Goal: Task Accomplishment & Management: Manage account settings

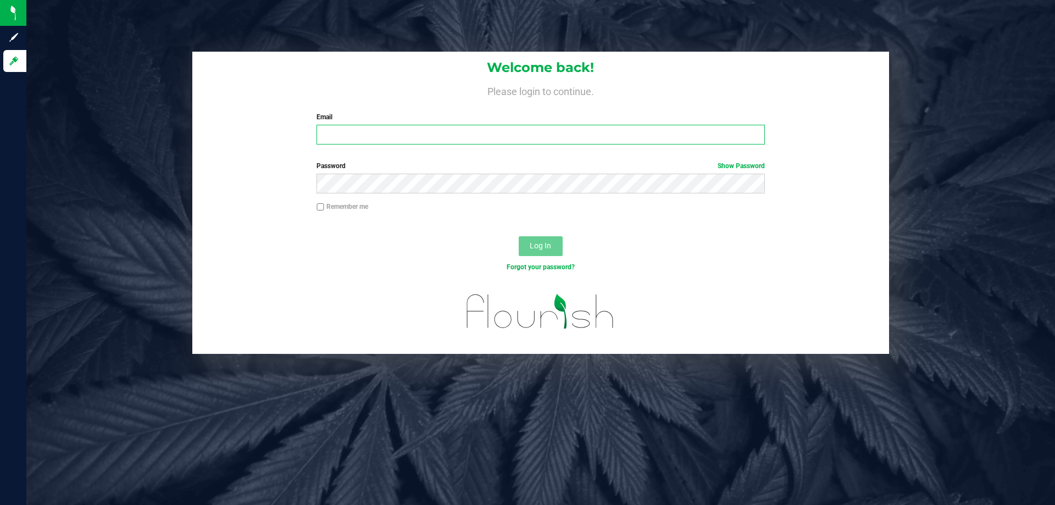
click at [448, 142] on input "Email" at bounding box center [540, 135] width 448 height 20
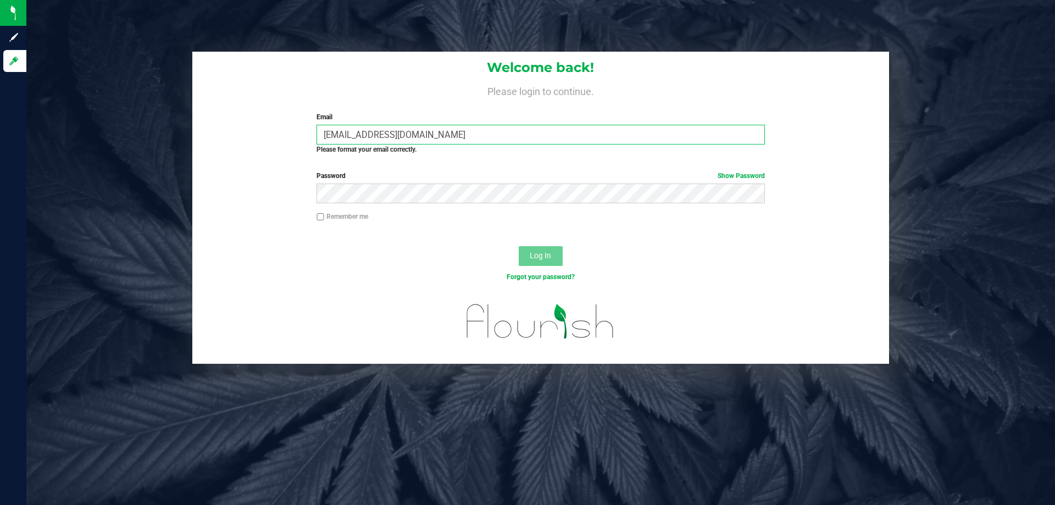
type input "[EMAIL_ADDRESS][DOMAIN_NAME]"
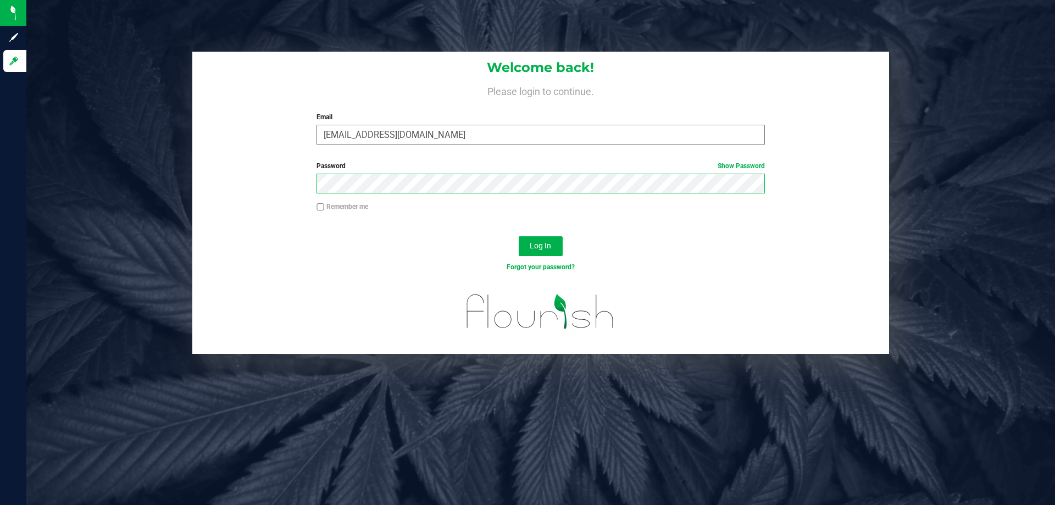
click at [519, 236] on button "Log In" at bounding box center [541, 246] width 44 height 20
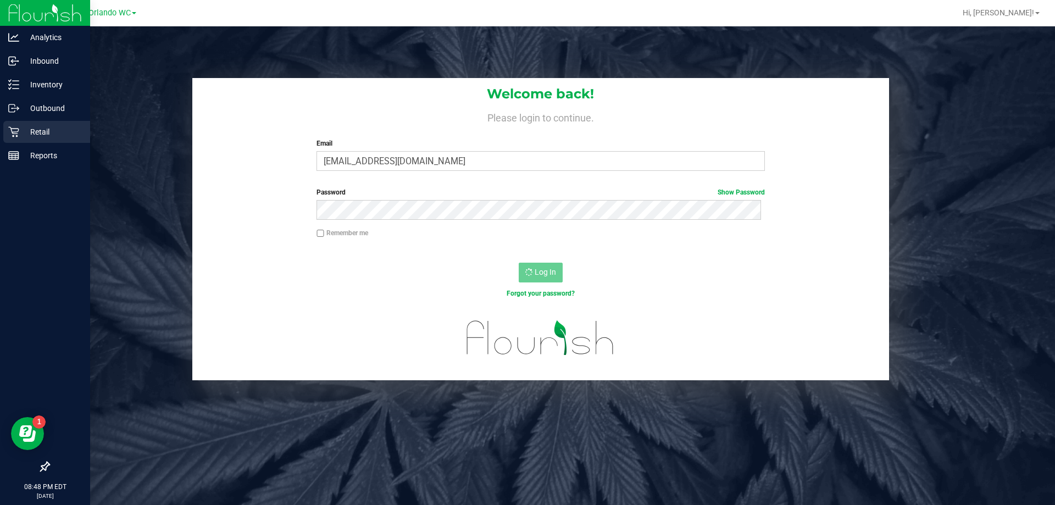
click at [16, 122] on div "Retail" at bounding box center [46, 132] width 87 height 22
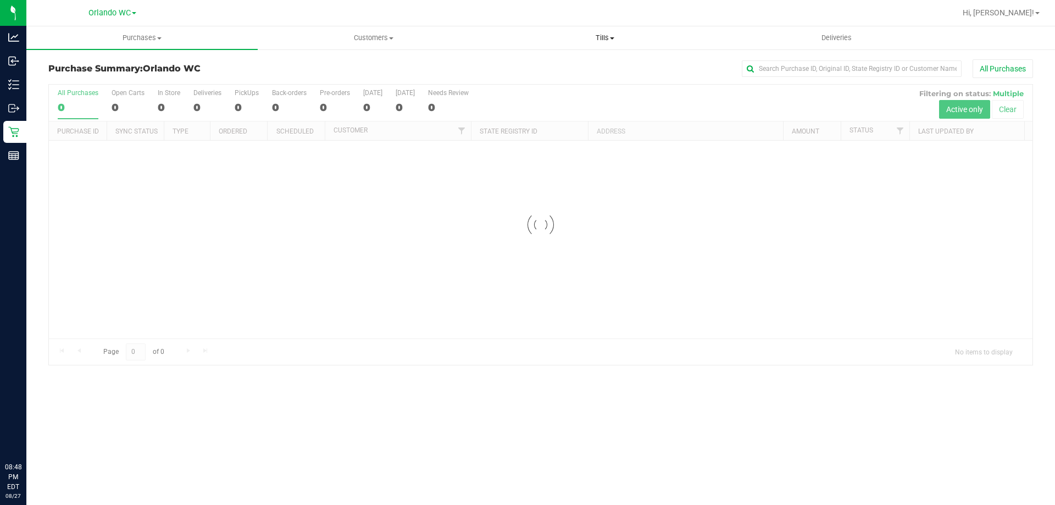
click at [592, 45] on uib-tab-heading "Tills Manage tills Reconcile e-payments" at bounding box center [604, 38] width 230 height 22
click at [556, 63] on span "Manage tills" at bounding box center [526, 66] width 74 height 9
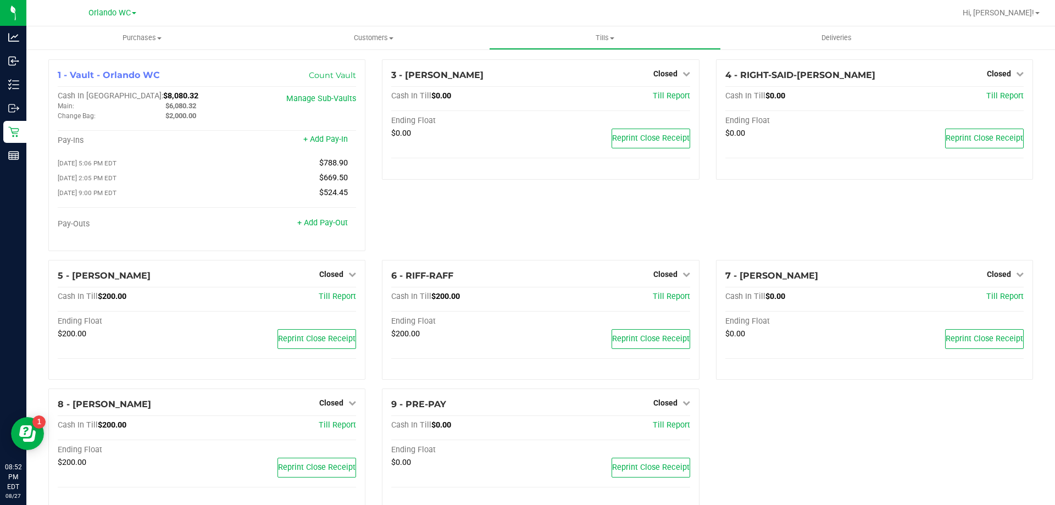
click at [460, 218] on div "3 - JASON-DERULO Closed Open Till Cash In Till $0.00 Till Report Ending Float $…" at bounding box center [539, 159] width 333 height 200
click at [573, 38] on span "Tills" at bounding box center [604, 38] width 230 height 10
click at [543, 74] on li "Reconcile e-payments" at bounding box center [604, 79] width 231 height 13
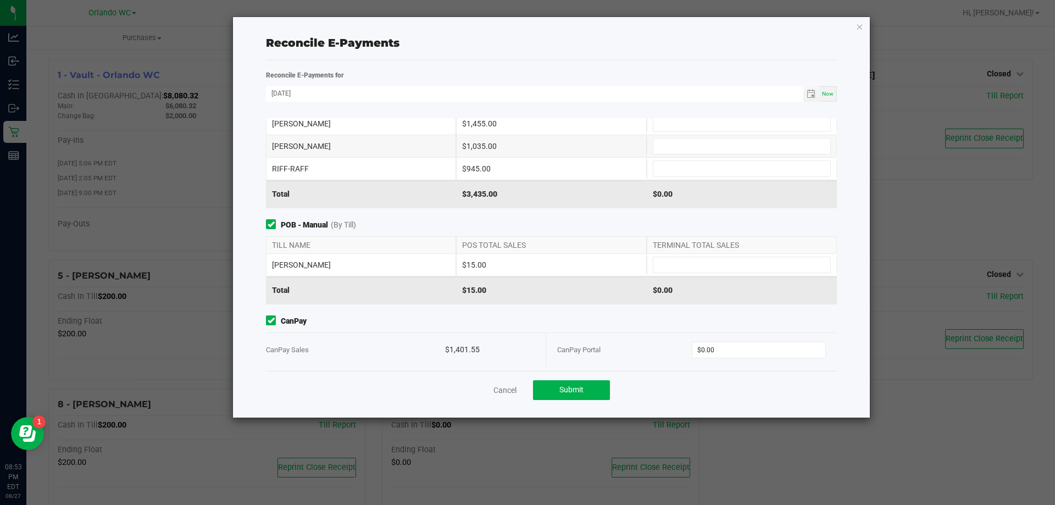
scroll to position [108, 0]
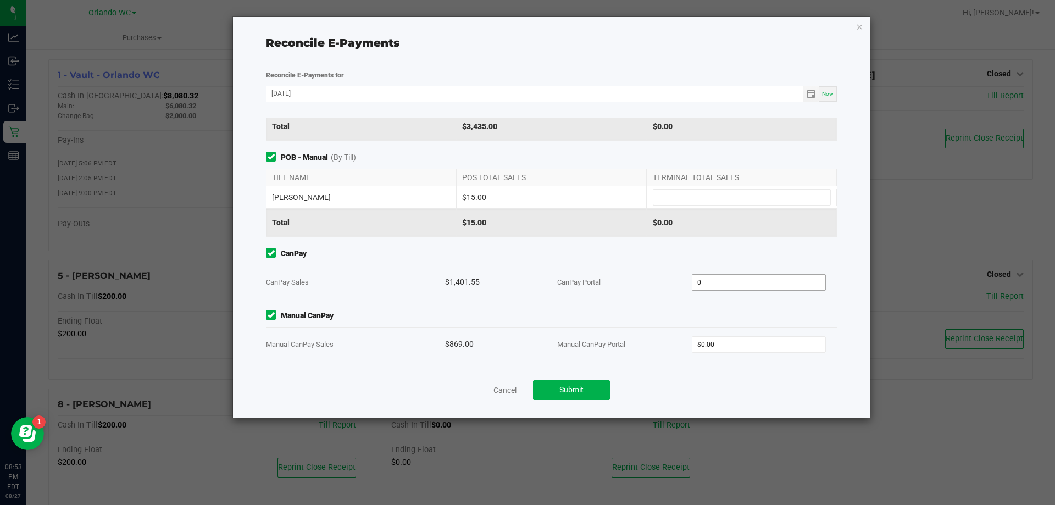
click at [733, 275] on input "0" at bounding box center [758, 282] width 133 height 15
type input "$1,401.55"
click at [738, 343] on input "0" at bounding box center [758, 344] width 133 height 15
type input "5"
type input "$869.00"
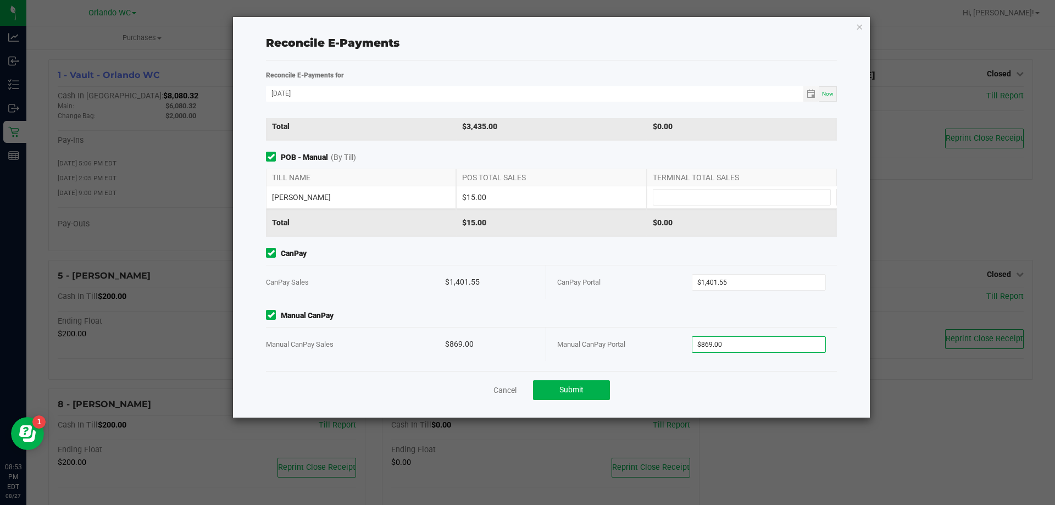
click at [643, 240] on div "Point of Banking (POB) (By Till) TILL NAME POS TOTAL SALES TERMINAL TOTAL SALES…" at bounding box center [551, 244] width 587 height 253
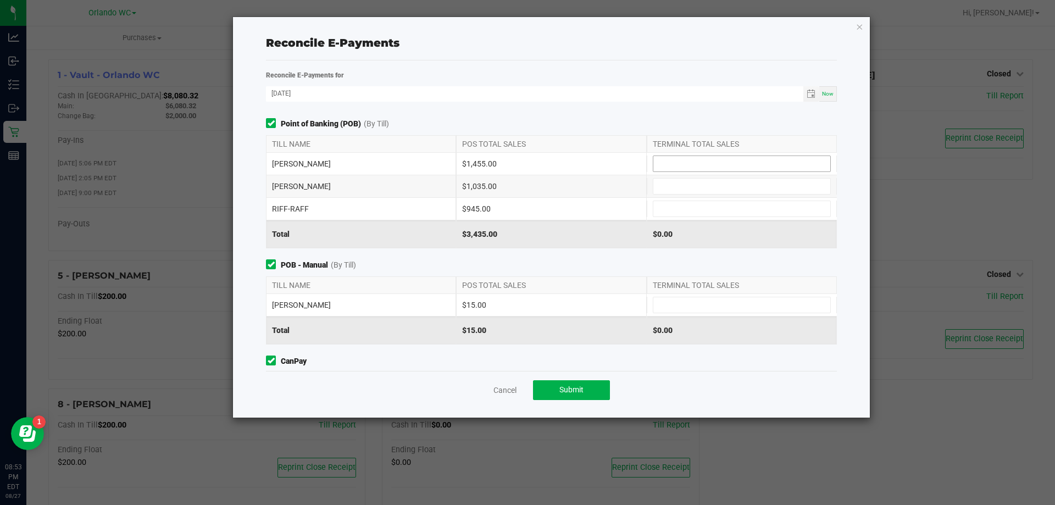
click at [698, 163] on input at bounding box center [741, 163] width 177 height 15
type input "$1,455.00"
click at [674, 308] on input at bounding box center [741, 304] width 177 height 15
type input "$15.00"
click at [687, 204] on input at bounding box center [741, 208] width 177 height 15
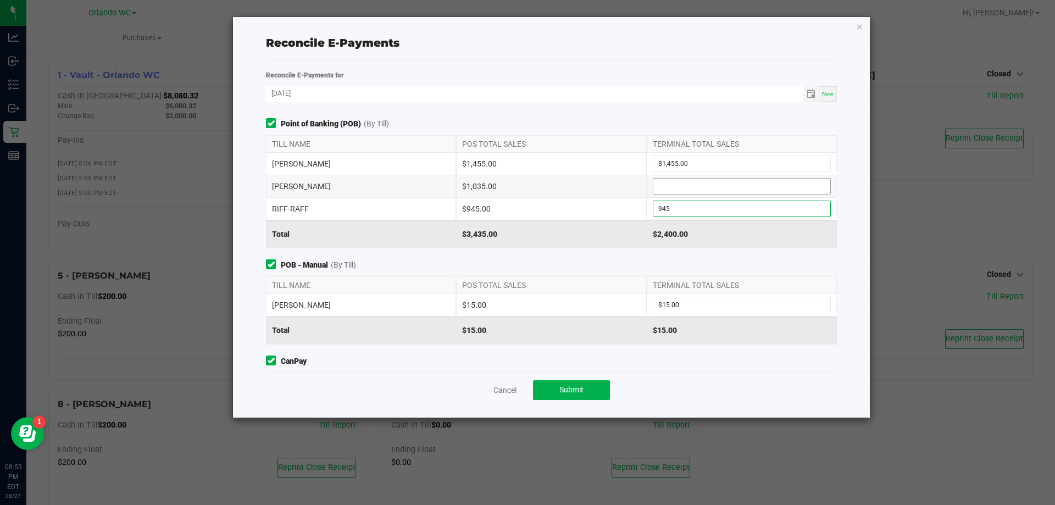
type input "$945.00"
click at [681, 183] on input at bounding box center [741, 186] width 177 height 15
type input "$1,035.00"
drag, startPoint x: 646, startPoint y: 108, endPoint x: 649, endPoint y: 114, distance: 7.4
click at [645, 107] on div "Reconcile E-Payments for 08/27/2025 Now Point of Banking (POB) (By Till) TILL N…" at bounding box center [551, 220] width 587 height 302
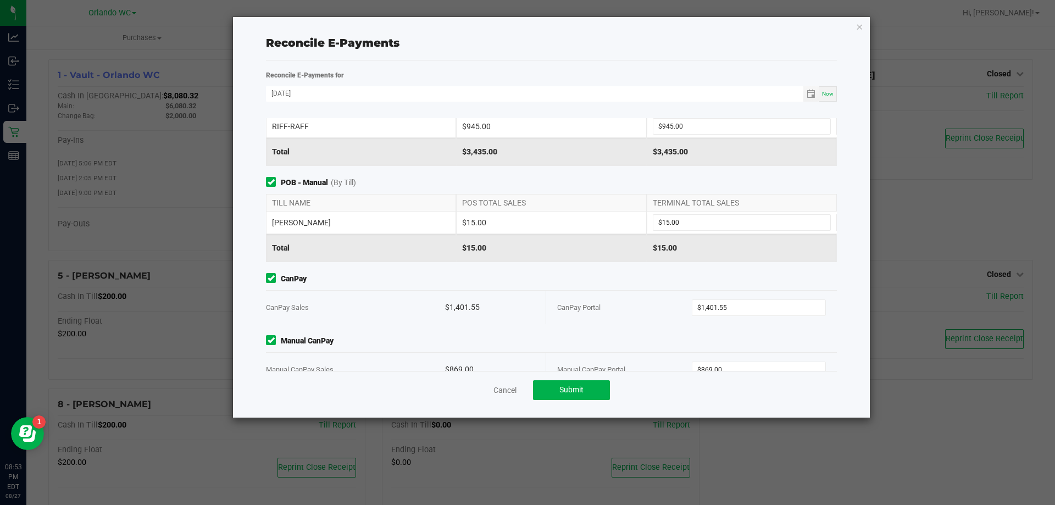
scroll to position [108, 0]
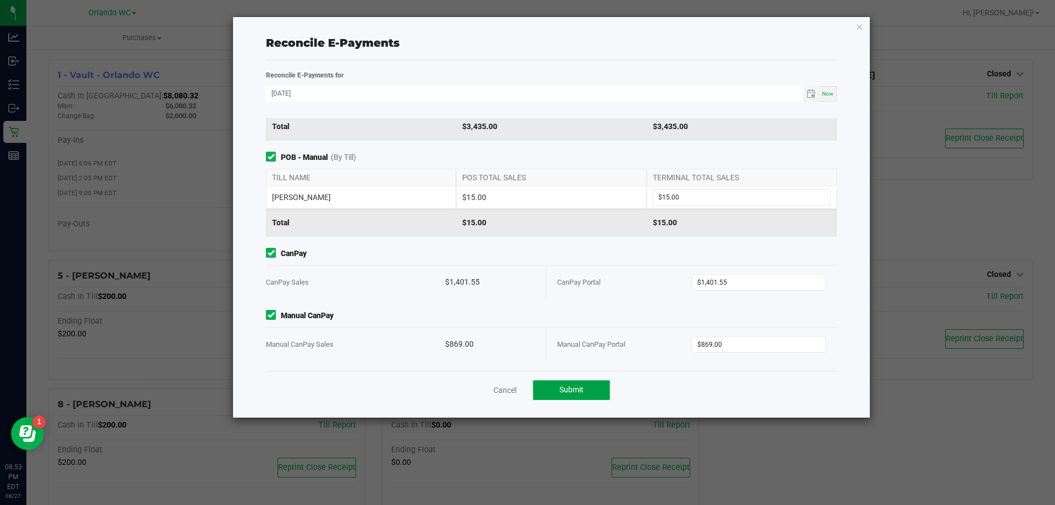
click at [586, 387] on button "Submit" at bounding box center [571, 390] width 77 height 20
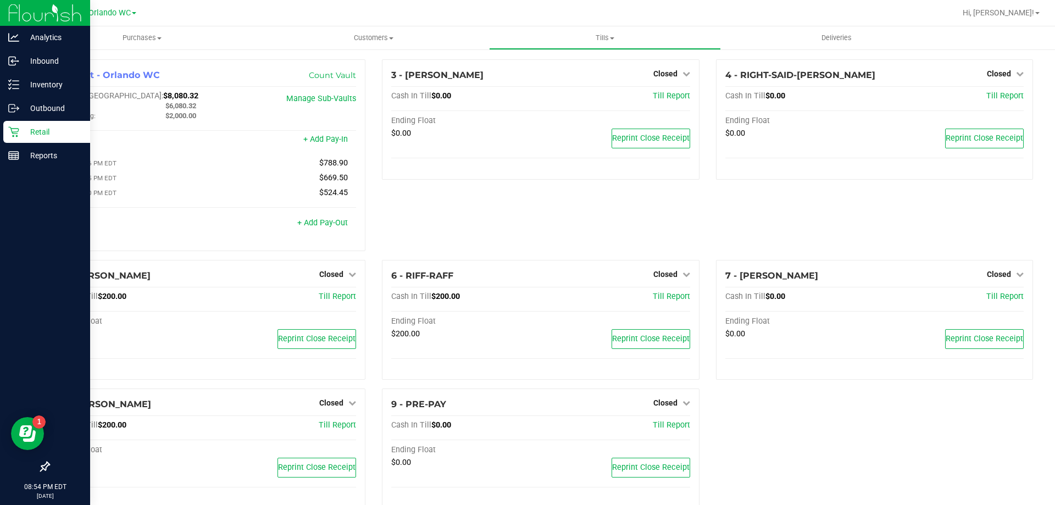
click at [0, 127] on link "Retail" at bounding box center [45, 133] width 90 height 24
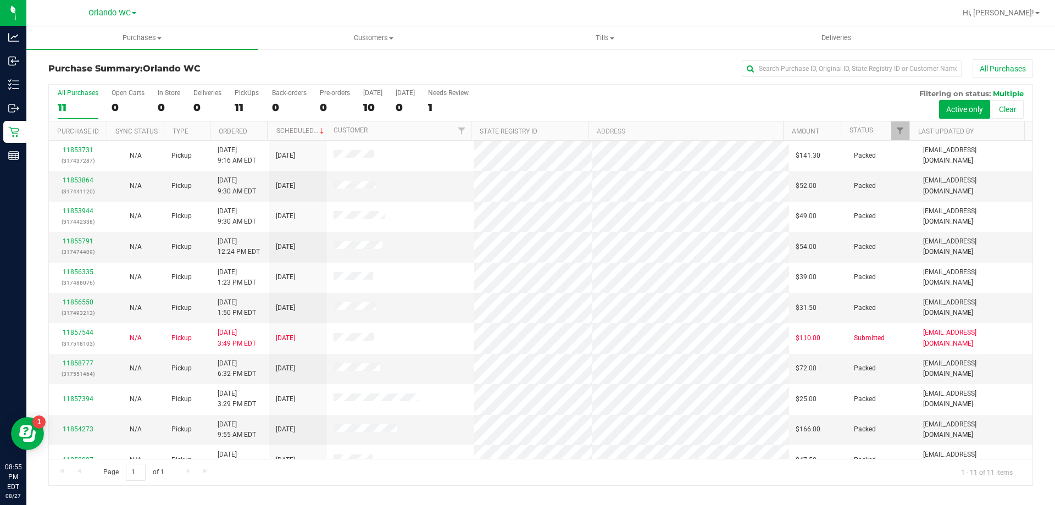
click at [69, 102] on div "11" at bounding box center [78, 107] width 41 height 13
click at [0, 0] on input "All Purchases 11" at bounding box center [0, 0] width 0 height 0
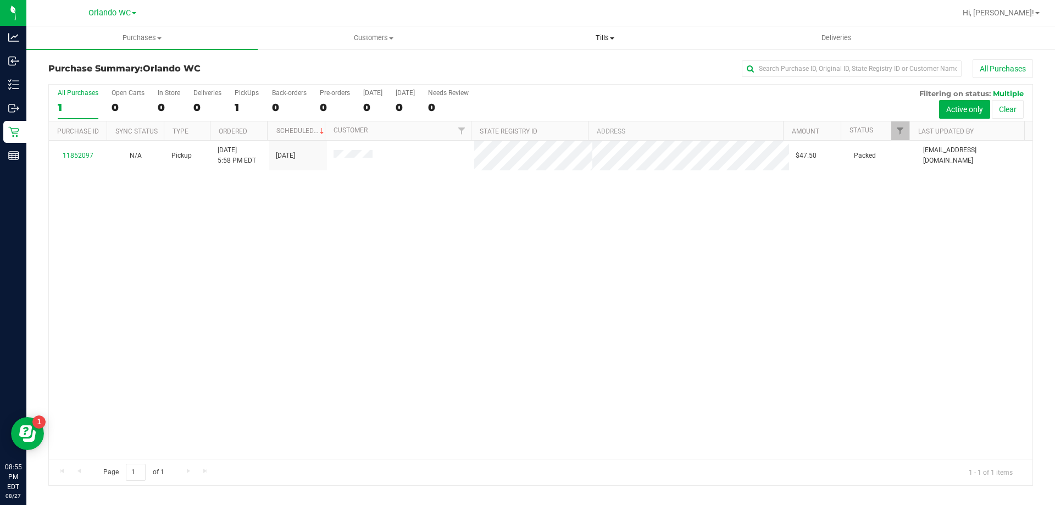
click at [595, 40] on span "Tills" at bounding box center [604, 38] width 230 height 10
click at [538, 60] on li "Manage tills" at bounding box center [604, 66] width 231 height 13
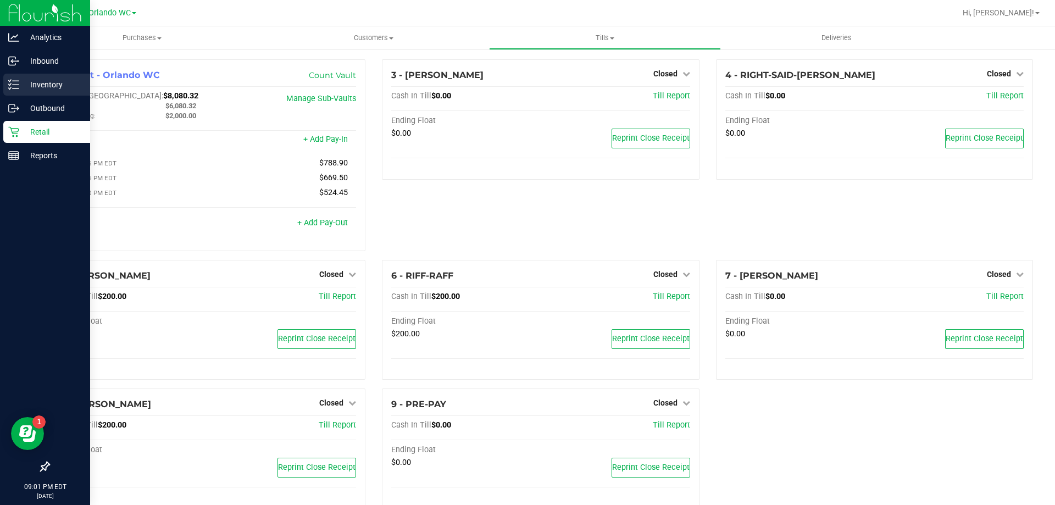
click at [3, 82] on div "Inventory" at bounding box center [46, 85] width 87 height 22
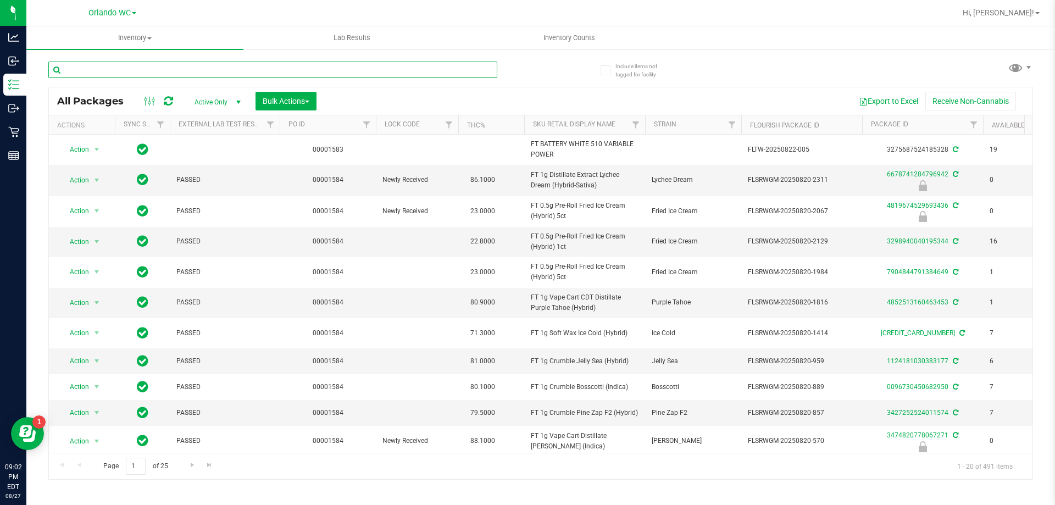
click at [199, 77] on input "text" at bounding box center [272, 70] width 449 height 16
type input "APR25ELR01-0812"
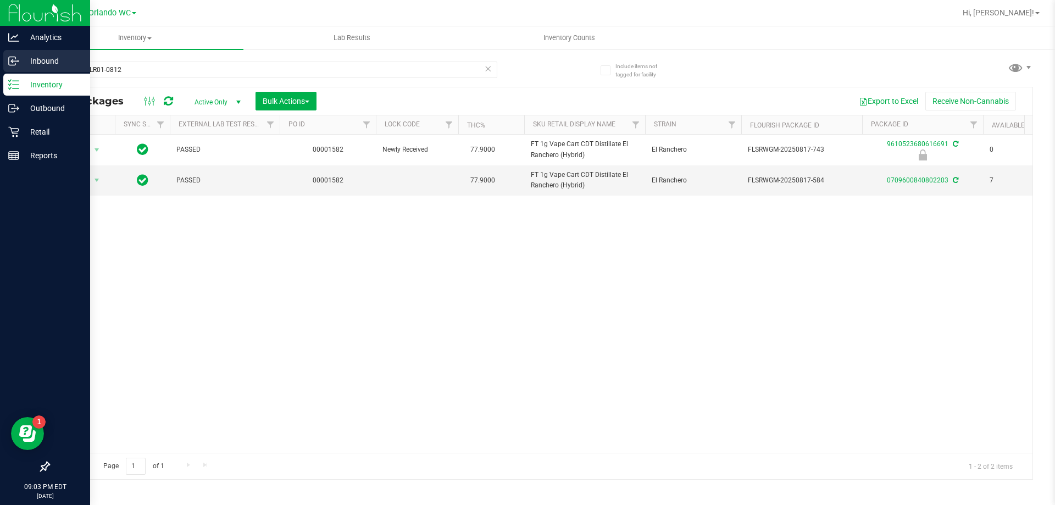
click at [15, 61] on line at bounding box center [14, 61] width 7 height 0
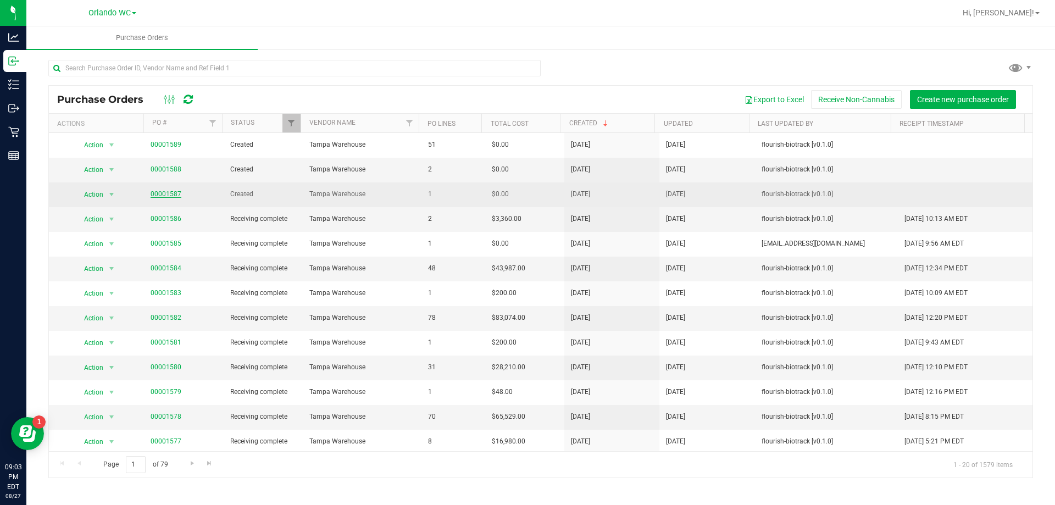
click at [168, 197] on link "00001587" at bounding box center [165, 194] width 31 height 8
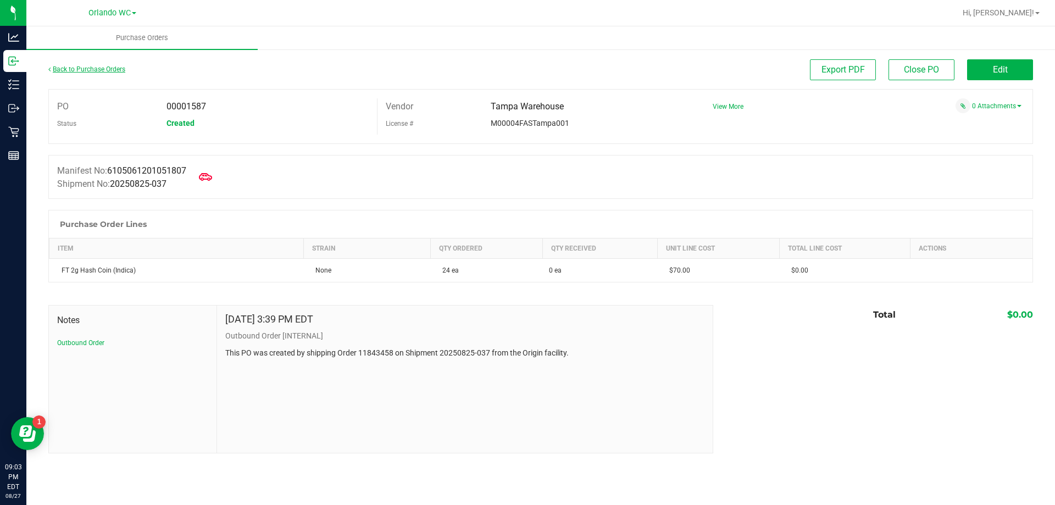
click at [75, 73] on link "Back to Purchase Orders" at bounding box center [86, 69] width 77 height 8
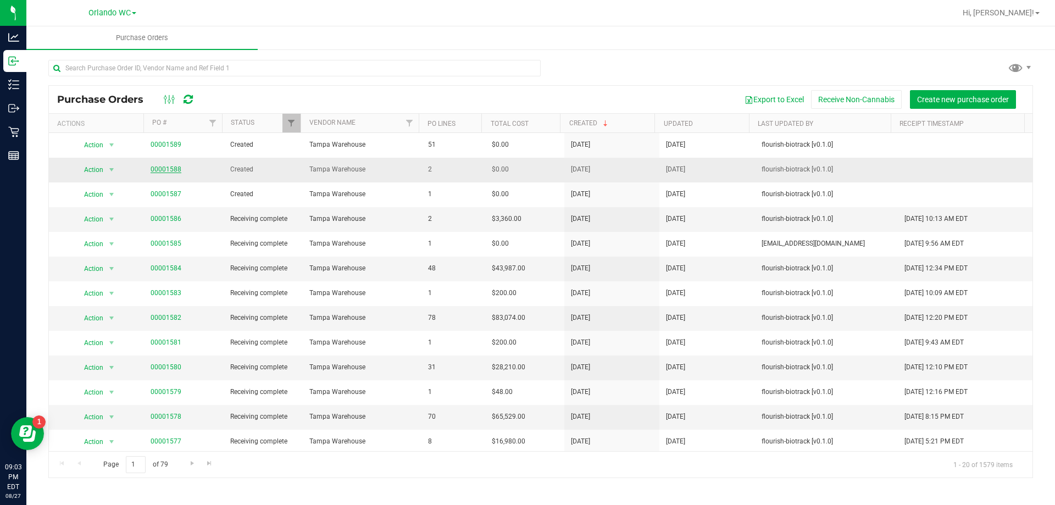
click at [170, 168] on link "00001588" at bounding box center [165, 169] width 31 height 8
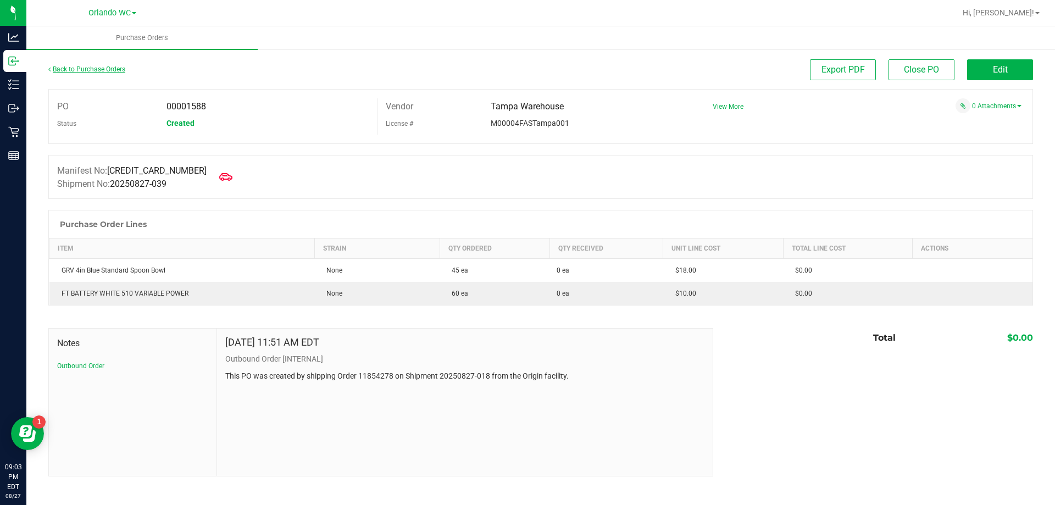
click at [66, 71] on link "Back to Purchase Orders" at bounding box center [86, 69] width 77 height 8
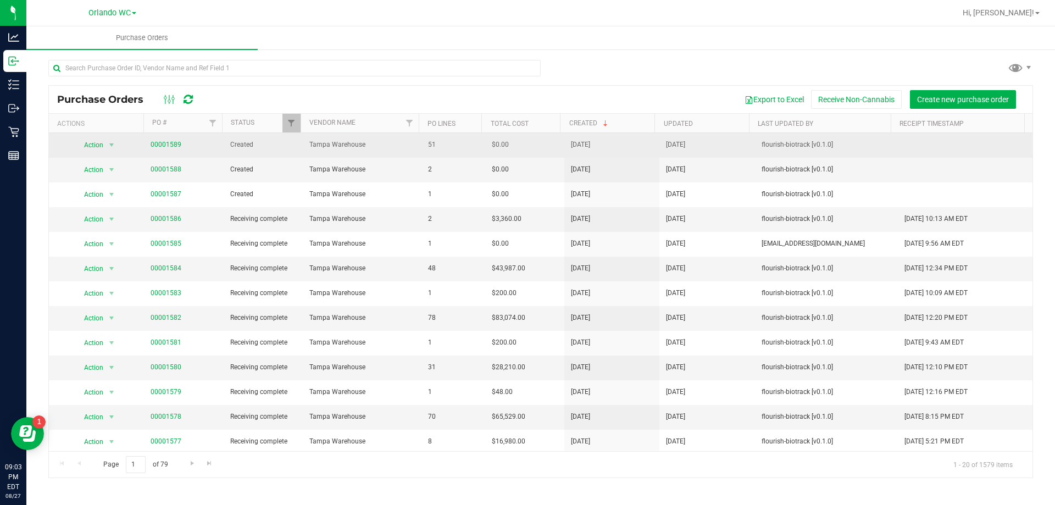
click at [163, 140] on span "00001589" at bounding box center [165, 145] width 31 height 10
click at [156, 143] on link "00001589" at bounding box center [165, 145] width 31 height 8
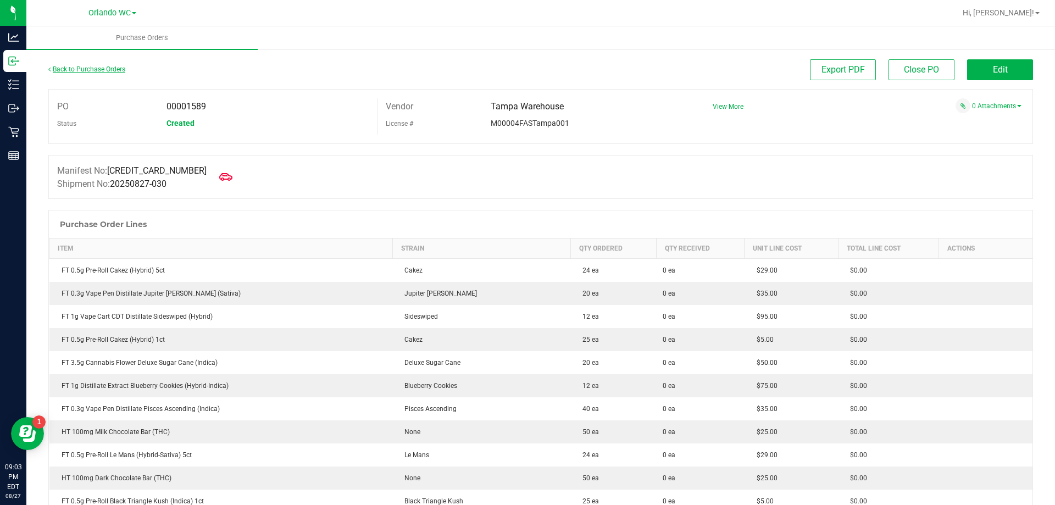
click at [101, 66] on link "Back to Purchase Orders" at bounding box center [86, 69] width 77 height 8
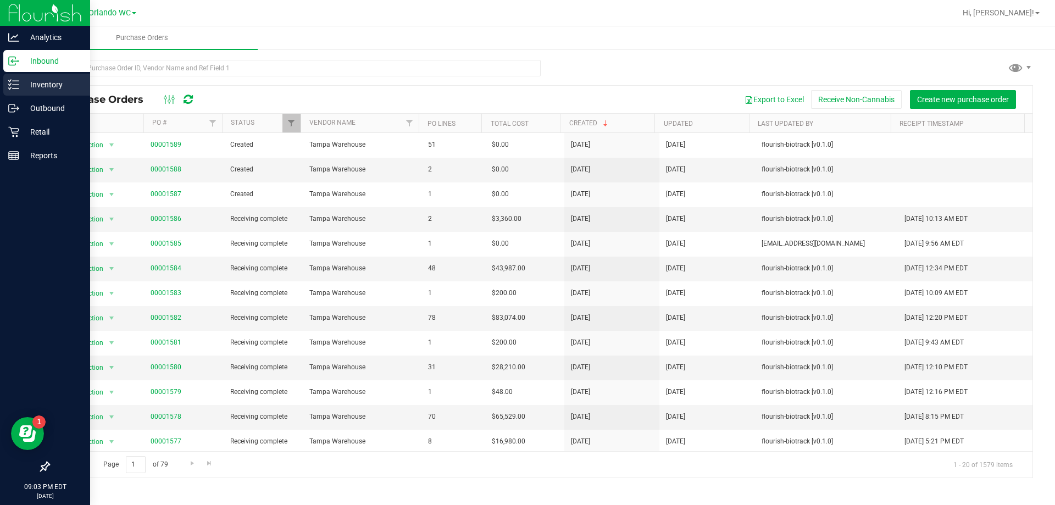
click at [0, 88] on link "Inventory" at bounding box center [45, 86] width 90 height 24
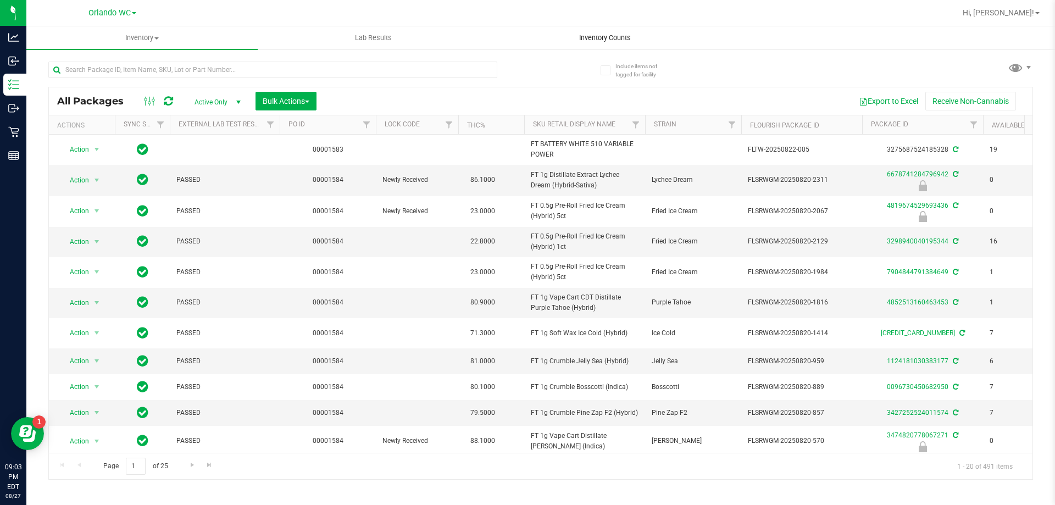
click at [650, 42] on uib-tab-heading "Inventory Counts" at bounding box center [604, 38] width 230 height 22
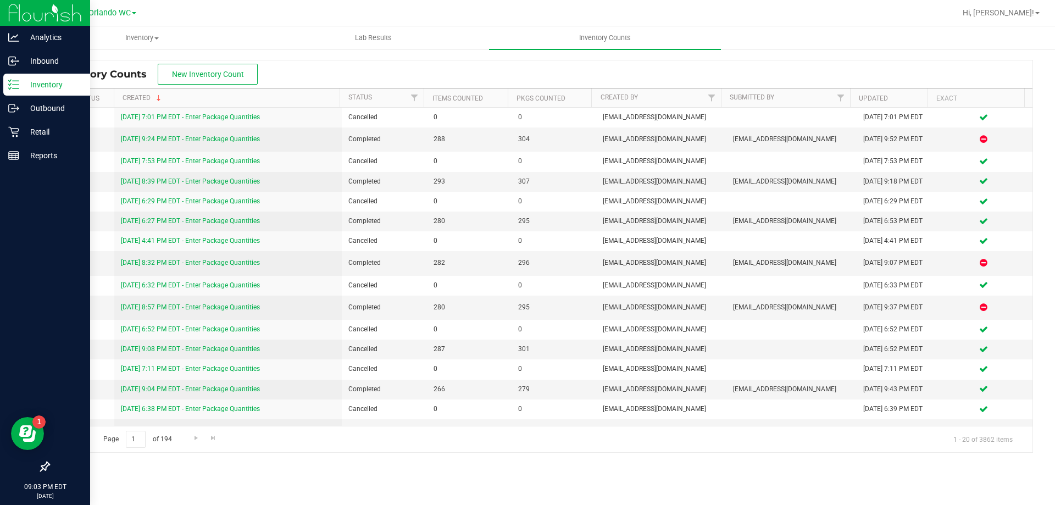
click at [24, 85] on p "Inventory" at bounding box center [52, 84] width 66 height 13
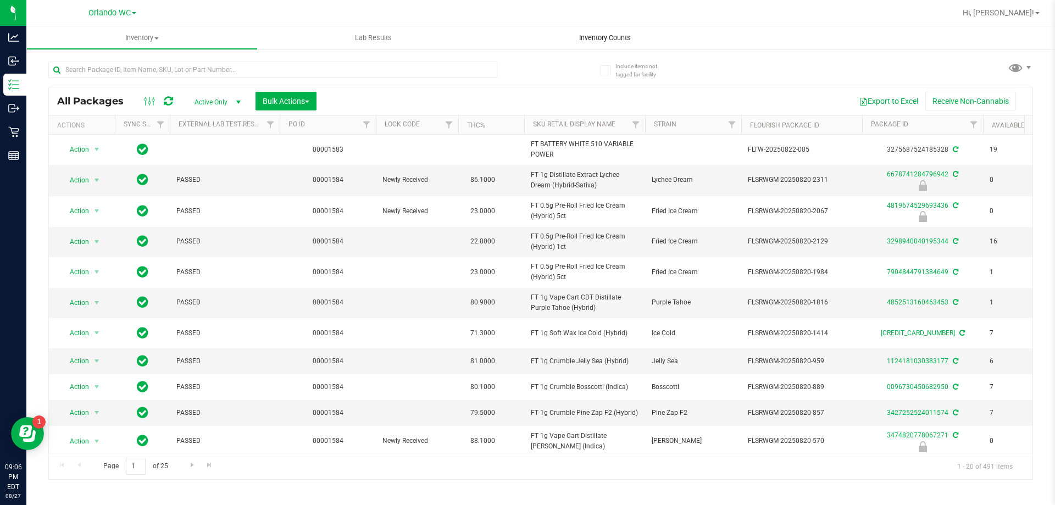
click at [495, 34] on uib-tab-heading "Inventory Counts" at bounding box center [604, 37] width 231 height 23
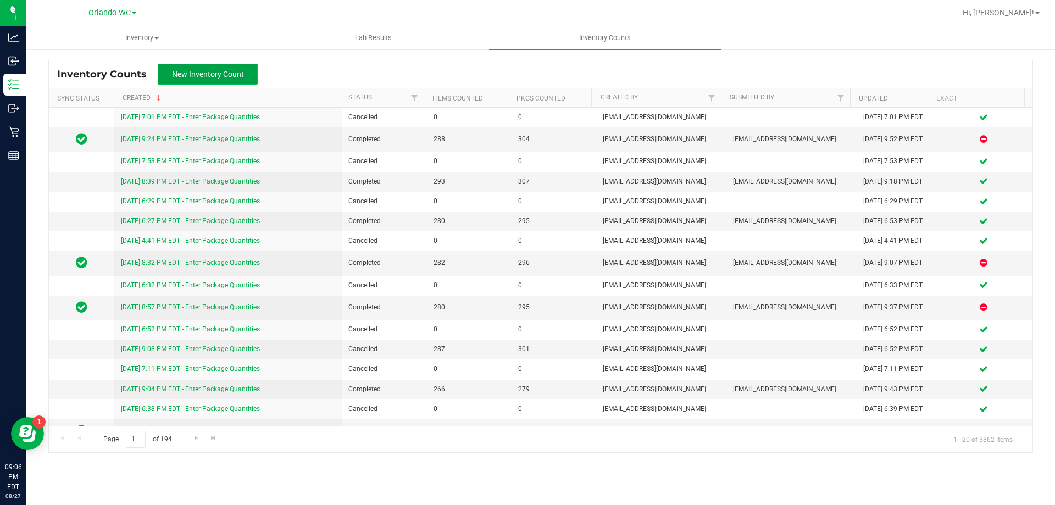
click at [231, 79] on button "New Inventory Count" at bounding box center [208, 74] width 100 height 21
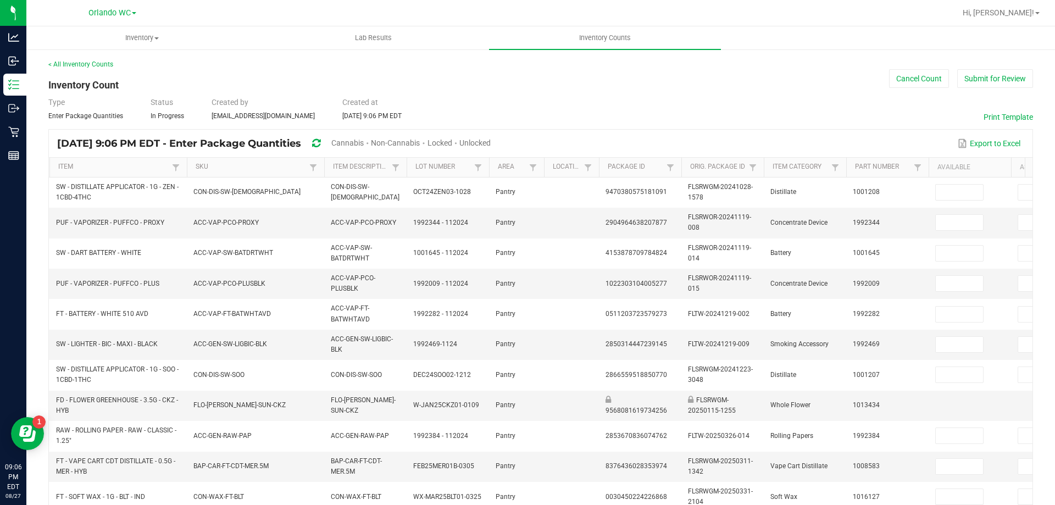
click at [490, 142] on span "Unlocked" at bounding box center [474, 142] width 31 height 9
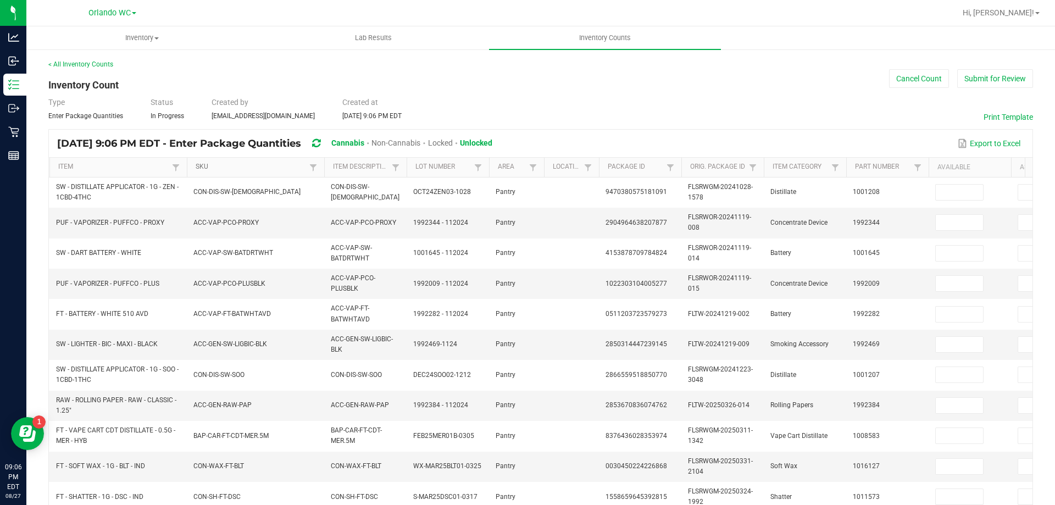
click at [247, 164] on link "SKU" at bounding box center [251, 167] width 110 height 9
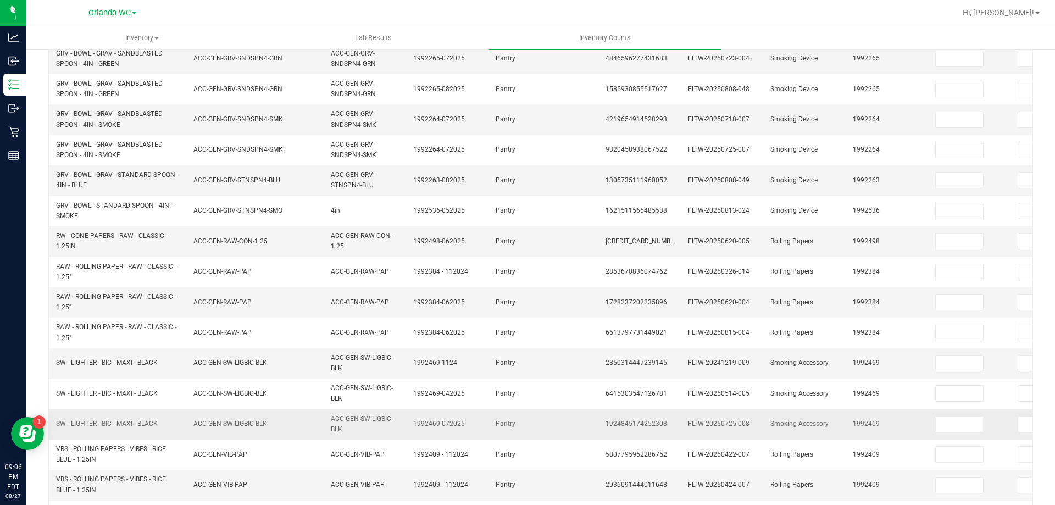
scroll to position [320, 0]
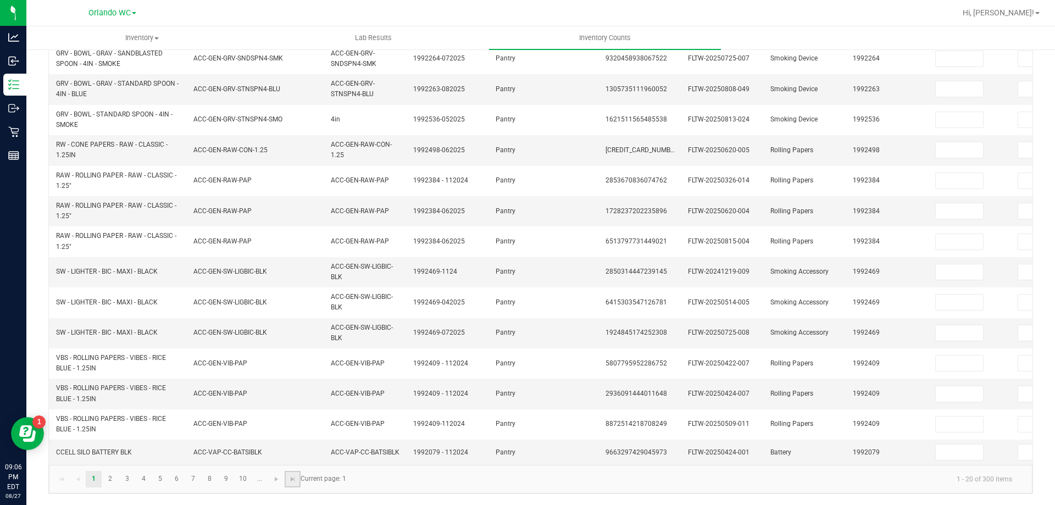
click at [290, 483] on link at bounding box center [293, 479] width 16 height 16
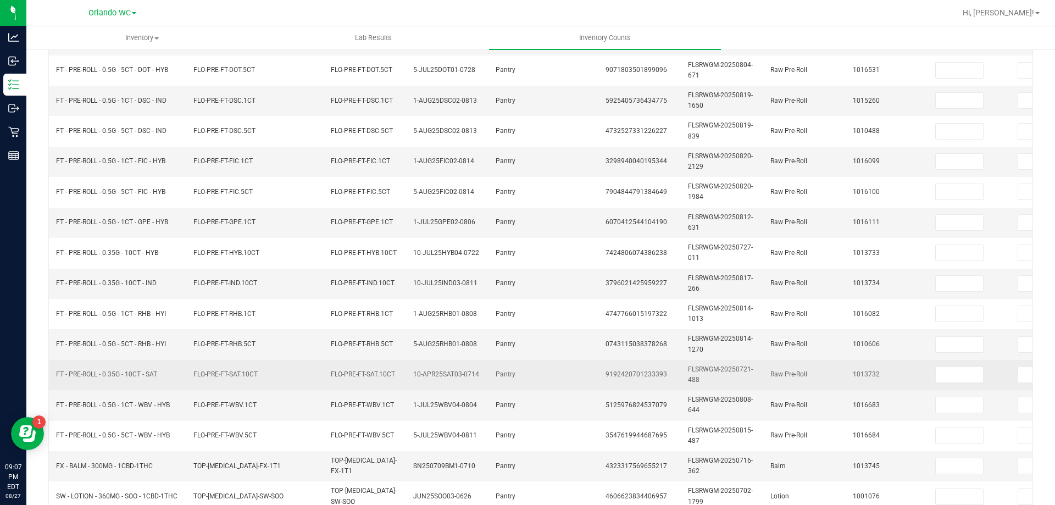
scroll to position [164, 0]
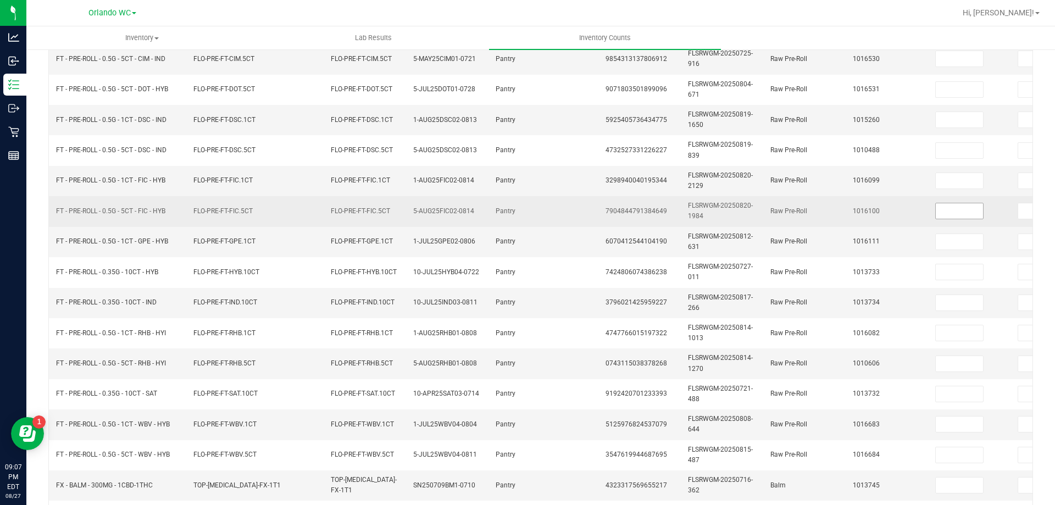
click at [958, 212] on input at bounding box center [958, 210] width 47 height 15
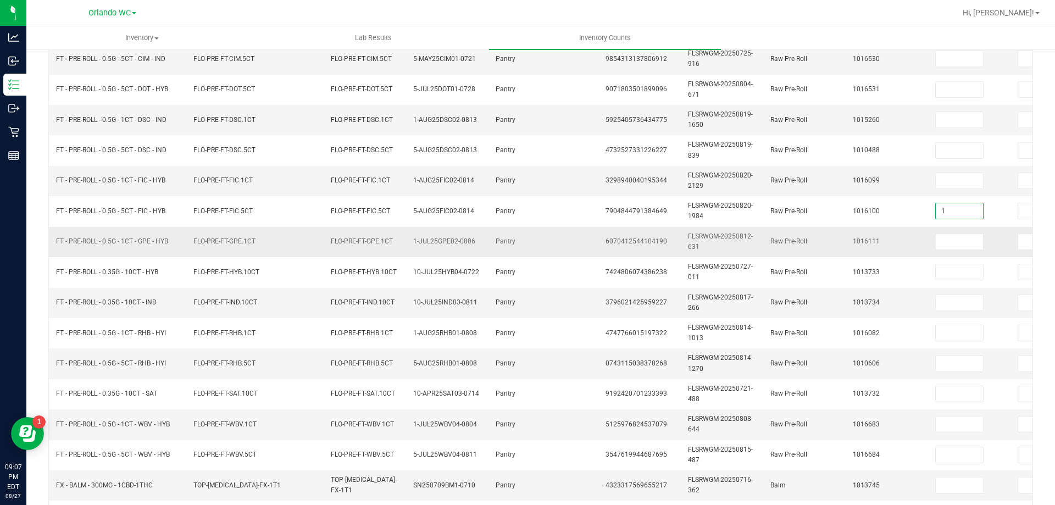
type input "1"
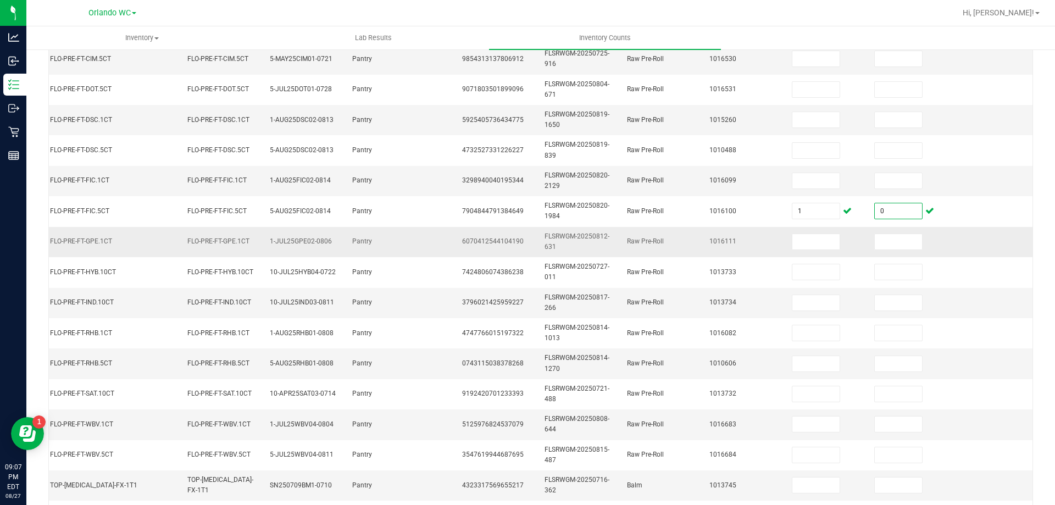
type input "0"
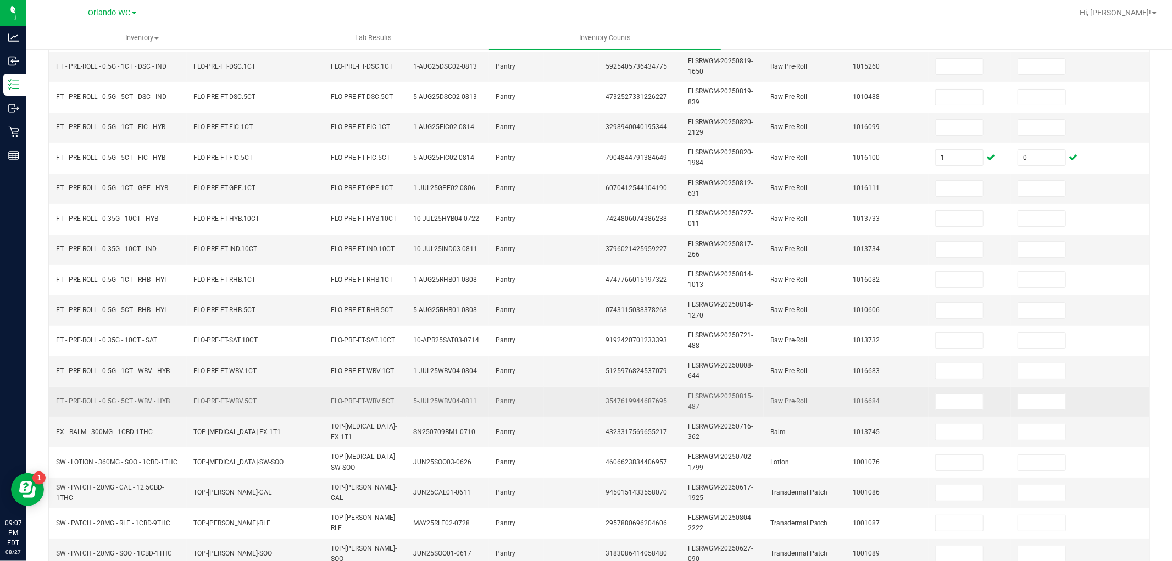
scroll to position [91, 0]
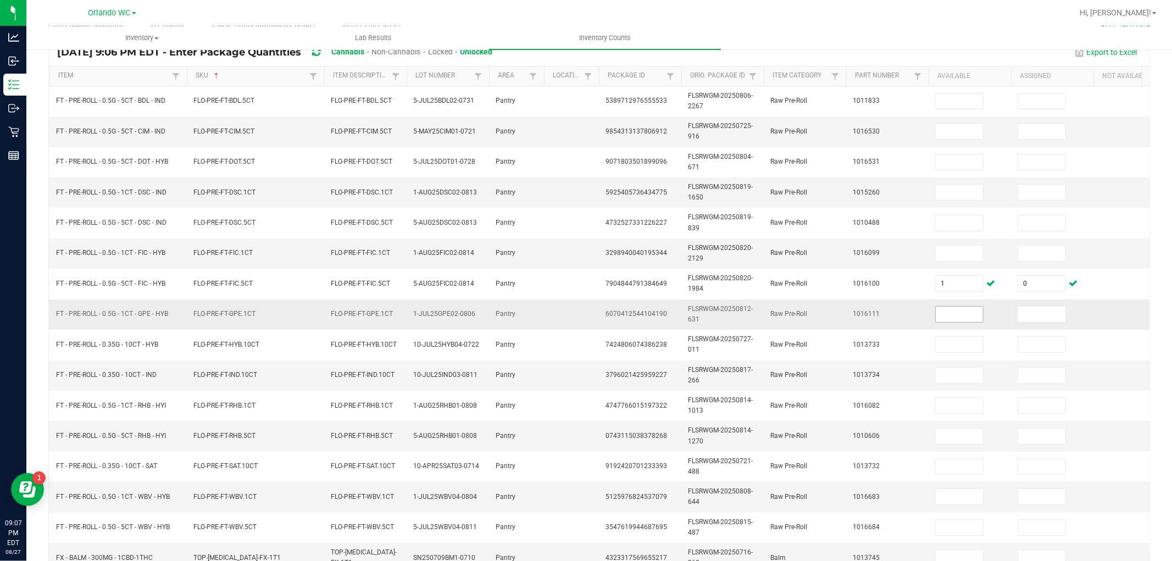
click at [956, 317] on input at bounding box center [958, 313] width 47 height 15
type input "18"
type input "0"
type input "7"
type input "0"
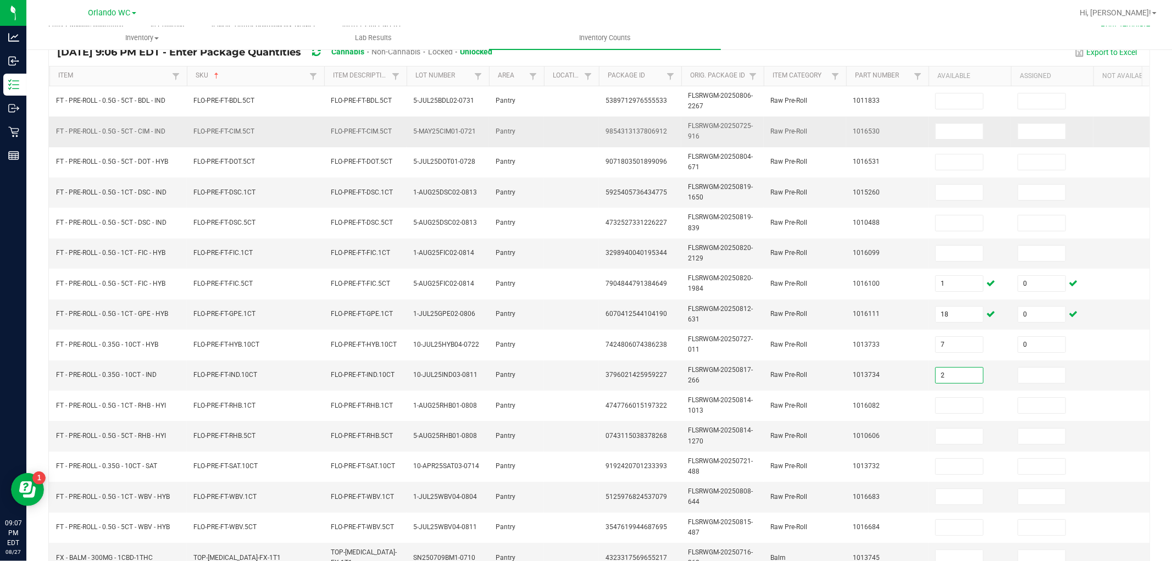
type input "2"
type input "0"
type input "11"
type input "0"
click at [954, 438] on input at bounding box center [958, 435] width 47 height 15
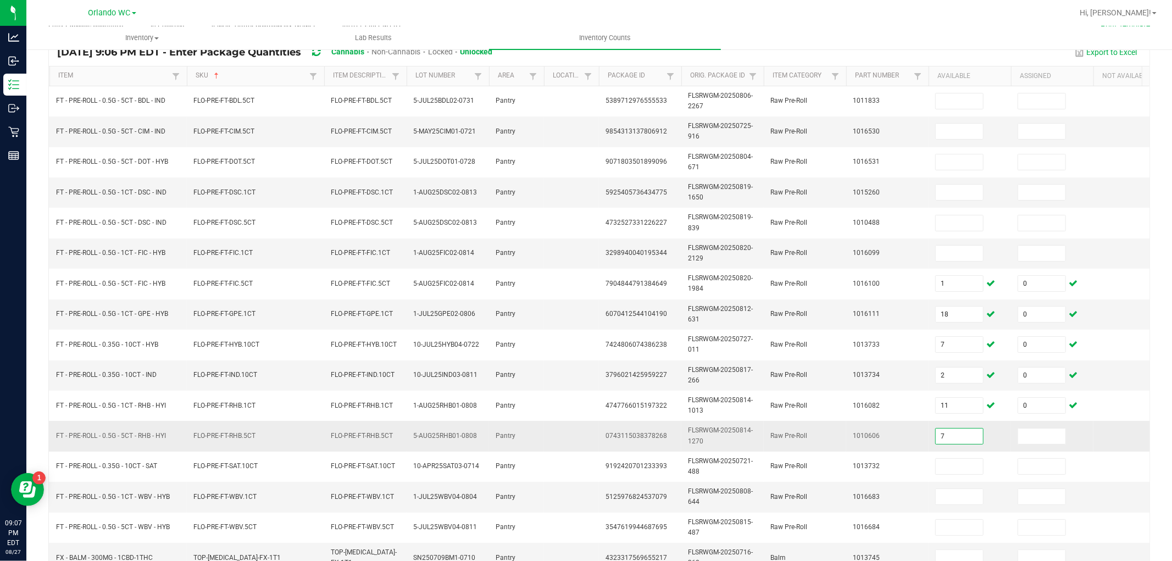
type input "7"
type input "0"
type input "9"
type input "0"
type input "1"
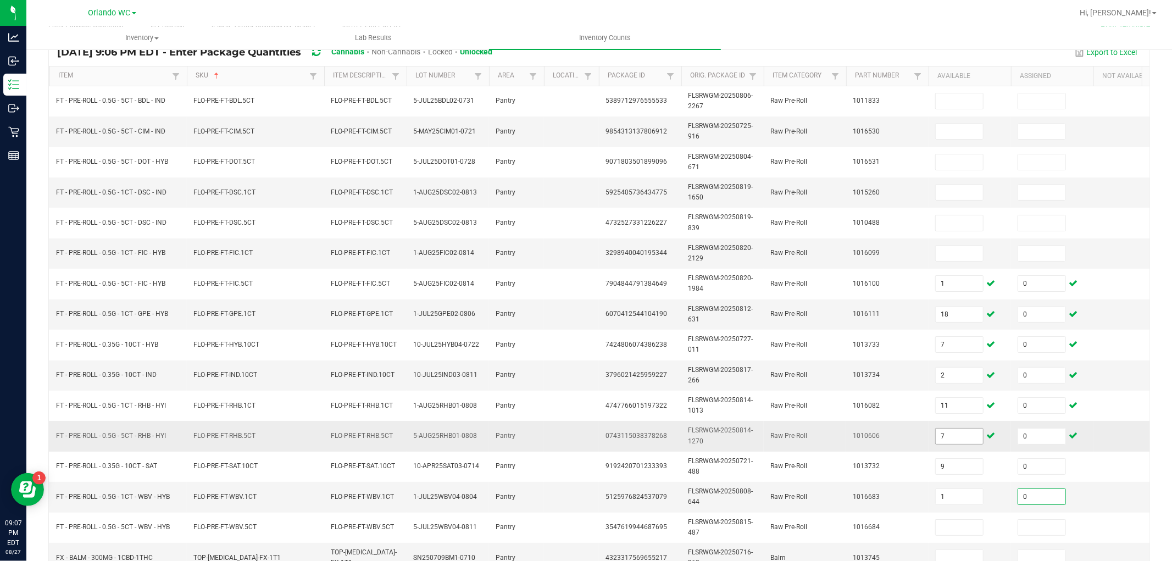
type input "0"
type input "6"
type input "0"
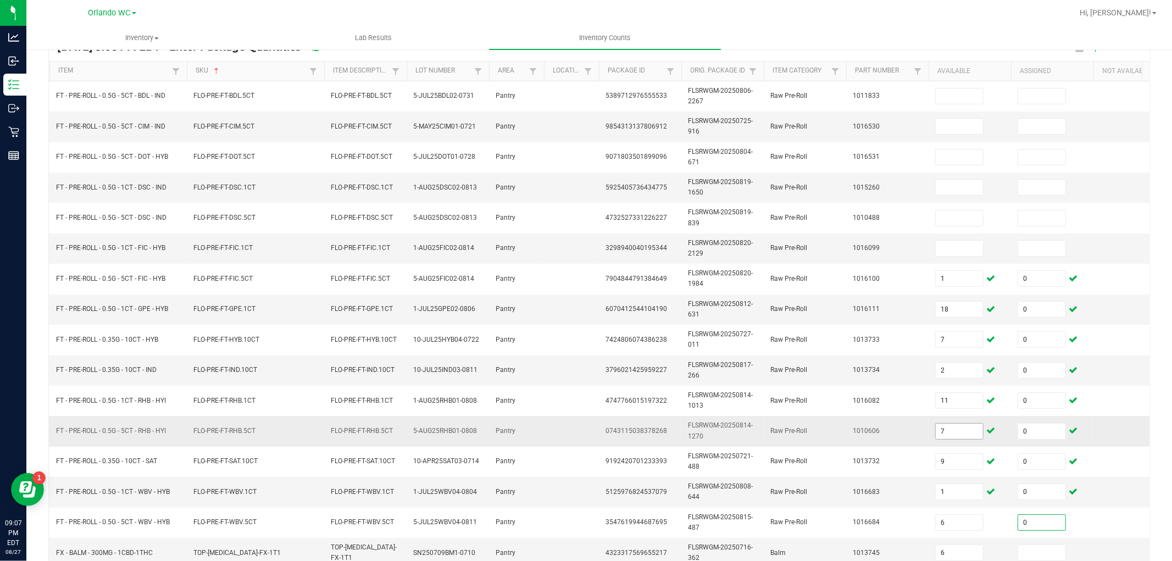
type input "6"
type input "0"
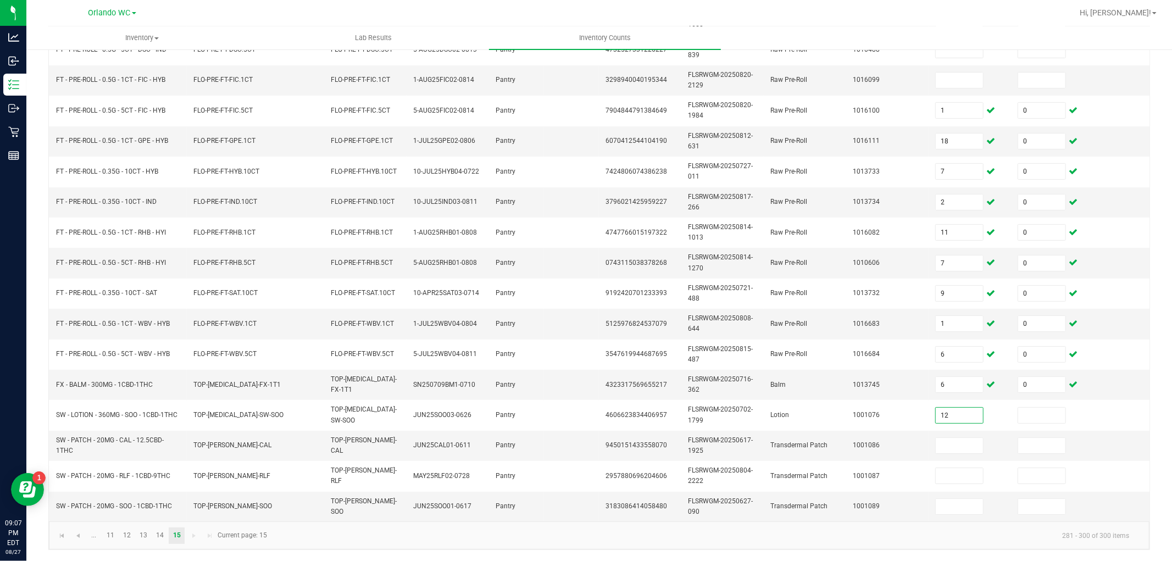
type input "12"
type input "0"
click at [968, 438] on input "174" at bounding box center [958, 445] width 47 height 15
type input "14"
type input "0"
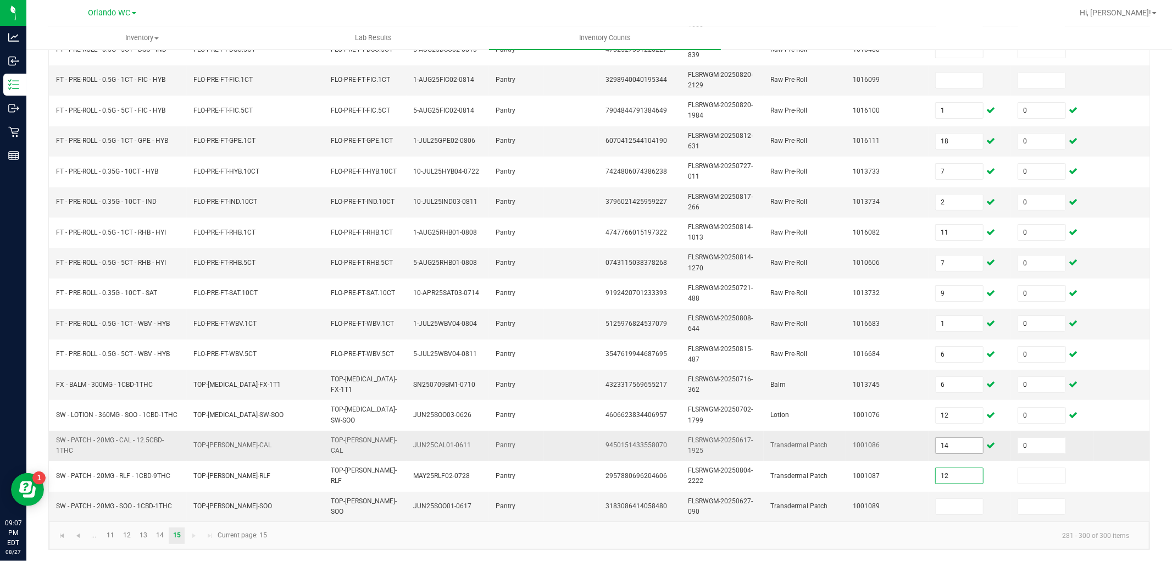
type input "12"
type input "0"
type input "2"
type input "0"
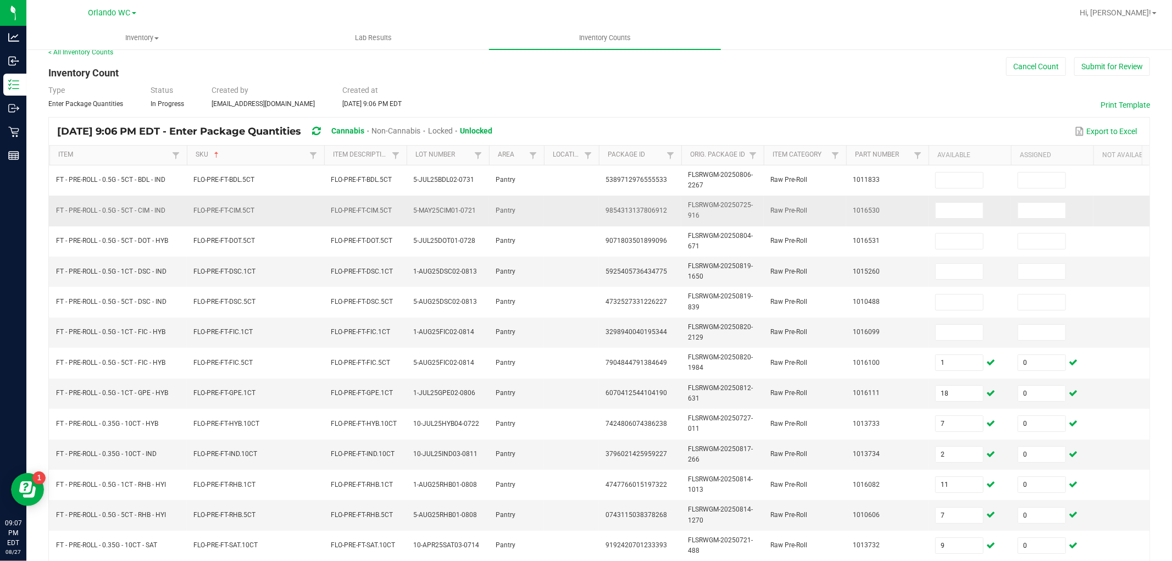
scroll to position [0, 0]
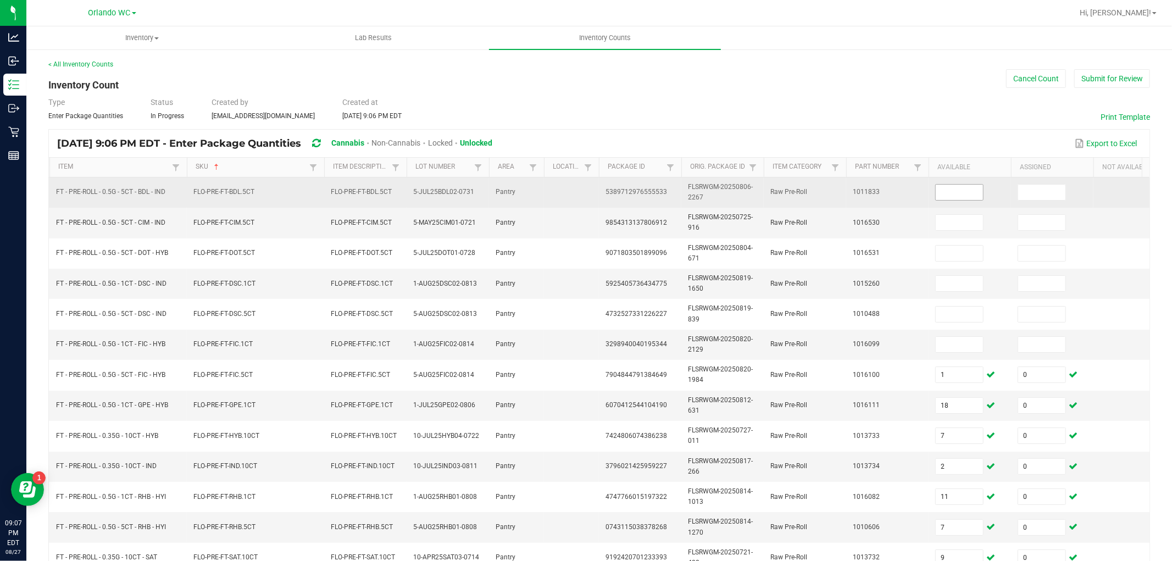
click at [954, 196] on input at bounding box center [958, 192] width 47 height 15
type input "8"
type input "0"
type input "2"
type input "0"
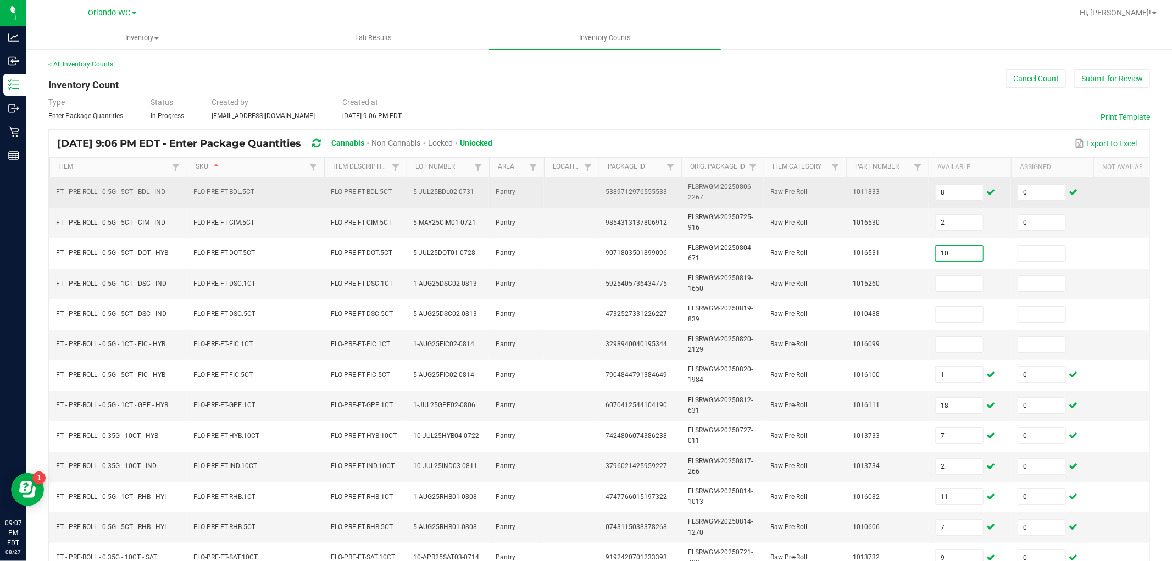
type input "10"
type input "0"
type input "5"
type input "0"
type input "7"
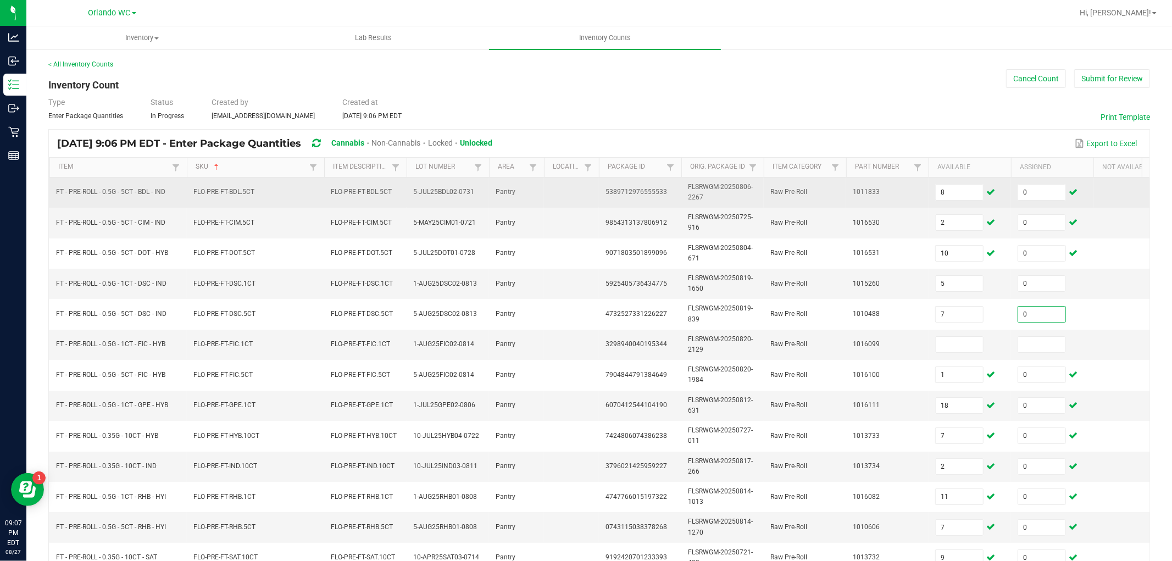
type input "0"
type input "17"
type input "0"
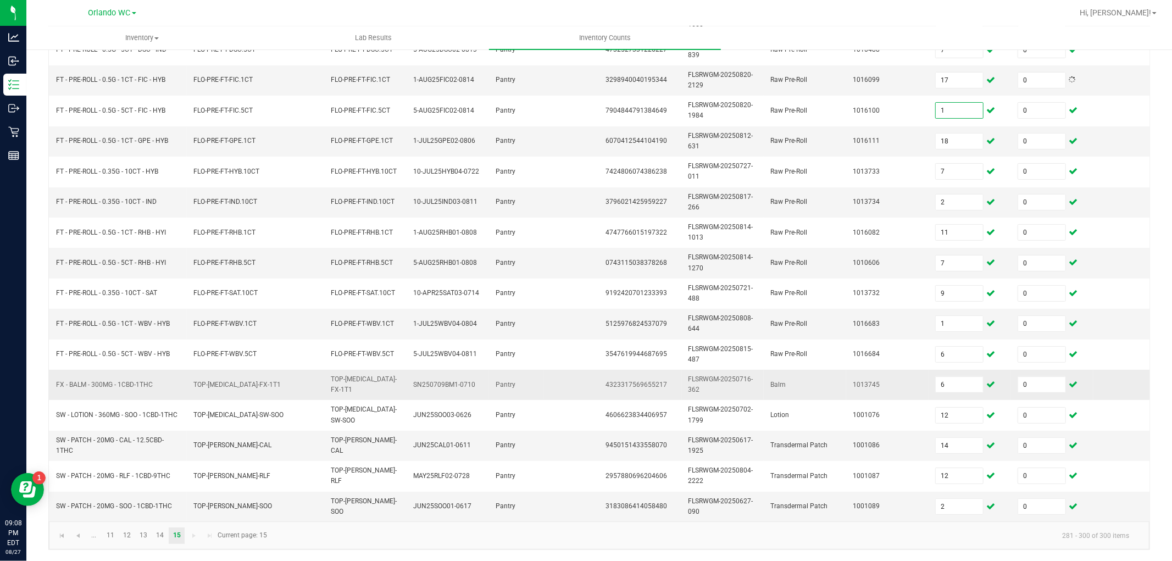
scroll to position [275, 0]
click at [157, 504] on link "14" at bounding box center [160, 535] width 16 height 16
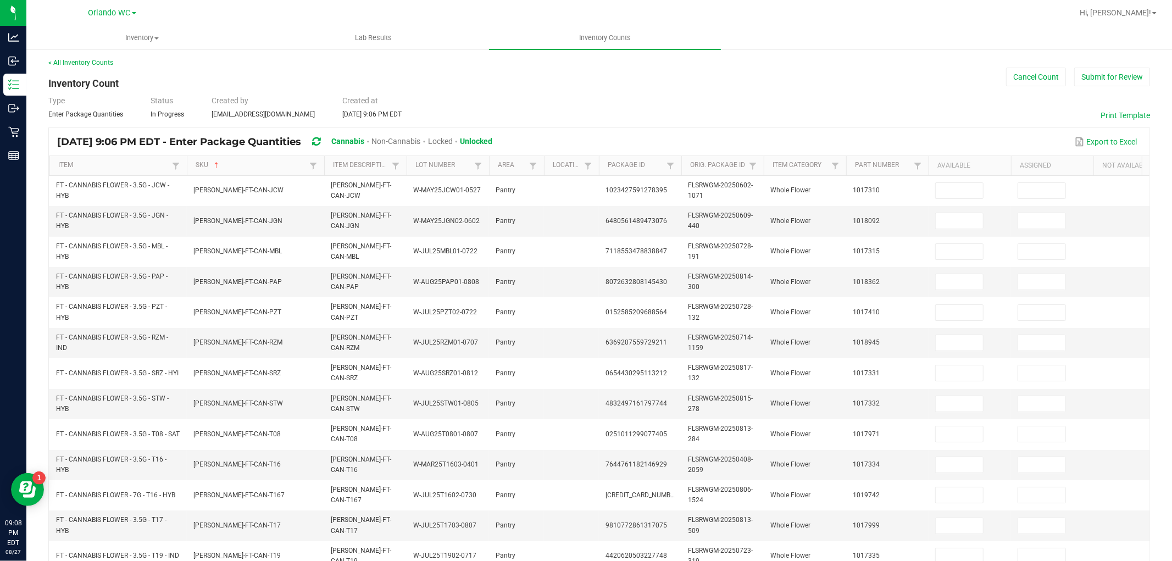
scroll to position [0, 0]
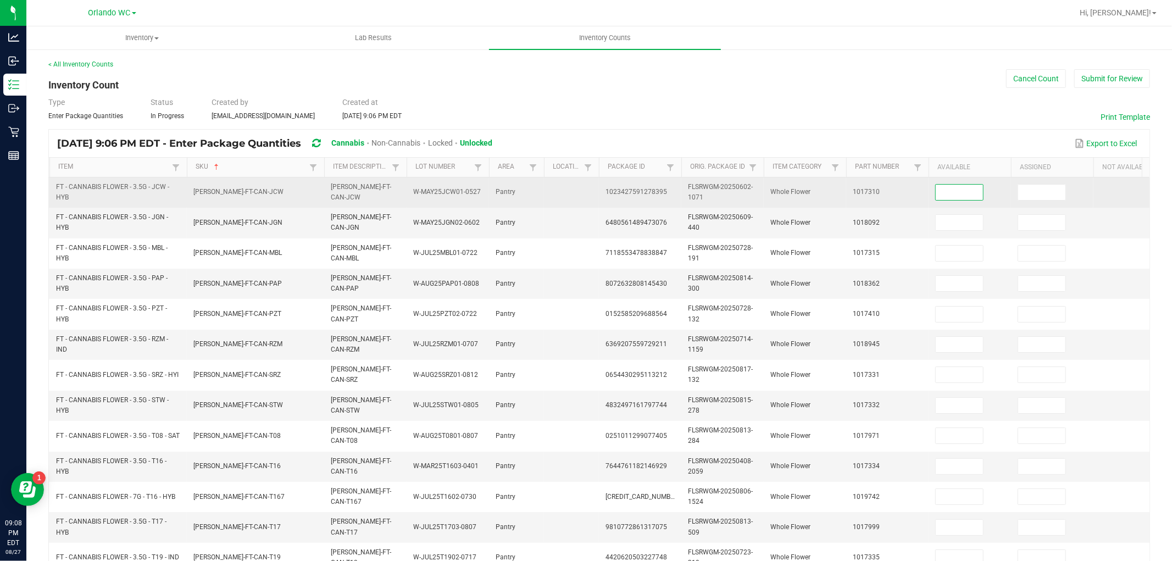
click at [974, 194] on input at bounding box center [958, 192] width 47 height 15
type input "14"
type input "0"
type input "5"
type input "0"
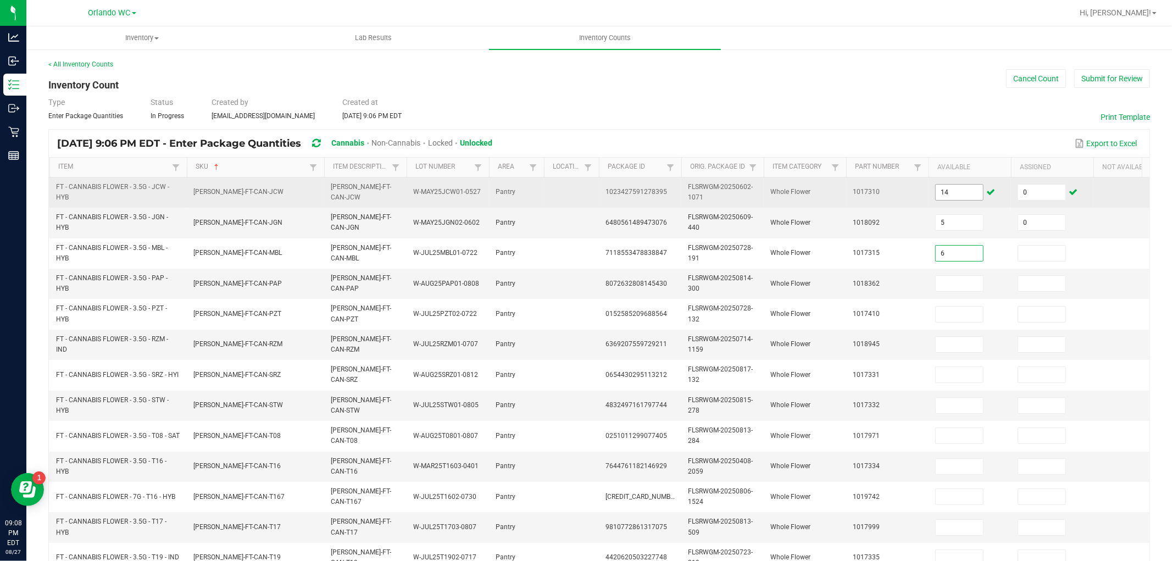
type input "6"
type input "0"
type input "17"
type input "0"
type input "2"
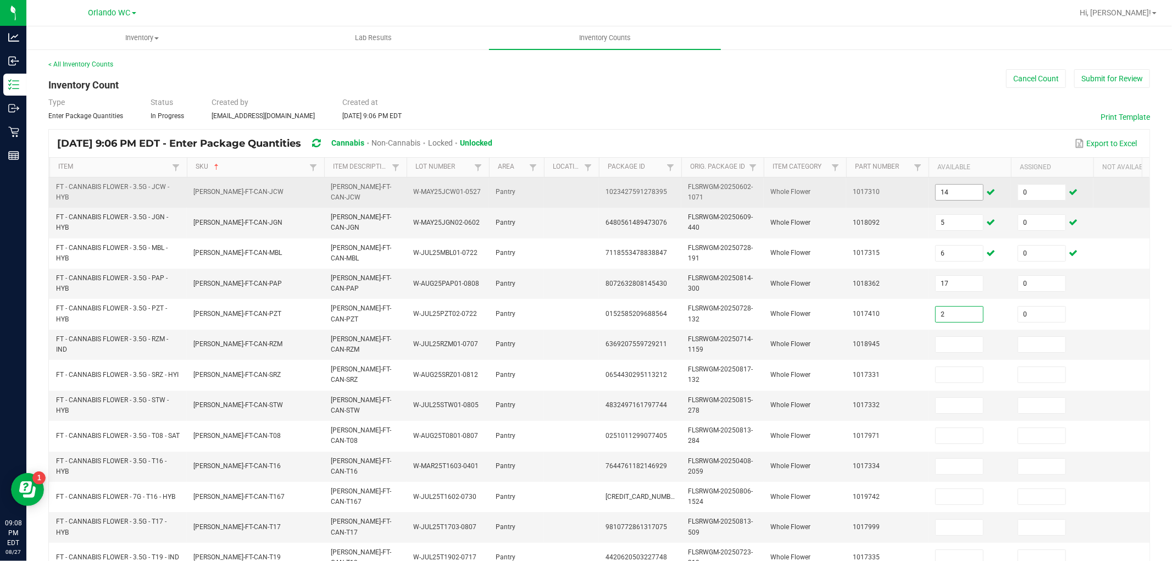
type input "0"
type input "3"
type input "0"
type input "11"
type input "0"
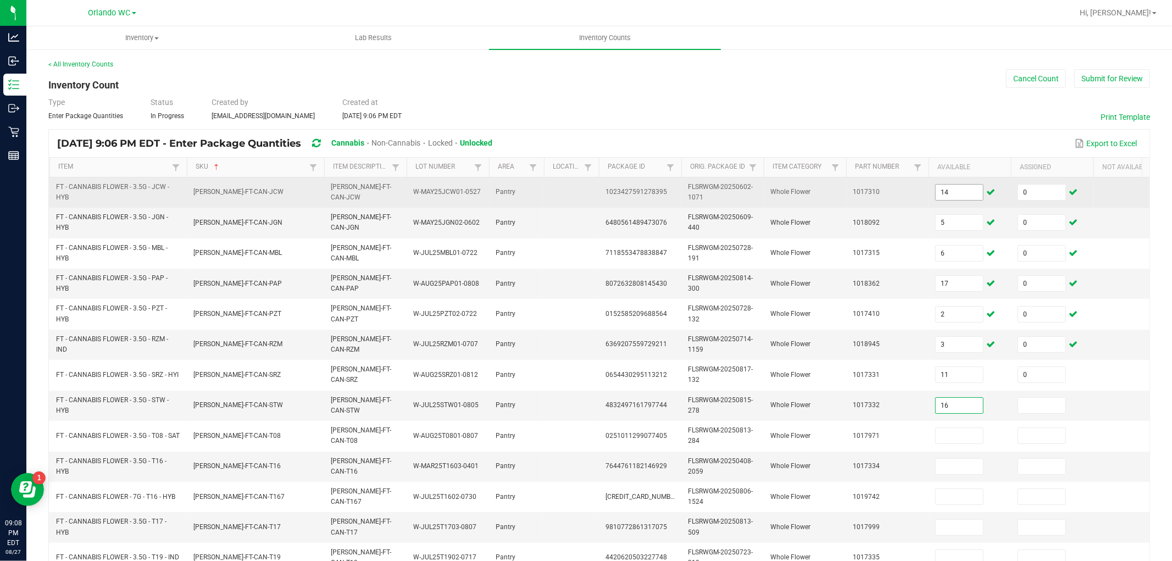
type input "16"
type input "0"
type input "1"
type input "0"
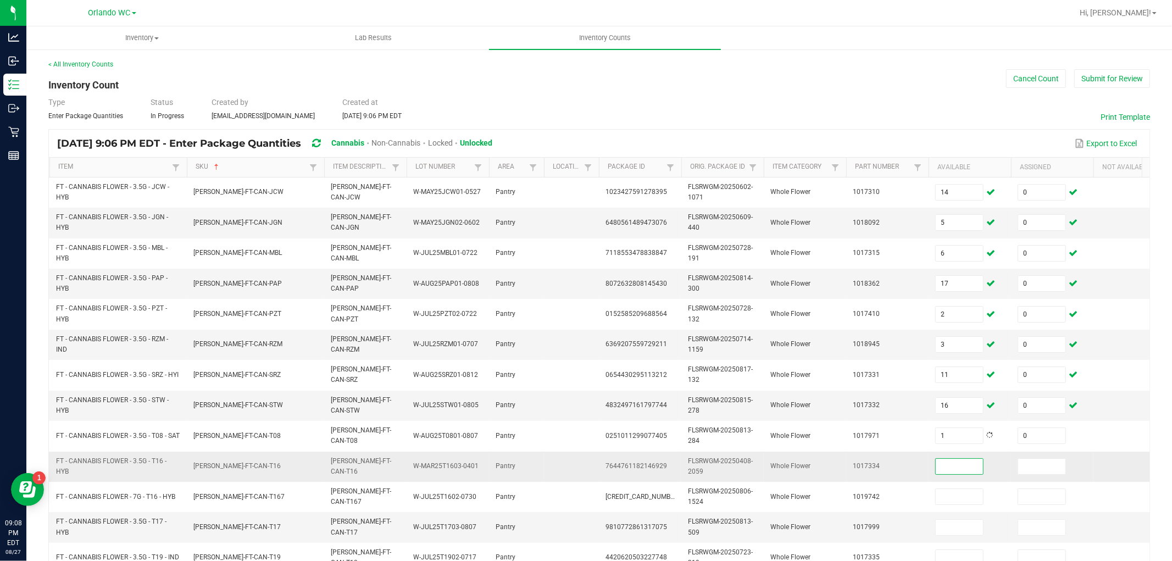
click at [961, 464] on input at bounding box center [958, 466] width 47 height 15
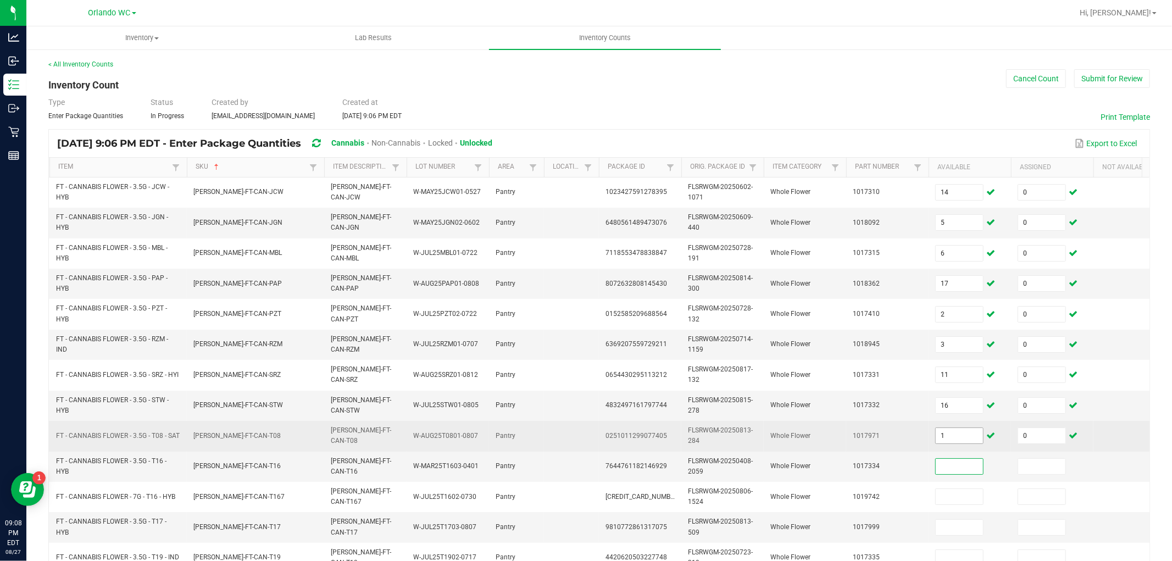
click at [962, 436] on input "1" at bounding box center [958, 435] width 47 height 15
type input "2"
type input "8"
type input "0"
type input "18"
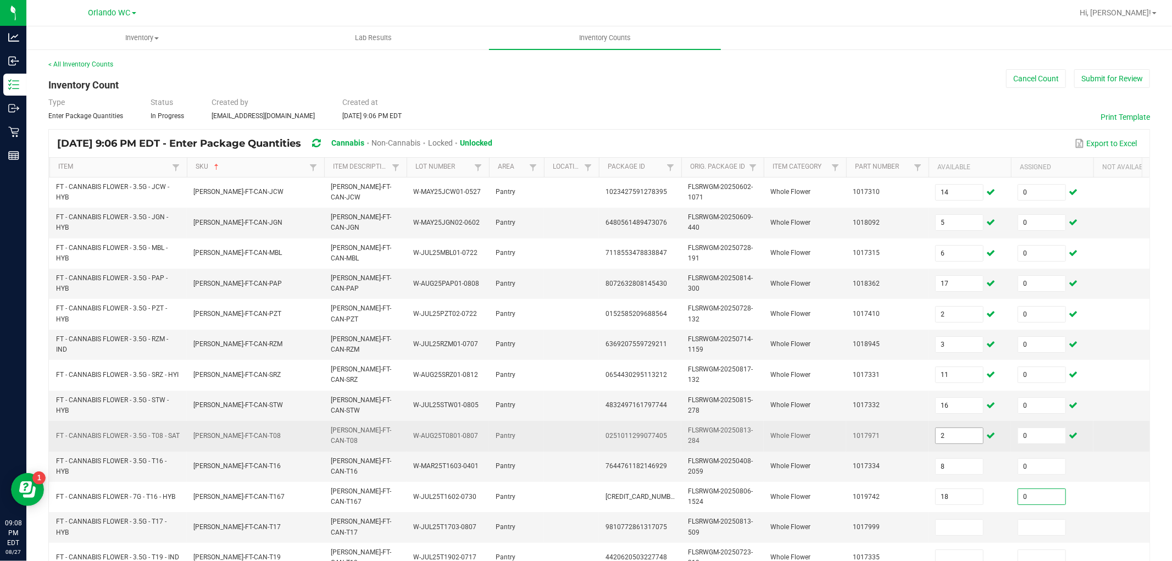
type input "0"
type input "11"
type input "0"
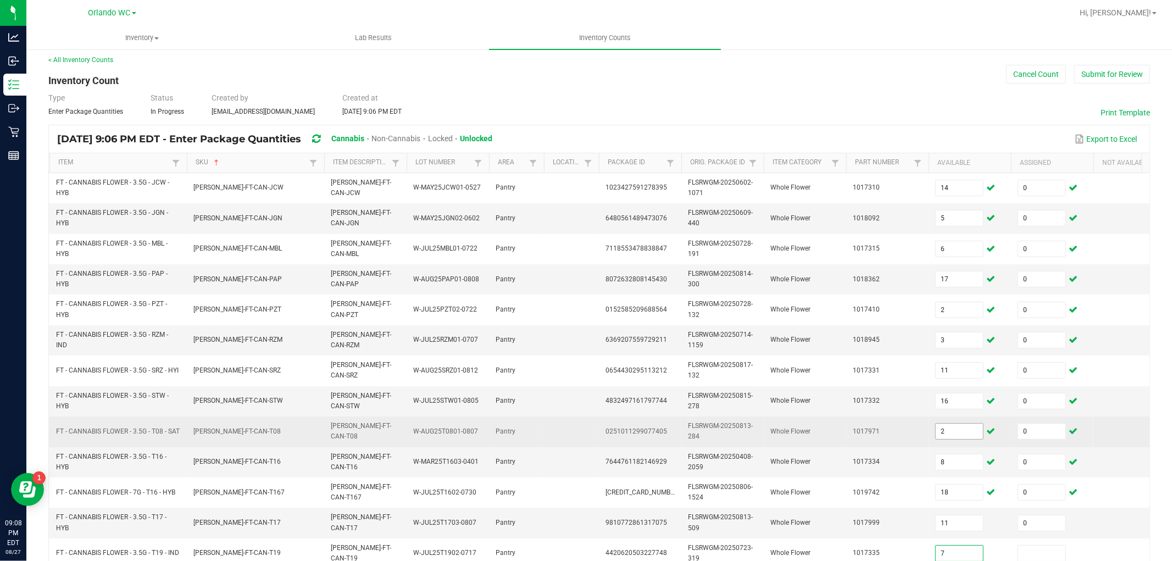
type input "7"
type input "0"
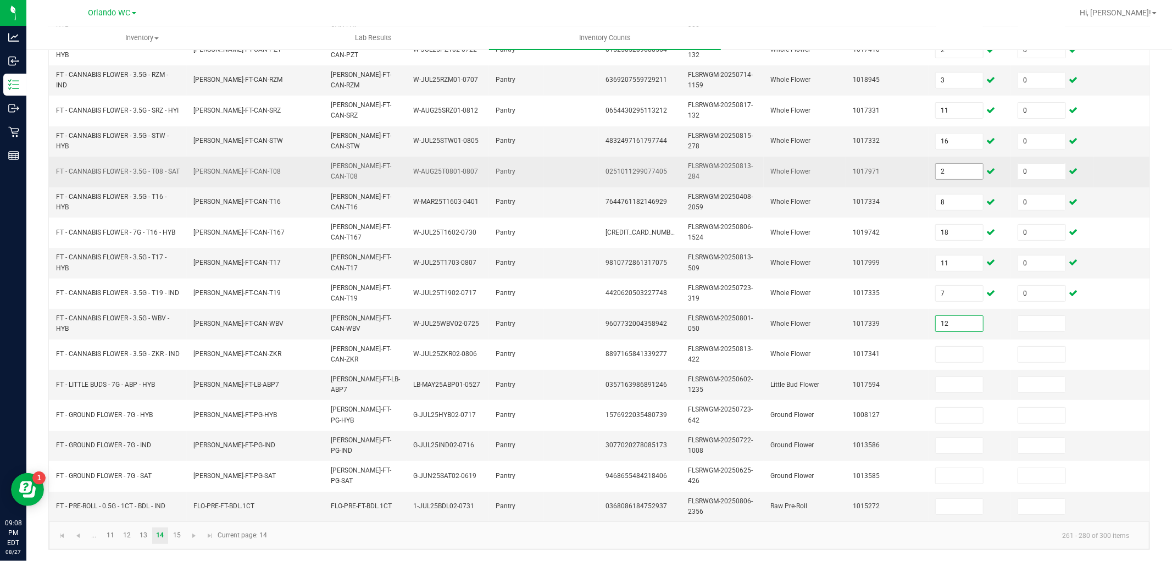
type input "12"
type input "0"
type input "16"
type input "0"
type input "1"
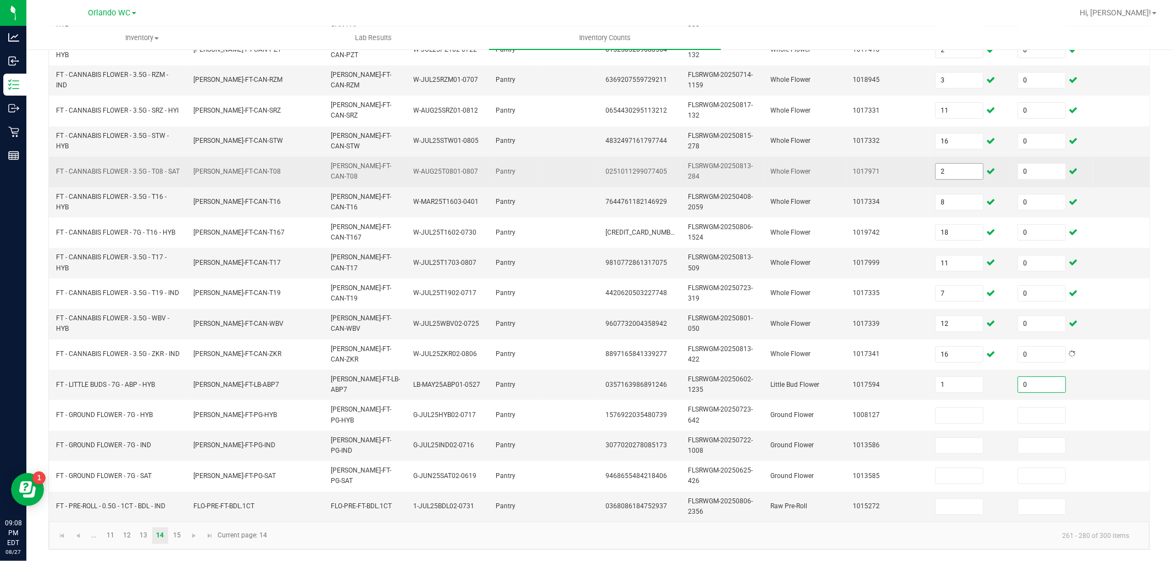
type input "0"
type input "11"
type input "0"
type input "7"
type input "0"
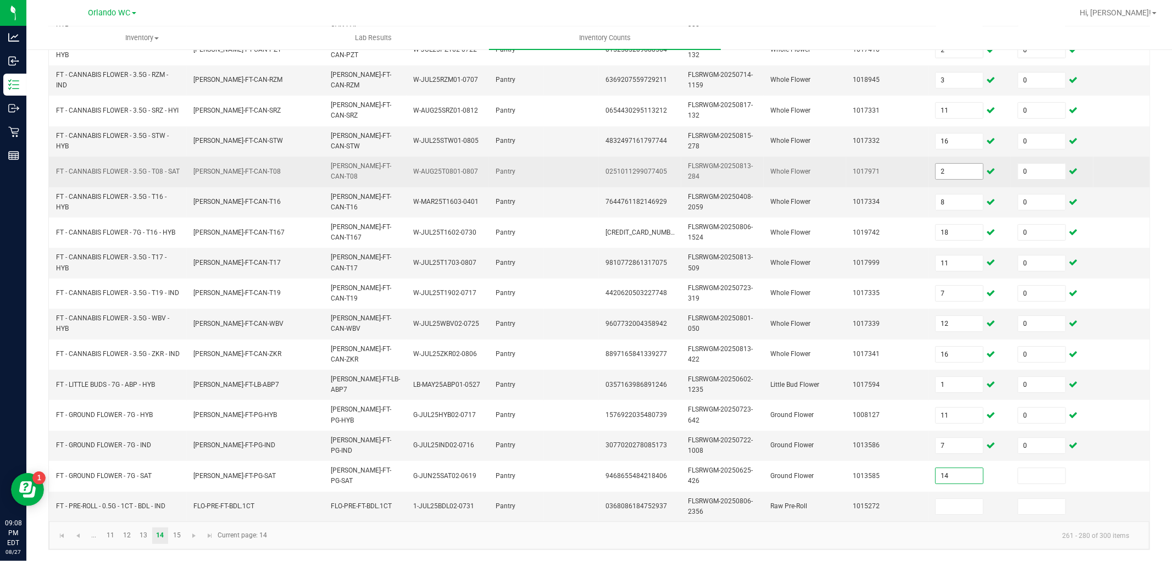
type input "14"
type input "0"
type input "4"
type input "1"
type input "0"
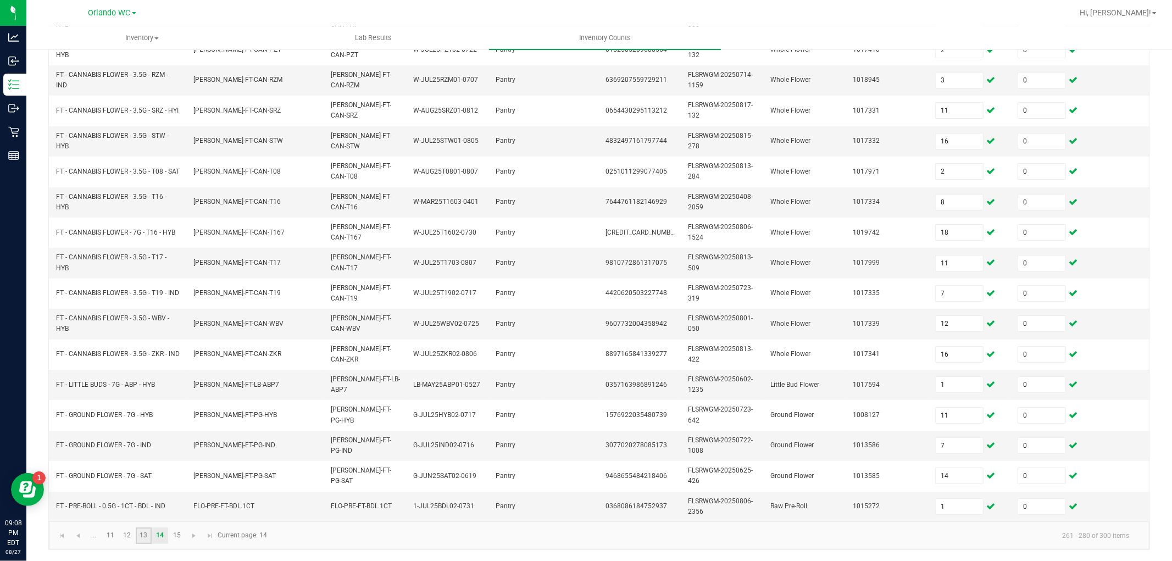
click at [149, 504] on link "13" at bounding box center [144, 535] width 16 height 16
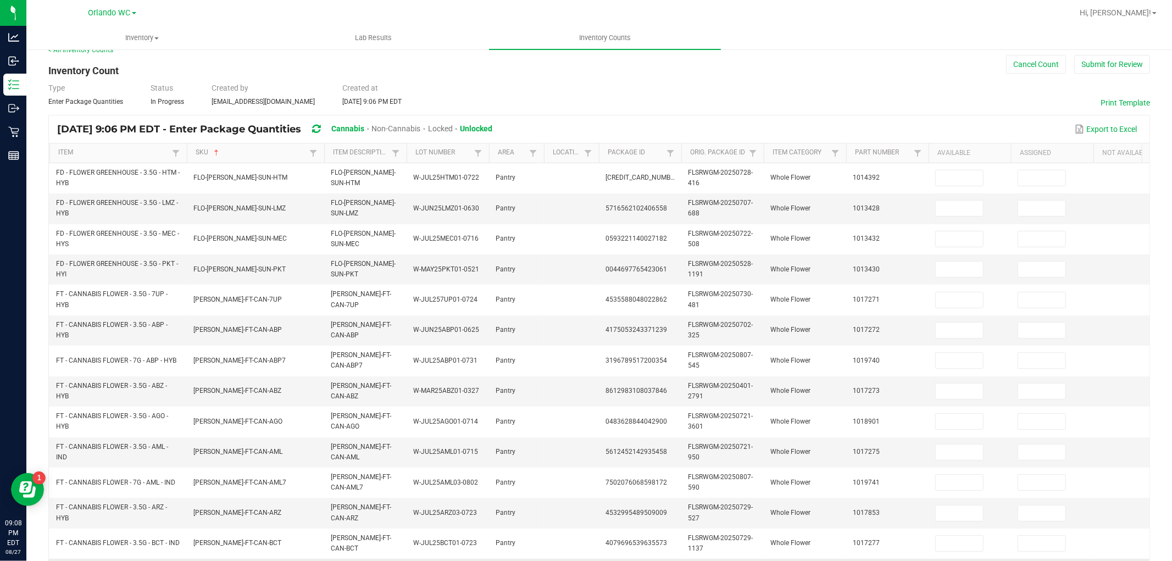
scroll to position [0, 0]
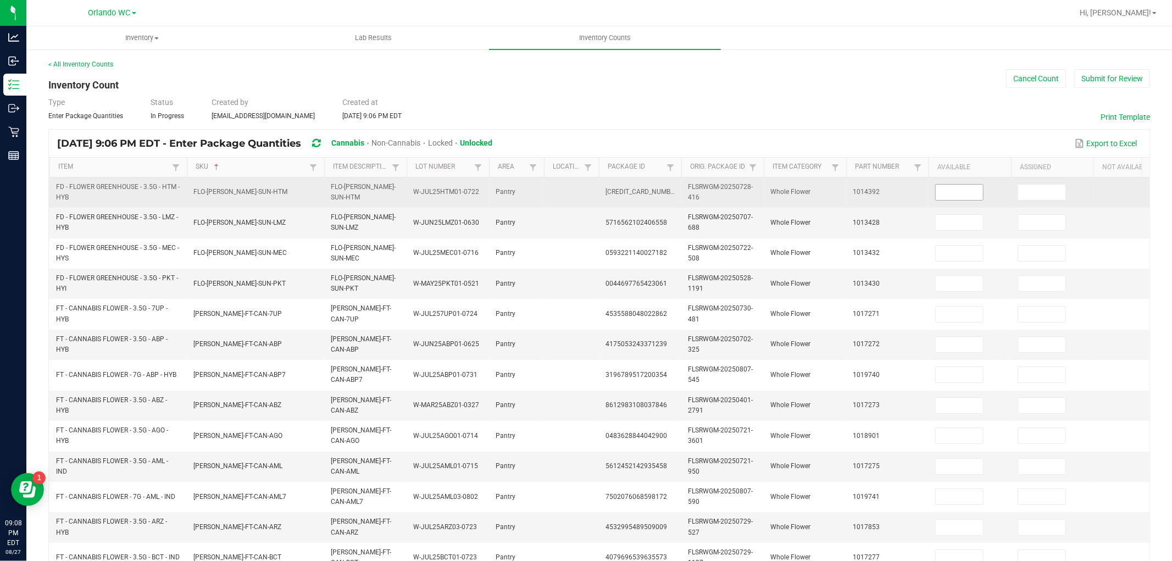
click at [960, 191] on input at bounding box center [958, 192] width 47 height 15
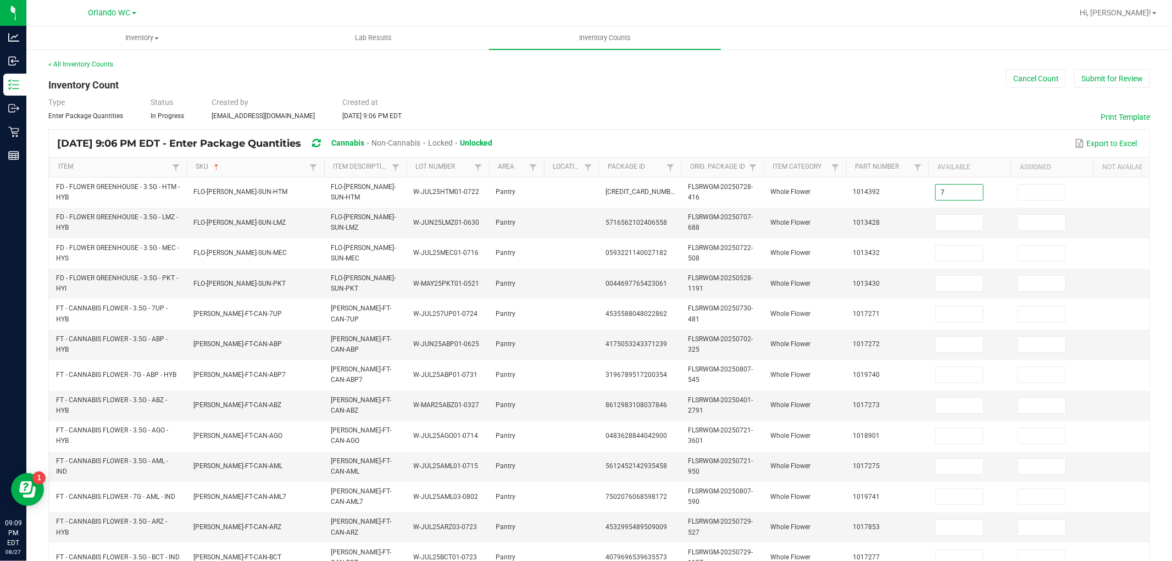
type input "7"
type input "0"
type input "1"
type input "0"
type input "9"
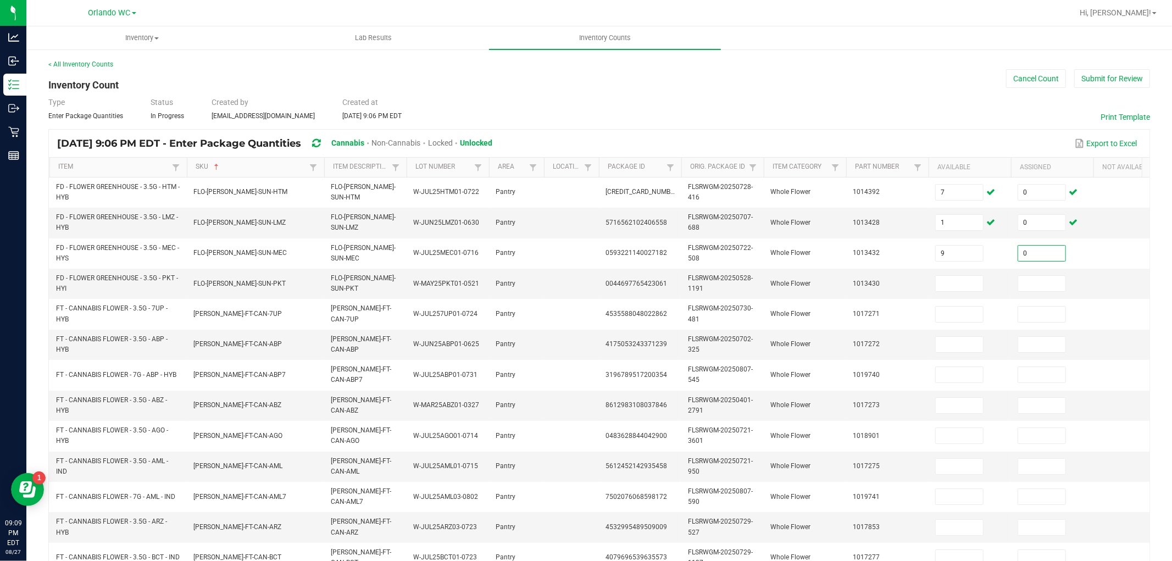
type input "0"
type input "7"
type input "0"
type input "11"
type input "0"
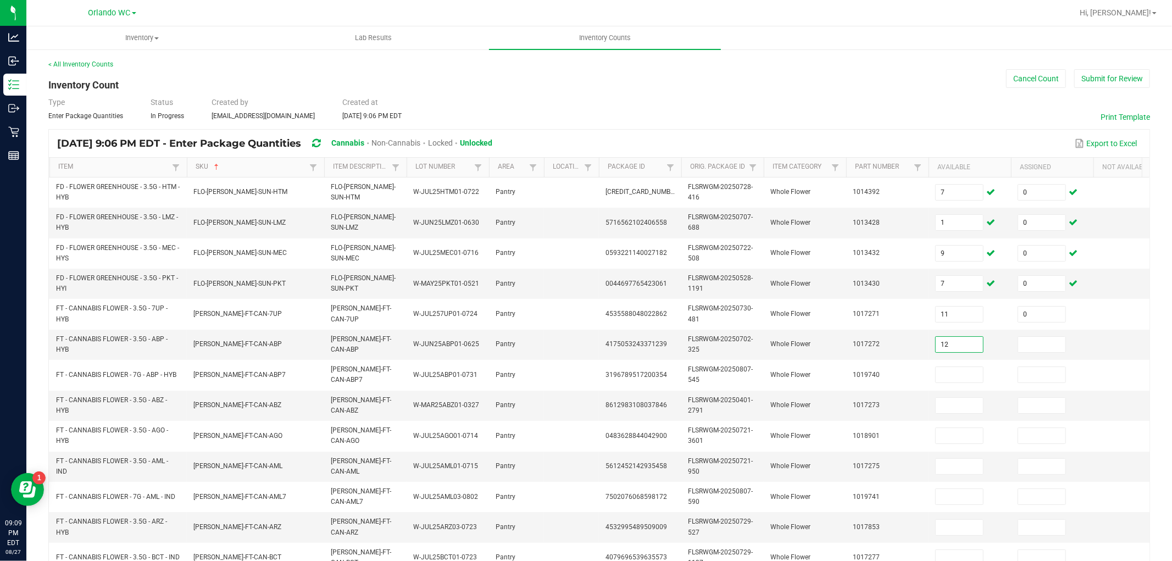
type input "12"
type input "1"
type input "2"
click at [1049, 343] on input "1" at bounding box center [1041, 344] width 47 height 15
type input "0"
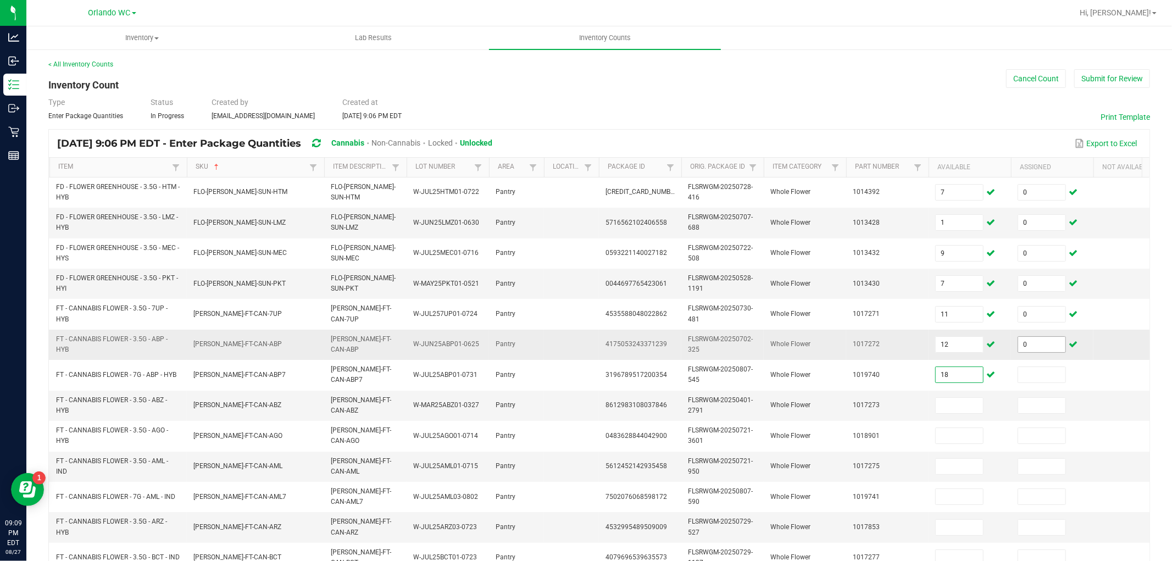
type input "18"
type input "0"
type input "5"
type input "0"
type input "16"
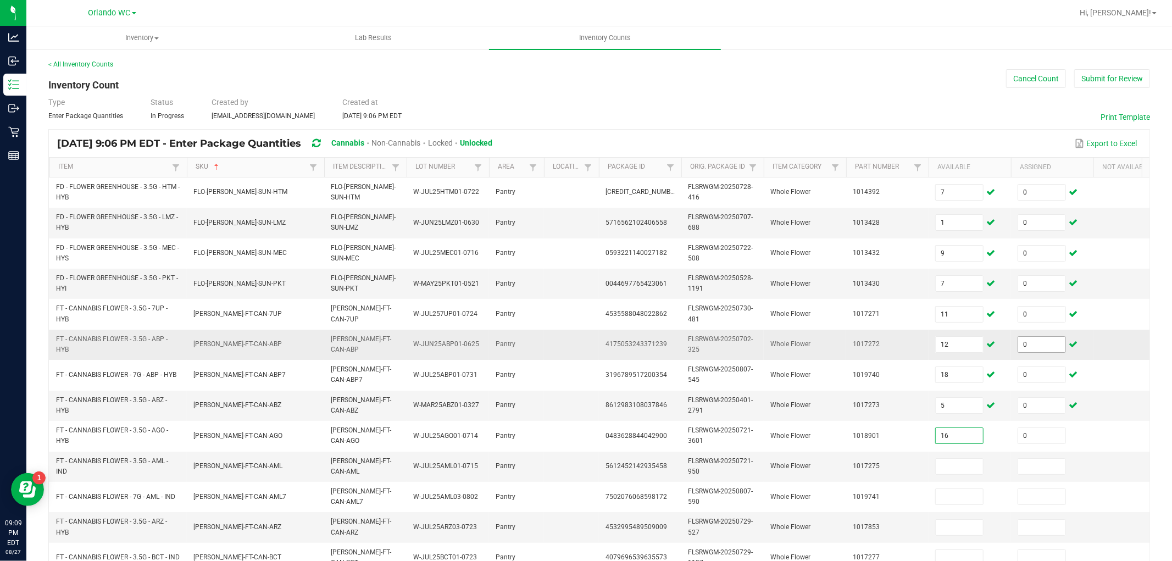
type input "0"
type input "7"
type input "0"
type input "15"
type input "0"
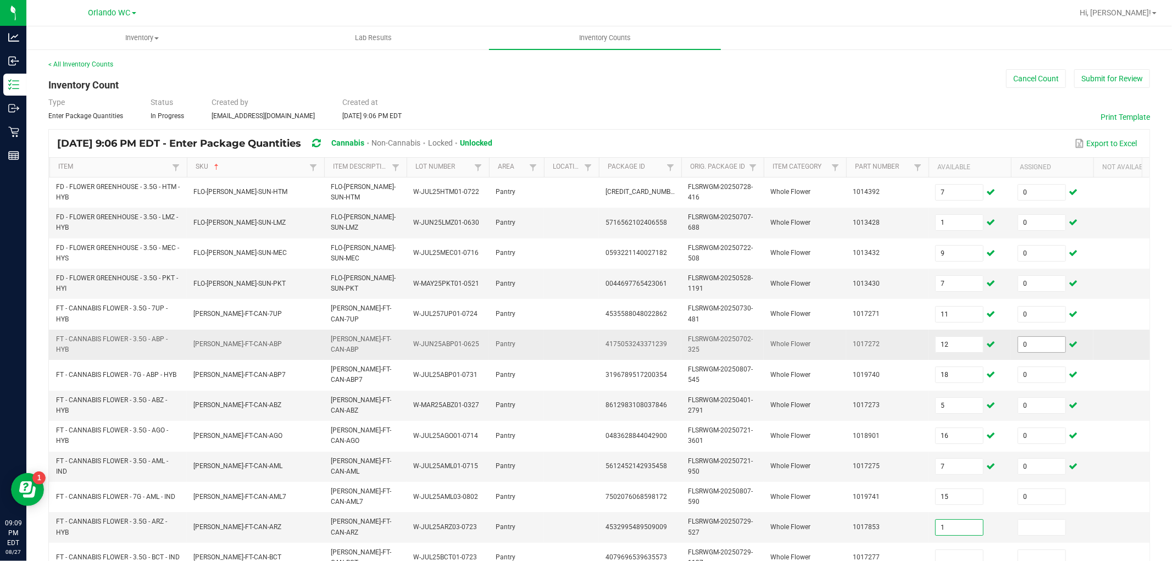
type input "1"
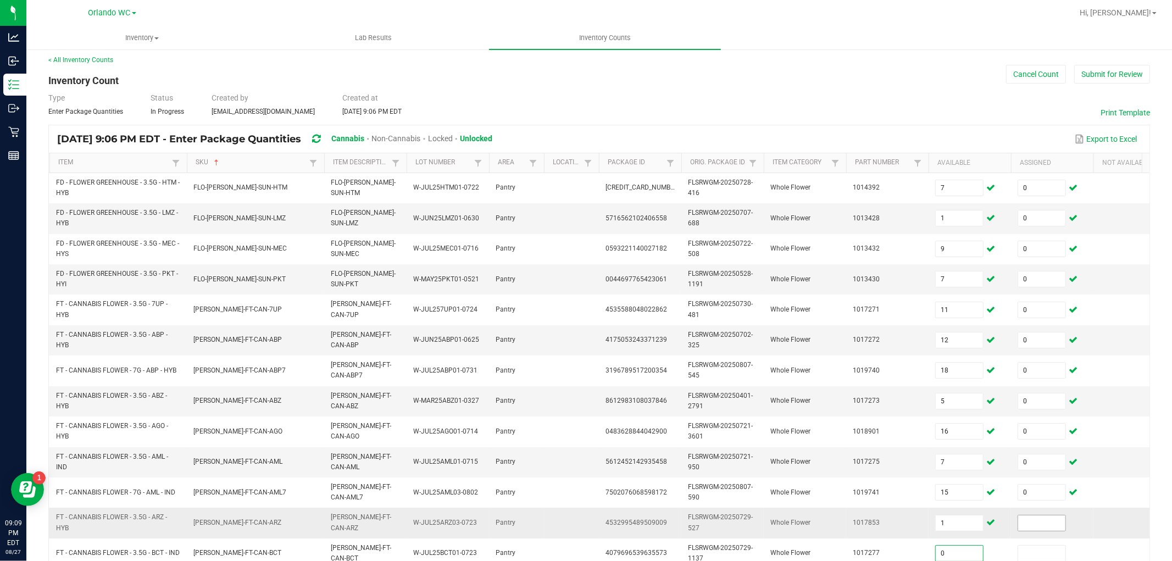
type input "0"
click at [1030, 504] on input at bounding box center [1041, 522] width 47 height 15
type input "0"
type input "3"
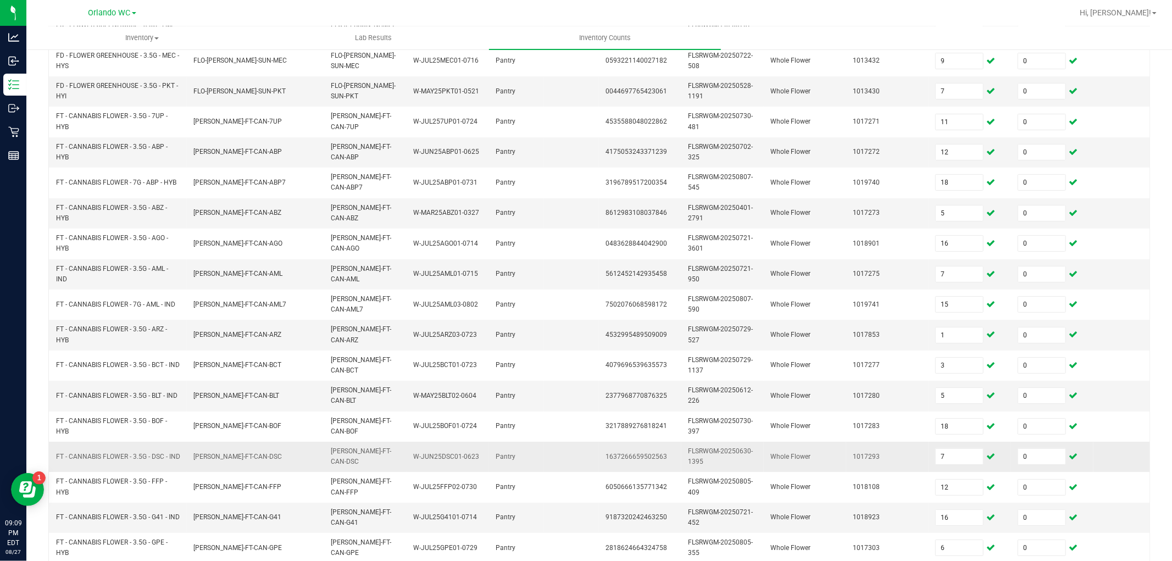
scroll to position [275, 0]
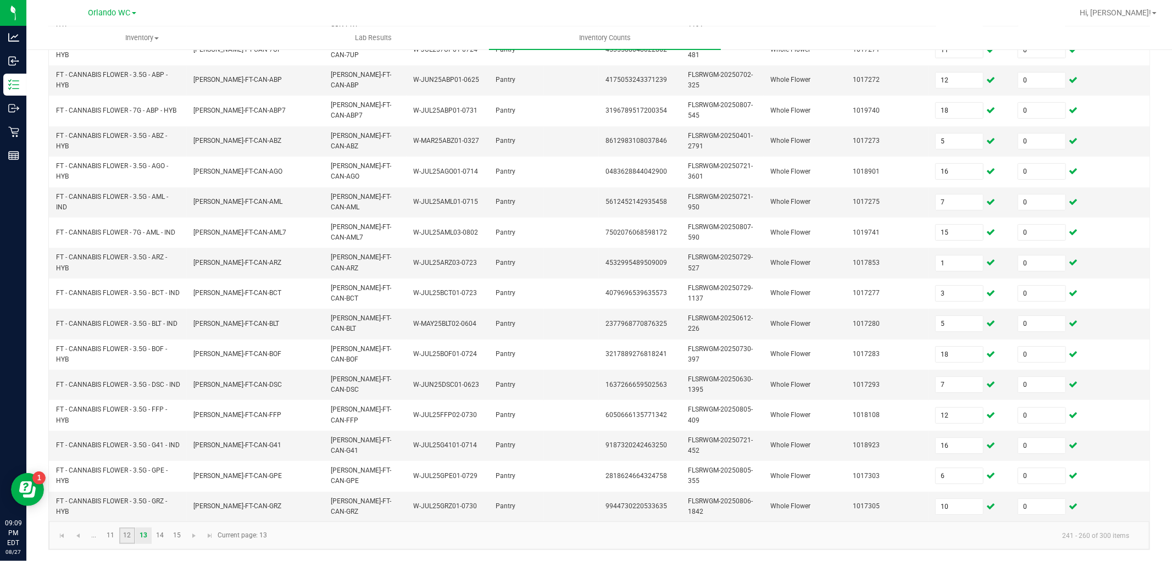
click at [129, 504] on link "12" at bounding box center [127, 535] width 16 height 16
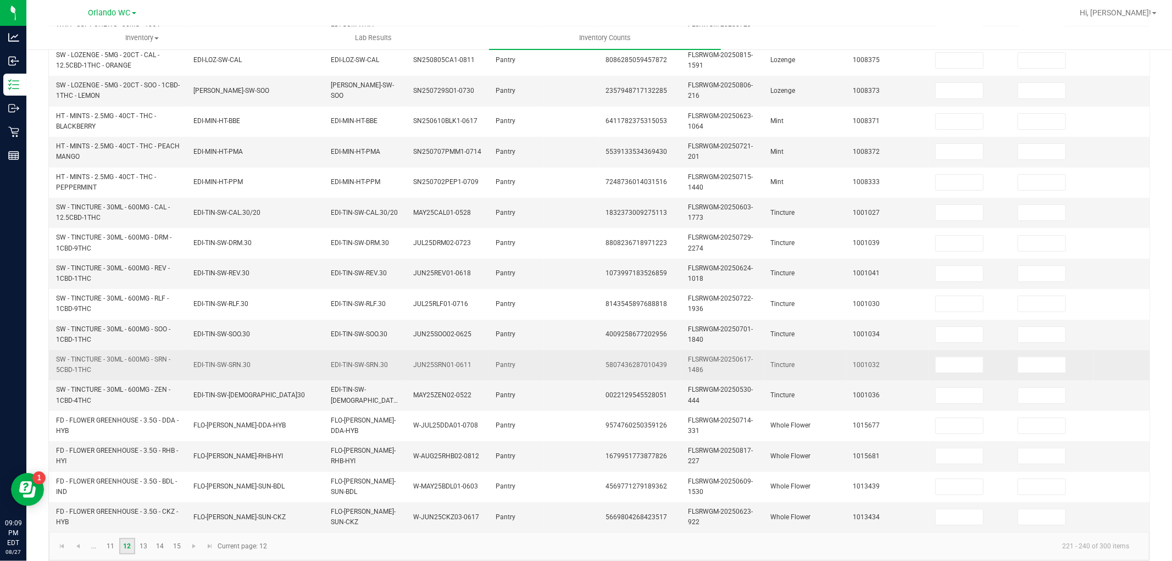
scroll to position [295, 0]
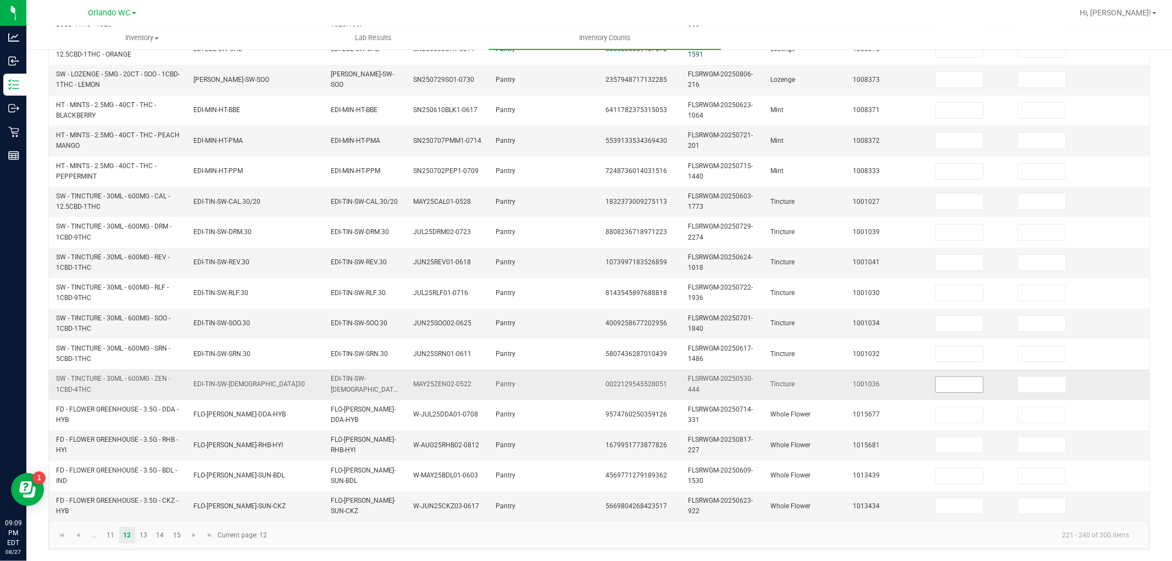
click at [979, 377] on input at bounding box center [958, 384] width 47 height 15
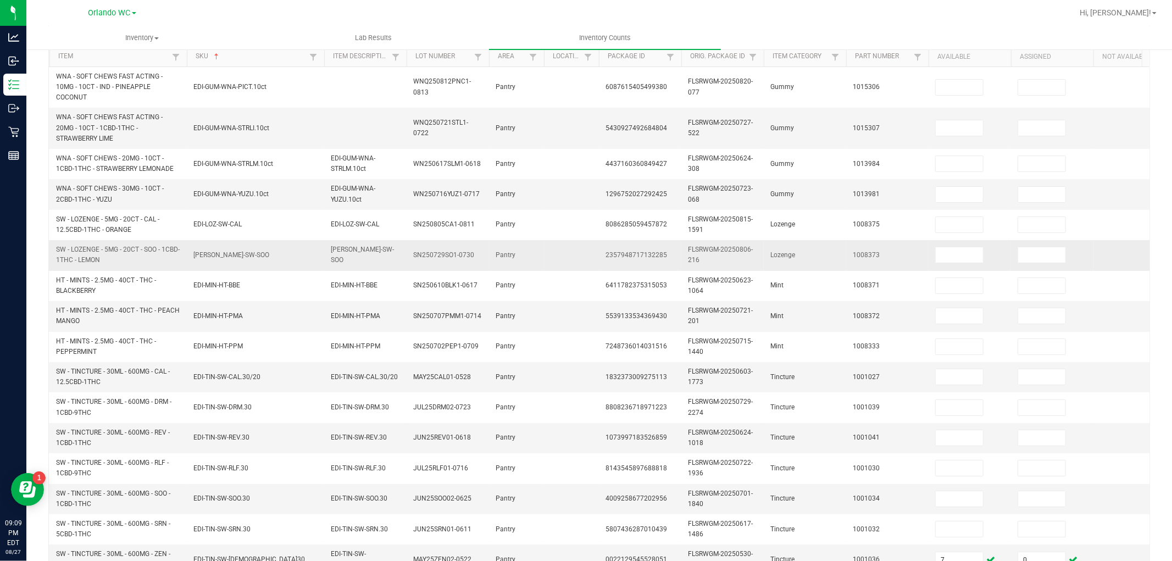
scroll to position [0, 0]
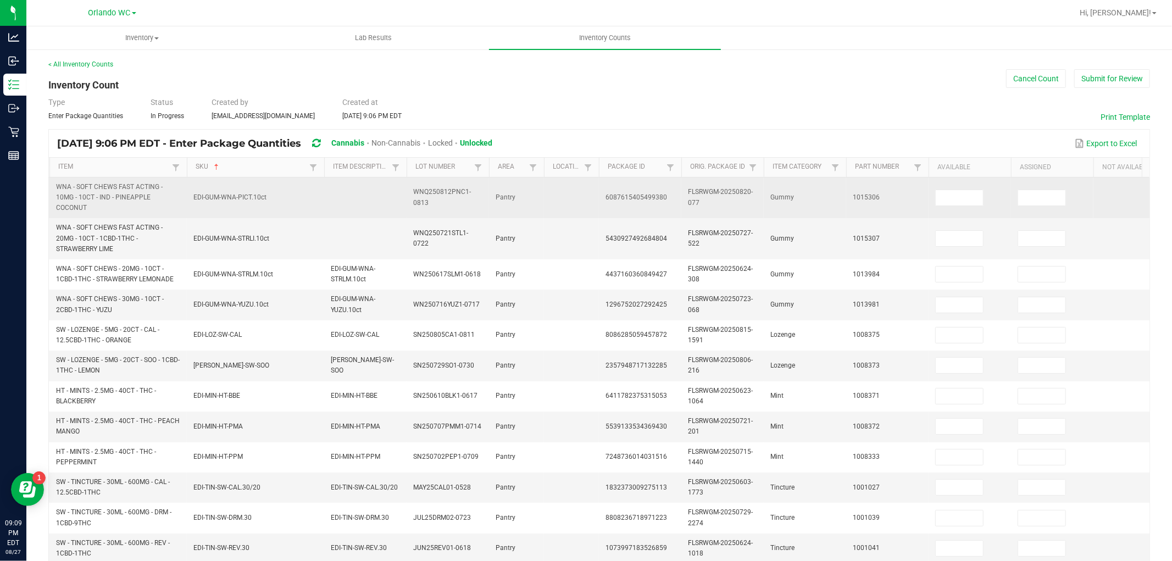
click at [963, 188] on td at bounding box center [969, 197] width 82 height 41
click at [963, 193] on input at bounding box center [958, 197] width 47 height 15
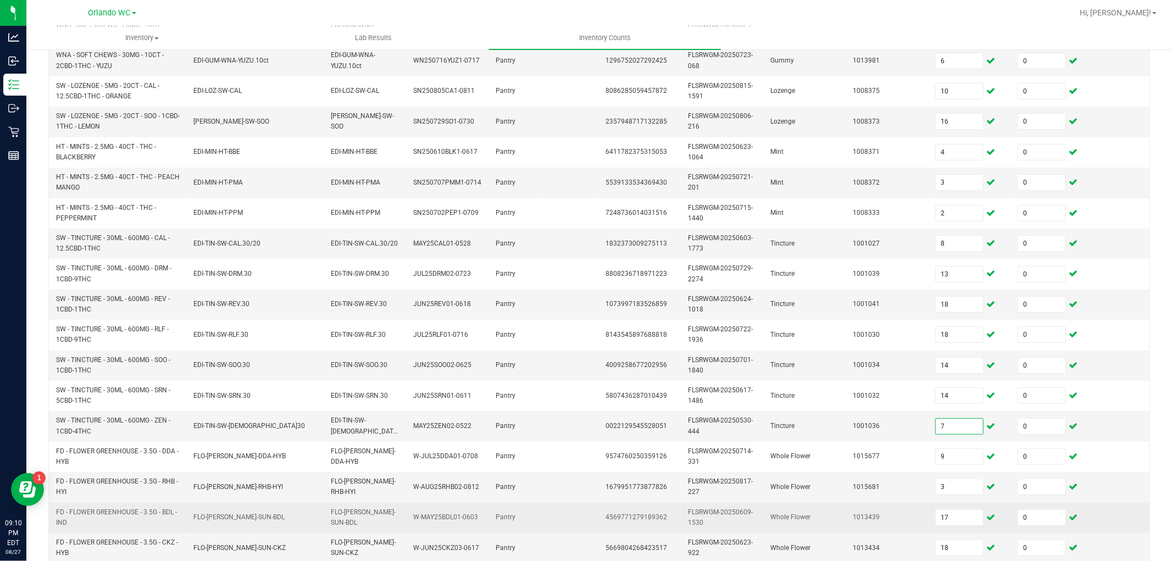
scroll to position [295, 0]
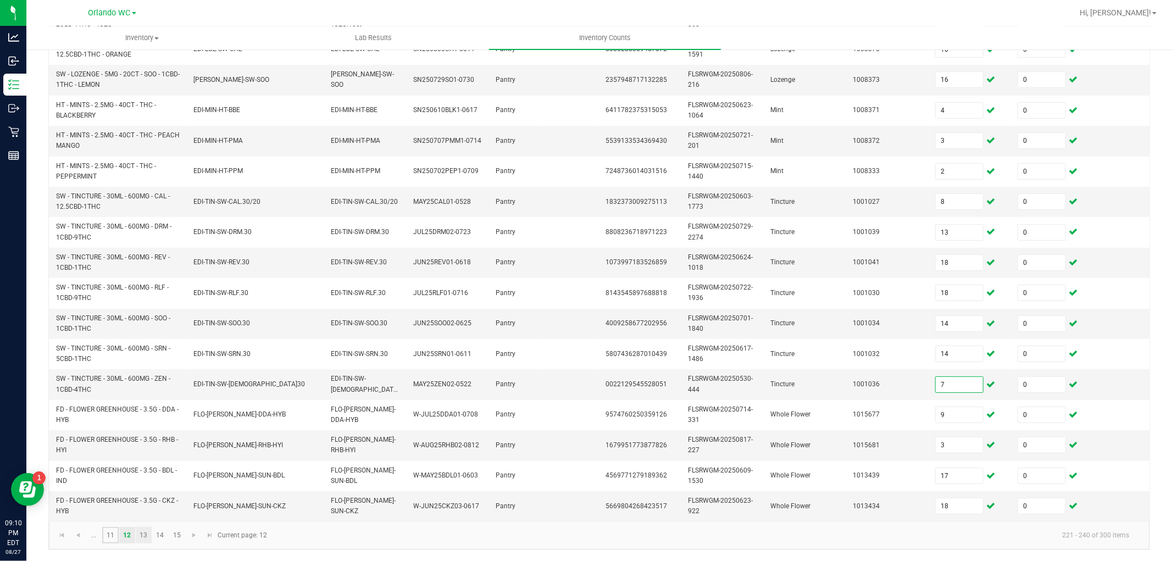
click at [110, 504] on link "11" at bounding box center [110, 535] width 16 height 16
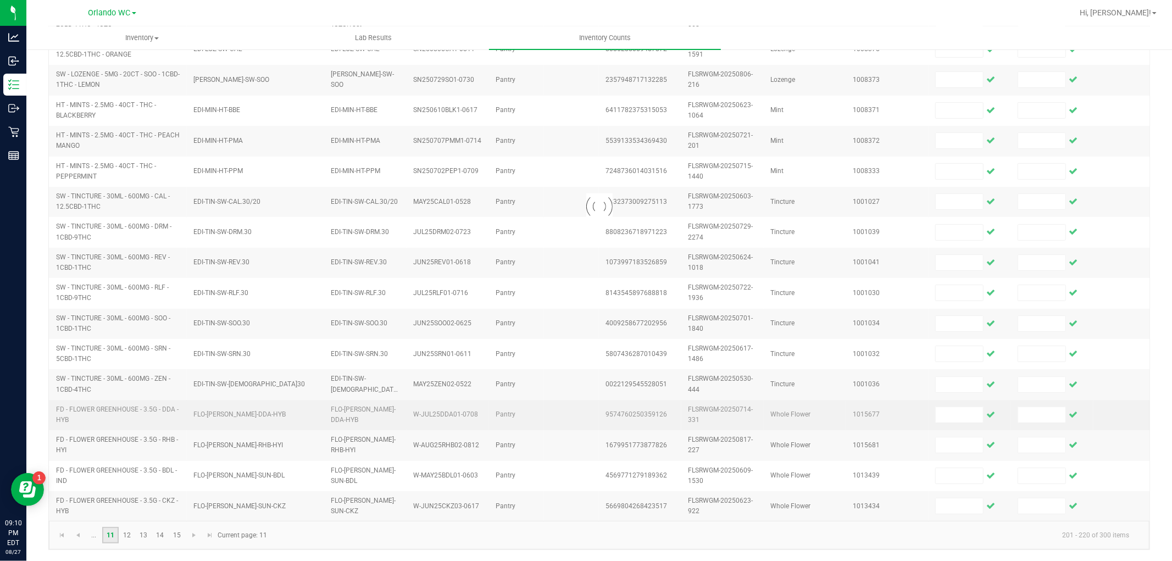
scroll to position [275, 0]
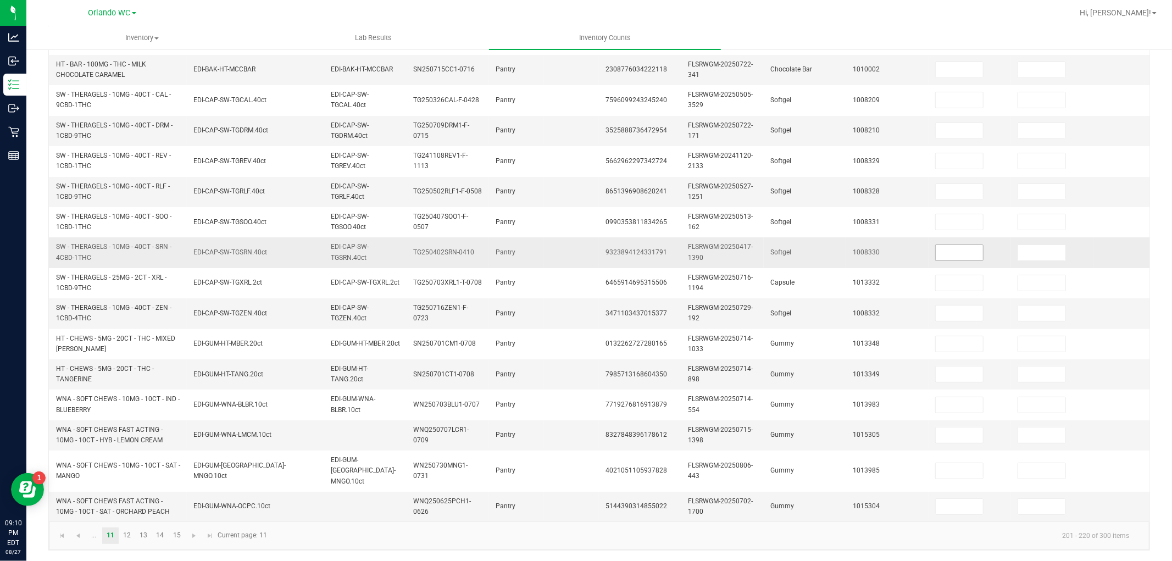
click at [953, 259] on input at bounding box center [958, 252] width 47 height 15
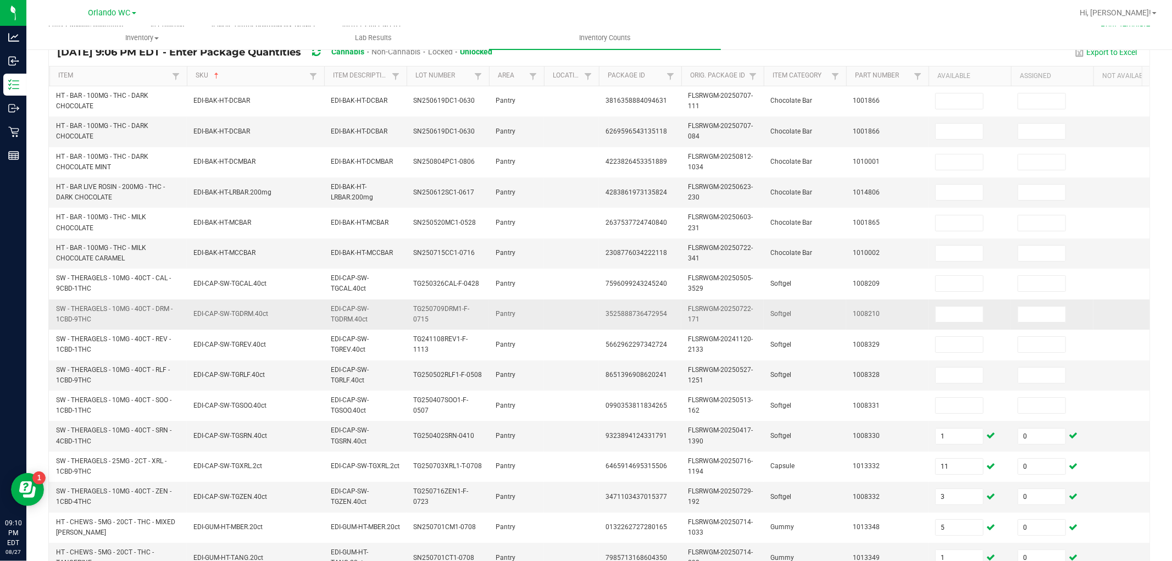
scroll to position [30, 0]
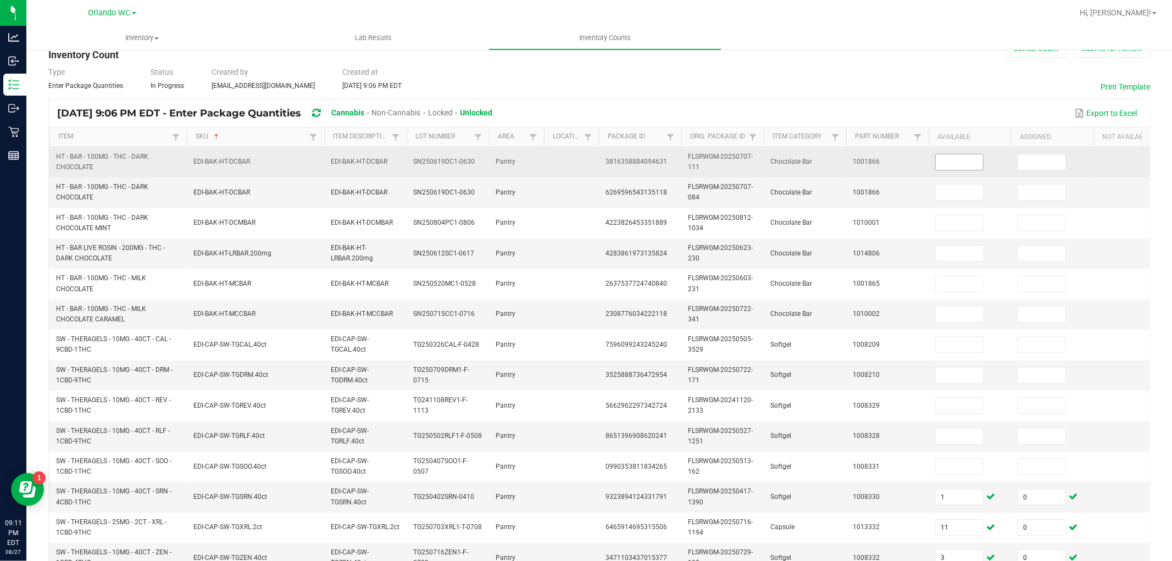
click at [968, 164] on input at bounding box center [958, 161] width 47 height 15
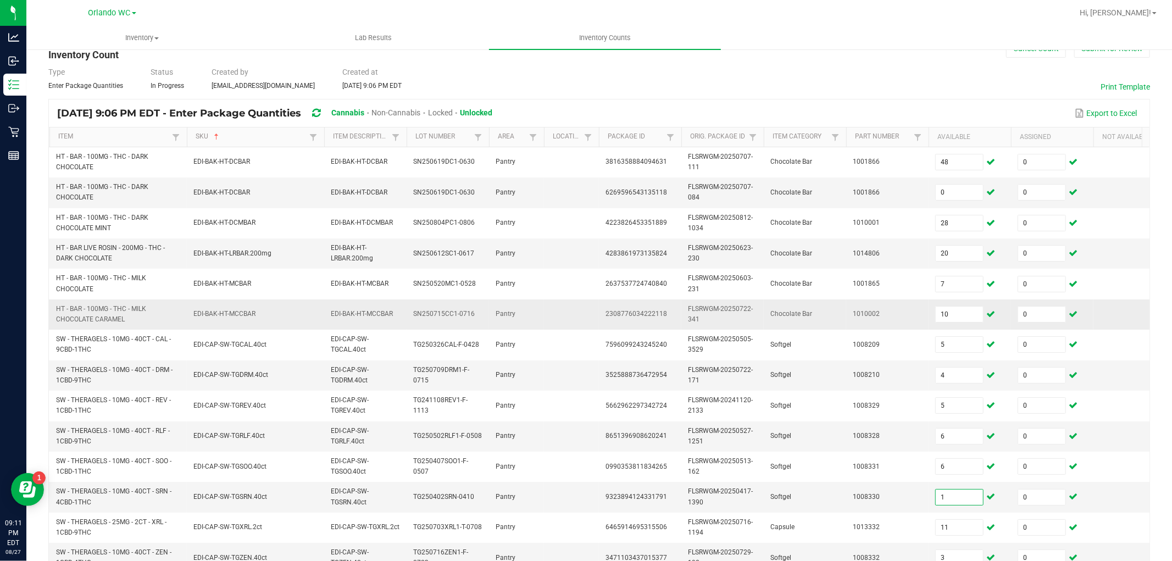
click at [742, 328] on td "FLSRWGM-20250722-341" at bounding box center [722, 314] width 82 height 30
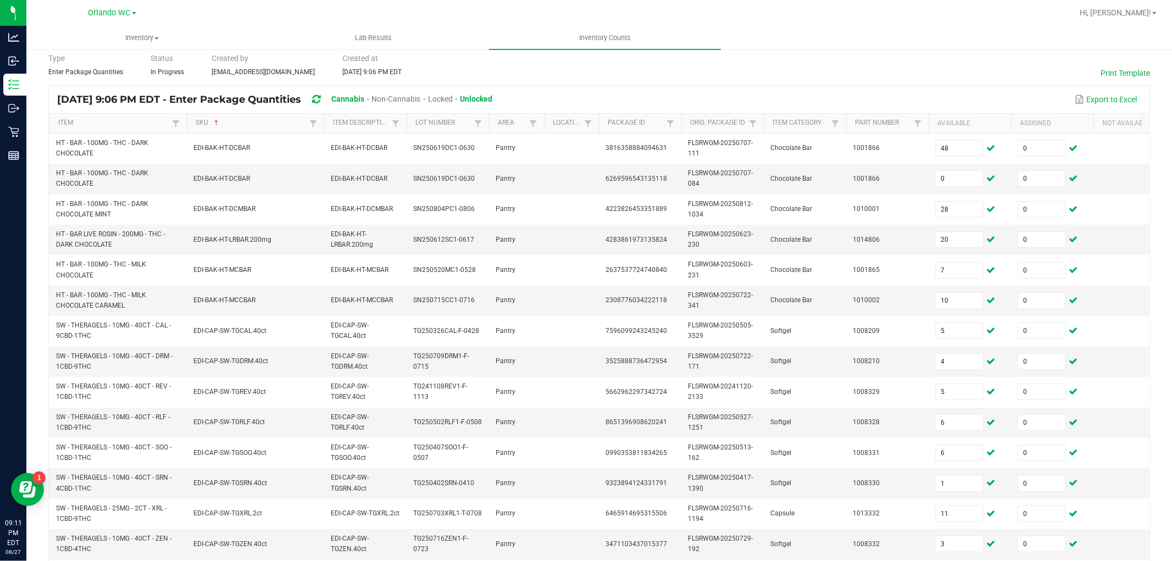
scroll to position [275, 0]
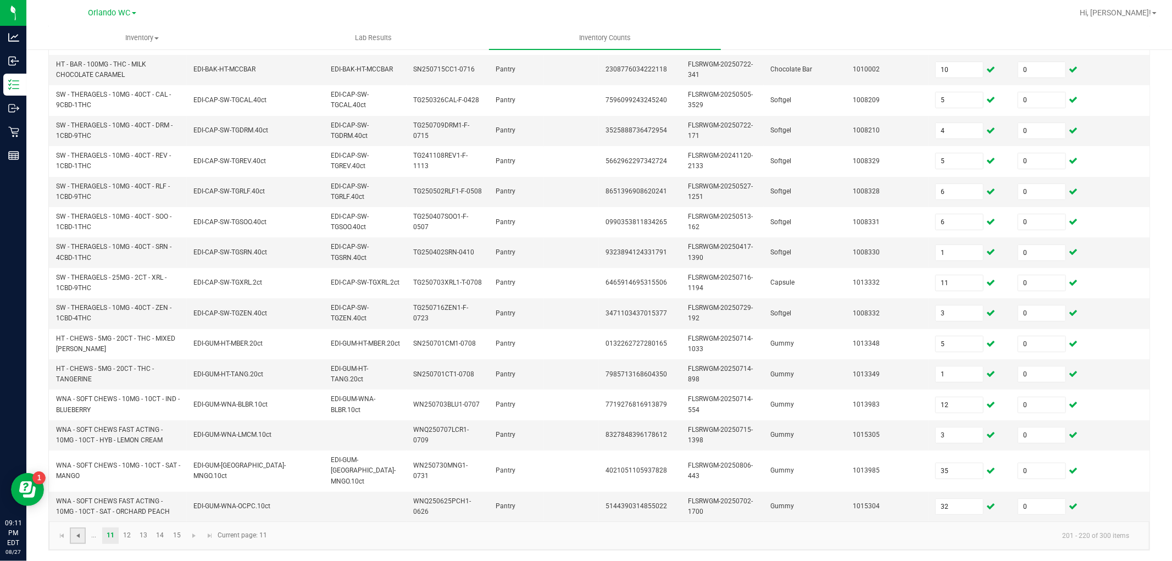
click at [79, 504] on span "Go to the previous page" at bounding box center [78, 535] width 9 height 9
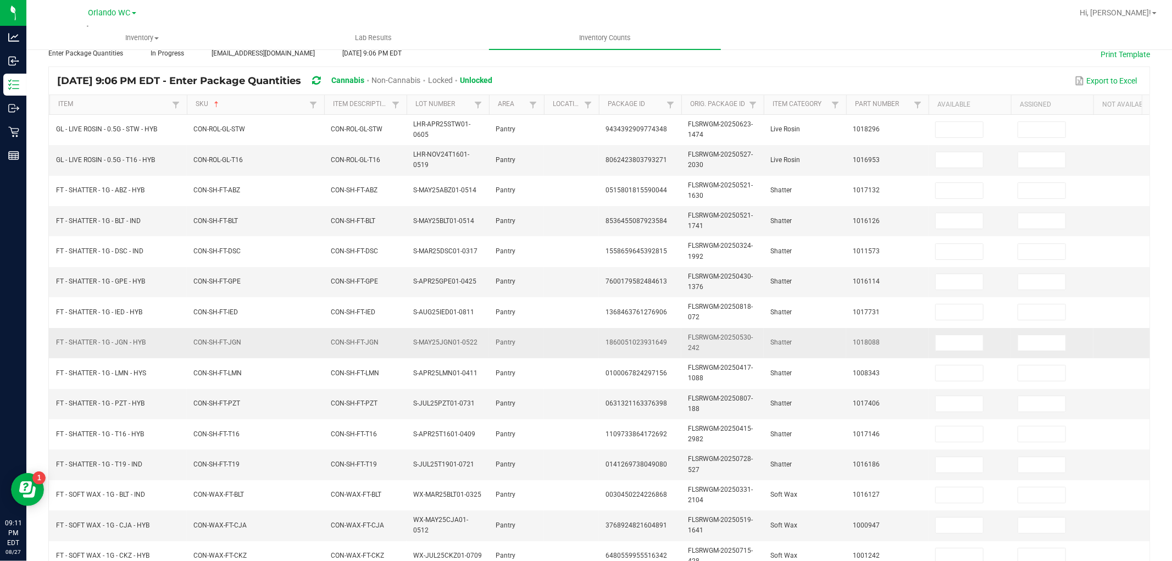
scroll to position [30, 0]
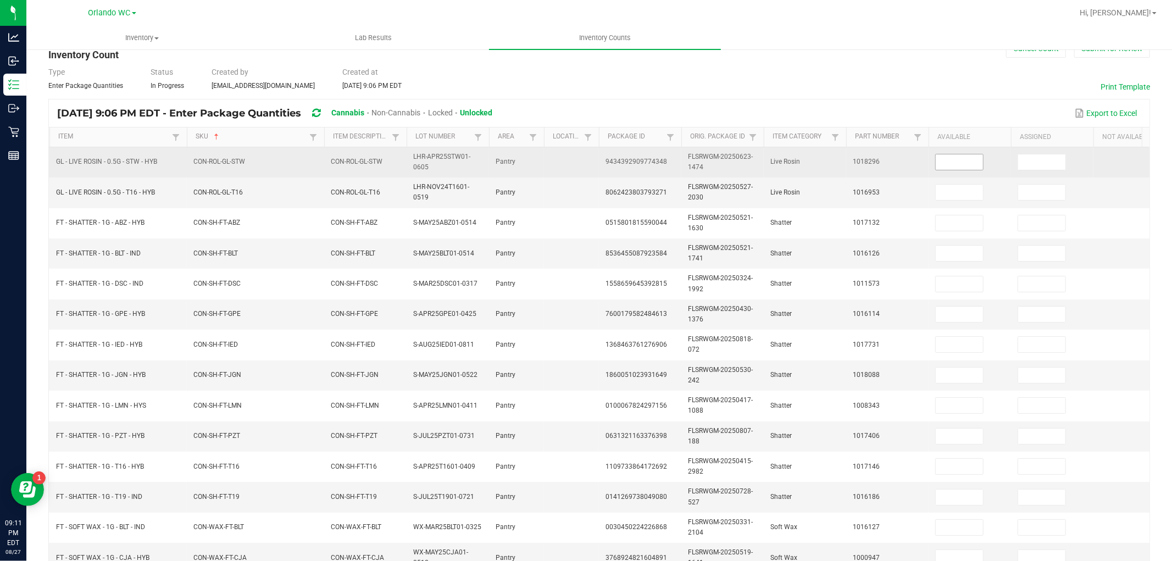
click at [938, 166] on input at bounding box center [958, 161] width 47 height 15
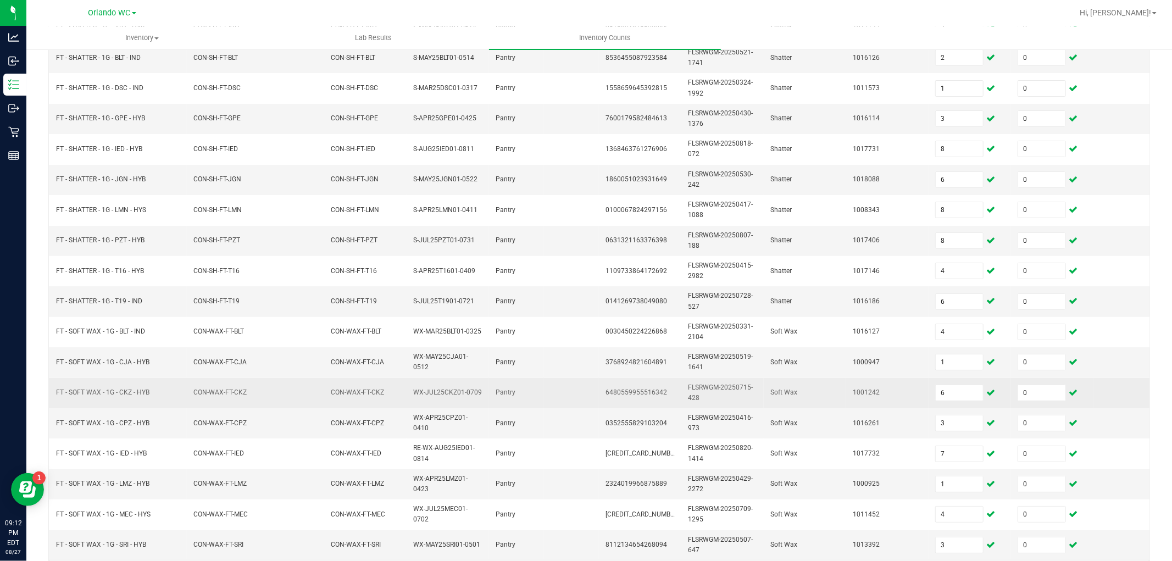
scroll to position [275, 0]
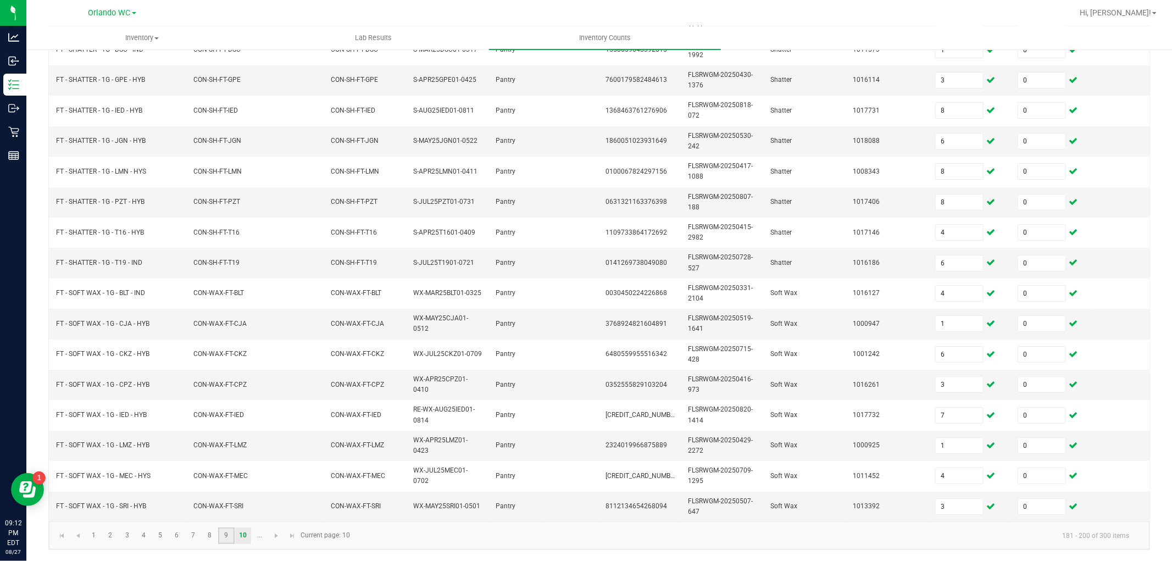
click at [228, 504] on link "9" at bounding box center [226, 535] width 16 height 16
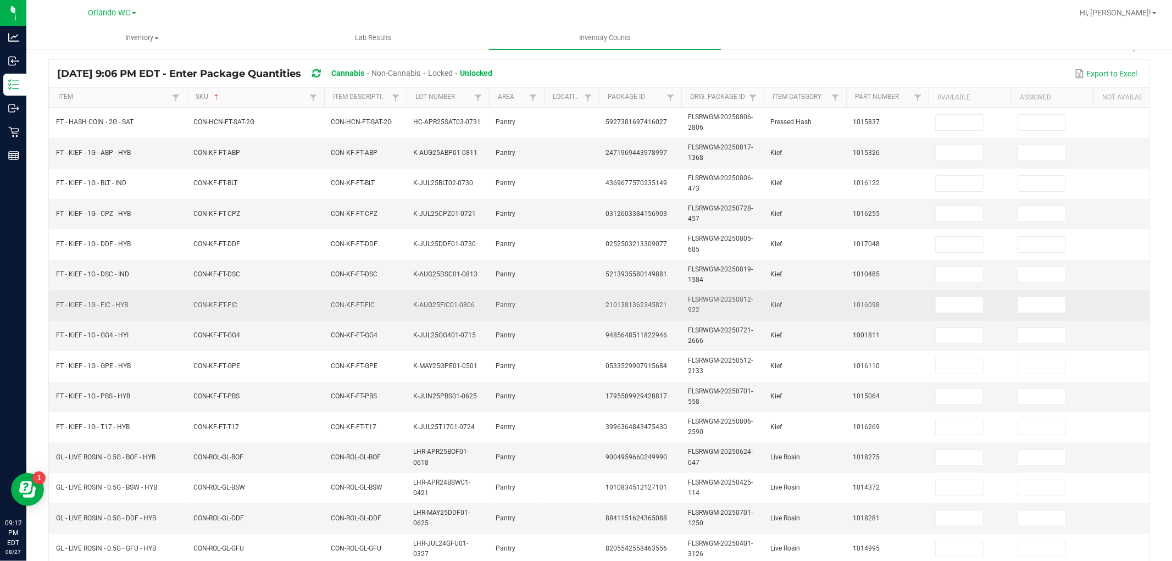
scroll to position [0, 0]
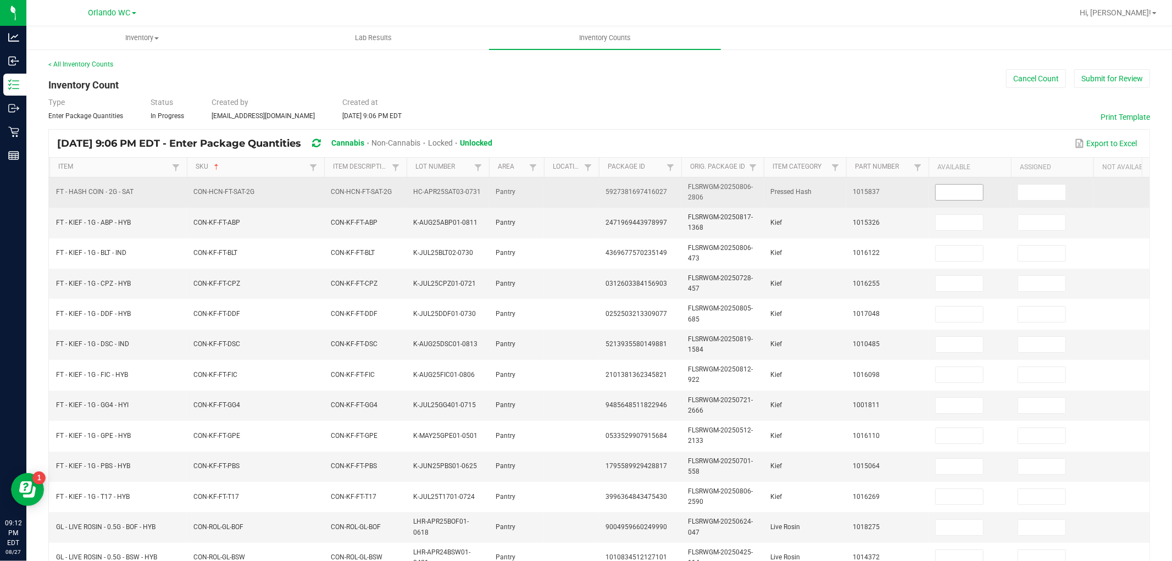
click at [960, 192] on input at bounding box center [958, 192] width 47 height 15
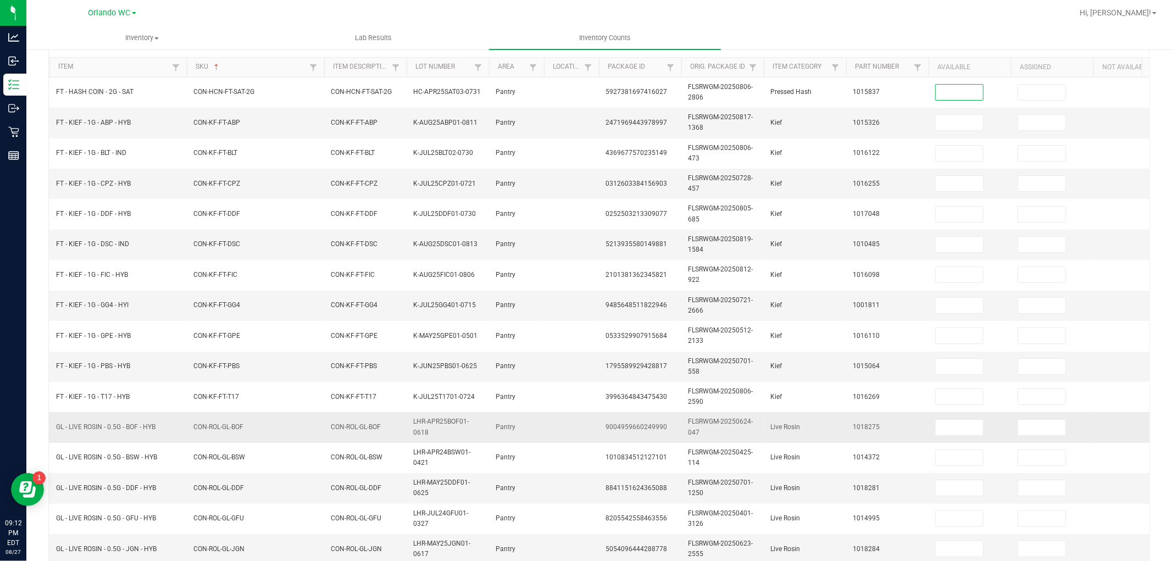
scroll to position [91, 0]
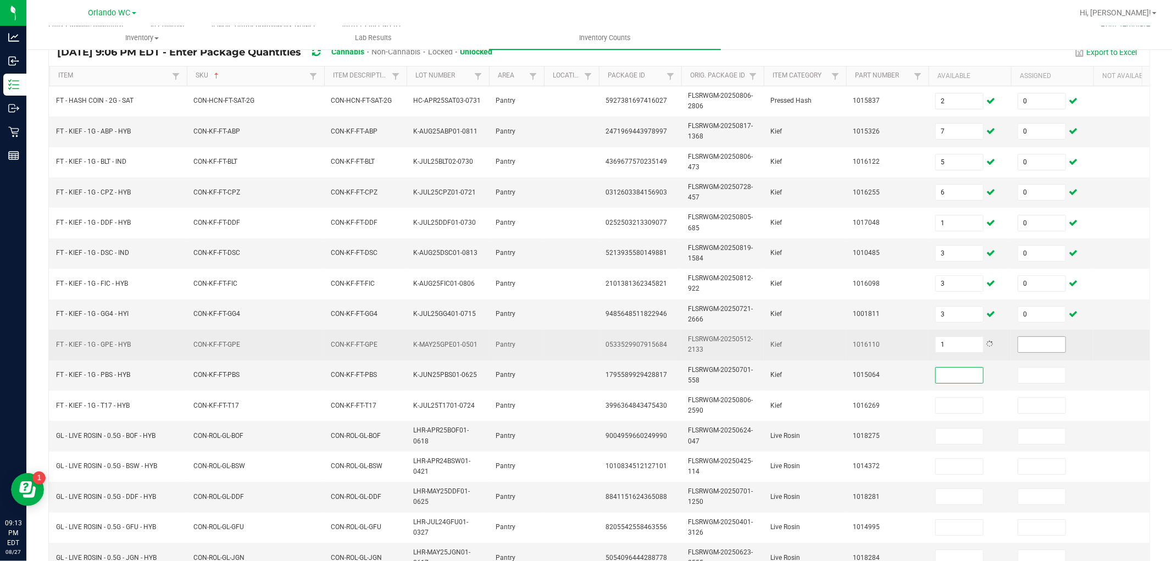
click at [1040, 347] on input at bounding box center [1041, 344] width 47 height 15
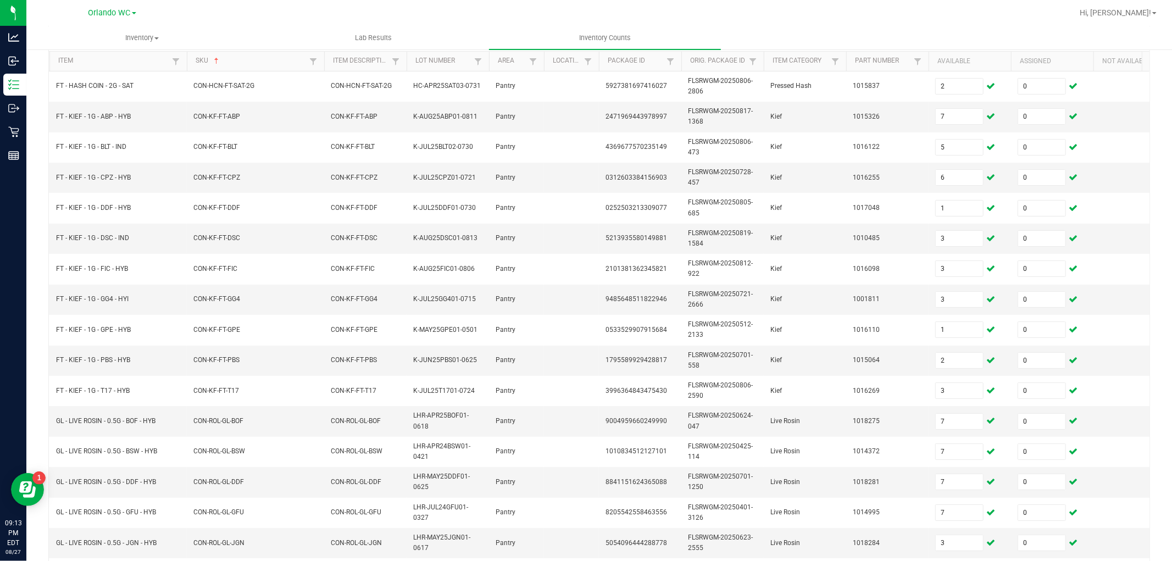
scroll to position [275, 0]
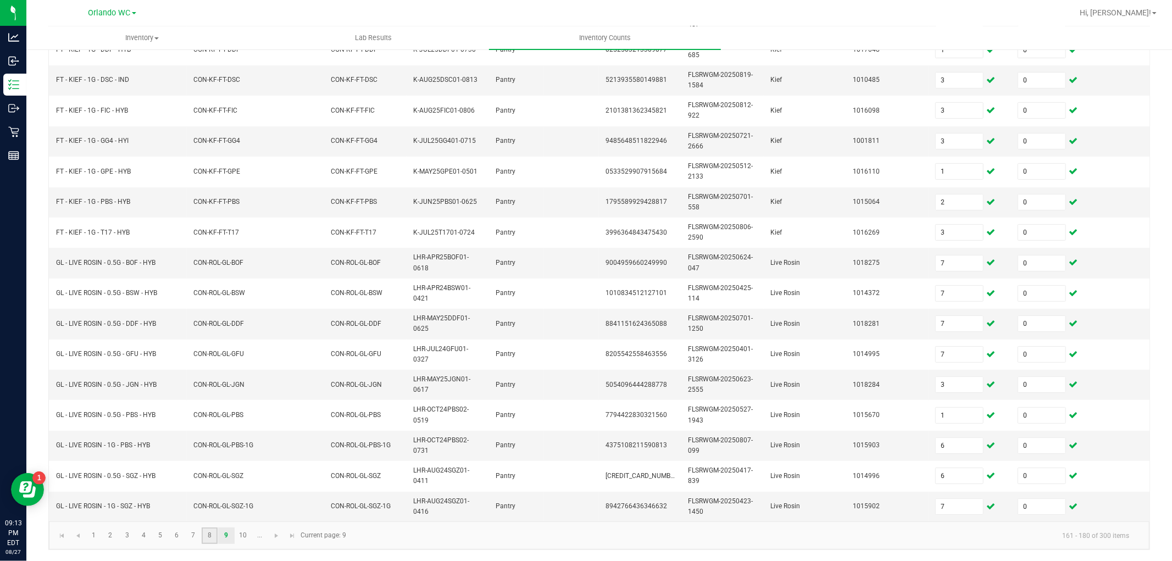
click at [210, 504] on link "8" at bounding box center [210, 535] width 16 height 16
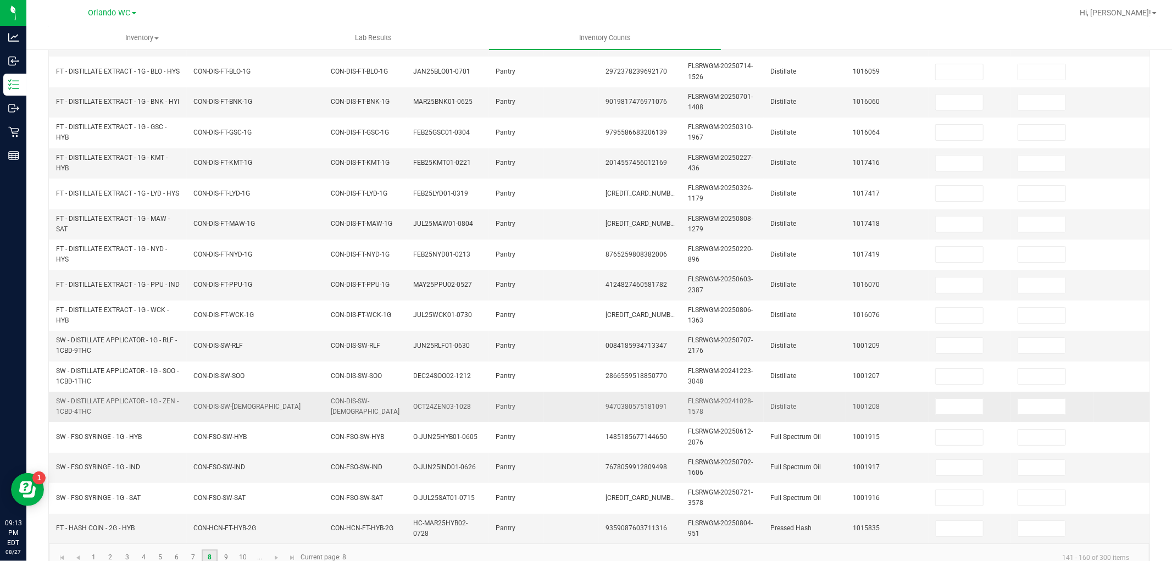
scroll to position [213, 0]
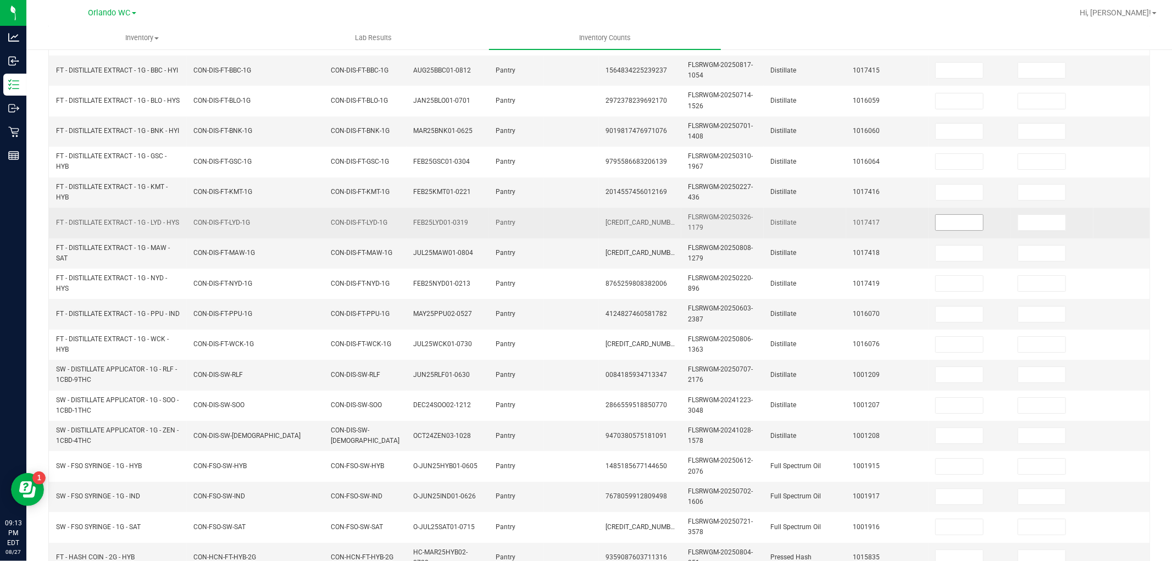
click at [963, 228] on input at bounding box center [958, 222] width 47 height 15
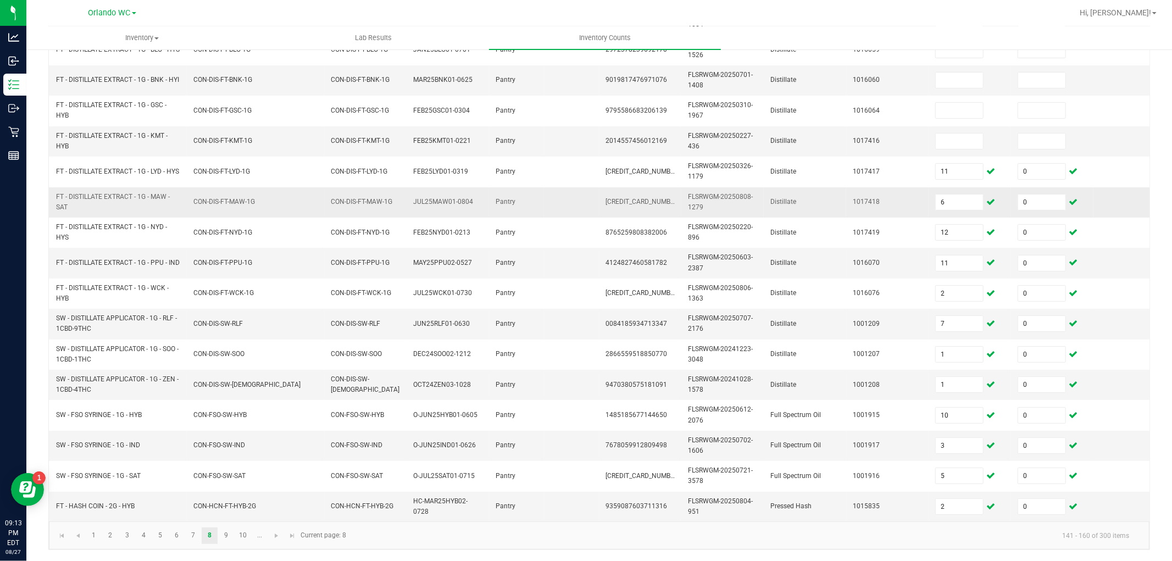
scroll to position [0, 0]
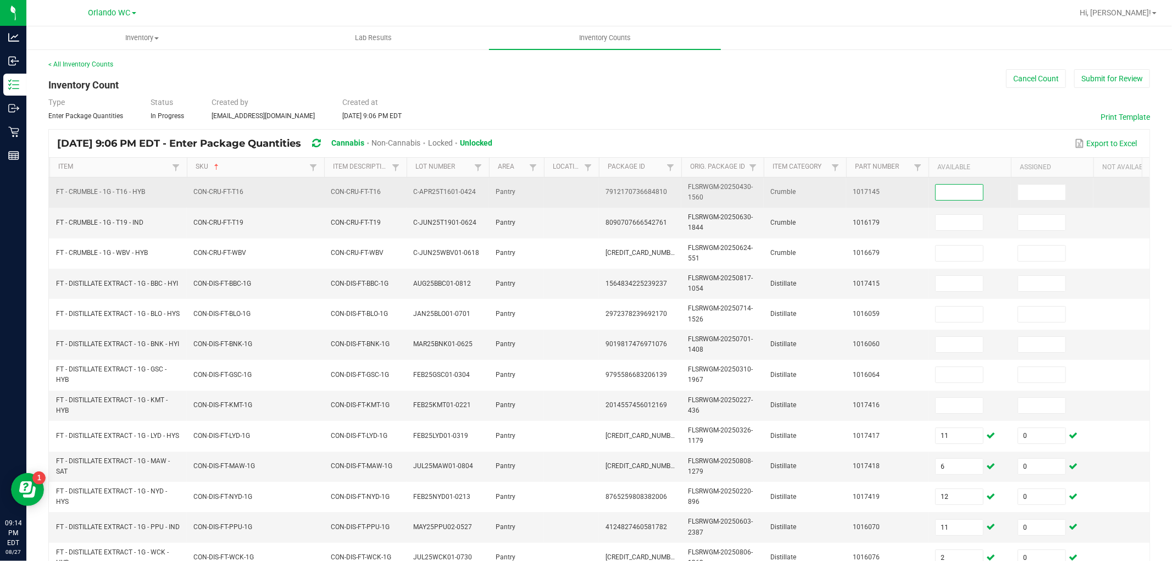
click at [973, 187] on input at bounding box center [958, 192] width 47 height 15
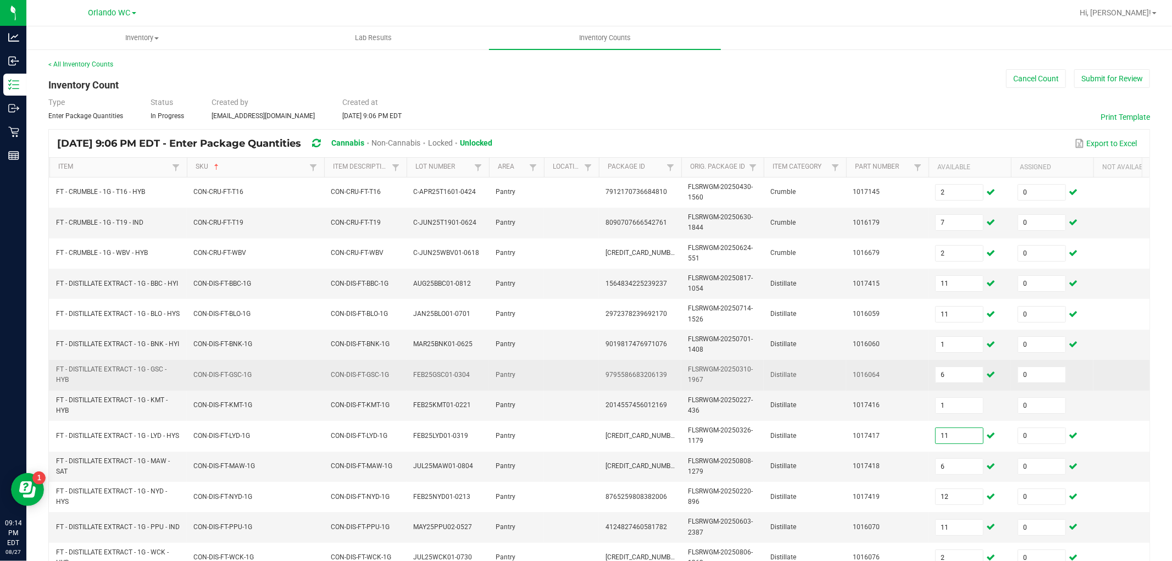
click at [825, 370] on td "Distillate" at bounding box center [804, 375] width 82 height 30
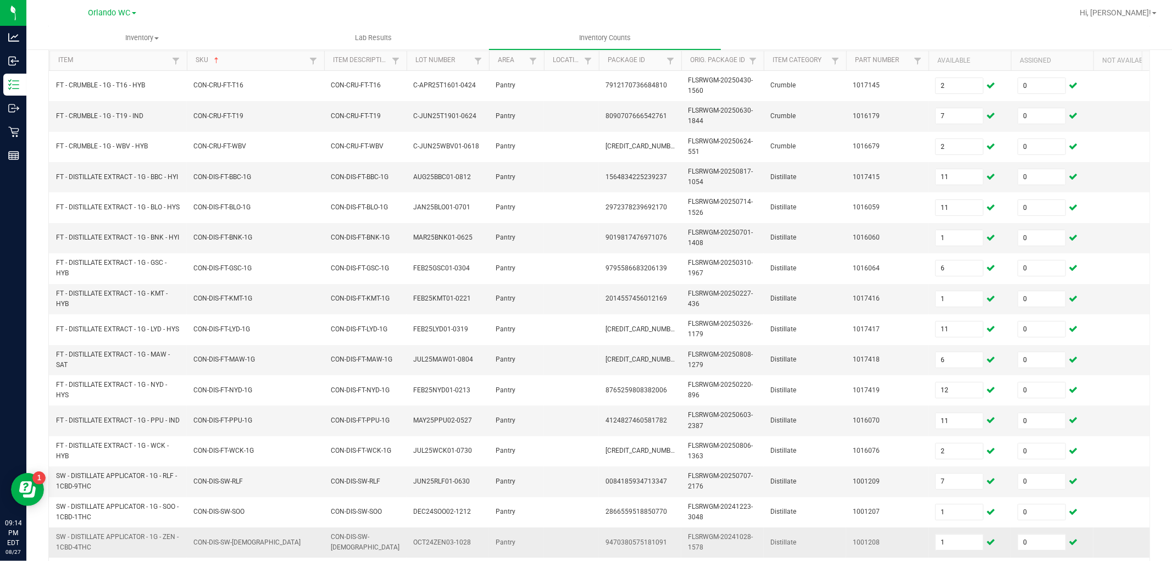
scroll to position [275, 0]
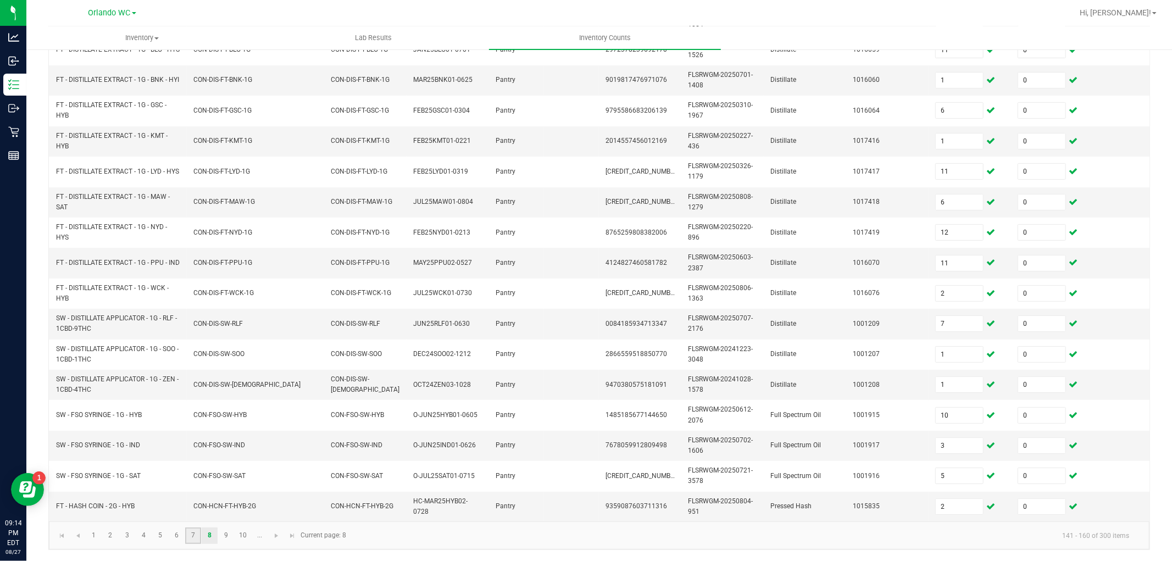
click at [197, 504] on link "7" at bounding box center [193, 535] width 16 height 16
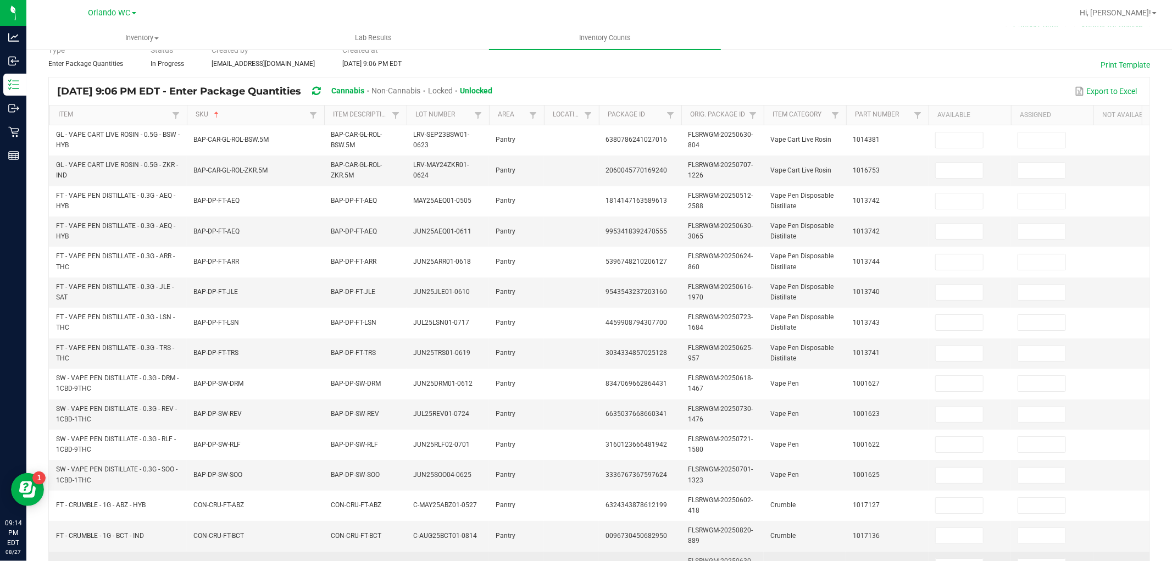
scroll to position [30, 0]
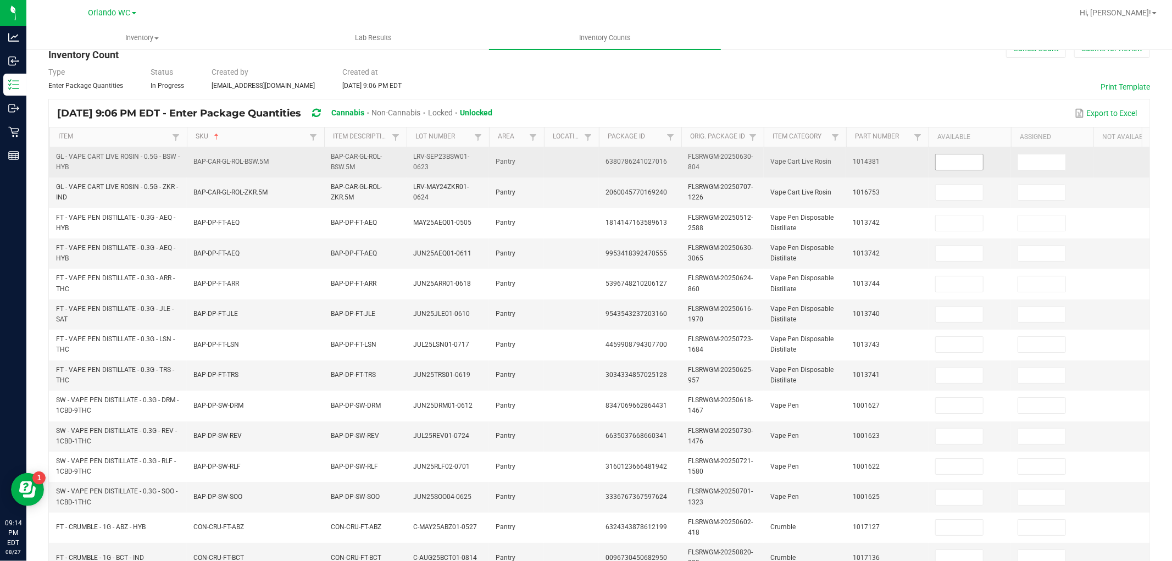
click at [962, 156] on input at bounding box center [958, 161] width 47 height 15
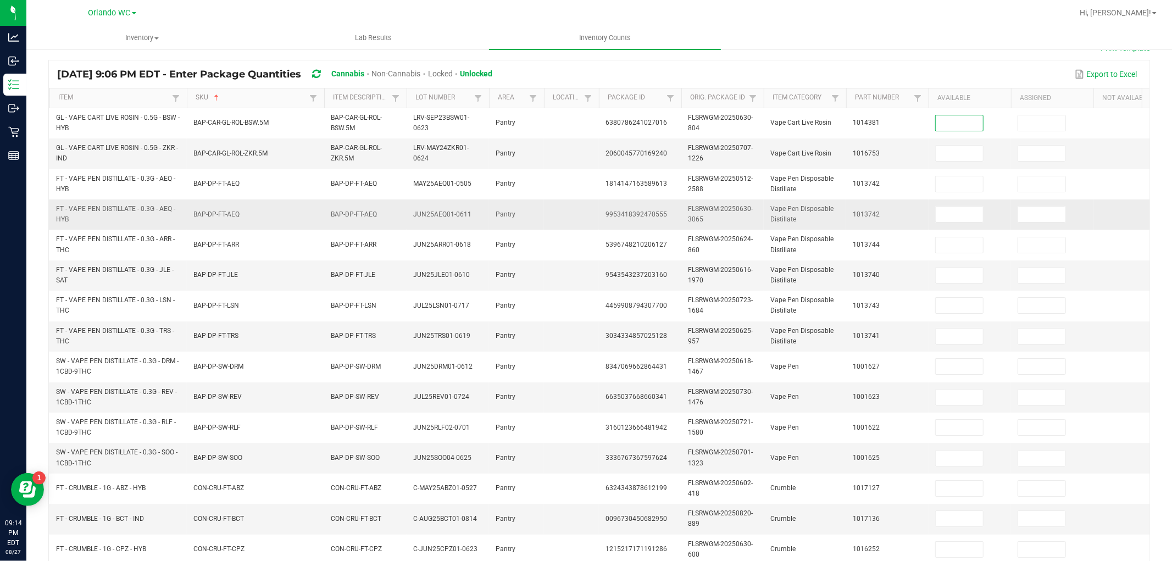
scroll to position [91, 0]
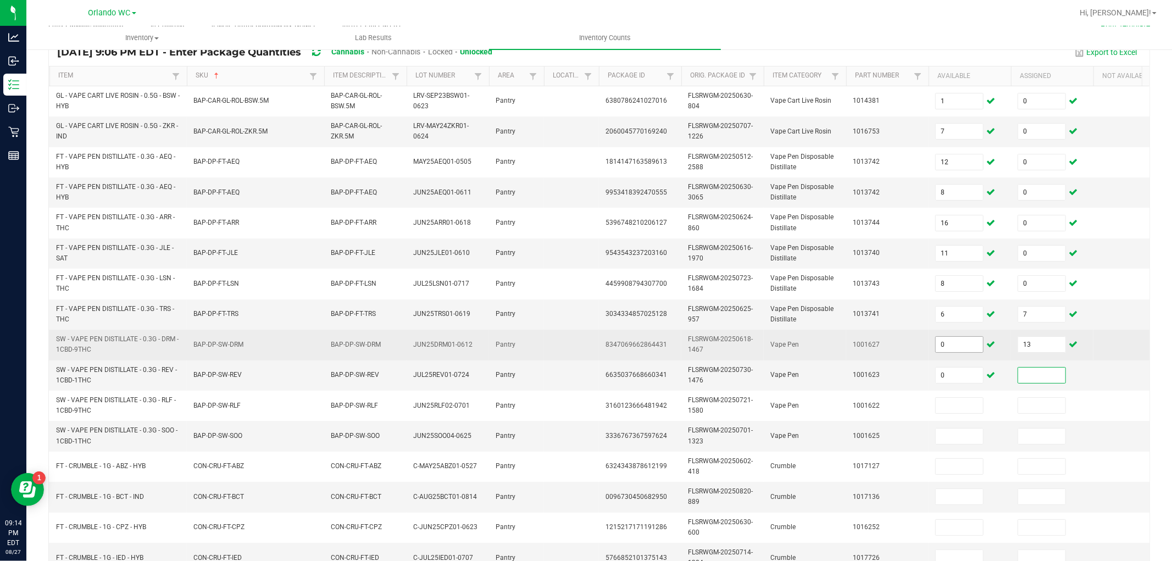
click at [968, 344] on input "0" at bounding box center [958, 344] width 47 height 15
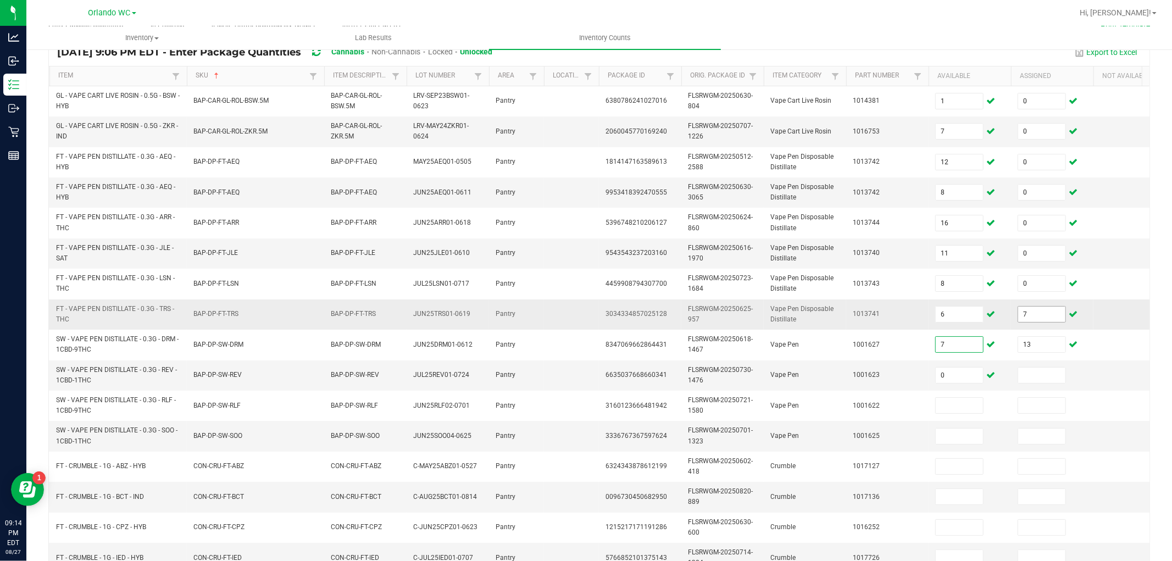
click at [1047, 314] on input "7" at bounding box center [1041, 313] width 47 height 15
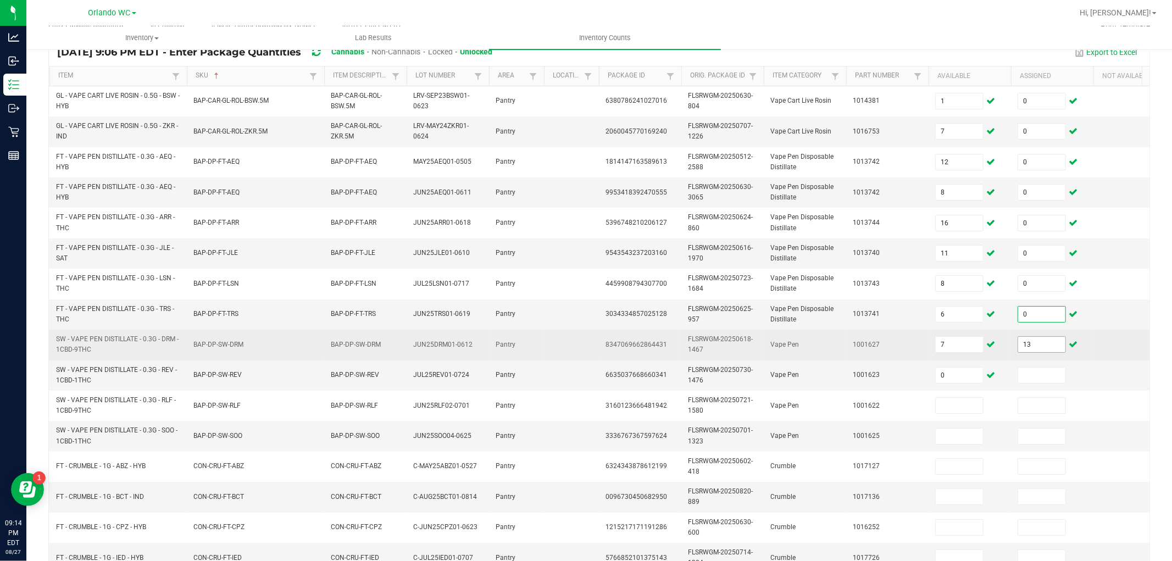
click at [1054, 344] on input "13" at bounding box center [1041, 344] width 47 height 15
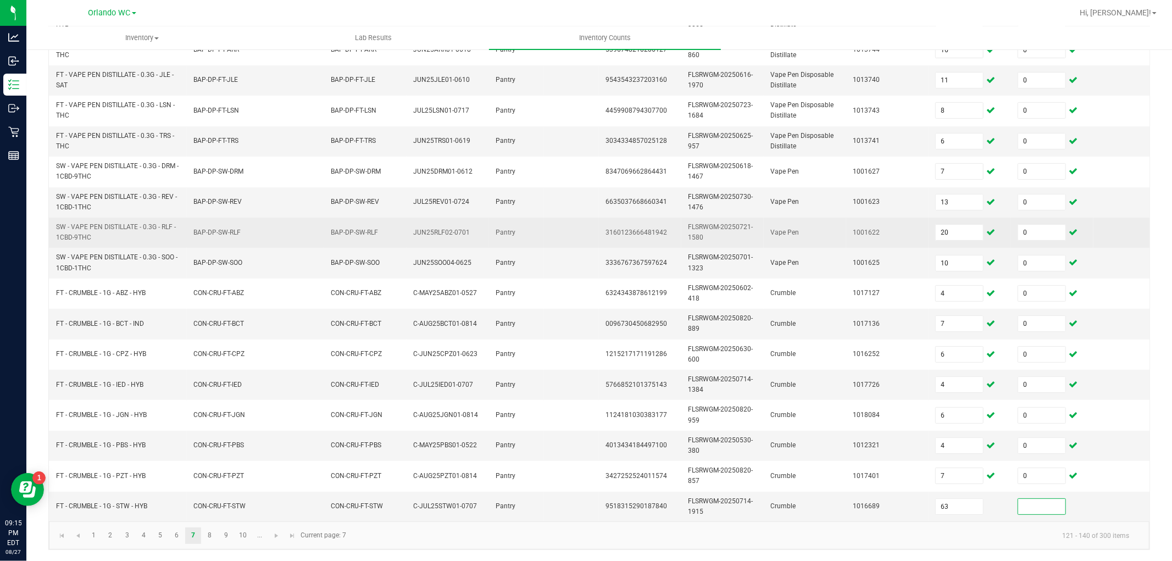
scroll to position [0, 4]
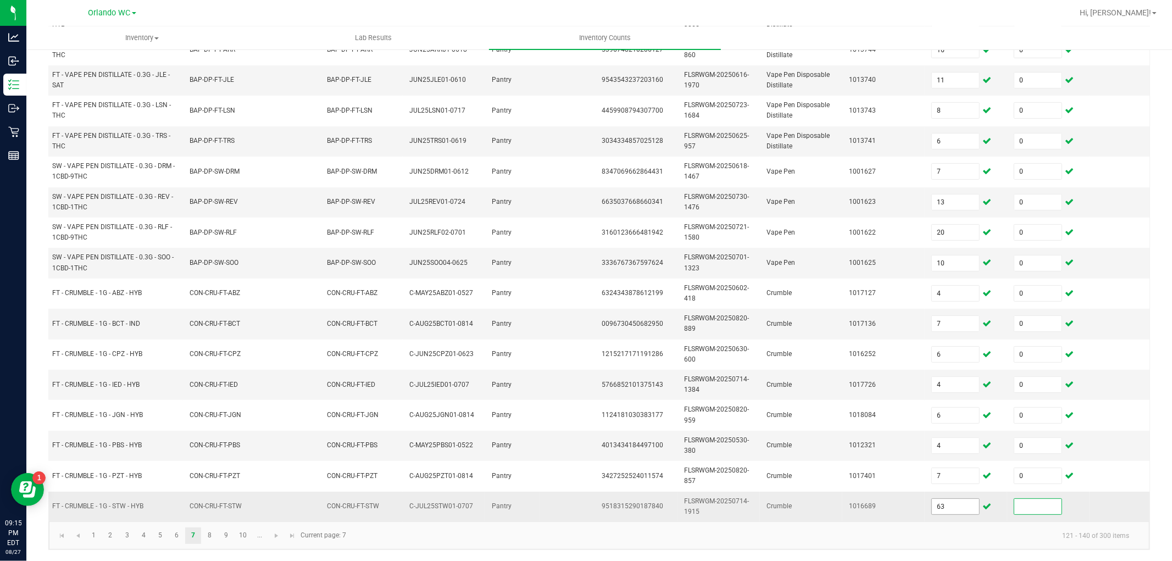
click at [965, 499] on input "63" at bounding box center [955, 506] width 47 height 15
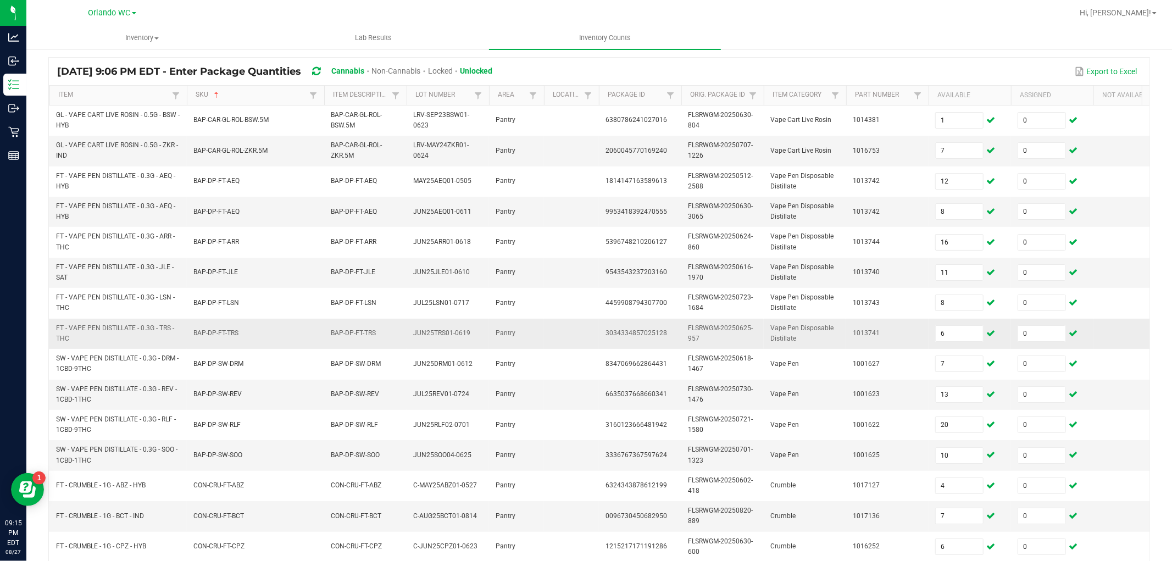
scroll to position [275, 0]
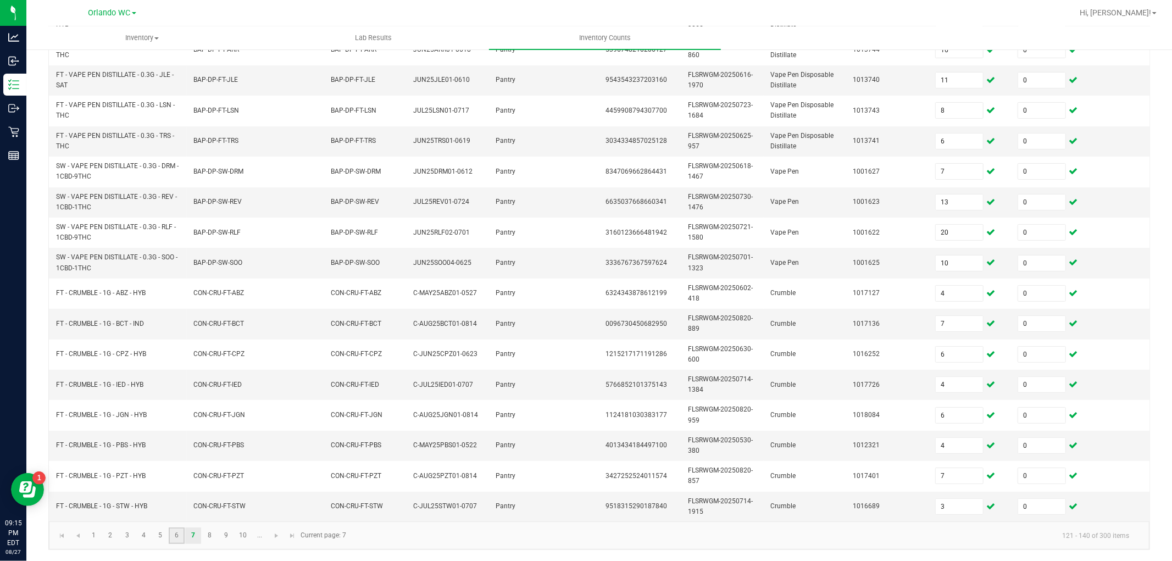
click at [179, 504] on link "6" at bounding box center [177, 535] width 16 height 16
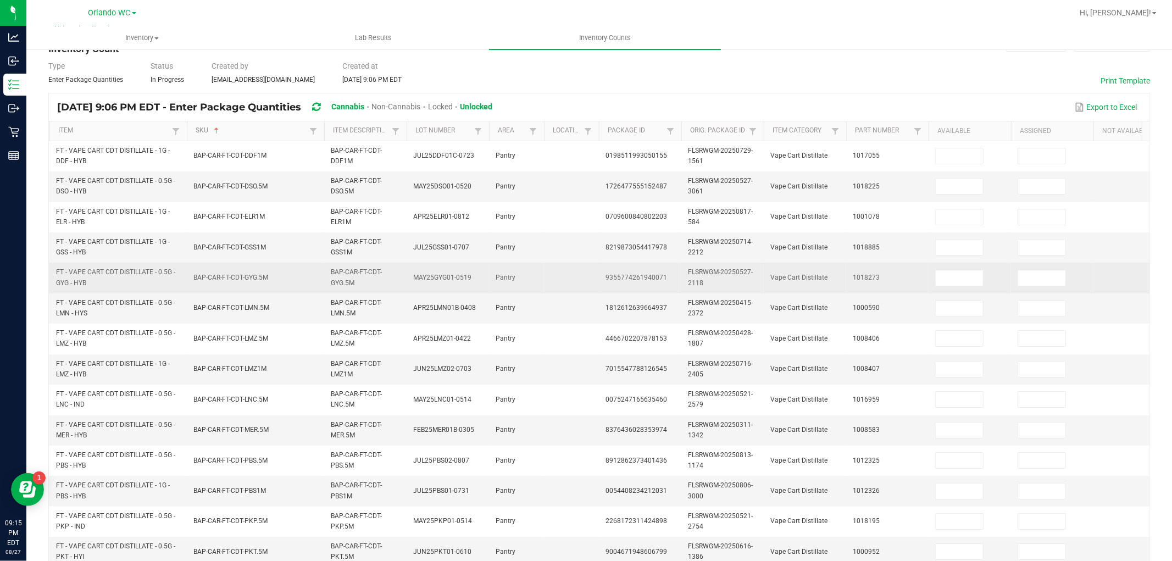
scroll to position [0, 0]
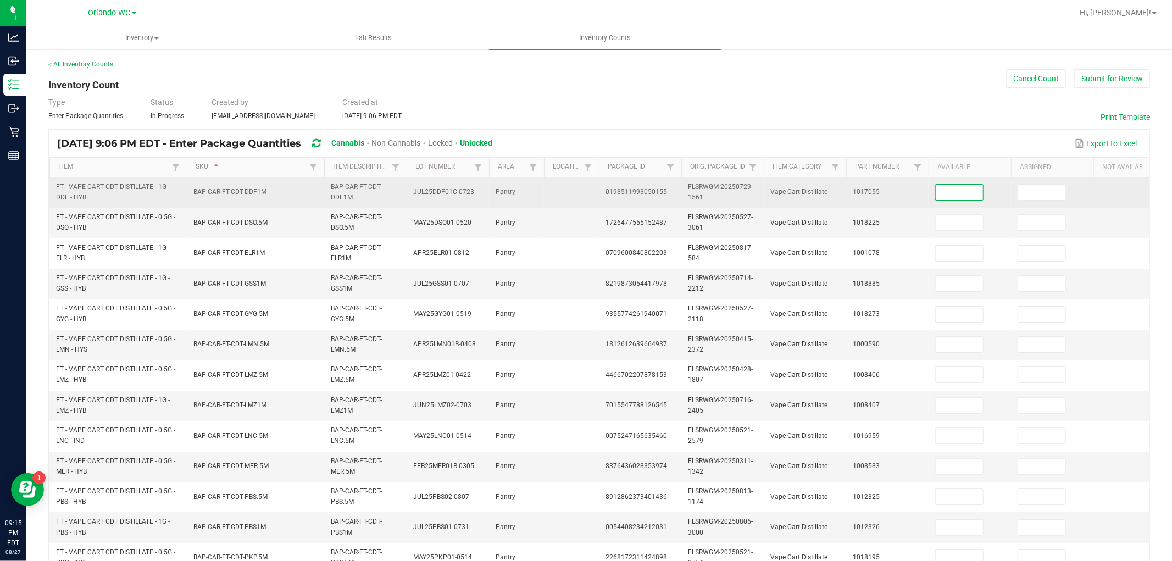
click at [941, 193] on input at bounding box center [958, 192] width 47 height 15
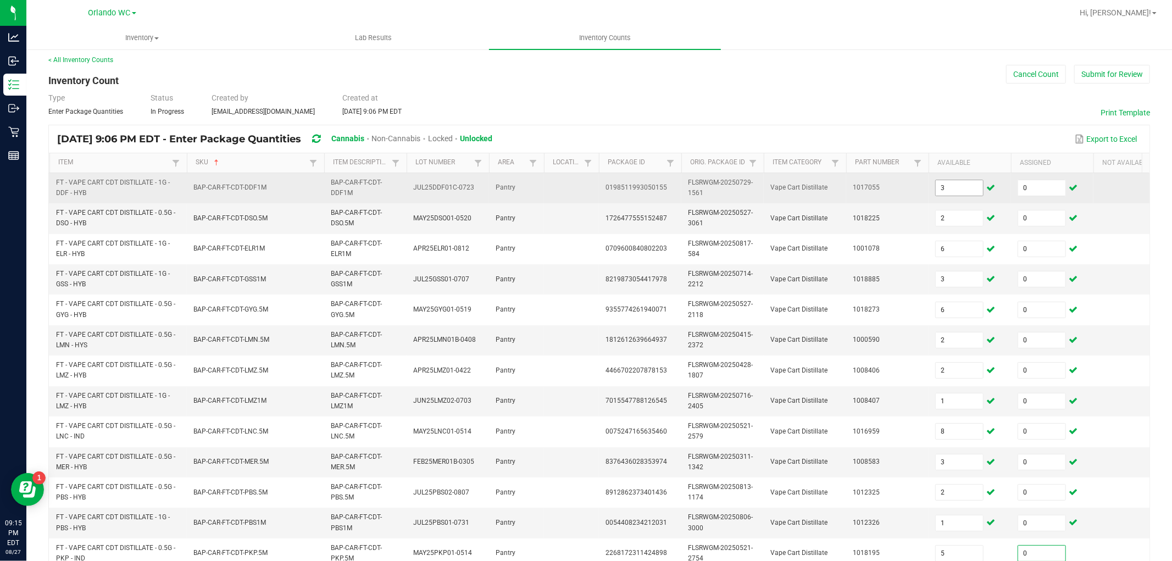
scroll to position [275, 0]
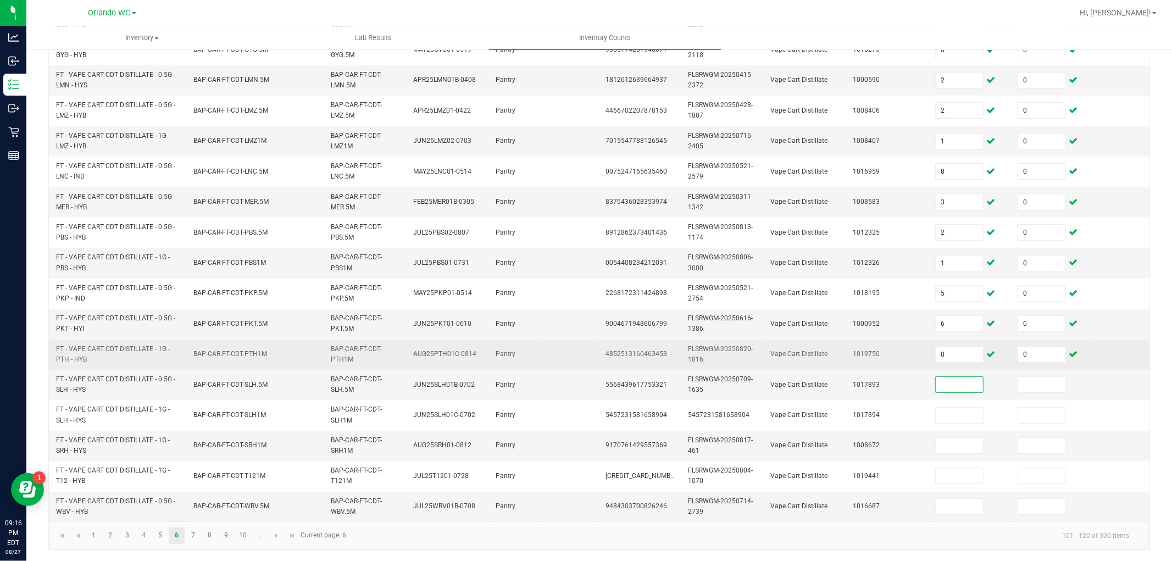
click at [965, 339] on td "0" at bounding box center [969, 354] width 82 height 30
click at [960, 347] on input "0" at bounding box center [958, 354] width 47 height 15
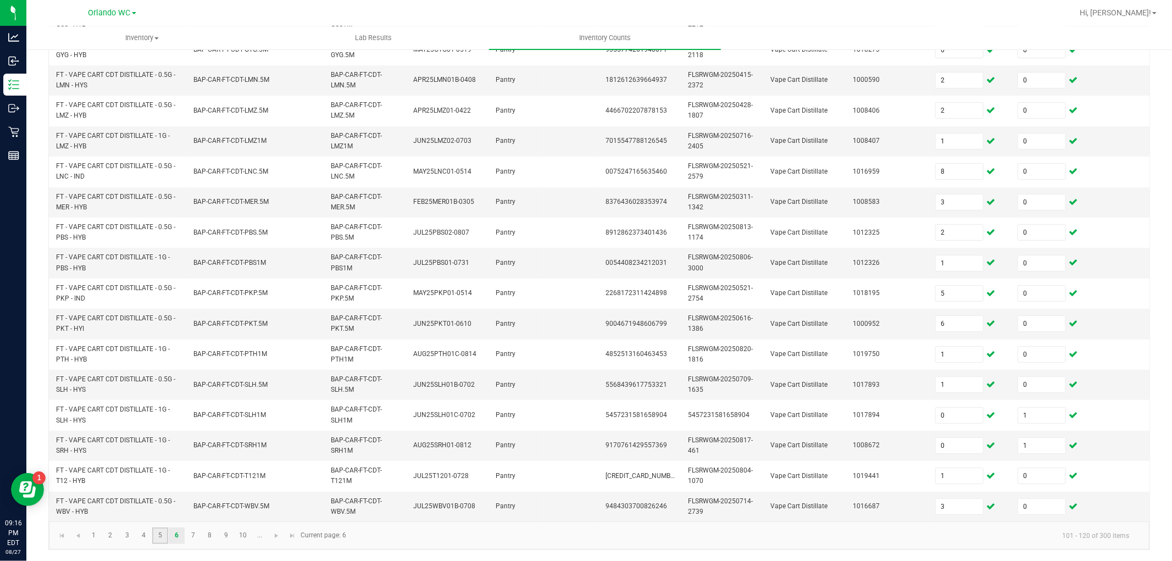
click at [163, 504] on link "5" at bounding box center [160, 535] width 16 height 16
click at [954, 499] on input at bounding box center [958, 506] width 47 height 15
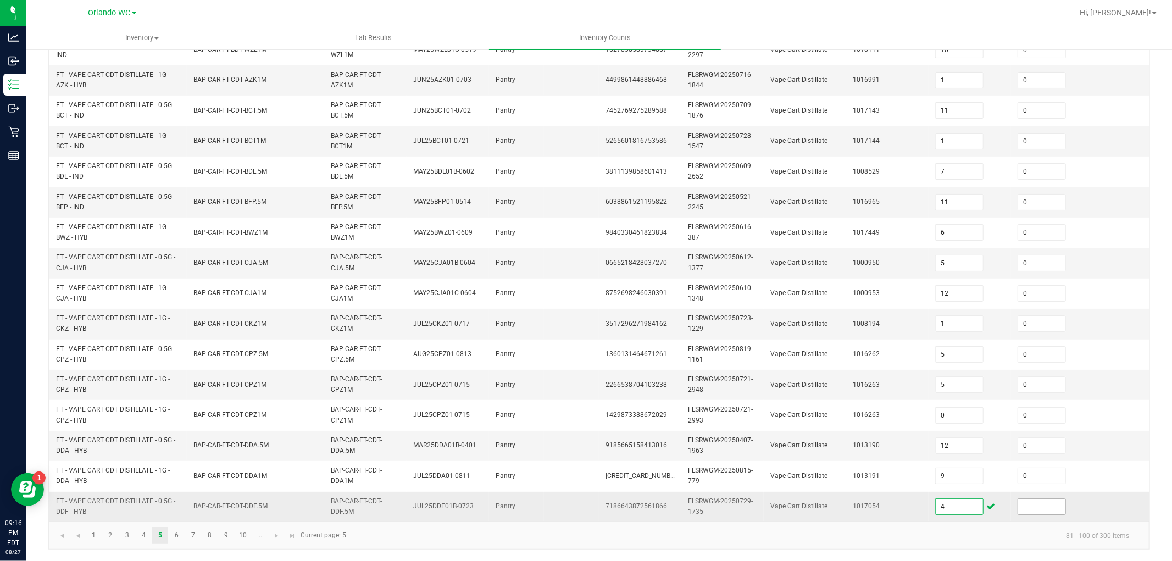
click at [1028, 499] on input at bounding box center [1041, 506] width 47 height 15
click at [978, 499] on input "4" at bounding box center [958, 506] width 47 height 15
click at [112, 504] on link "2" at bounding box center [110, 535] width 16 height 16
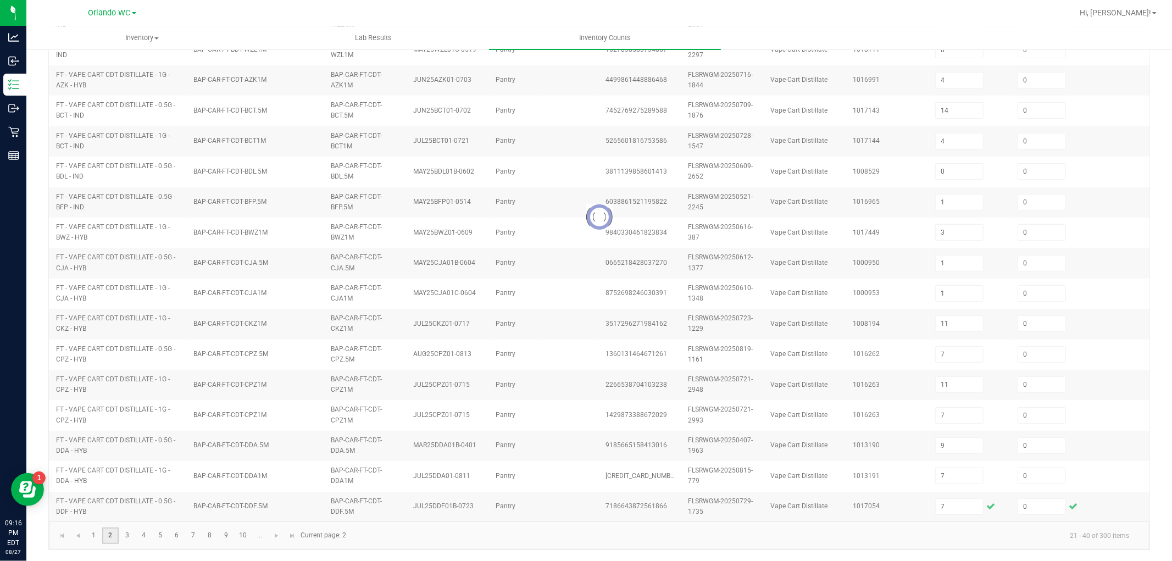
scroll to position [265, 0]
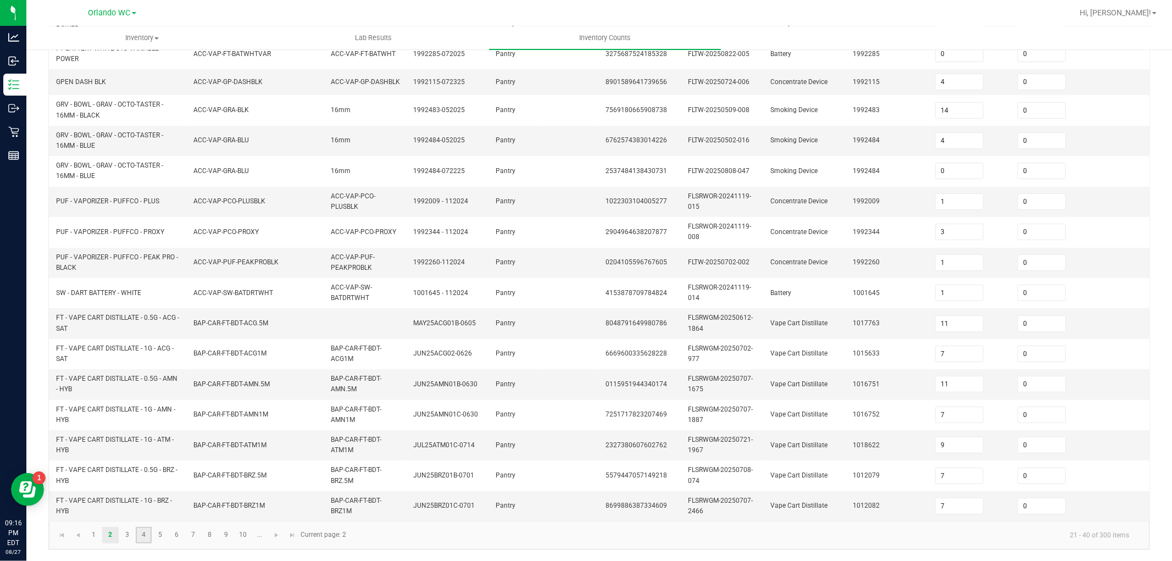
click at [136, 504] on link "4" at bounding box center [144, 535] width 16 height 16
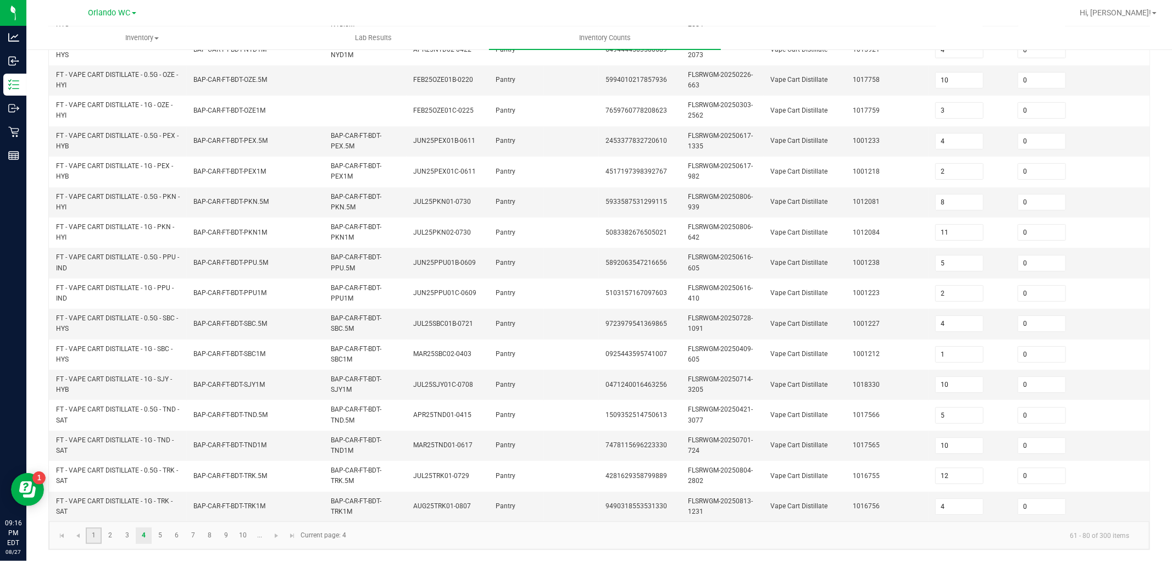
click at [90, 504] on link "1" at bounding box center [94, 535] width 16 height 16
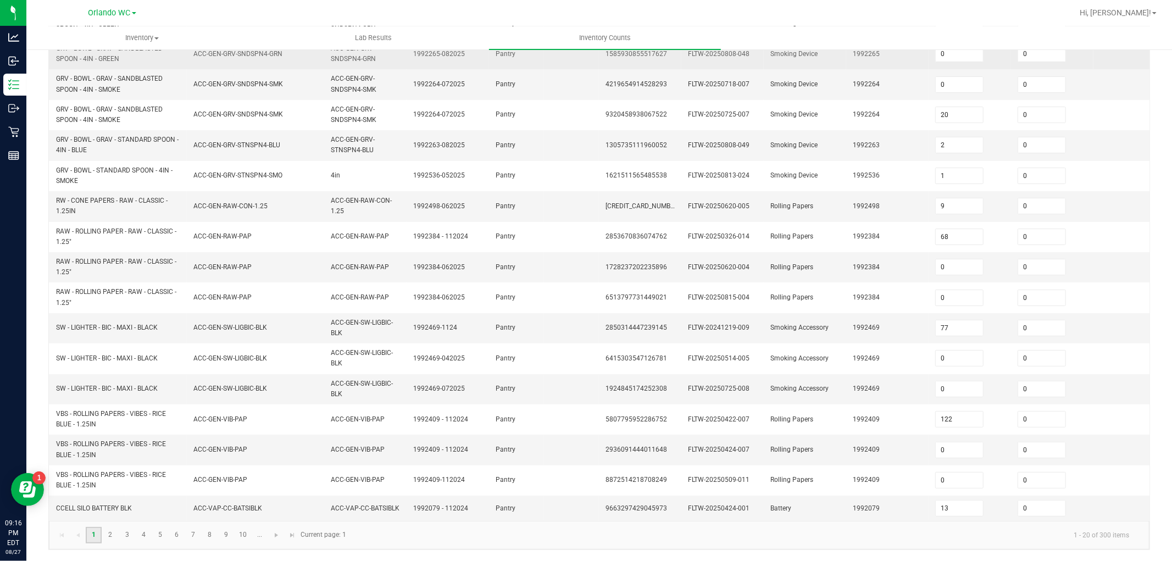
scroll to position [0, 0]
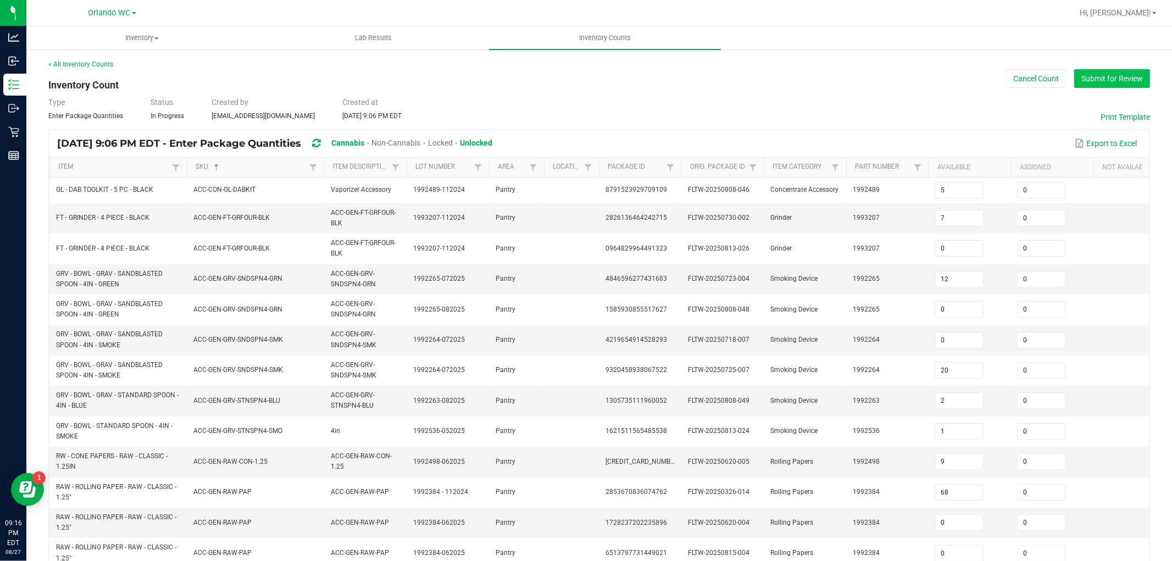
click at [1054, 78] on button "Submit for Review" at bounding box center [1112, 78] width 76 height 19
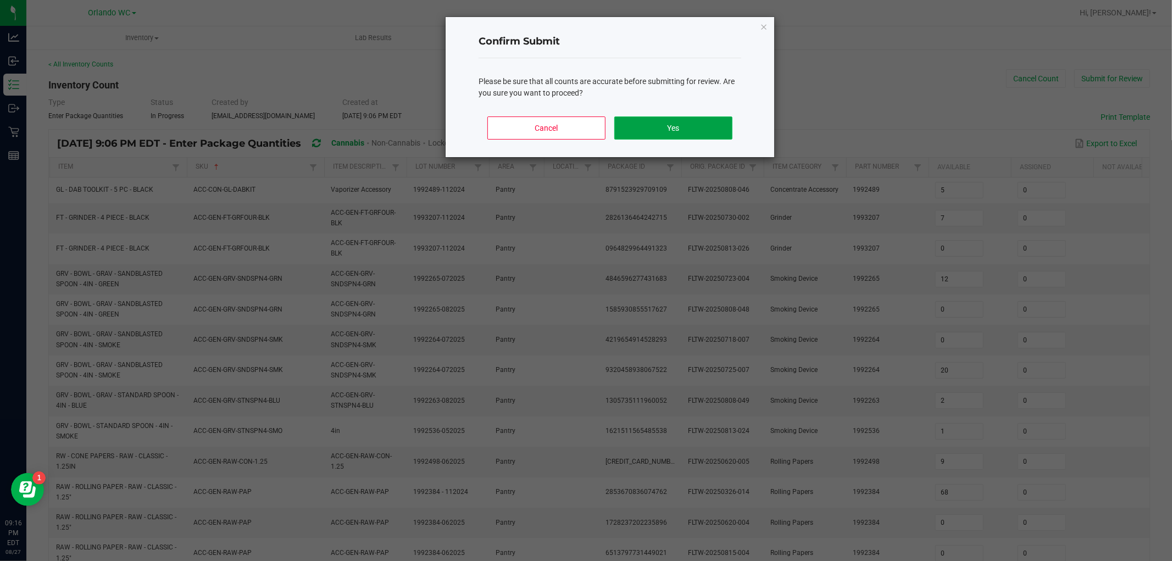
click at [690, 131] on button "Yes" at bounding box center [673, 127] width 118 height 23
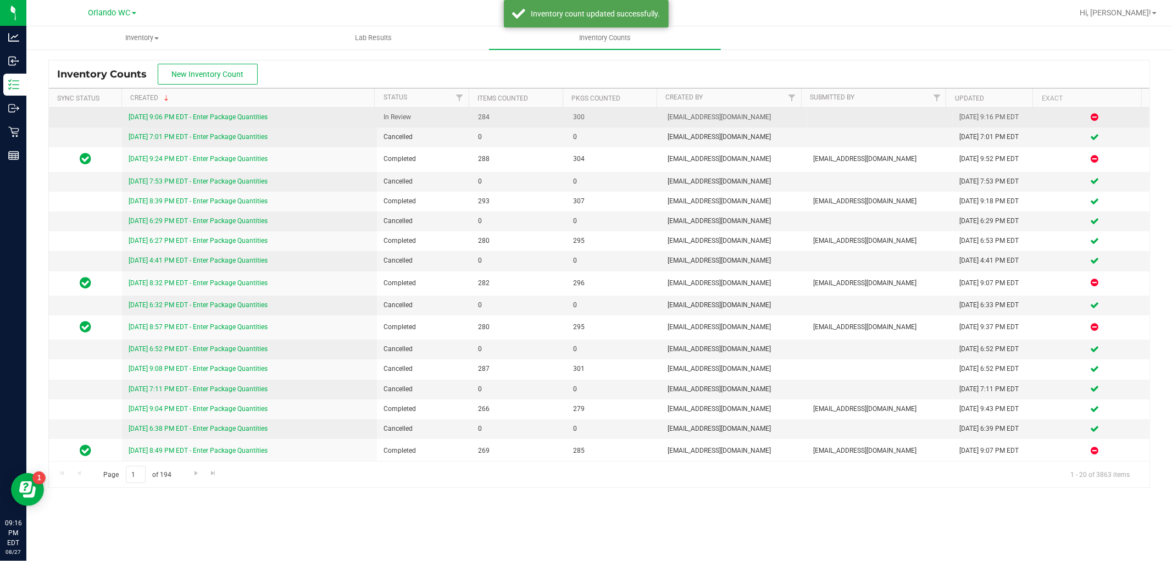
click at [193, 116] on link "8/27/25 9:06 PM EDT - Enter Package Quantities" at bounding box center [198, 117] width 139 height 8
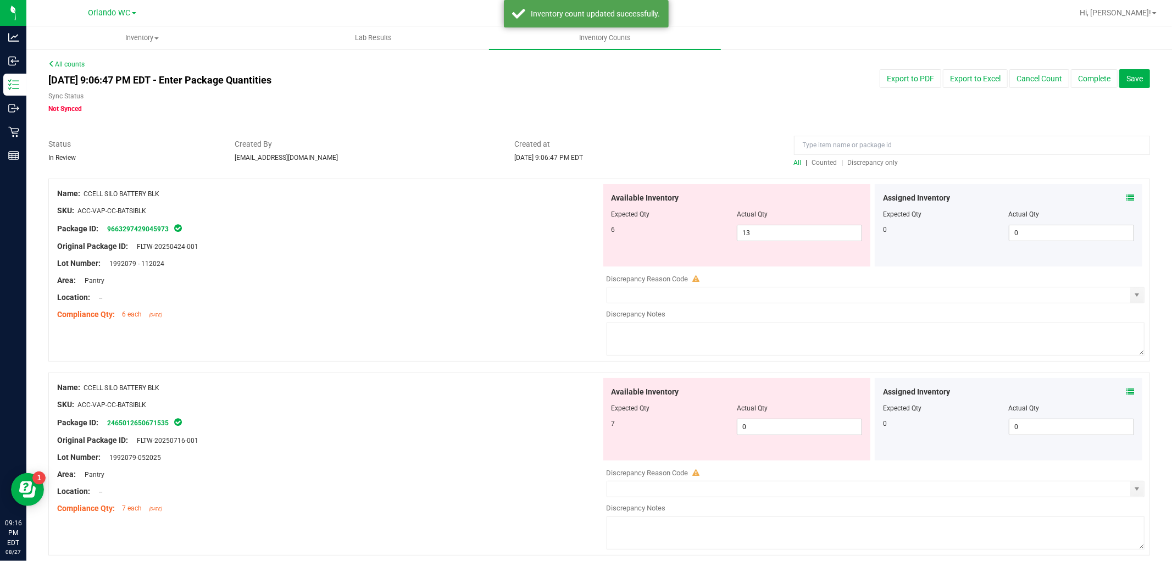
click at [863, 156] on div at bounding box center [972, 147] width 356 height 19
click at [859, 164] on span "Discrepancy only" at bounding box center [873, 163] width 51 height 8
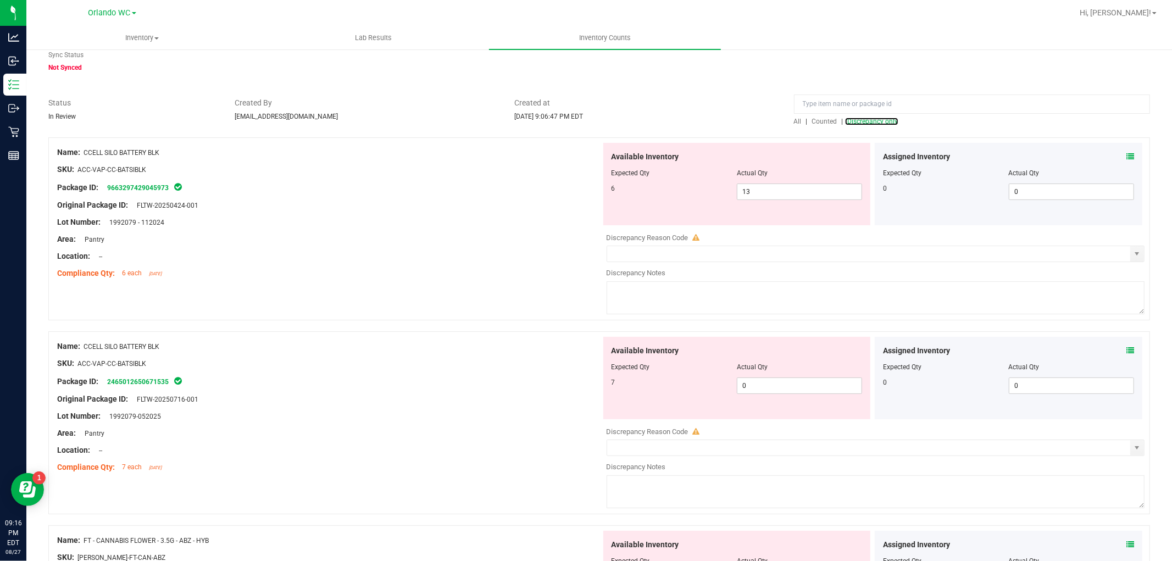
scroll to position [61, 0]
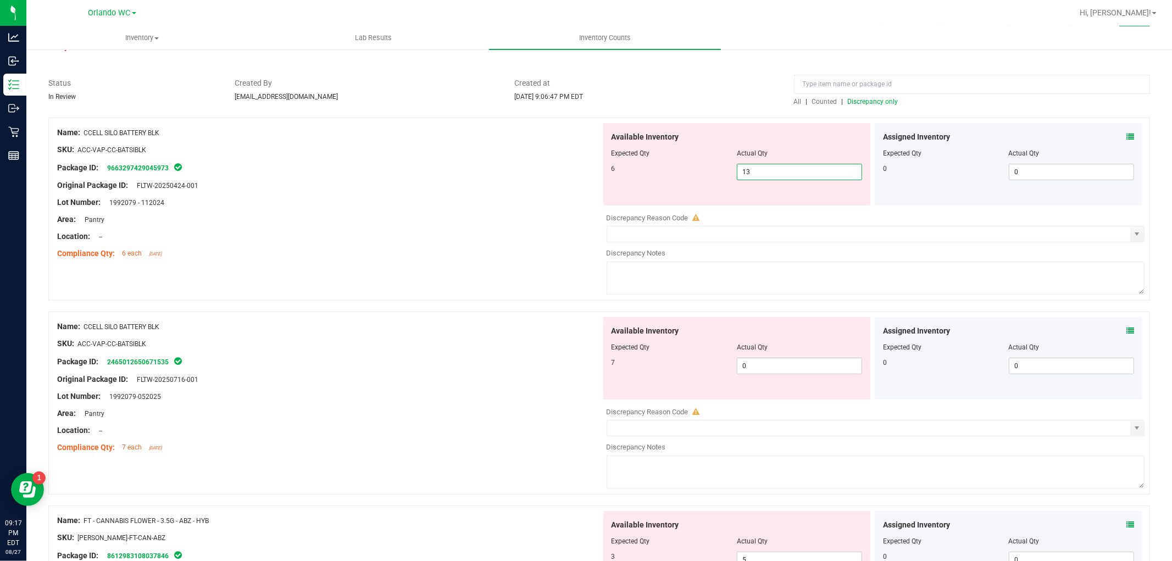
drag, startPoint x: 781, startPoint y: 169, endPoint x: 475, endPoint y: 159, distance: 305.5
click at [475, 159] on div "Name: CCELL SILO BATTERY BLK SKU: ACC-VAP-CC-BATSIBLK Package ID: 9663297429045…" at bounding box center [598, 209] width 1101 height 183
click at [803, 364] on div "Available Inventory Expected Qty Actual Qty 7 0 0" at bounding box center [736, 358] width 267 height 82
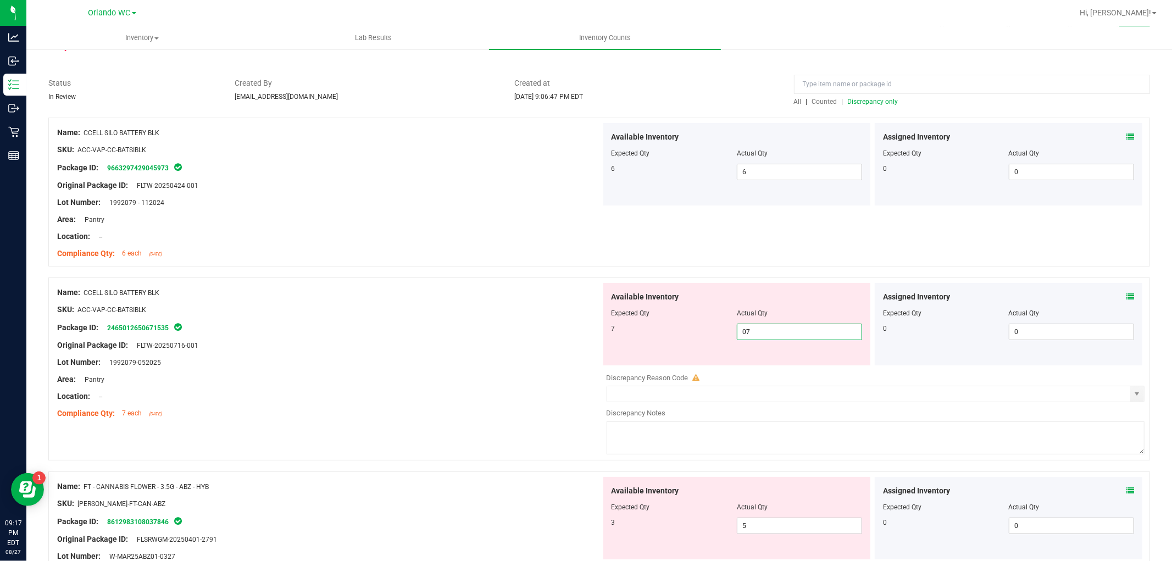
click at [484, 317] on div at bounding box center [329, 317] width 544 height 5
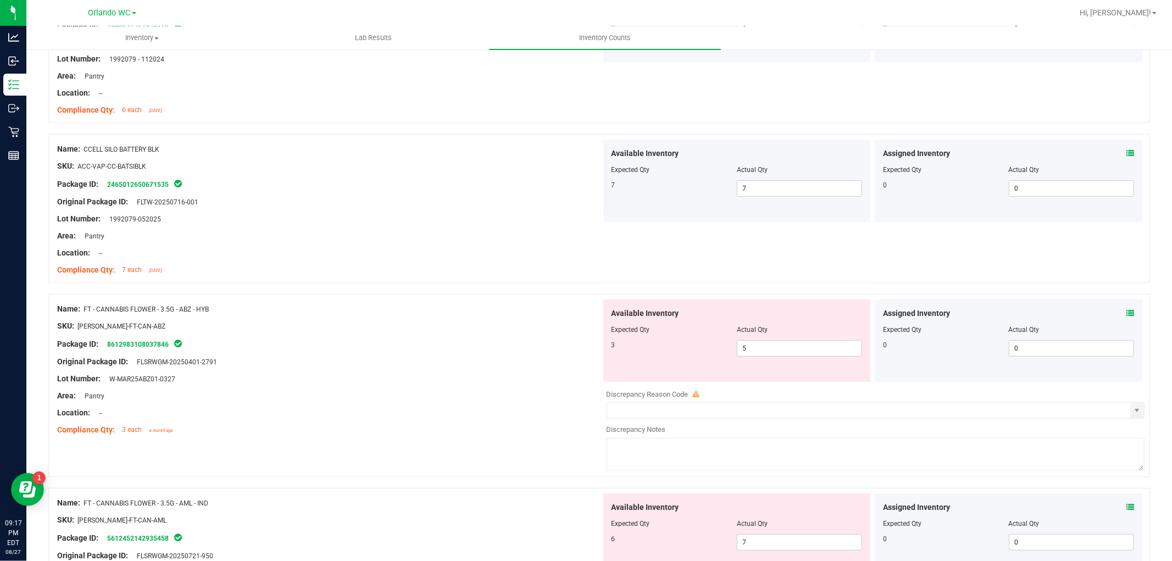
scroll to position [183, 0]
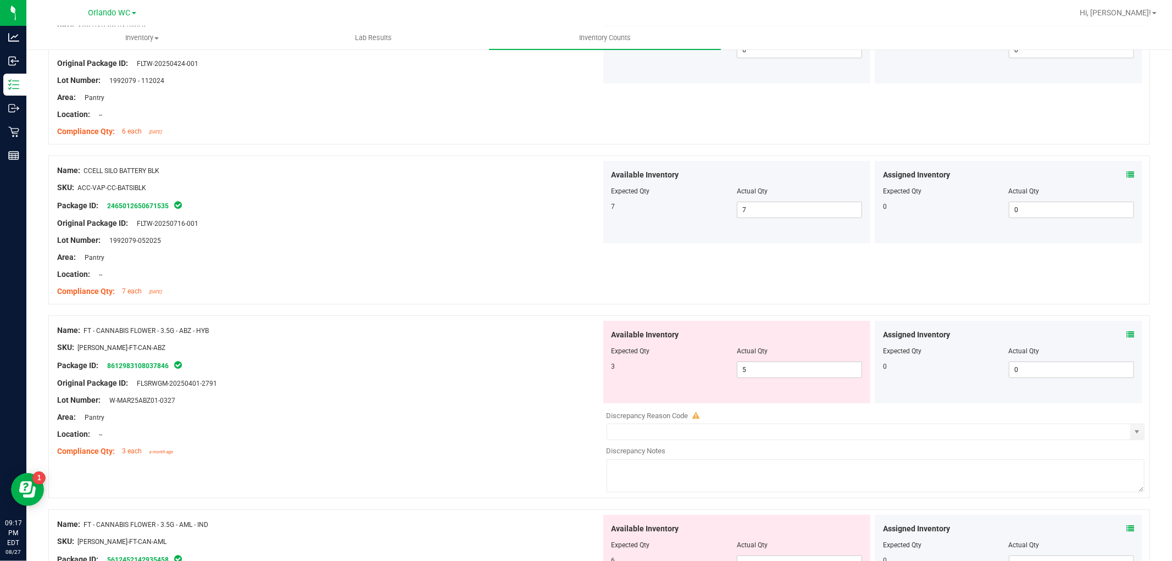
click at [1054, 338] on span at bounding box center [1130, 335] width 8 height 12
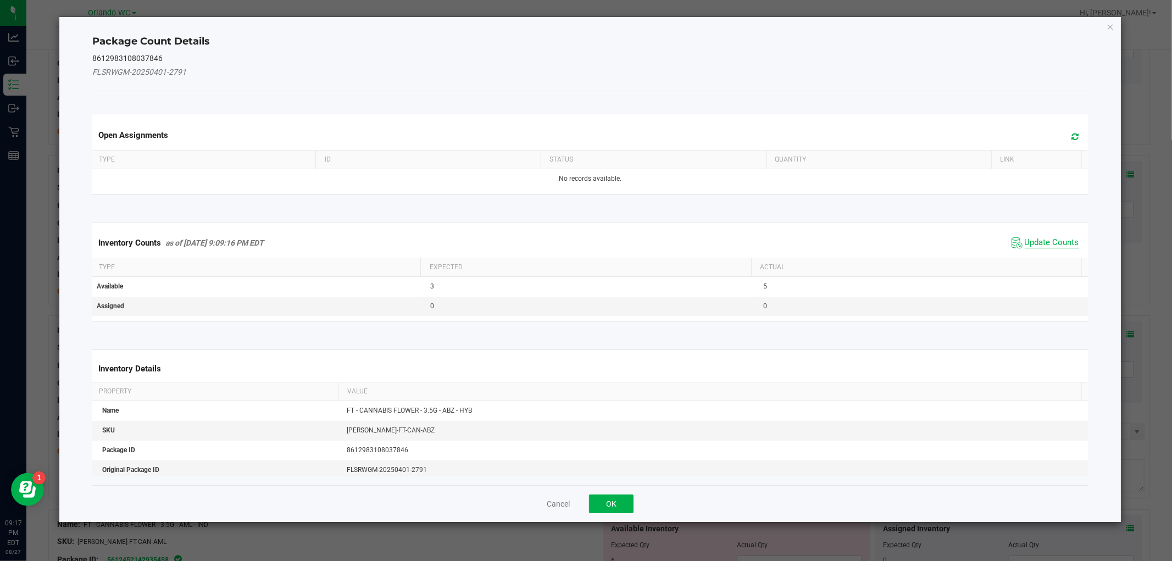
click at [1033, 242] on span "Update Counts" at bounding box center [1051, 242] width 54 height 11
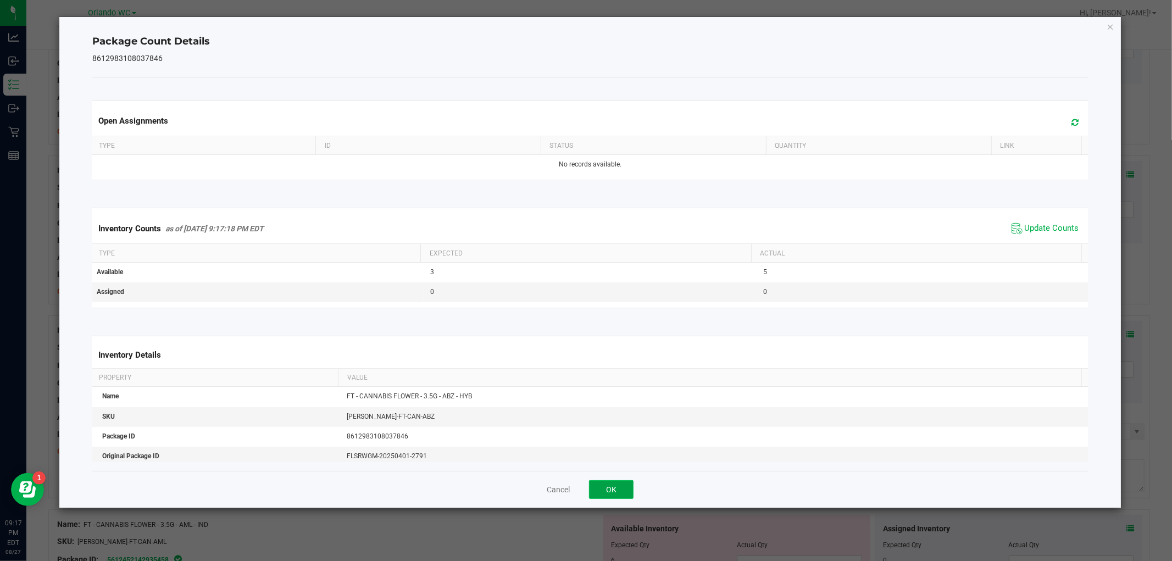
click at [616, 484] on button "OK" at bounding box center [611, 489] width 44 height 19
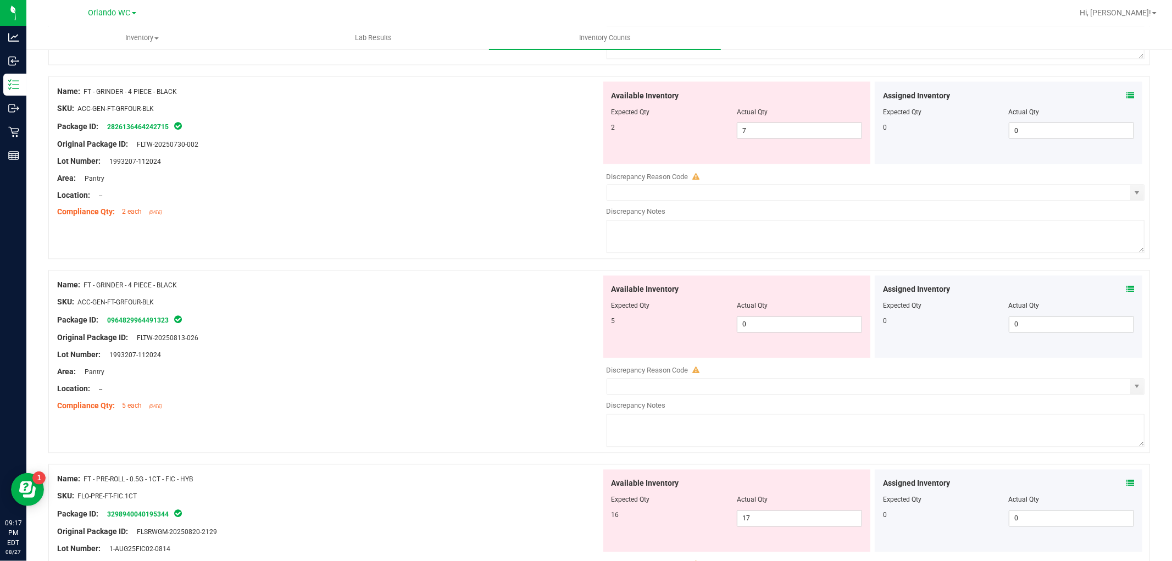
scroll to position [1586, 0]
drag, startPoint x: 778, startPoint y: 133, endPoint x: 550, endPoint y: 123, distance: 228.2
click at [551, 122] on div "Name: FT - GRINDER - 4 PIECE - BLACK SKU: ACC-GEN-FT-GRFOUR-BLK Package ID: 282…" at bounding box center [598, 166] width 1101 height 183
drag, startPoint x: 819, startPoint y: 330, endPoint x: 472, endPoint y: 289, distance: 349.0
click at [815, 330] on div "Available Inventory Expected Qty Actual Qty 5 0 0" at bounding box center [873, 362] width 544 height 174
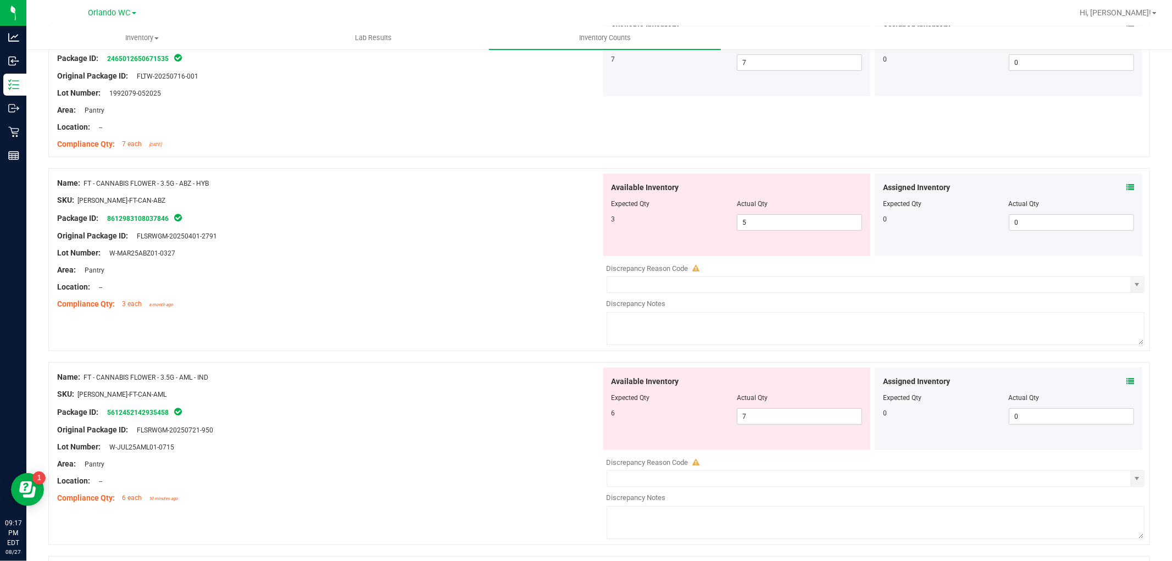
scroll to position [366, 0]
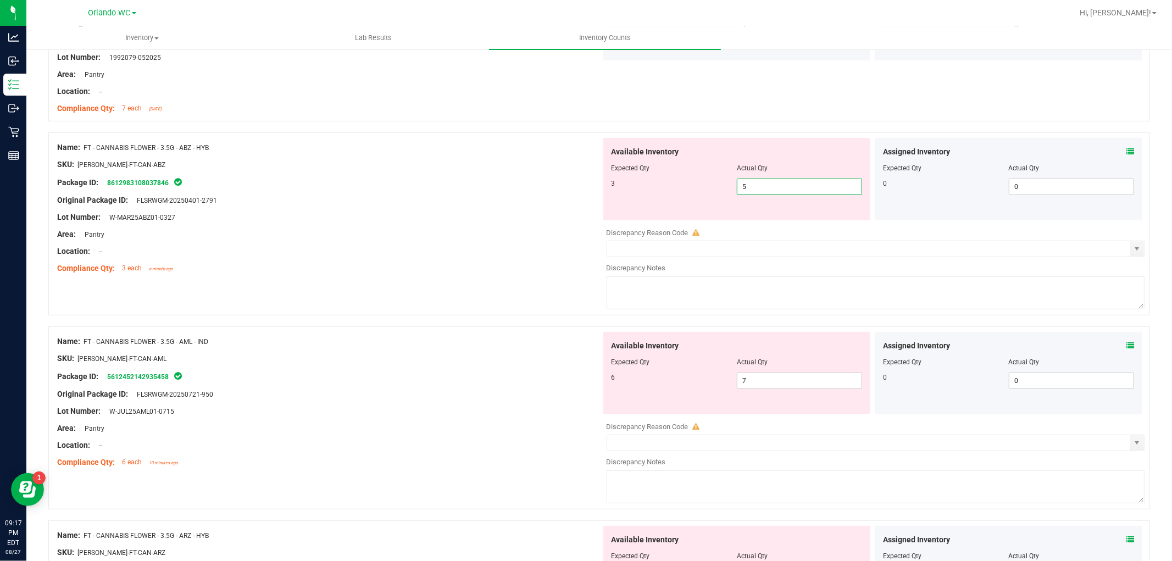
drag, startPoint x: 800, startPoint y: 188, endPoint x: 609, endPoint y: 175, distance: 191.6
click at [610, 175] on div "Available Inventory Expected Qty Actual Qty 3 5 5" at bounding box center [736, 179] width 267 height 82
click at [611, 175] on div at bounding box center [736, 175] width 251 height 5
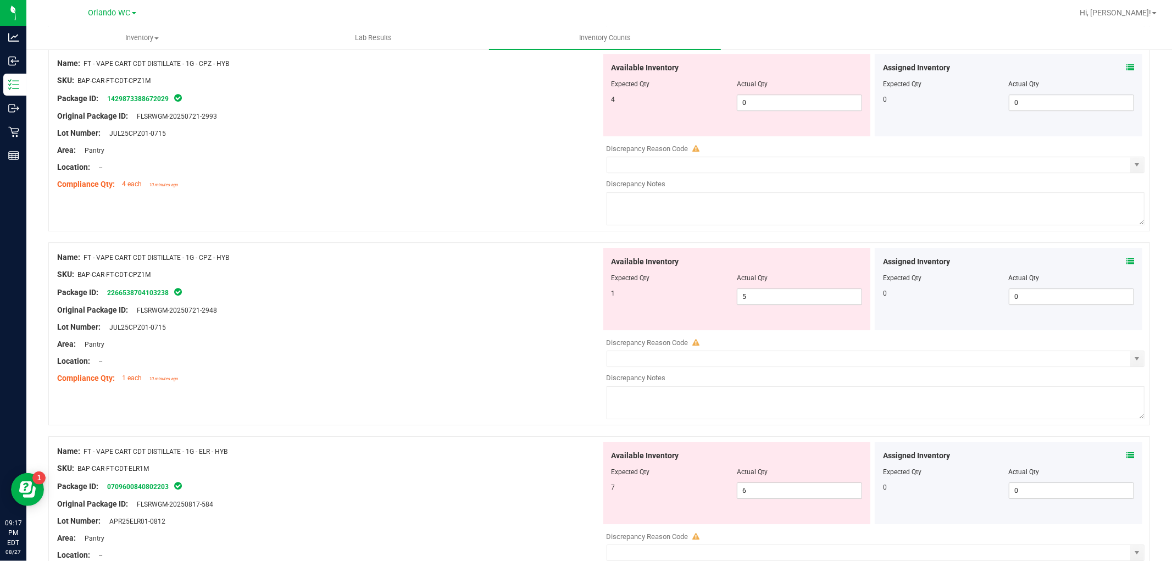
scroll to position [2807, 0]
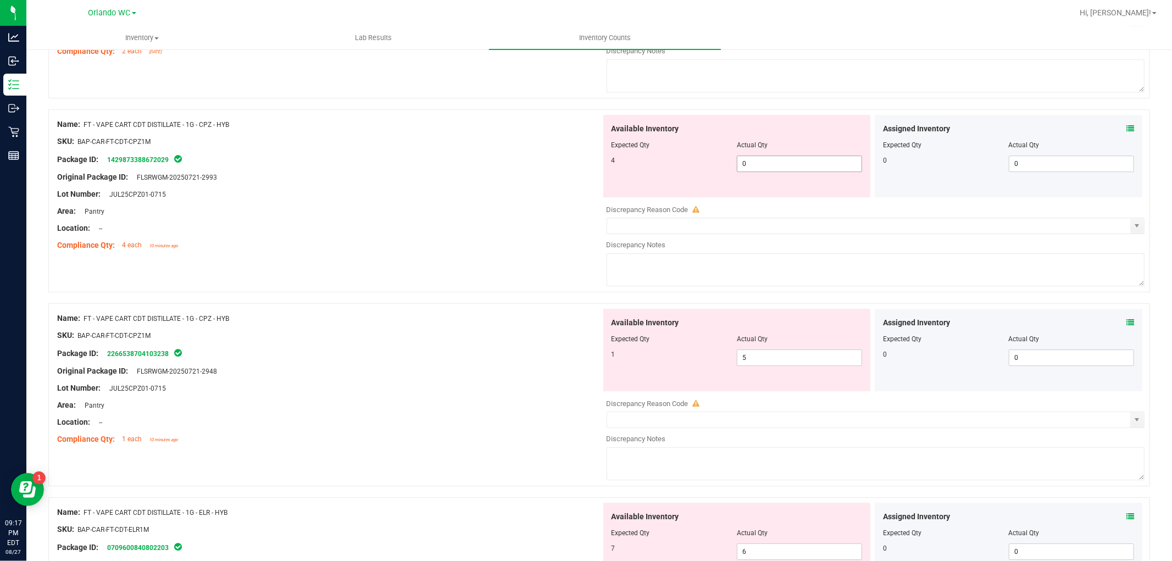
drag, startPoint x: 784, startPoint y: 169, endPoint x: 784, endPoint y: 187, distance: 17.6
click at [784, 169] on span "0 0" at bounding box center [799, 163] width 125 height 16
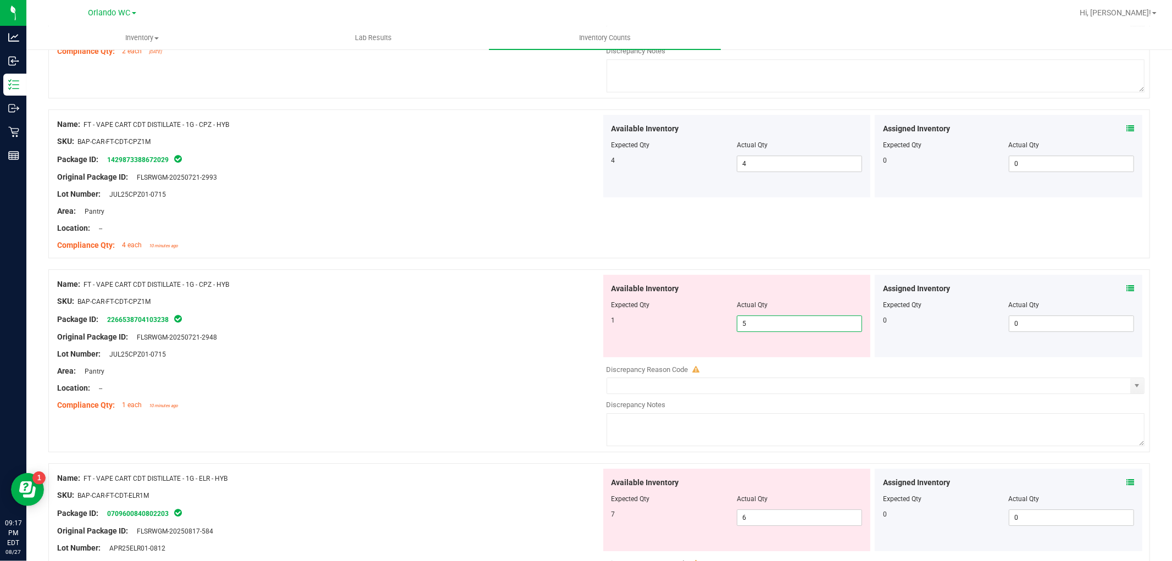
drag, startPoint x: 802, startPoint y: 366, endPoint x: 471, endPoint y: 326, distance: 334.2
click at [473, 326] on div "Name: FT - VAPE CART CDT DISTILLATE - 1G - CPZ - HYB SKU: BAP-CAR-FT-CDT-CPZ1M …" at bounding box center [598, 360] width 1101 height 183
click at [471, 326] on div "Package ID: 2266538704103238" at bounding box center [329, 319] width 544 height 13
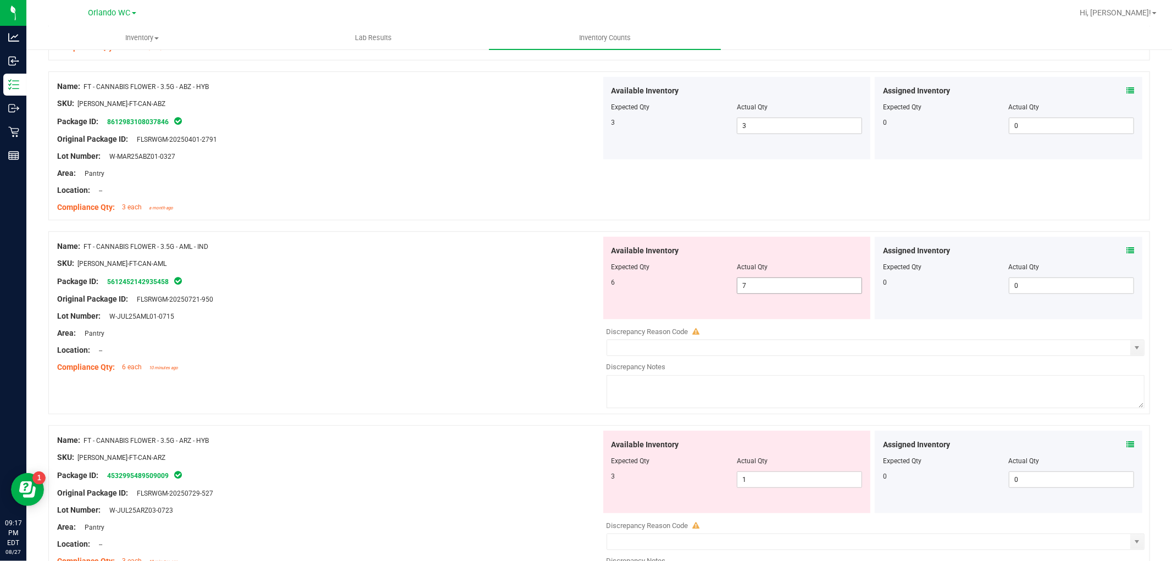
scroll to position [488, 0]
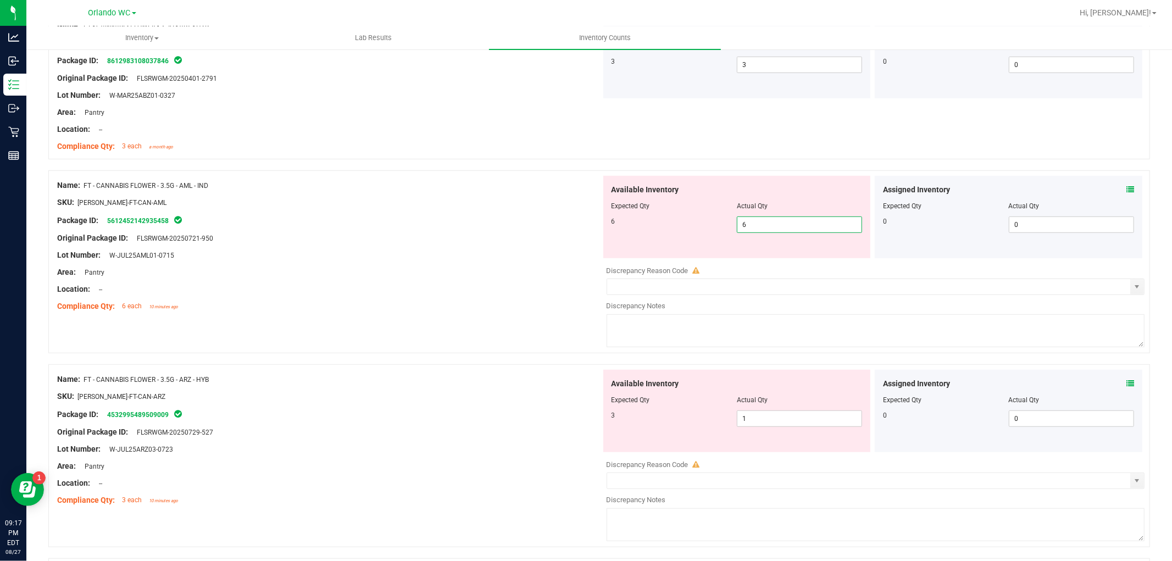
drag, startPoint x: 762, startPoint y: 226, endPoint x: 472, endPoint y: 220, distance: 289.5
click at [472, 220] on div "Name: FT - CANNABIS FLOWER - 3.5G - AML - IND SKU: FLO-BUD-FT-CAN-AML Package I…" at bounding box center [598, 261] width 1101 height 183
click at [472, 220] on div "Package ID: 5612452142935458" at bounding box center [329, 220] width 544 height 13
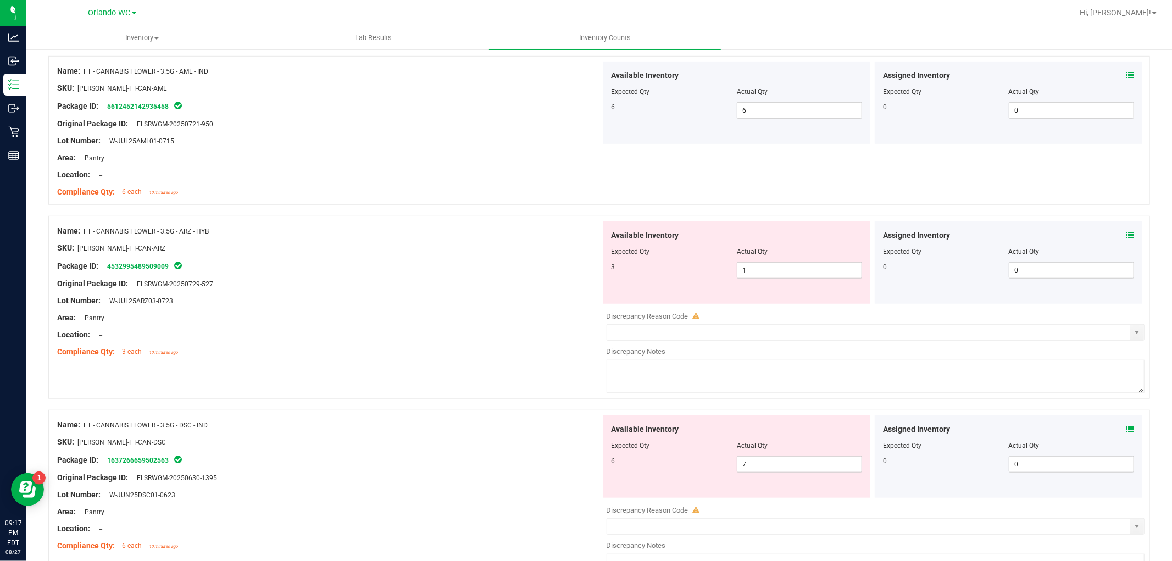
scroll to position [671, 0]
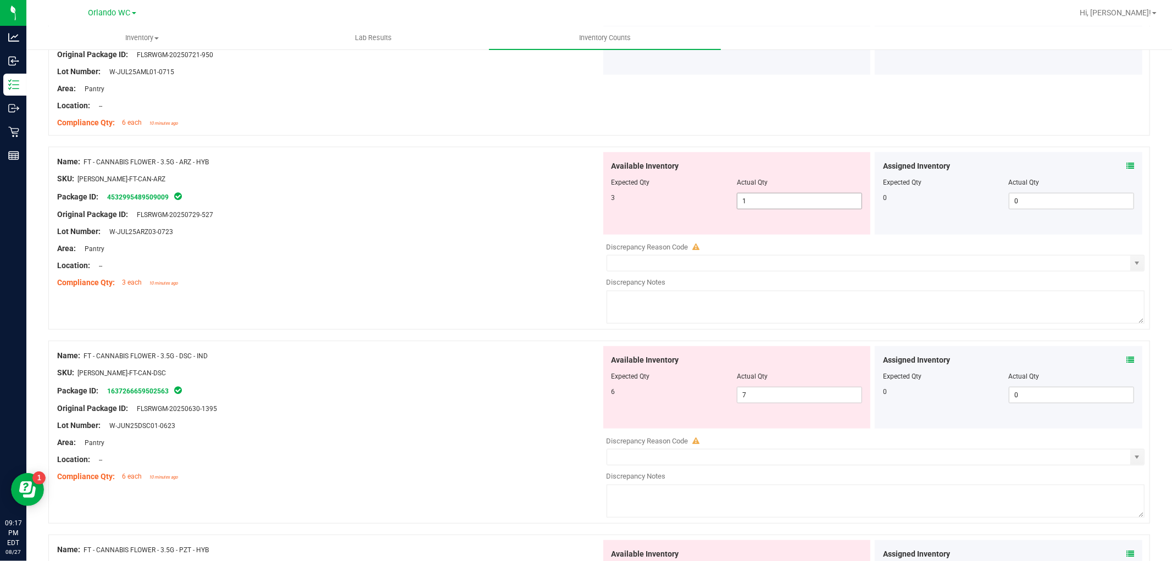
drag, startPoint x: 781, startPoint y: 198, endPoint x: 440, endPoint y: 194, distance: 341.1
click at [446, 194] on div "Name: FT - CANNABIS FLOWER - 3.5G - ARZ - HYB SKU: FLO-BUD-FT-CAN-ARZ Package I…" at bounding box center [598, 238] width 1101 height 183
click at [437, 194] on div "Package ID: 4532995489509009" at bounding box center [329, 196] width 544 height 13
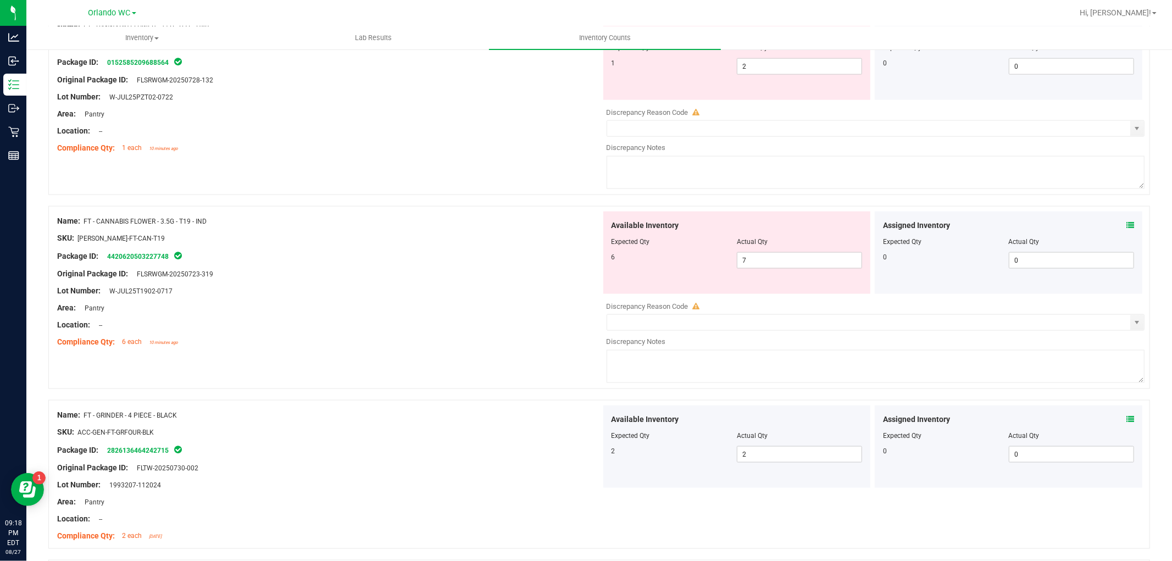
scroll to position [854, 0]
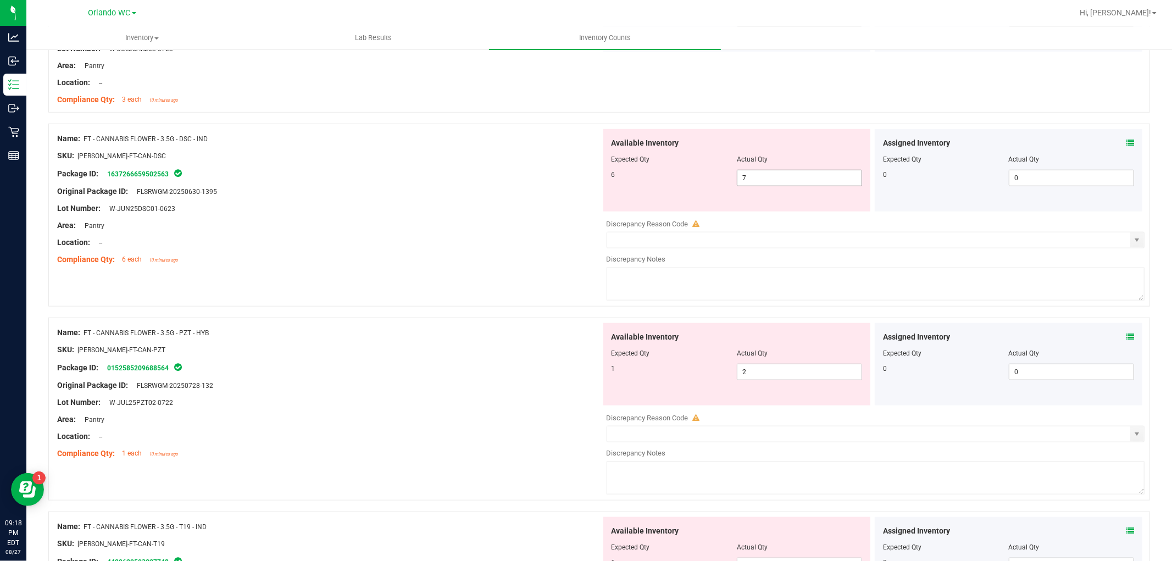
click at [806, 177] on span "7 7" at bounding box center [799, 178] width 125 height 16
click at [806, 177] on input "7" at bounding box center [799, 177] width 124 height 15
click at [601, 177] on div "Available Inventory Expected Qty Actual Qty 6 7 6" at bounding box center [737, 170] width 272 height 82
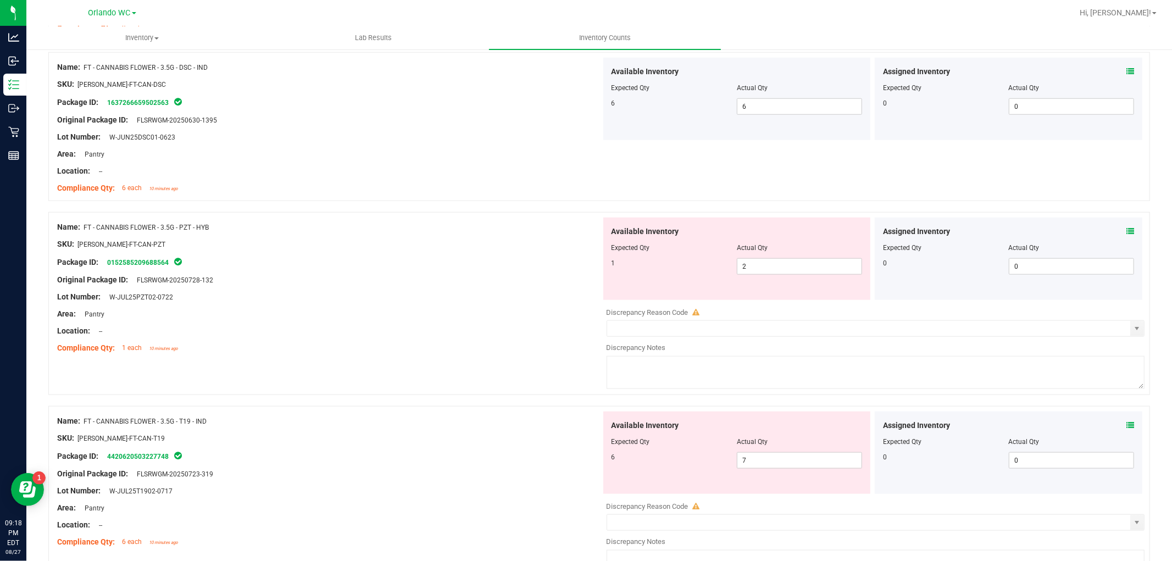
scroll to position [915, 0]
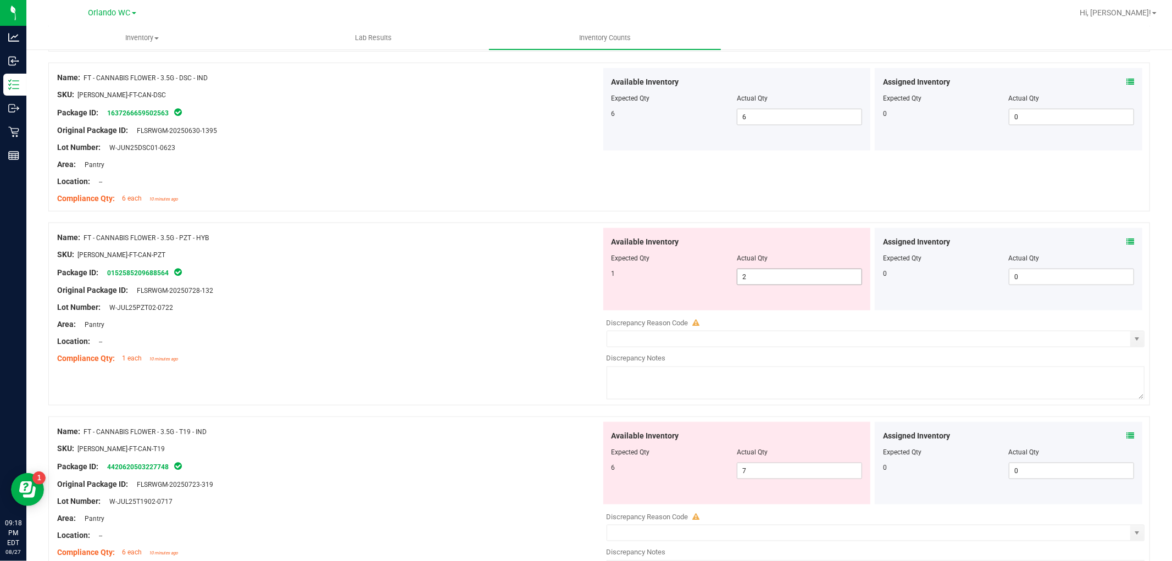
click at [792, 274] on span "2 2" at bounding box center [799, 277] width 125 height 16
click at [792, 274] on input "2" at bounding box center [799, 276] width 124 height 15
click at [500, 287] on div "Original Package ID: FLSRWGM-20250728-132" at bounding box center [329, 291] width 544 height 12
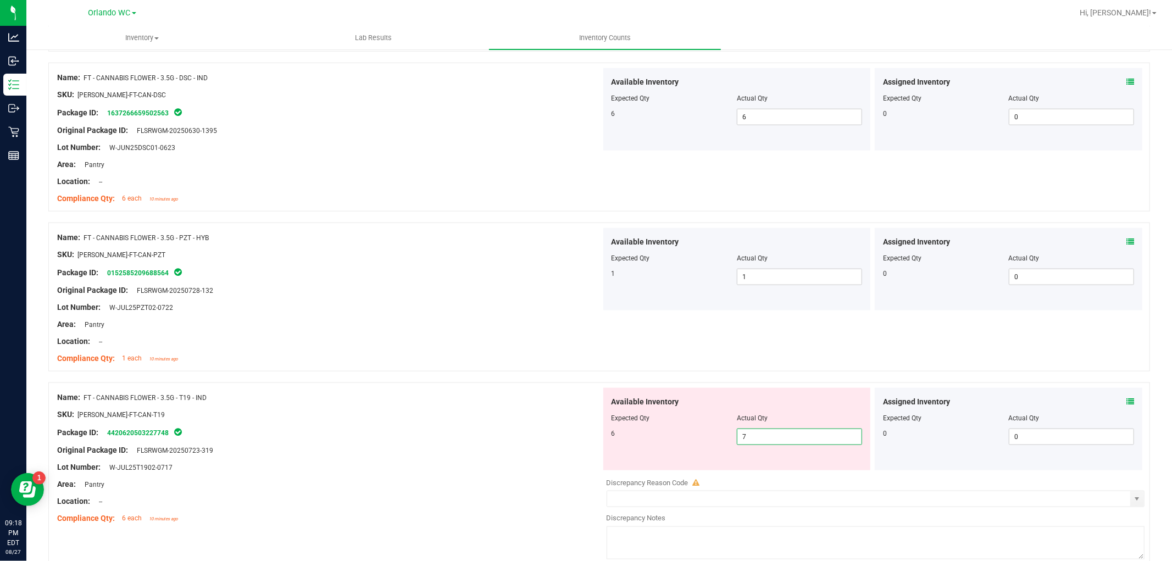
drag, startPoint x: 838, startPoint y: 437, endPoint x: 577, endPoint y: 400, distance: 263.6
click at [583, 402] on div "Name: FT - CANNABIS FLOWER - 3.5G - T19 - IND SKU: FLO-BUD-FT-CAN-T19 Package I…" at bounding box center [598, 473] width 1101 height 183
click at [568, 397] on div "Name: FT - CANNABIS FLOWER - 3.5G - T19 - IND" at bounding box center [329, 398] width 544 height 12
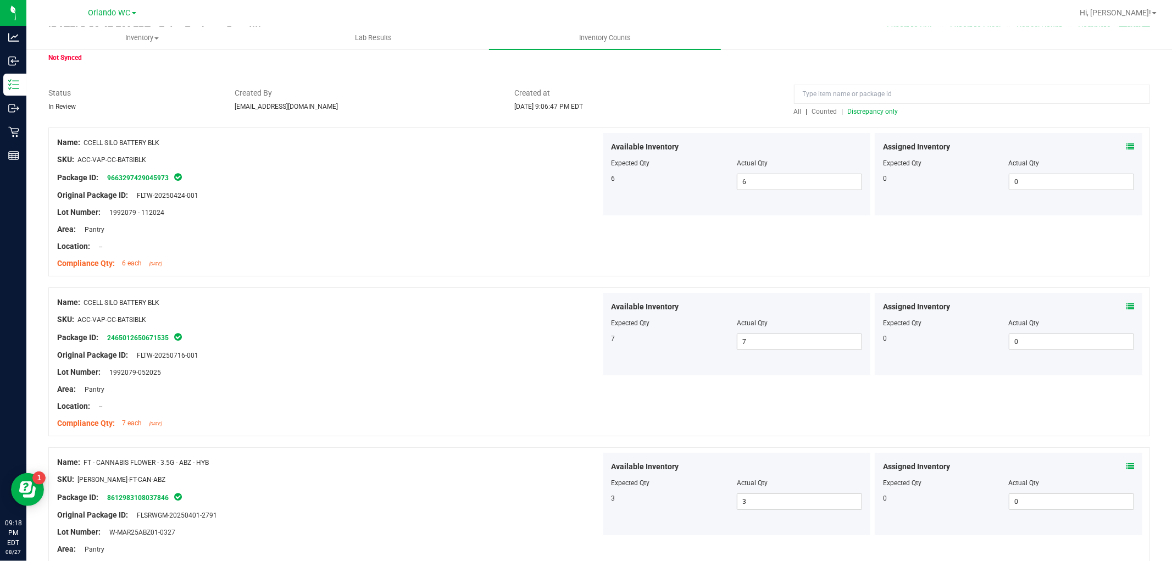
scroll to position [0, 0]
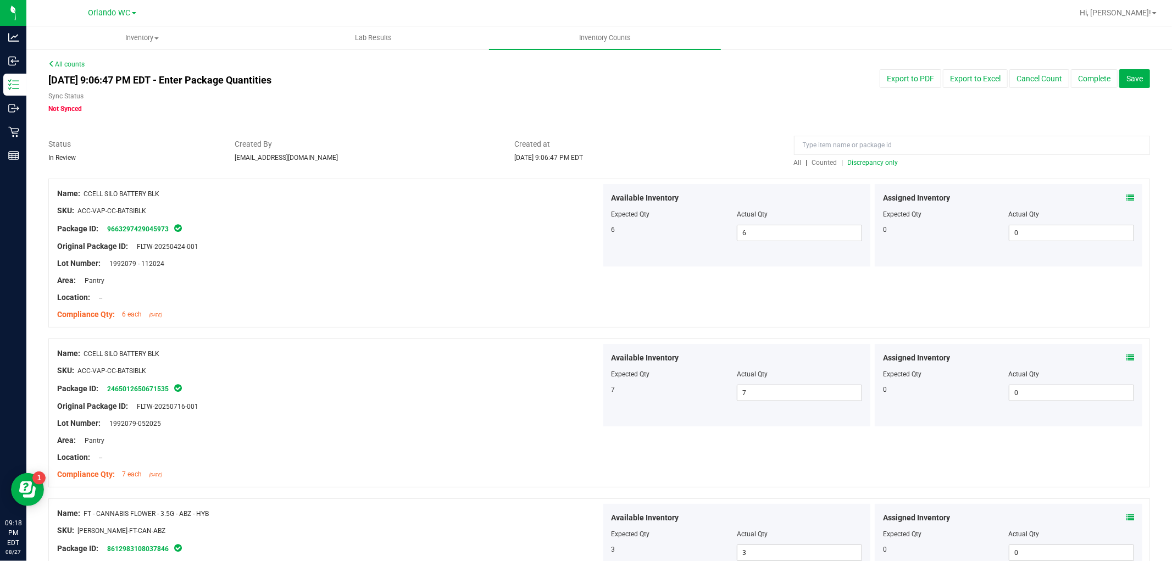
click at [848, 159] on span "Discrepancy only" at bounding box center [873, 163] width 51 height 8
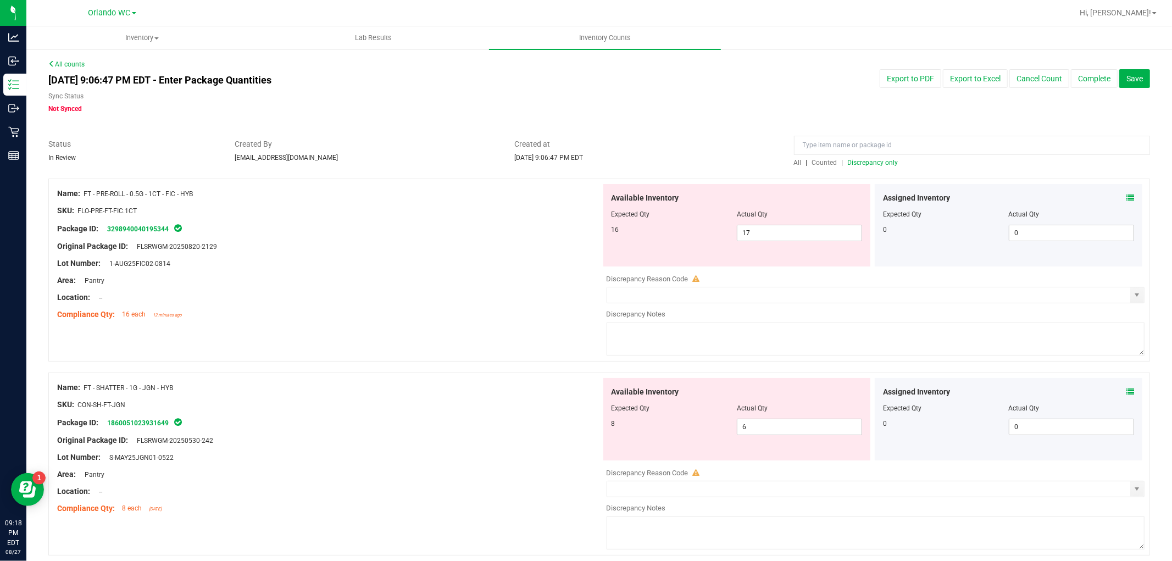
click at [1054, 196] on div "Assigned Inventory Expected Qty Actual Qty 0 0 0" at bounding box center [1007, 225] width 267 height 82
click at [1054, 196] on icon at bounding box center [1130, 198] width 8 height 8
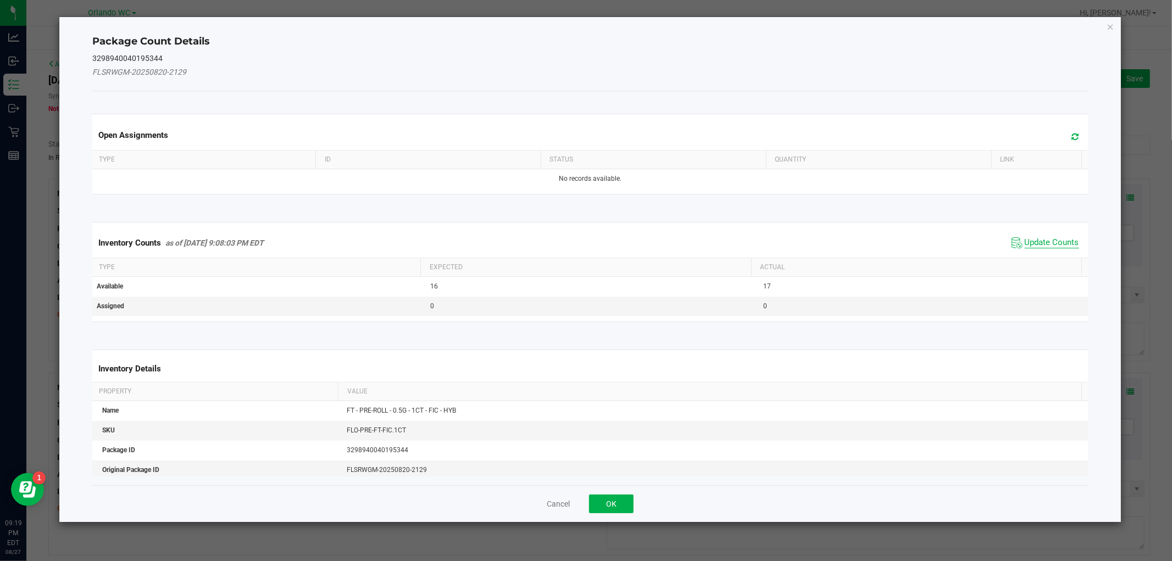
click at [1040, 247] on span "Update Counts" at bounding box center [1051, 242] width 54 height 11
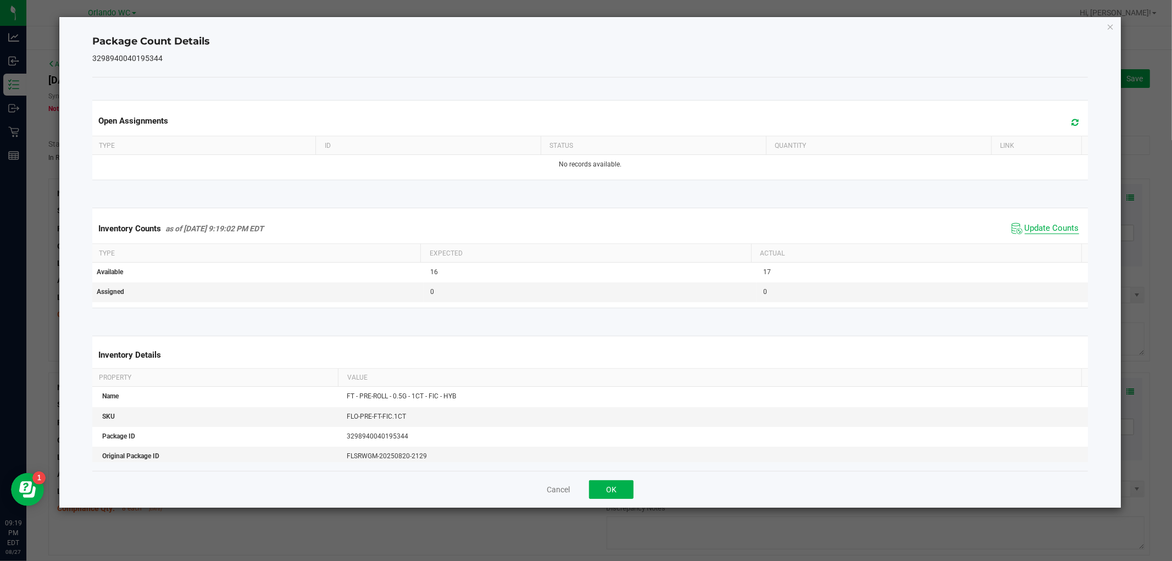
click at [1040, 247] on th "Actual" at bounding box center [916, 253] width 330 height 19
click at [1028, 227] on span "Update Counts" at bounding box center [1051, 228] width 54 height 11
click at [605, 484] on button "OK" at bounding box center [611, 489] width 44 height 19
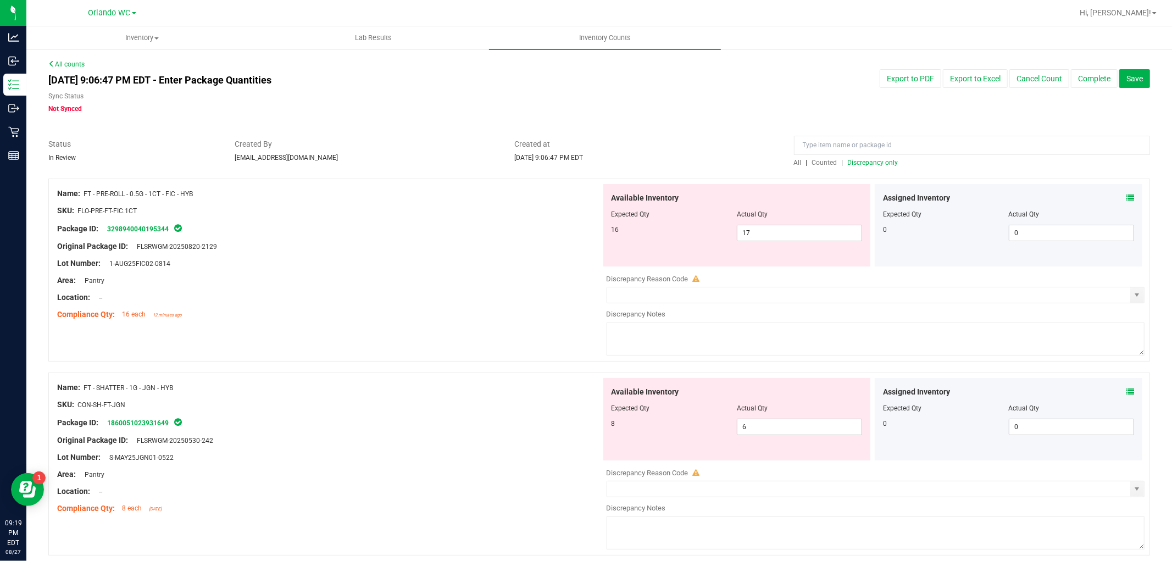
click at [887, 160] on span "Discrepancy only" at bounding box center [873, 163] width 51 height 8
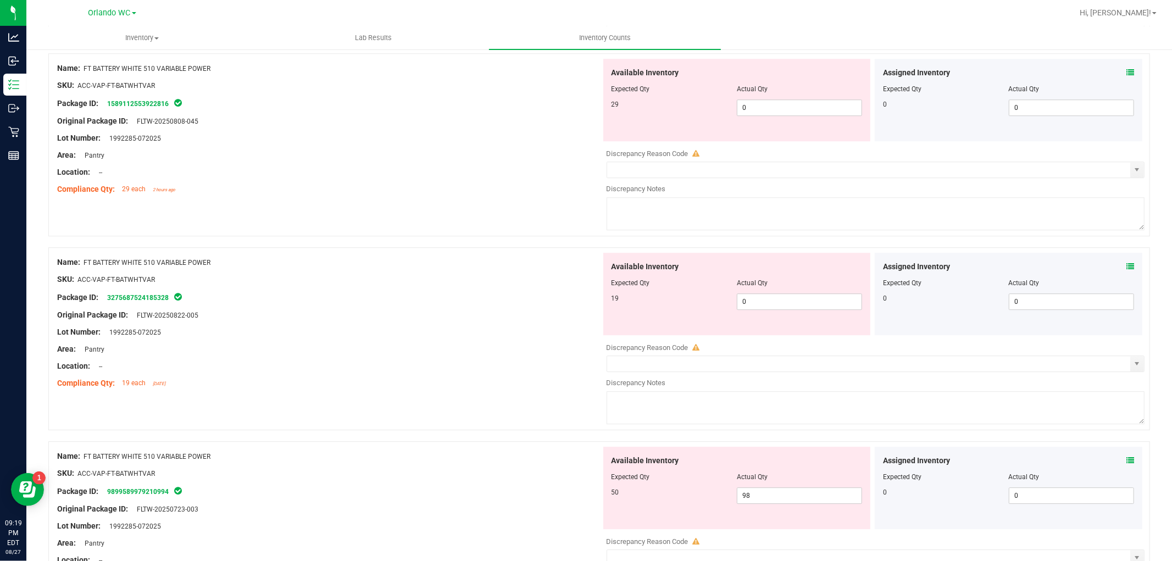
scroll to position [2624, 0]
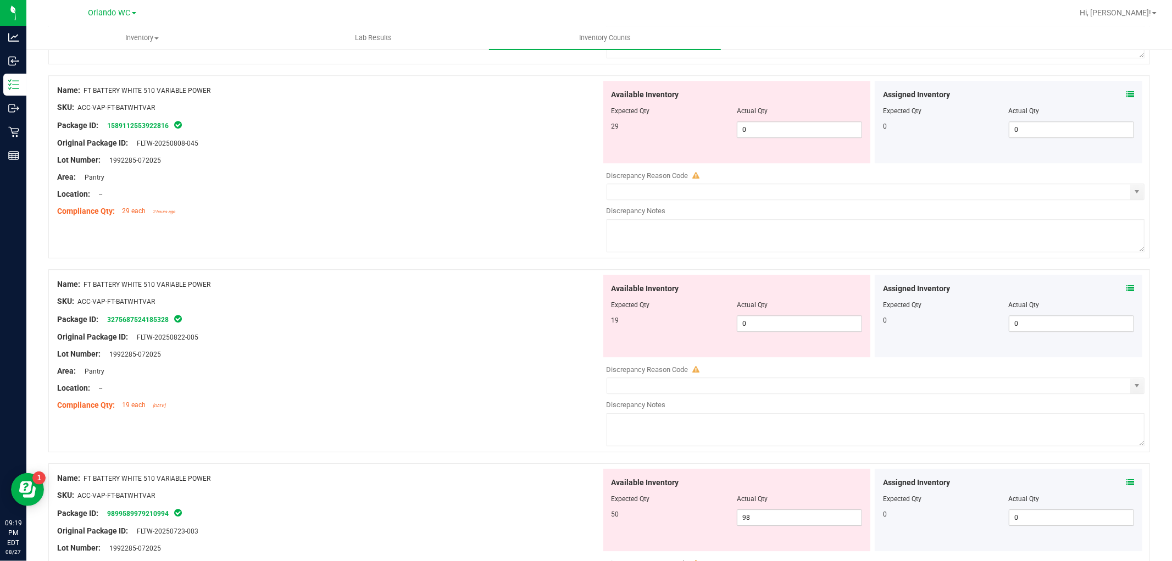
click at [618, 163] on div "Available Inventory Expected Qty Actual Qty 29 0 0" at bounding box center [736, 122] width 267 height 82
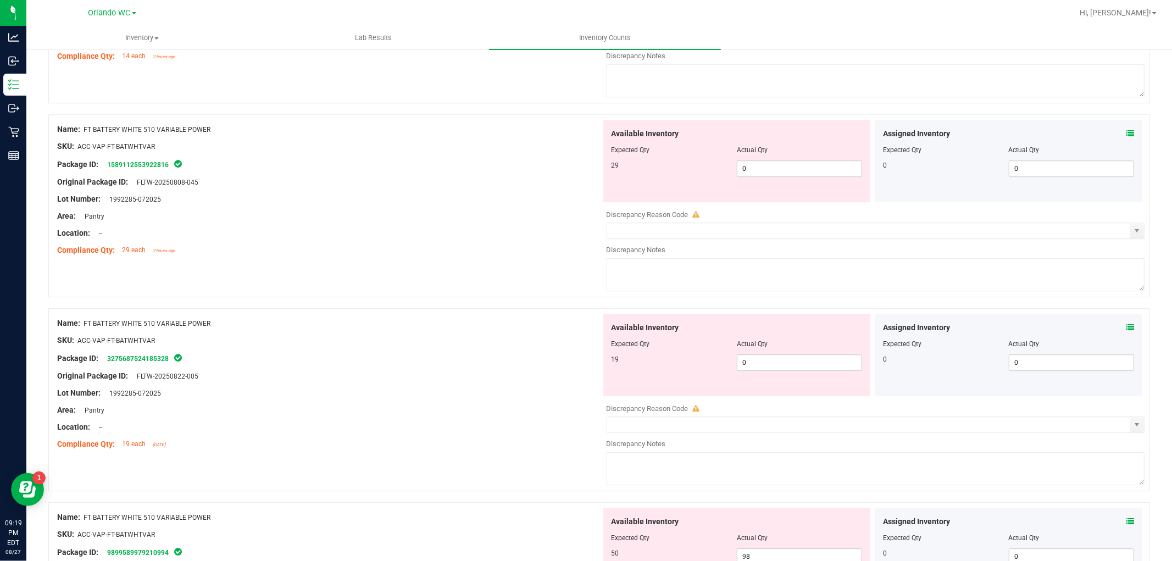
scroll to position [2563, 0]
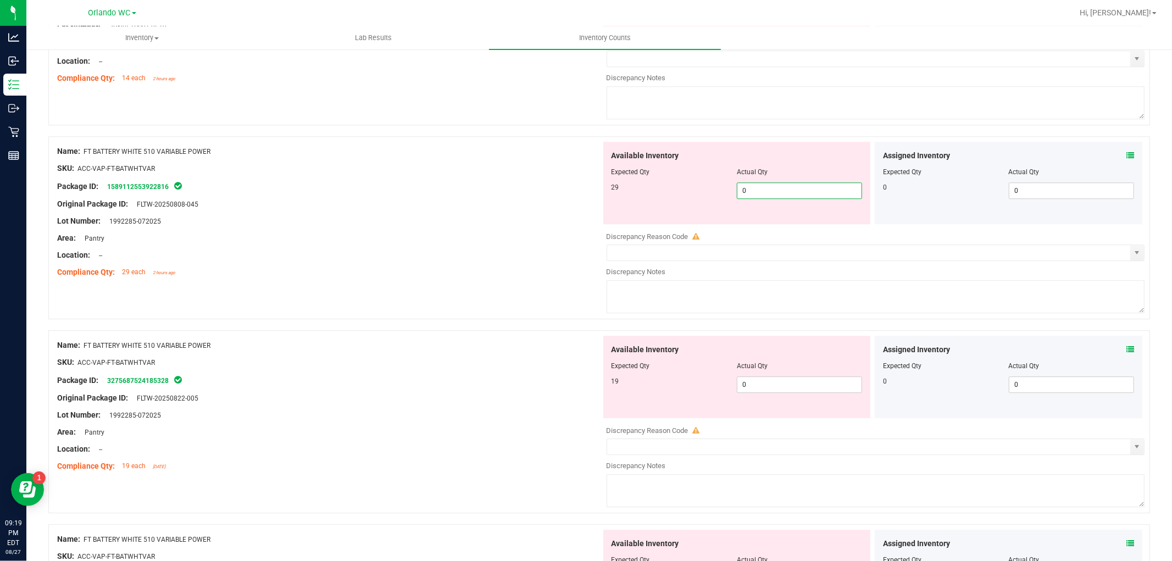
drag, startPoint x: 802, startPoint y: 205, endPoint x: 426, endPoint y: 199, distance: 376.3
click at [426, 199] on div "Name: FT BATTERY WHITE 510 VARIABLE POWER SKU: ACC-VAP-FT-BATWHTVAR Package ID:…" at bounding box center [598, 227] width 1101 height 183
click at [778, 388] on div "Available Inventory Expected Qty Actual Qty 19 0 0" at bounding box center [736, 377] width 267 height 82
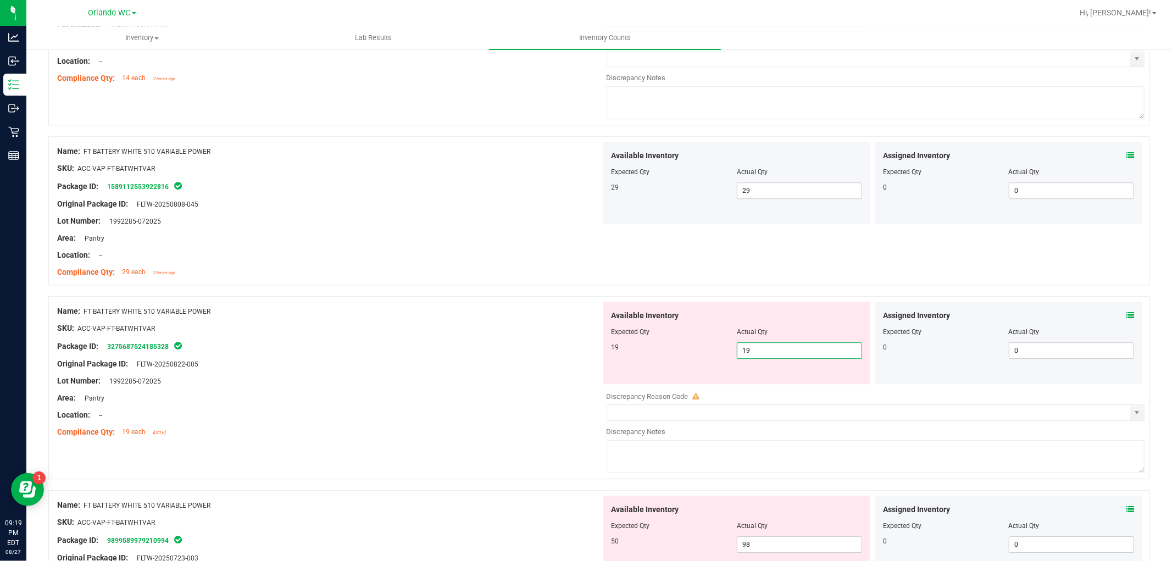
click at [645, 337] on div "Expected Qty" at bounding box center [673, 332] width 125 height 10
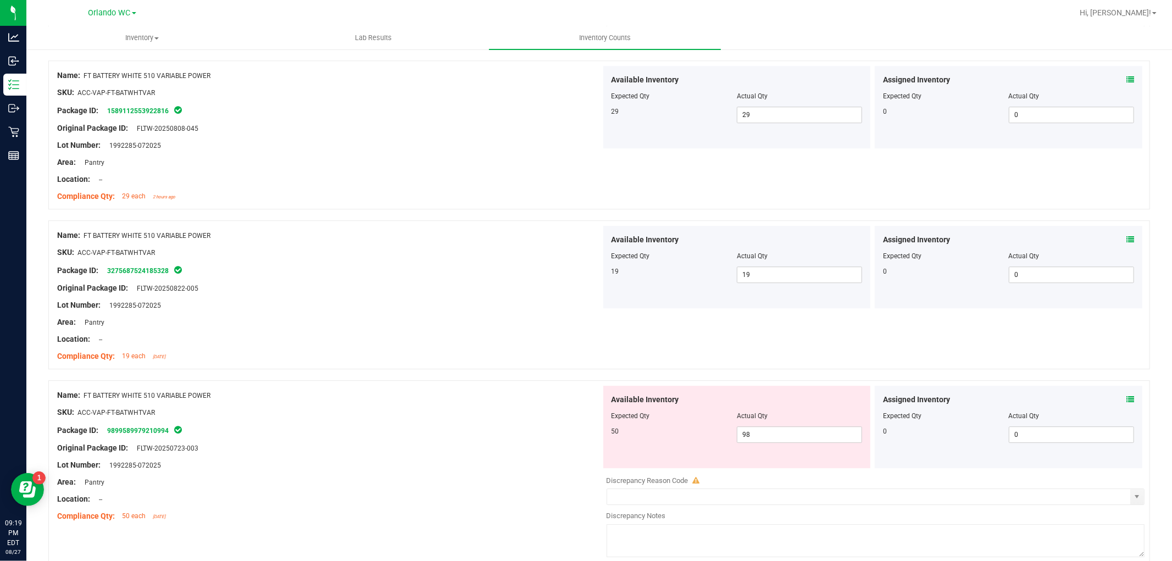
scroll to position [2746, 0]
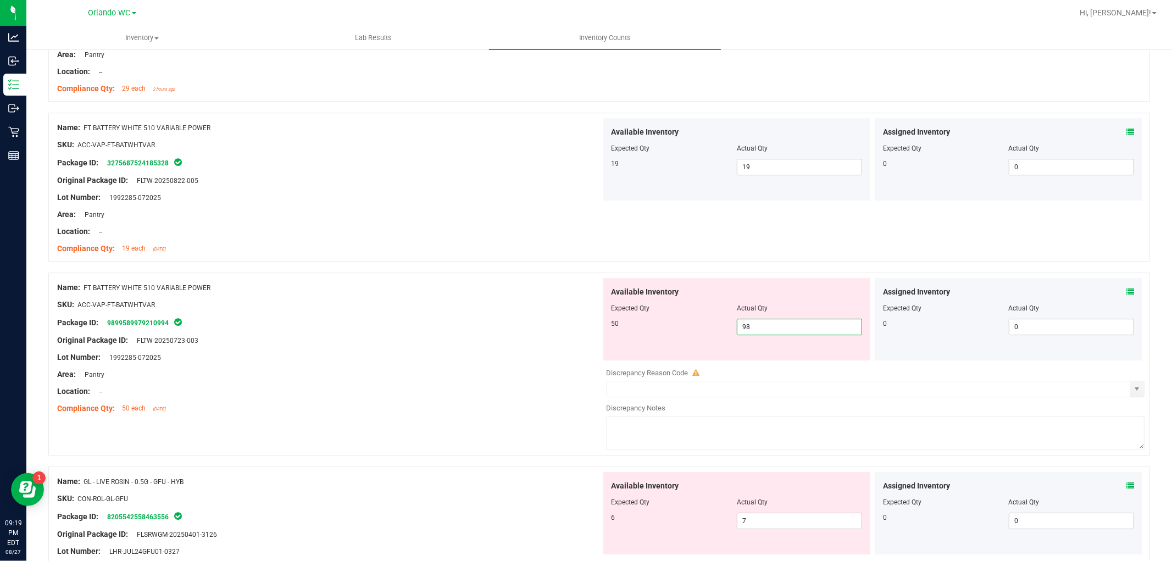
drag, startPoint x: 812, startPoint y: 339, endPoint x: 482, endPoint y: 314, distance: 330.5
click at [483, 314] on div "Name: FT BATTERY WHITE 510 VARIABLE POWER SKU: ACC-VAP-FT-BATWHTVAR Package ID:…" at bounding box center [598, 363] width 1101 height 183
click at [451, 281] on div "Name: FT BATTERY WHITE 510 VARIABLE POWER SKU: ACC-VAP-FT-BATWHTVAR Package ID:…" at bounding box center [598, 363] width 1101 height 183
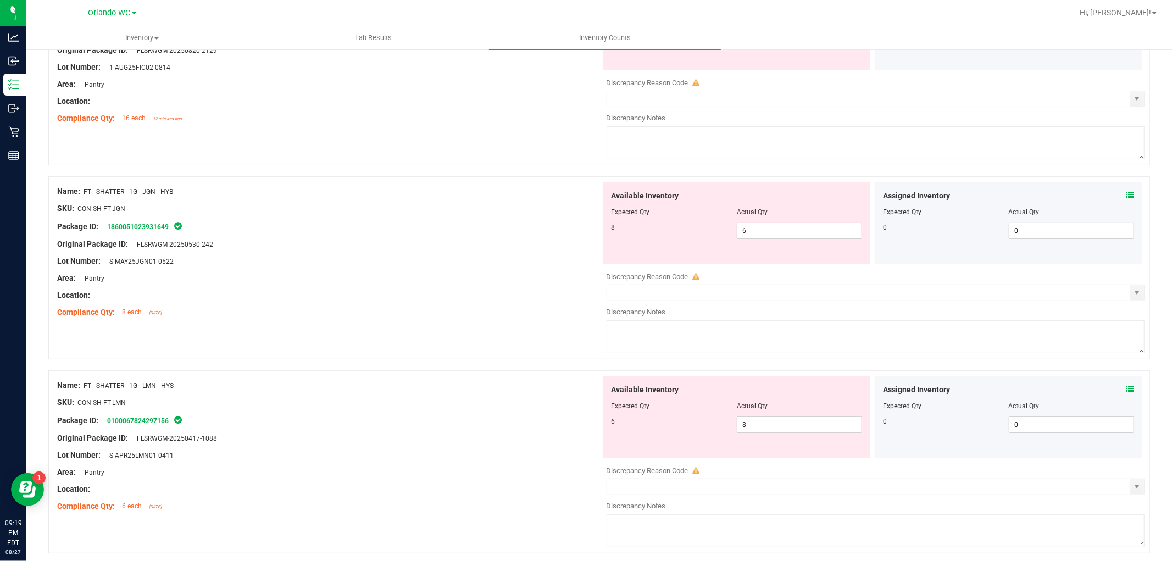
scroll to position [244, 0]
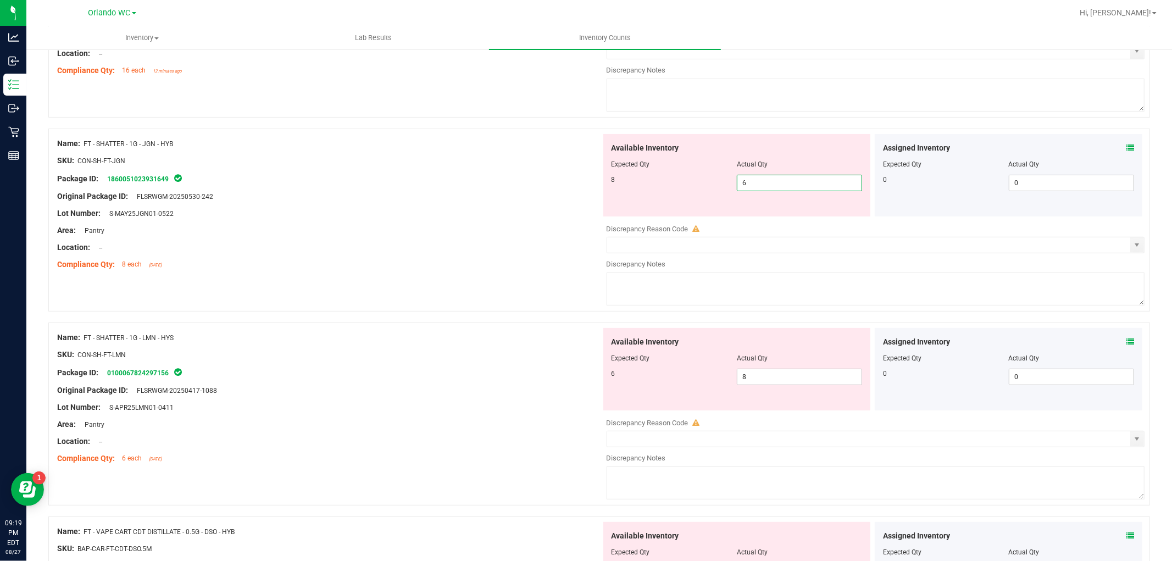
drag, startPoint x: 759, startPoint y: 179, endPoint x: 456, endPoint y: 174, distance: 303.2
click at [459, 174] on div "Name: FT - SHATTER - 1G - JGN - HYB SKU: CON-SH-FT-JGN Package ID: 186005102393…" at bounding box center [598, 220] width 1101 height 183
click at [455, 173] on div "Package ID: 1860051023931649" at bounding box center [329, 178] width 544 height 13
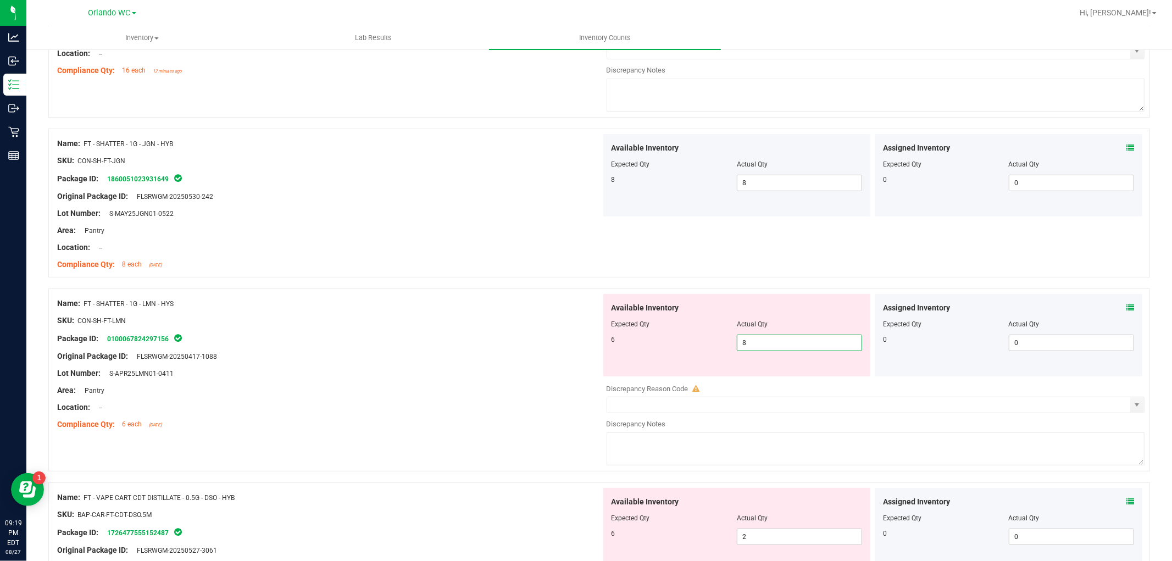
drag, startPoint x: 770, startPoint y: 341, endPoint x: 560, endPoint y: 309, distance: 211.7
click at [608, 320] on div "Available Inventory Expected Qty Actual Qty 6 8 8" at bounding box center [736, 335] width 267 height 82
click at [560, 309] on div at bounding box center [329, 311] width 544 height 5
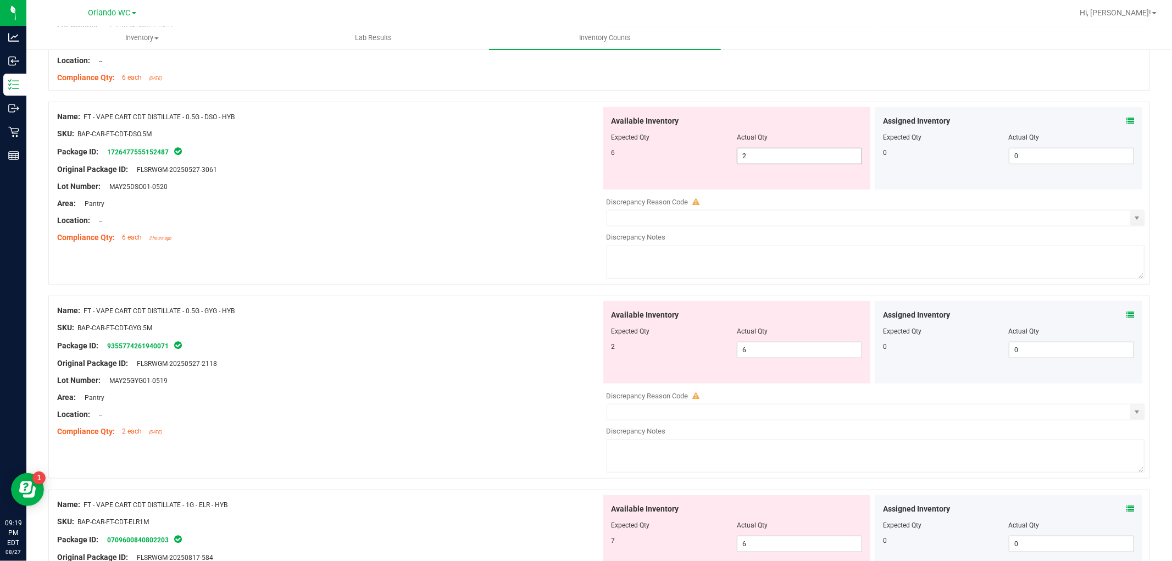
scroll to position [610, 0]
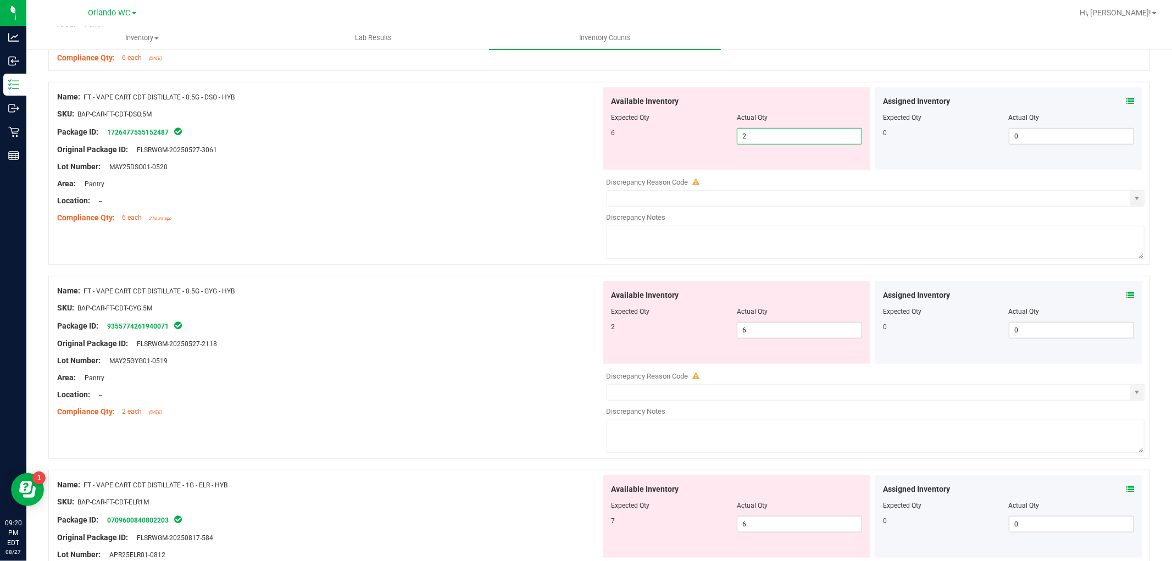
click at [782, 133] on span "2 2" at bounding box center [799, 136] width 125 height 16
click at [782, 133] on input "2" at bounding box center [799, 136] width 124 height 15
click at [623, 148] on div "Available Inventory Expected Qty Actual Qty 6 2 6" at bounding box center [736, 128] width 267 height 82
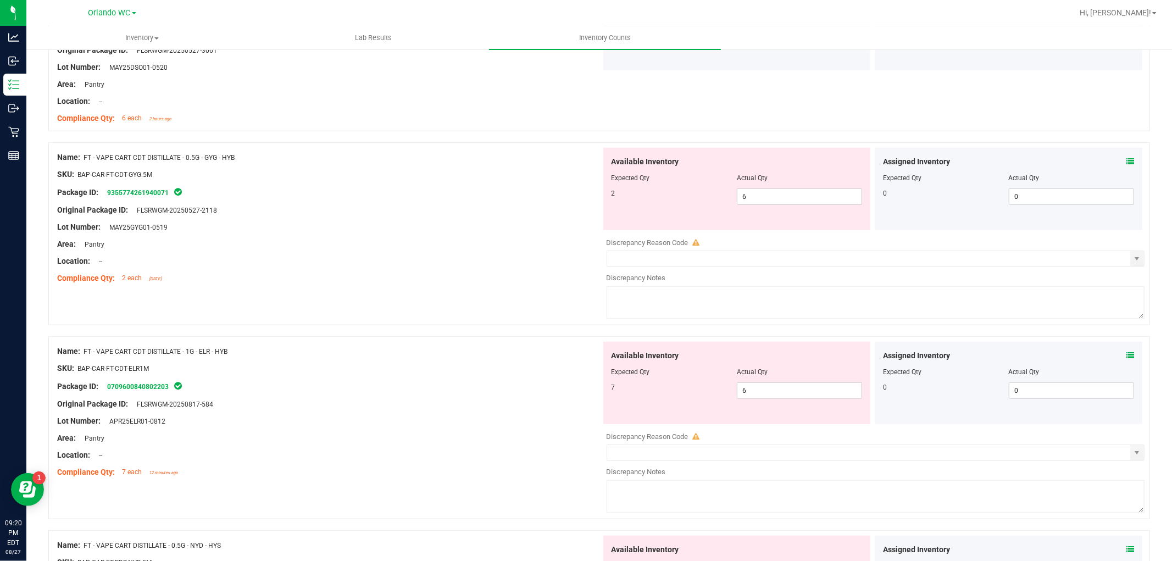
scroll to position [732, 0]
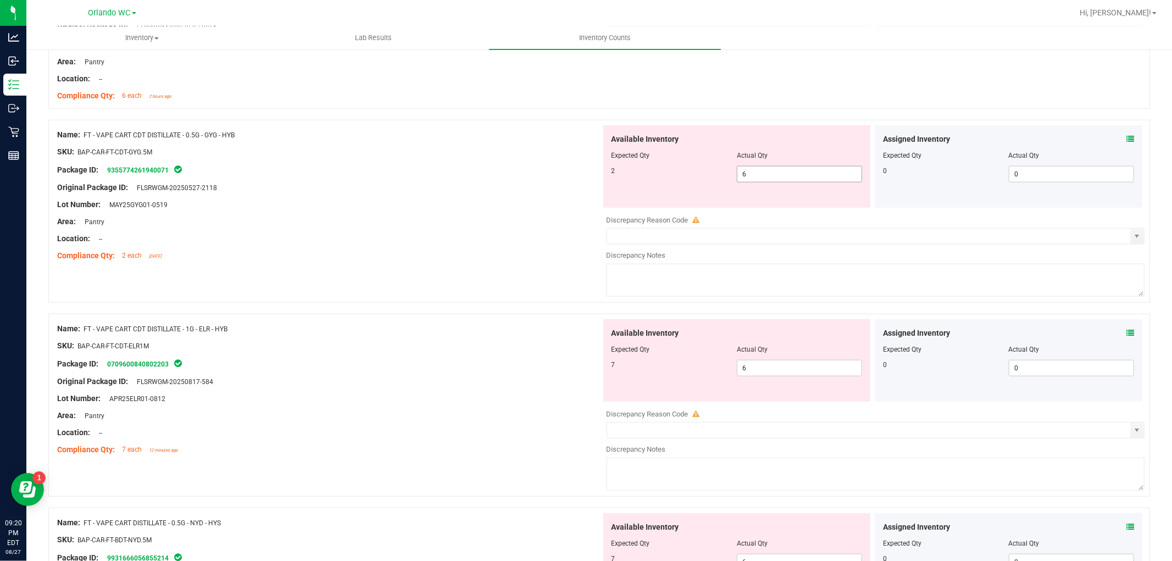
click at [760, 168] on span "6 6" at bounding box center [799, 174] width 125 height 16
click at [760, 168] on input "6" at bounding box center [799, 173] width 124 height 15
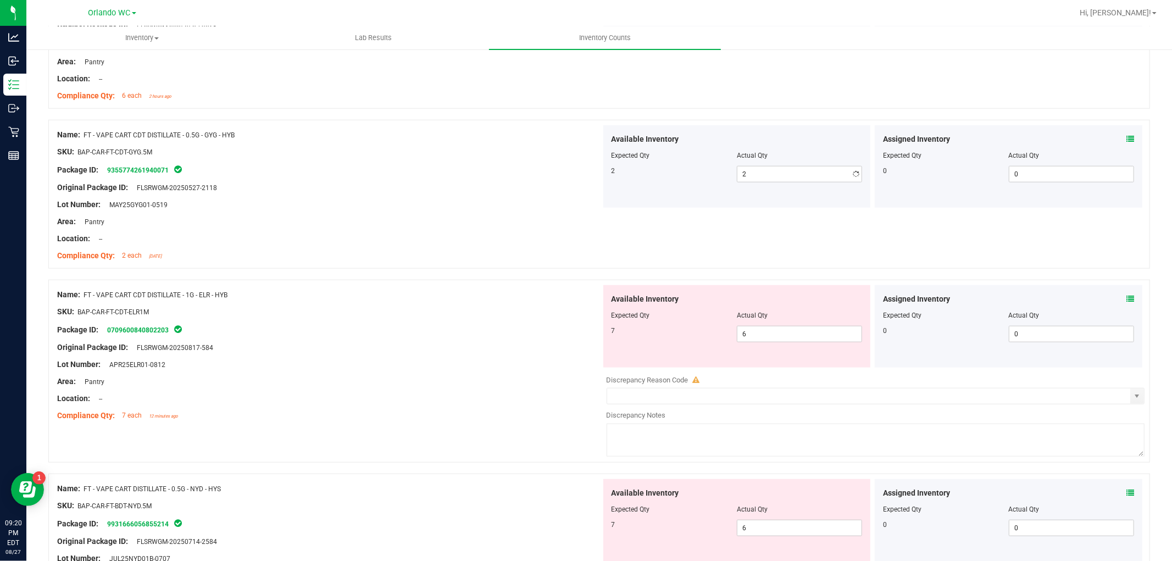
click at [727, 175] on div "2" at bounding box center [673, 171] width 125 height 10
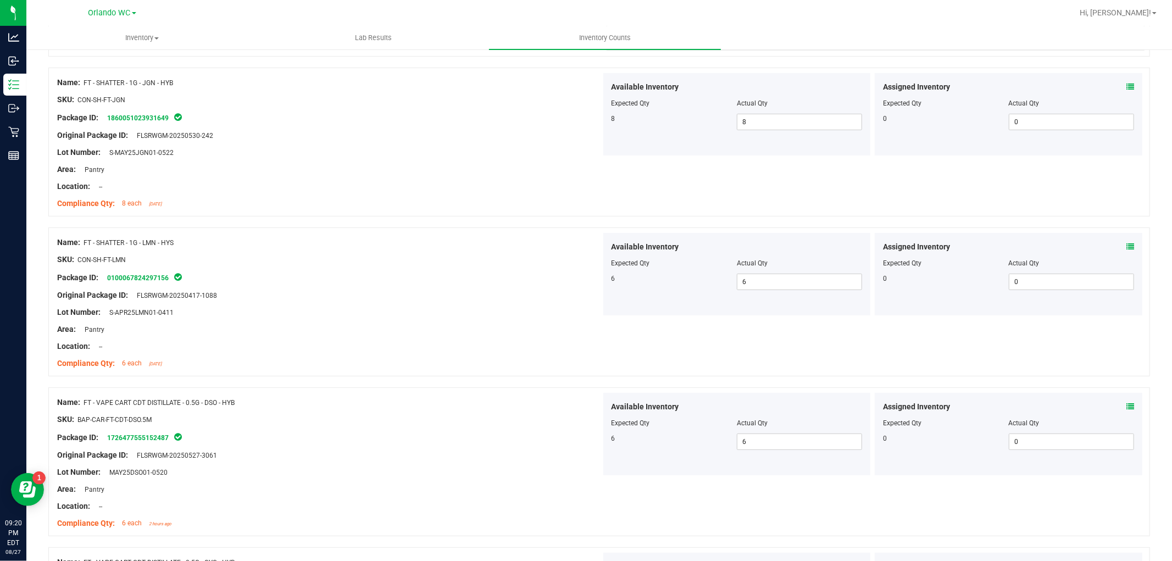
scroll to position [0, 0]
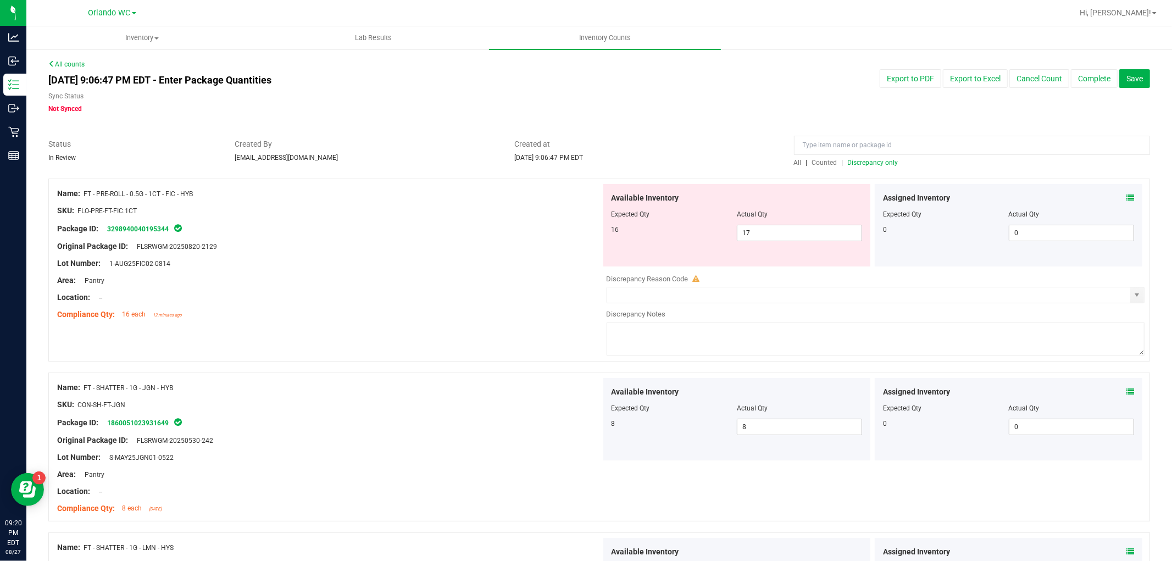
click at [868, 166] on span "Discrepancy only" at bounding box center [873, 163] width 51 height 8
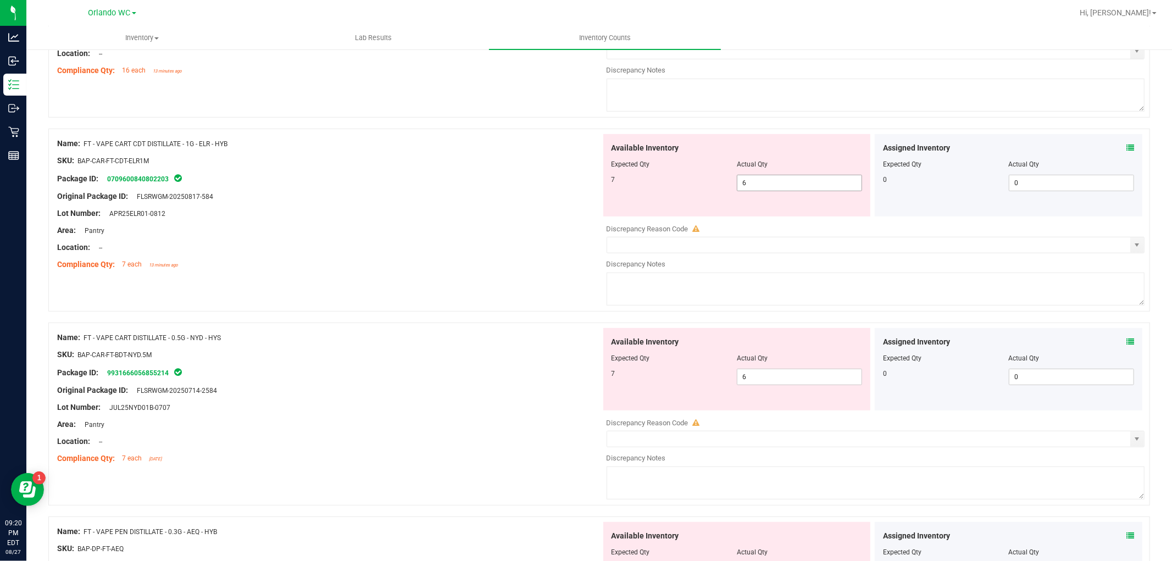
scroll to position [183, 0]
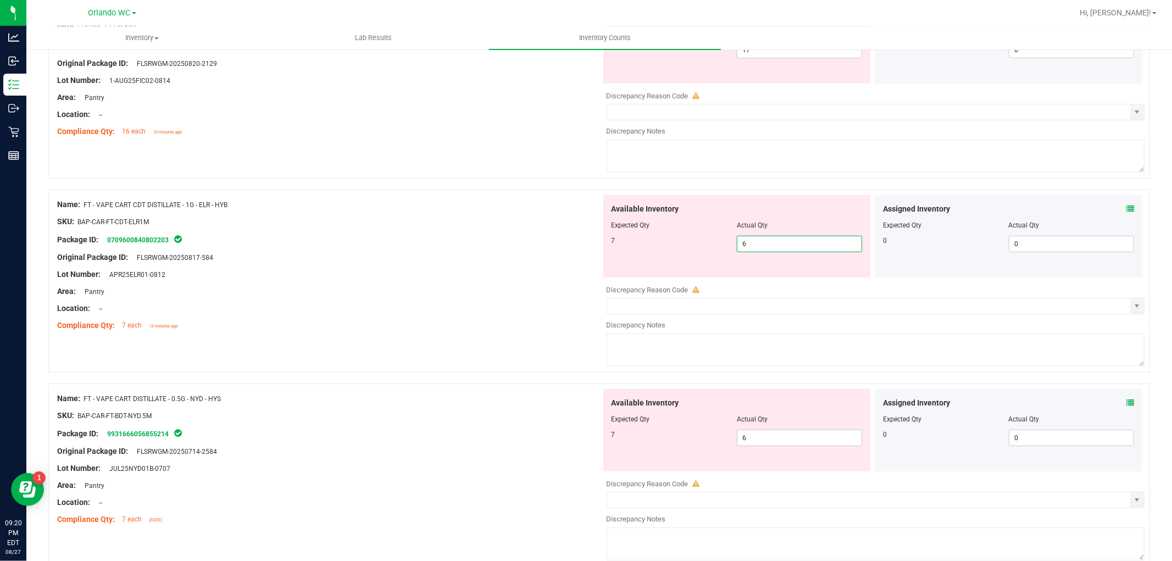
drag, startPoint x: 765, startPoint y: 249, endPoint x: 652, endPoint y: 248, distance: 112.6
click at [656, 249] on div "7 6 6" at bounding box center [736, 244] width 251 height 16
click at [651, 246] on div "7 6 7" at bounding box center [736, 244] width 251 height 16
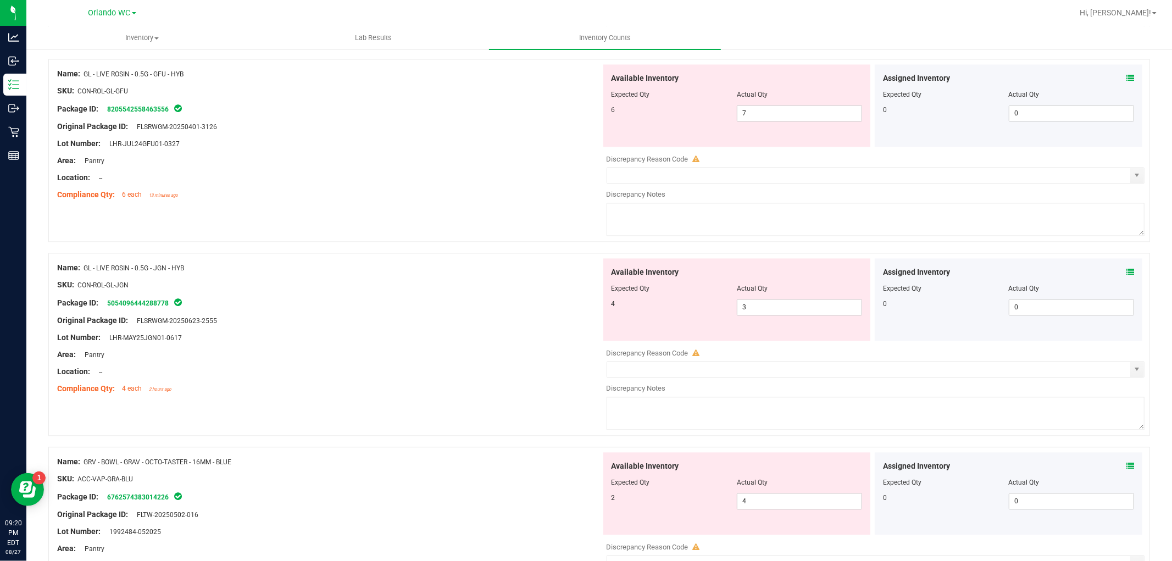
scroll to position [1892, 0]
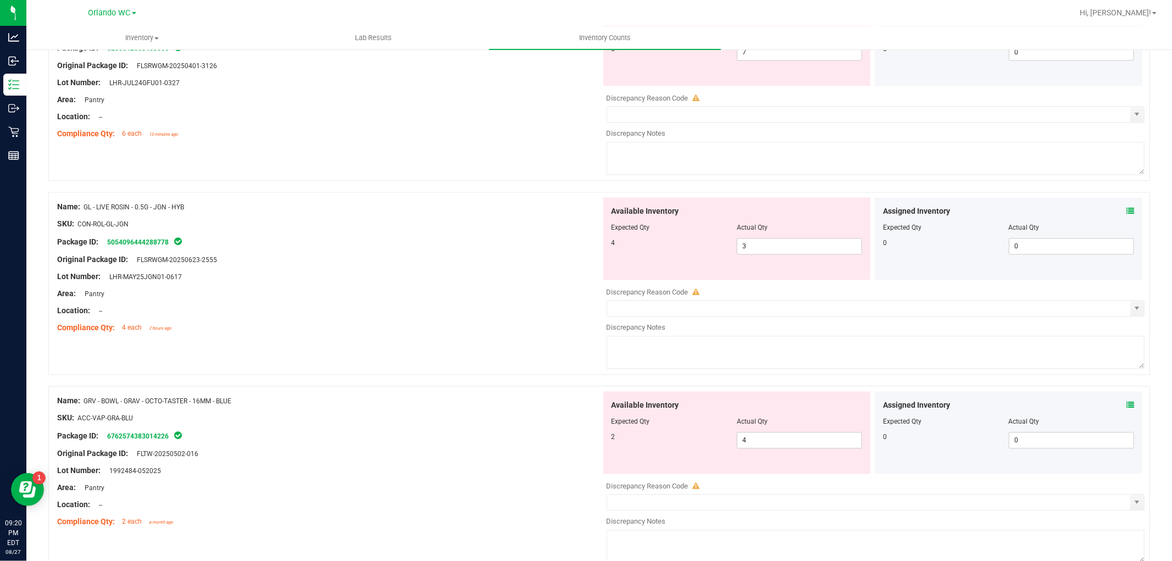
click at [1054, 211] on span at bounding box center [1130, 211] width 8 height 12
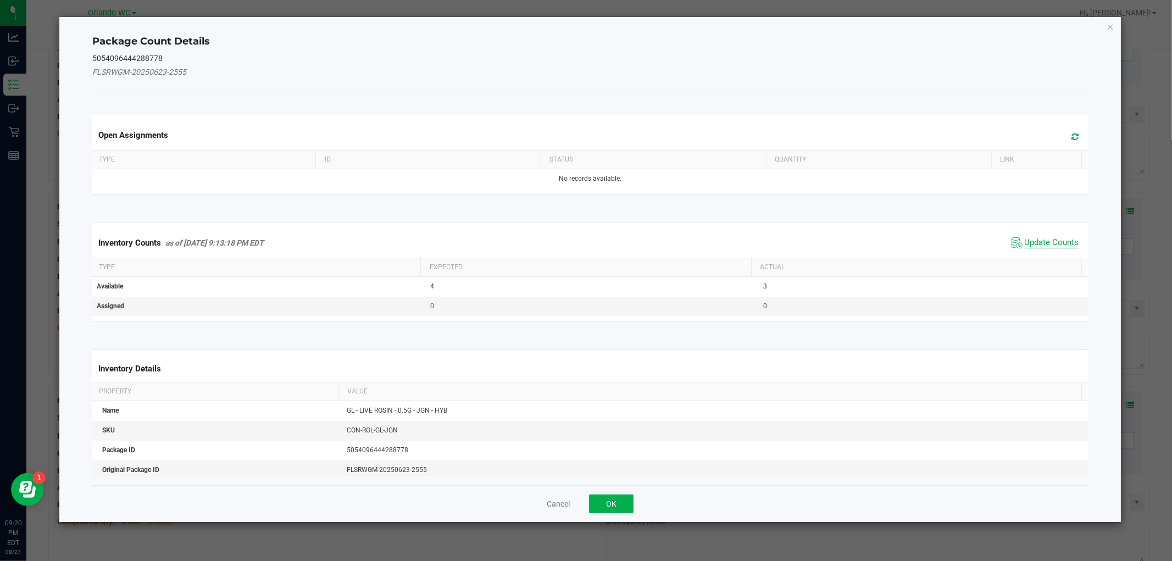
click at [1036, 237] on span "Update Counts" at bounding box center [1051, 242] width 54 height 11
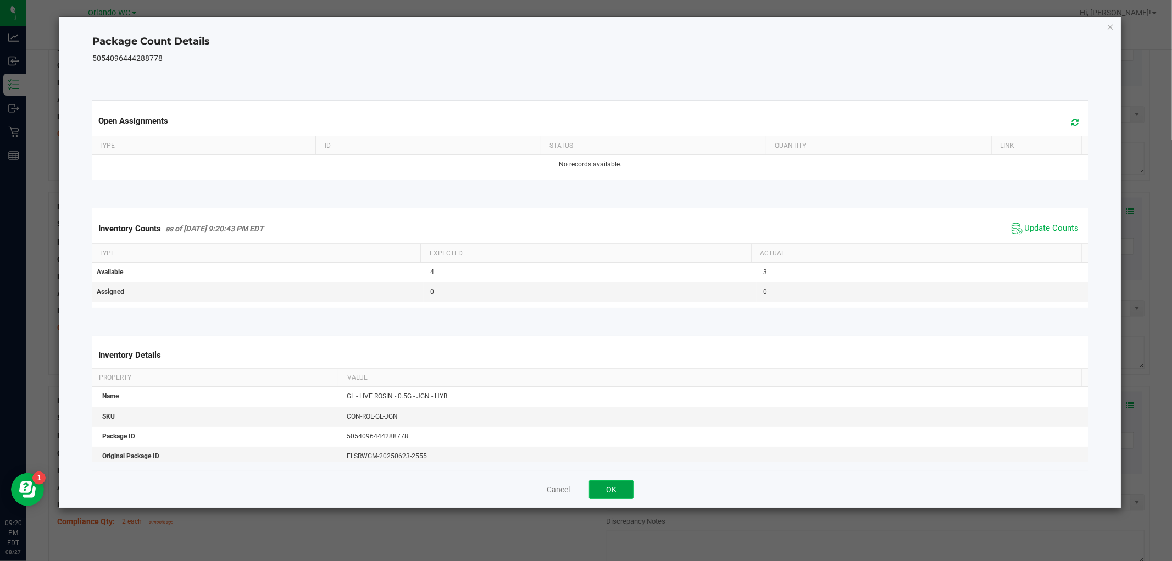
click at [606, 485] on button "OK" at bounding box center [611, 489] width 44 height 19
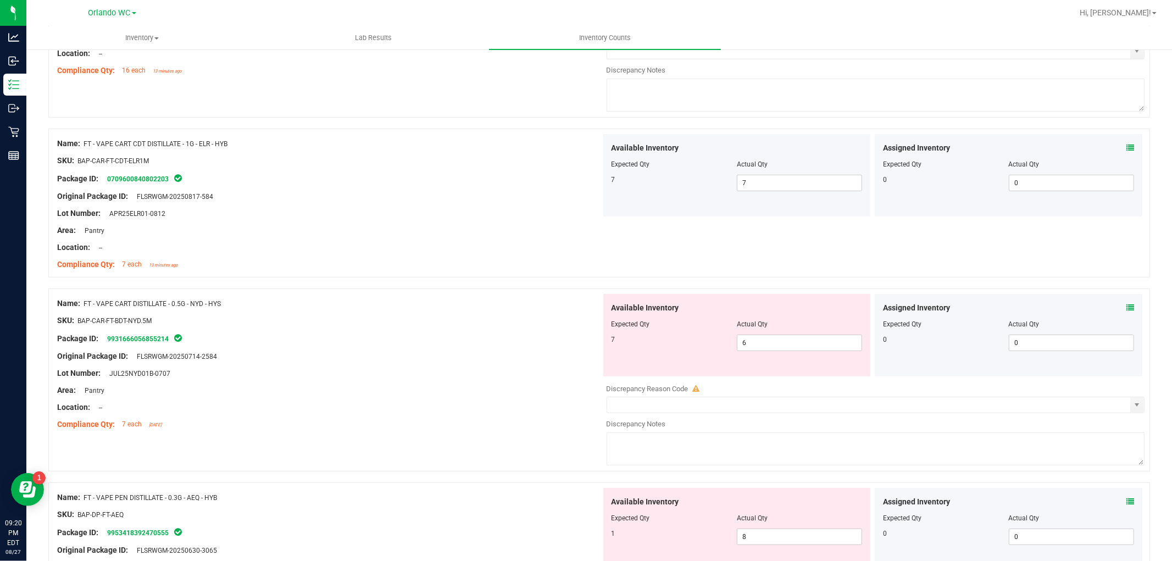
drag, startPoint x: 776, startPoint y: 255, endPoint x: 826, endPoint y: 292, distance: 61.6
click at [624, 244] on div "Name: FT - VAPE CART CDT DISTILLATE - 1G - ELR - HYB SKU: BAP-CAR-FT-CDT-ELR1M …" at bounding box center [598, 203] width 1101 height 149
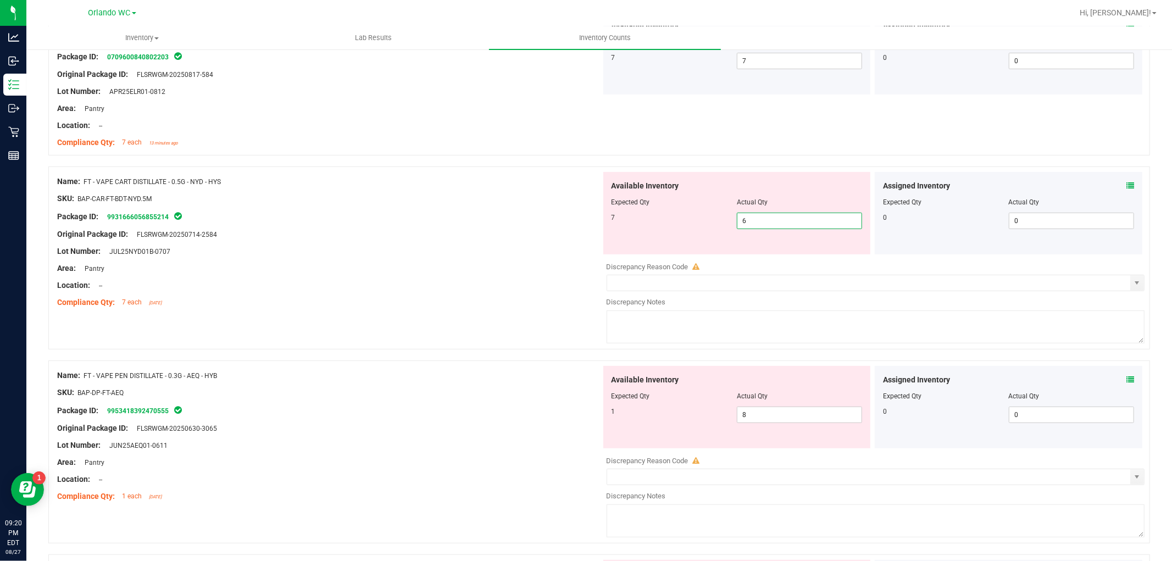
drag, startPoint x: 799, startPoint y: 222, endPoint x: 526, endPoint y: 221, distance: 273.5
click at [530, 221] on div "Name: FT - VAPE CART DISTILLATE - 0.5G - NYD - HYS SKU: BAP-CAR-FT-BDT-NYD.5M P…" at bounding box center [598, 257] width 1101 height 183
click at [526, 221] on div "Package ID: 9931666056855214" at bounding box center [329, 216] width 544 height 13
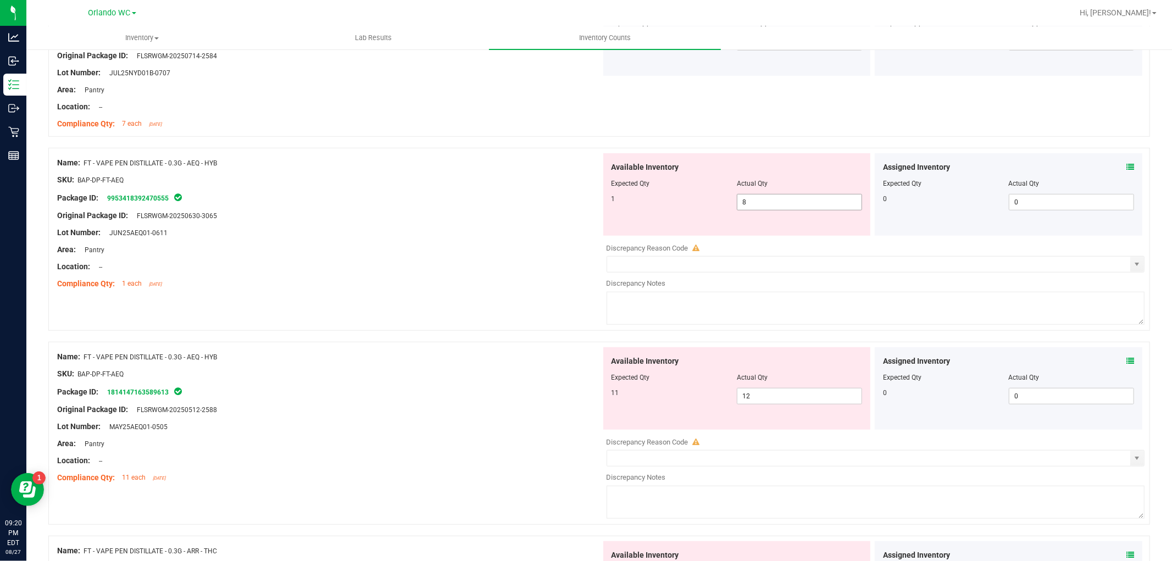
scroll to position [549, 0]
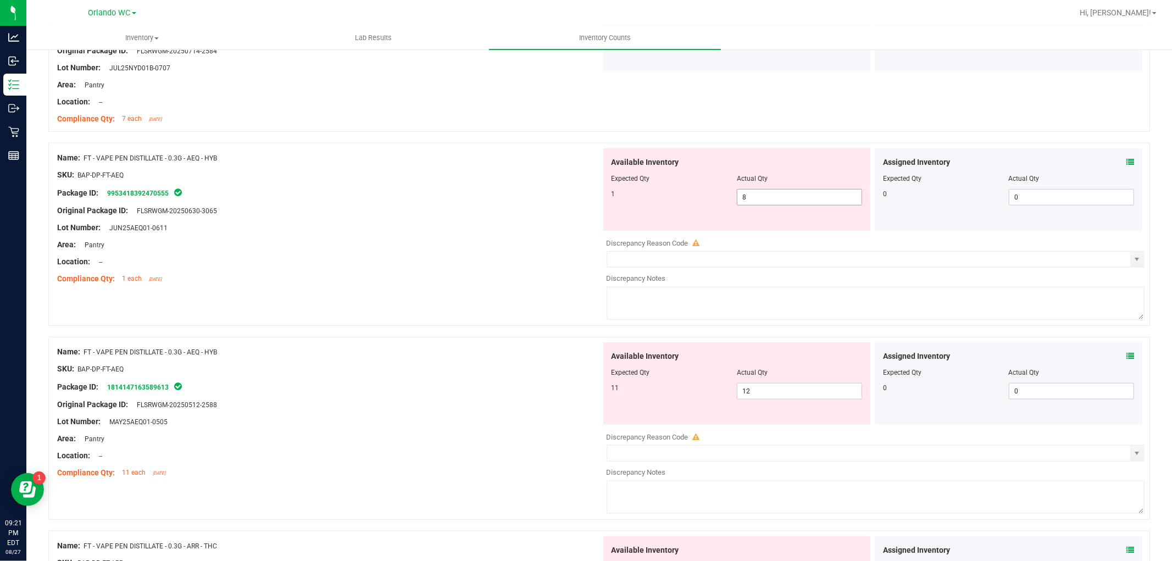
drag, startPoint x: 783, startPoint y: 194, endPoint x: 498, endPoint y: 188, distance: 285.1
click at [499, 187] on div "Name: FT - VAPE PEN DISTILLATE - 0.3G - AEQ - HYB SKU: BAP-DP-FT-AEQ Package ID…" at bounding box center [598, 234] width 1101 height 183
drag, startPoint x: 790, startPoint y: 398, endPoint x: 523, endPoint y: 371, distance: 268.2
click at [523, 371] on div "Name: FT - VAPE PEN DISTILLATE - 0.3G - AEQ - HYB SKU: BAP-DP-FT-AEQ Package ID…" at bounding box center [598, 428] width 1101 height 183
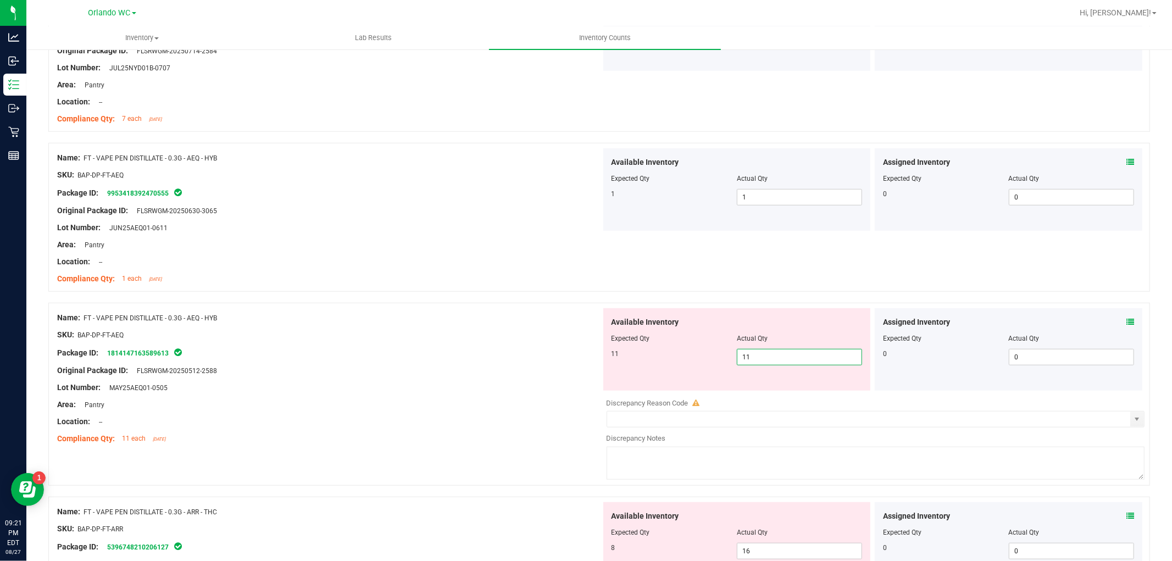
click at [519, 364] on div at bounding box center [329, 361] width 544 height 5
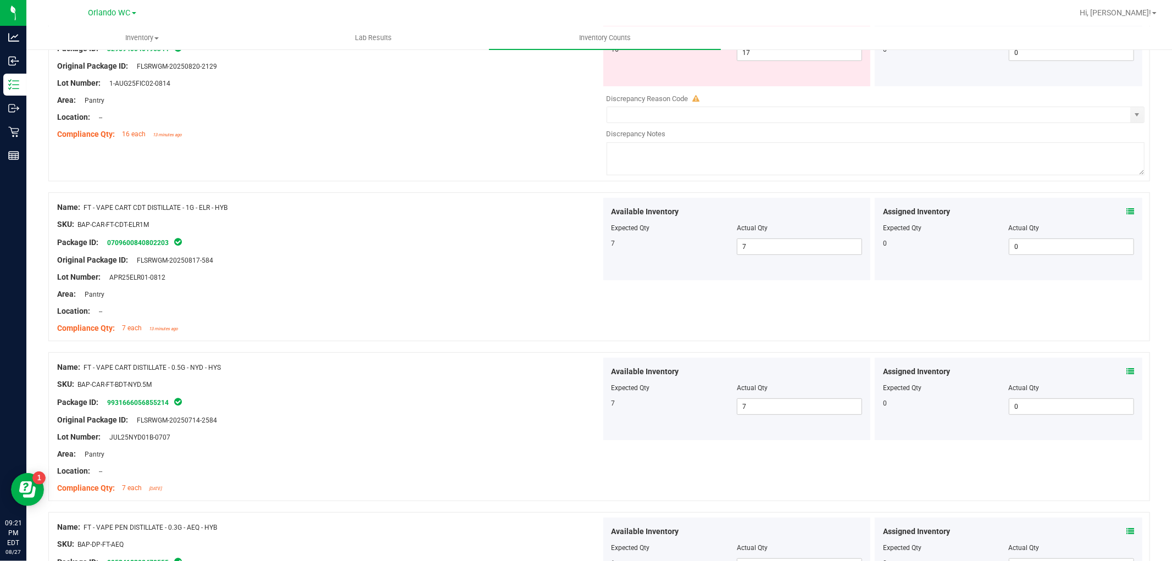
scroll to position [0, 0]
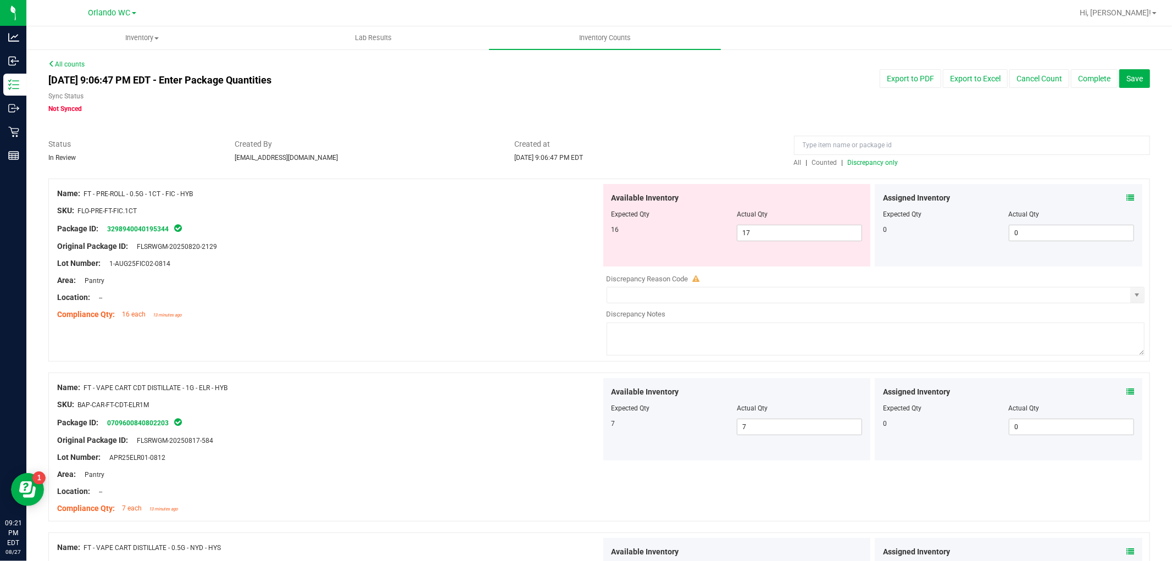
click at [881, 161] on span "Discrepancy only" at bounding box center [873, 163] width 51 height 8
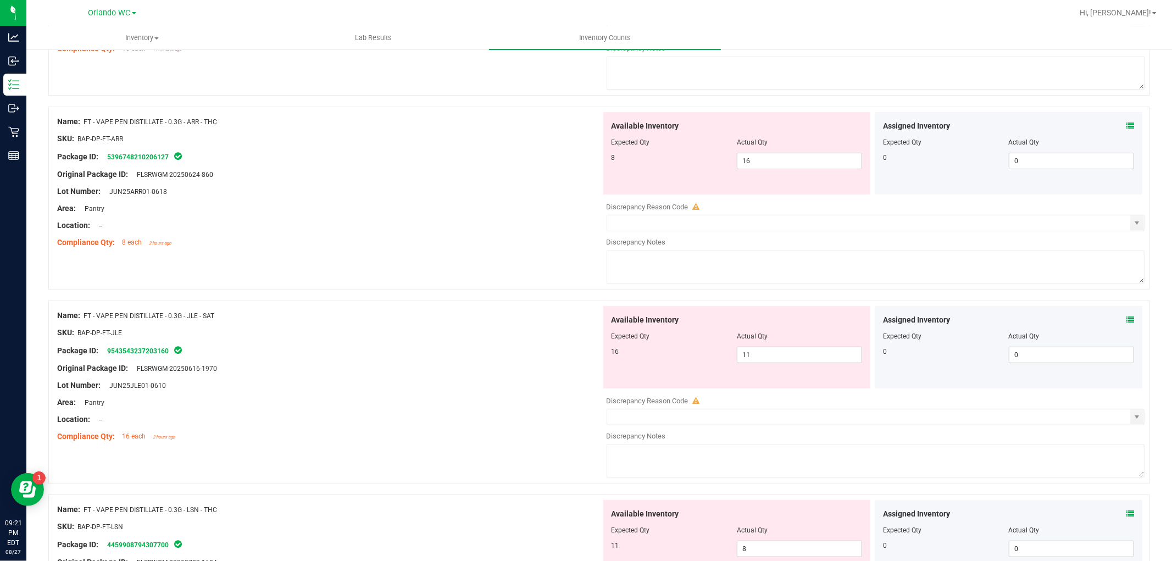
scroll to position [244, 0]
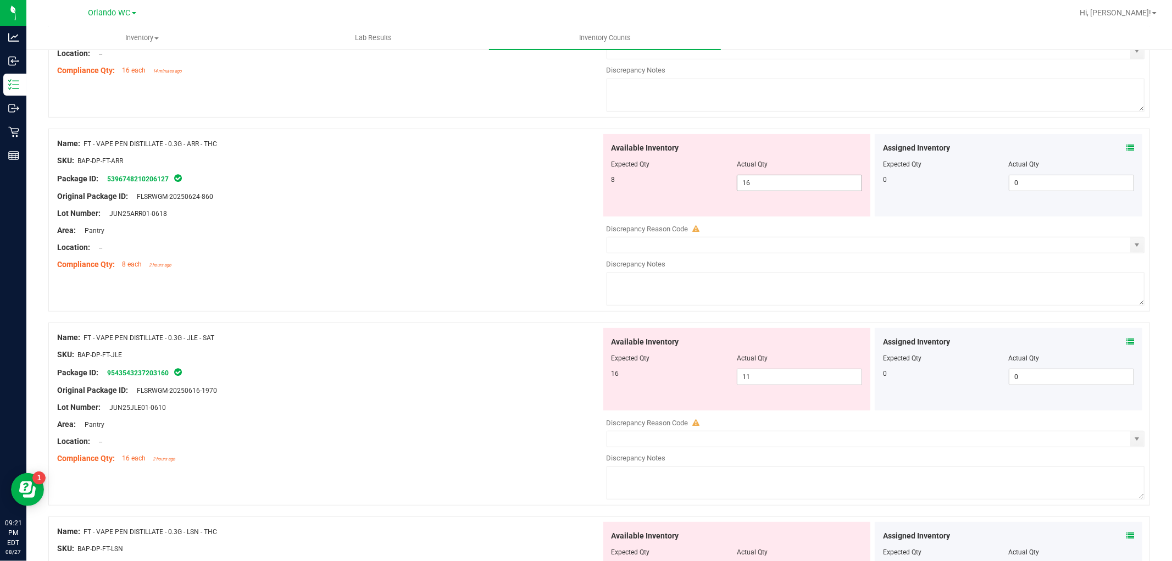
drag, startPoint x: 795, startPoint y: 183, endPoint x: 367, endPoint y: 153, distance: 429.5
click at [369, 153] on div "Name: FT - VAPE PEN DISTILLATE - 0.3G - ARR - THC SKU: BAP-DP-FT-ARR Package ID…" at bounding box center [598, 220] width 1101 height 183
click at [428, 155] on div "SKU: BAP-DP-FT-ARR" at bounding box center [329, 161] width 544 height 12
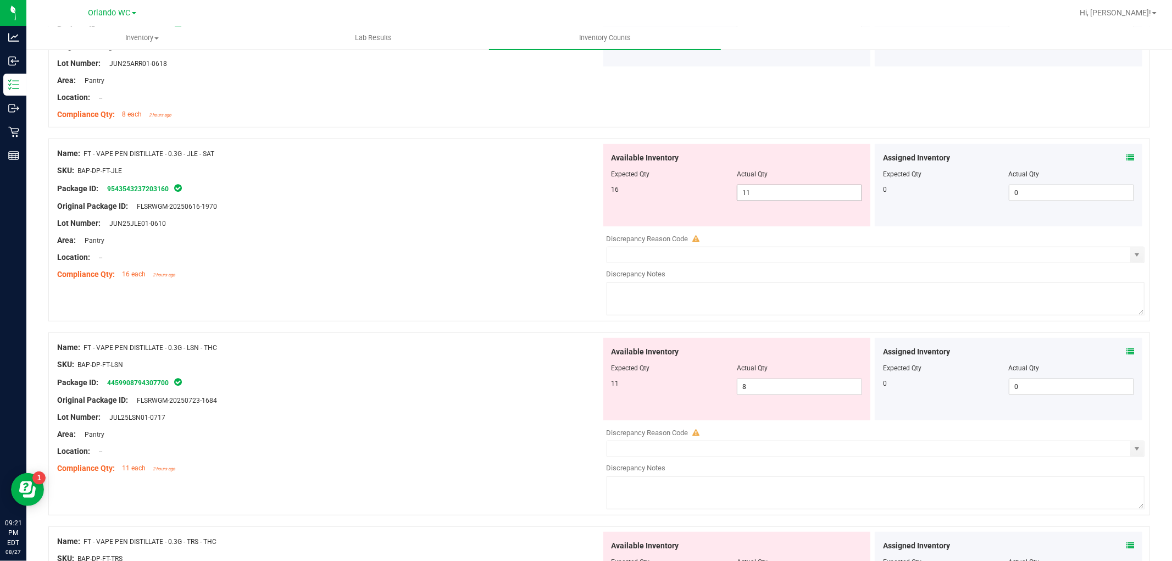
scroll to position [366, 0]
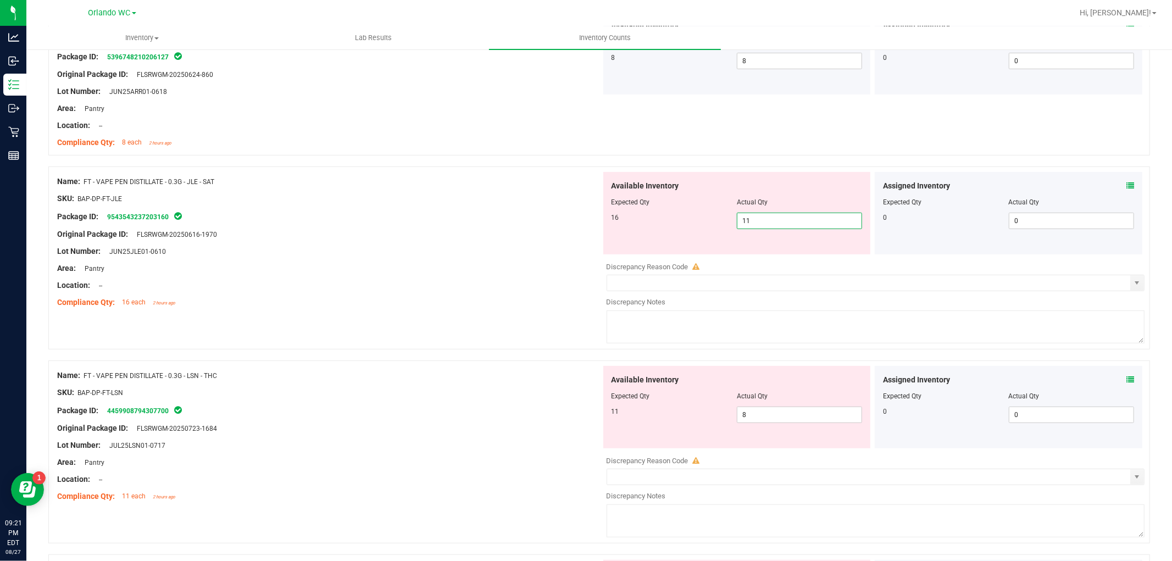
drag, startPoint x: 770, startPoint y: 221, endPoint x: 356, endPoint y: 222, distance: 414.1
click at [371, 222] on div "Name: FT - VAPE PEN DISTILLATE - 0.3G - JLE - SAT SKU: BAP-DP-FT-JLE Package ID…" at bounding box center [598, 257] width 1101 height 183
click at [347, 221] on div "Package ID: 9543543237203160" at bounding box center [329, 216] width 544 height 13
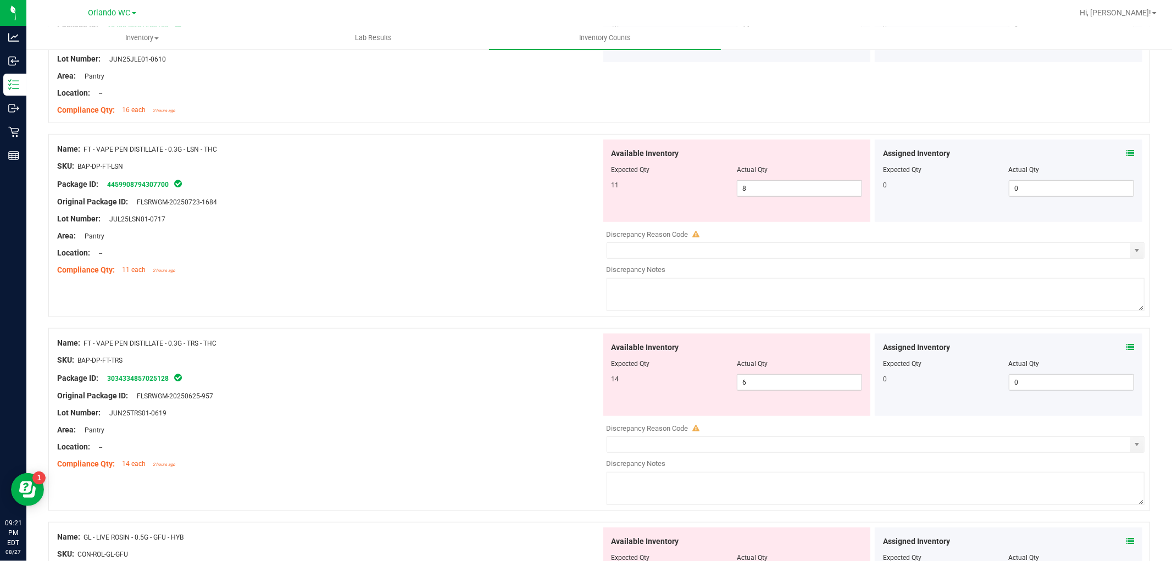
scroll to position [549, 0]
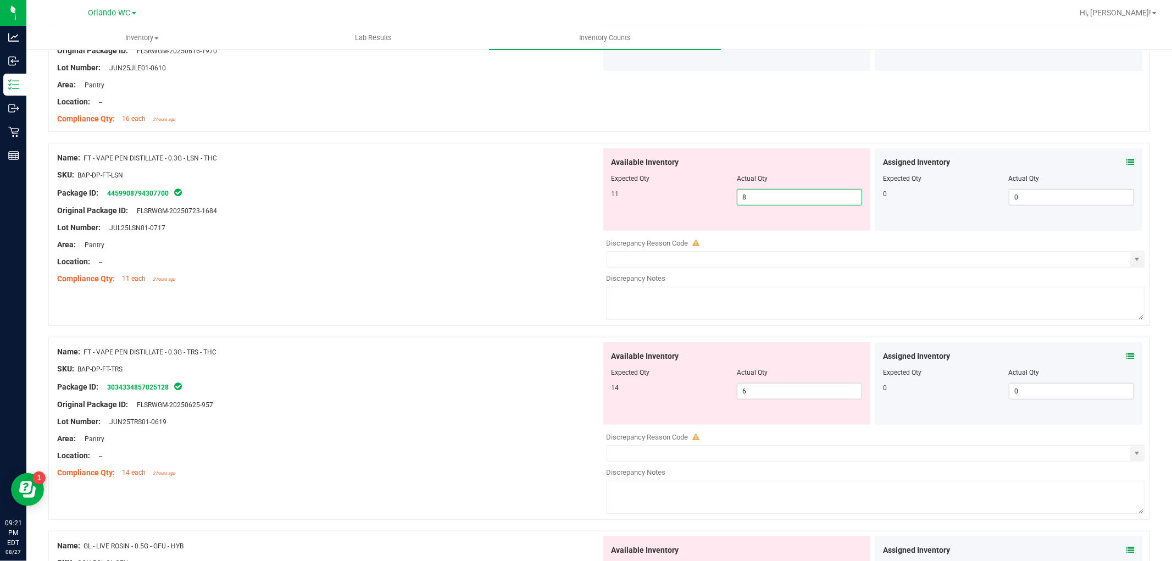
drag, startPoint x: 776, startPoint y: 199, endPoint x: 482, endPoint y: 193, distance: 293.9
click at [482, 193] on div "Name: FT - VAPE PEN DISTILLATE - 0.3G - LSN - THC SKU: BAP-DP-FT-LSN Package ID…" at bounding box center [598, 234] width 1101 height 183
click at [482, 193] on div "Package ID: 4459908794307700" at bounding box center [329, 192] width 544 height 13
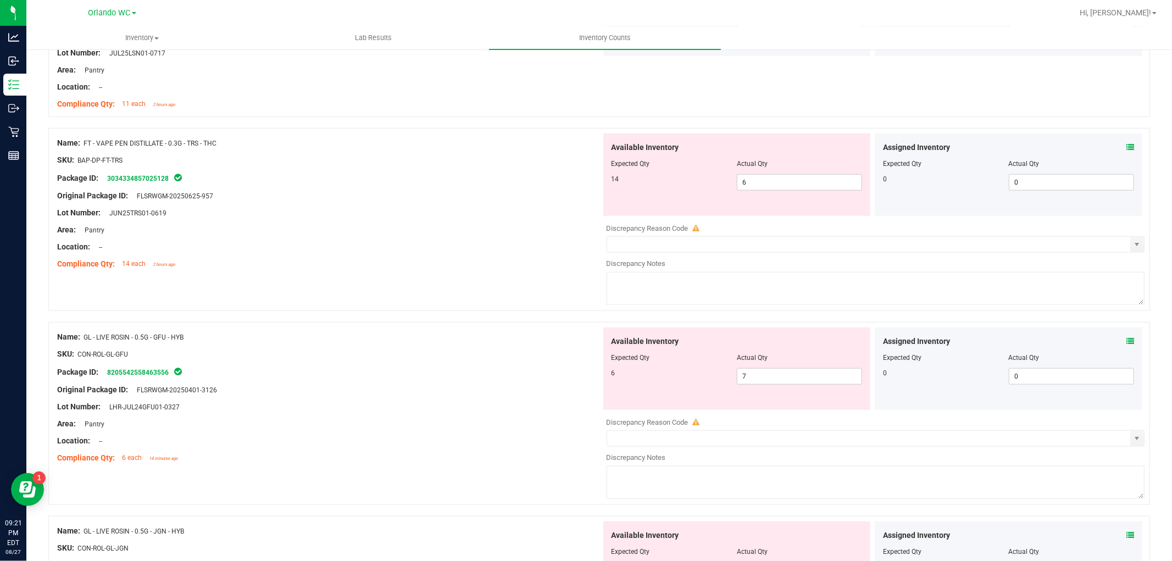
scroll to position [732, 0]
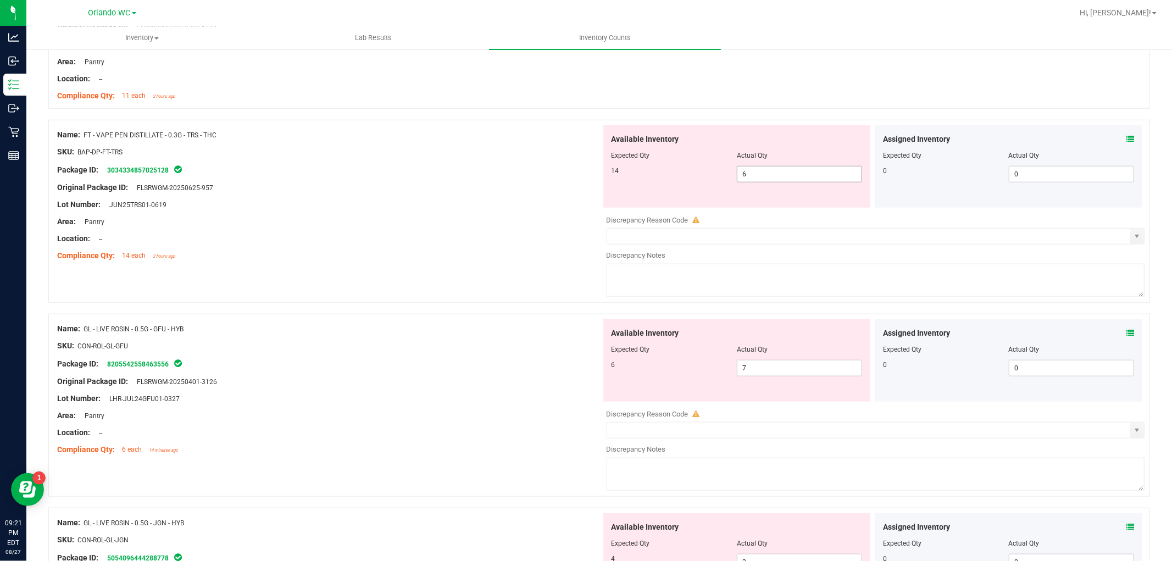
drag, startPoint x: 785, startPoint y: 171, endPoint x: 325, endPoint y: 176, distance: 460.9
click at [399, 163] on div "Name: FT - VAPE PEN DISTILLATE - 0.3G - TRS - THC SKU: BAP-DP-FT-TRS Package ID…" at bounding box center [598, 211] width 1101 height 183
click at [504, 205] on div "Lot Number: JUN25TRS01-0619" at bounding box center [329, 205] width 544 height 12
drag, startPoint x: 774, startPoint y: 172, endPoint x: 768, endPoint y: 172, distance: 6.6
click at [768, 172] on span "6 6" at bounding box center [799, 174] width 125 height 16
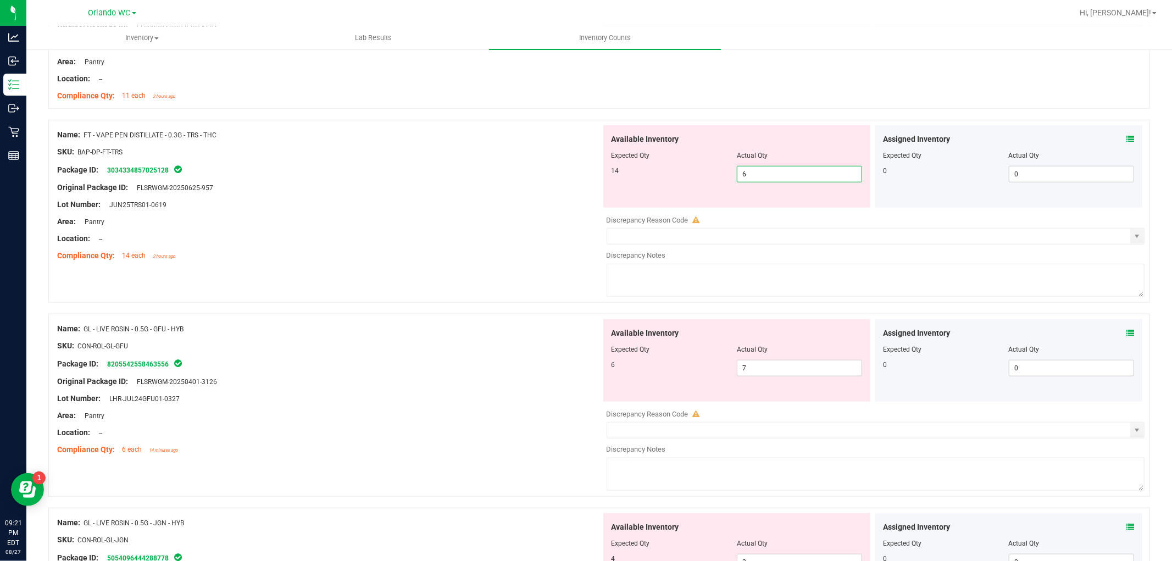
click at [767, 172] on input "6" at bounding box center [799, 173] width 124 height 15
click at [601, 205] on div "Available Inventory Expected Qty Actual Qty 14 6 14" at bounding box center [737, 166] width 272 height 82
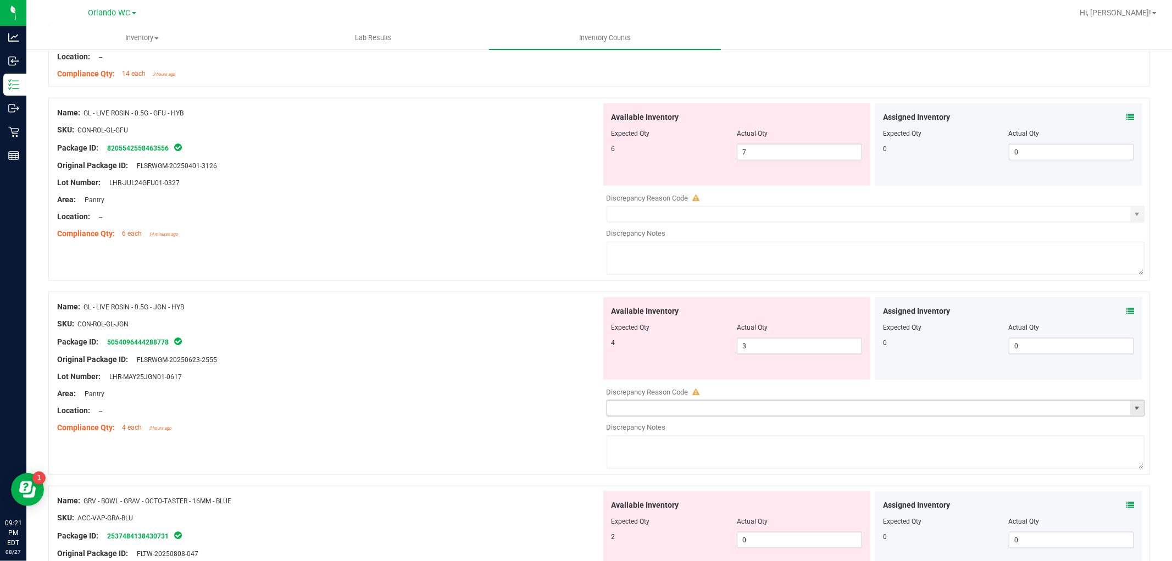
scroll to position [854, 0]
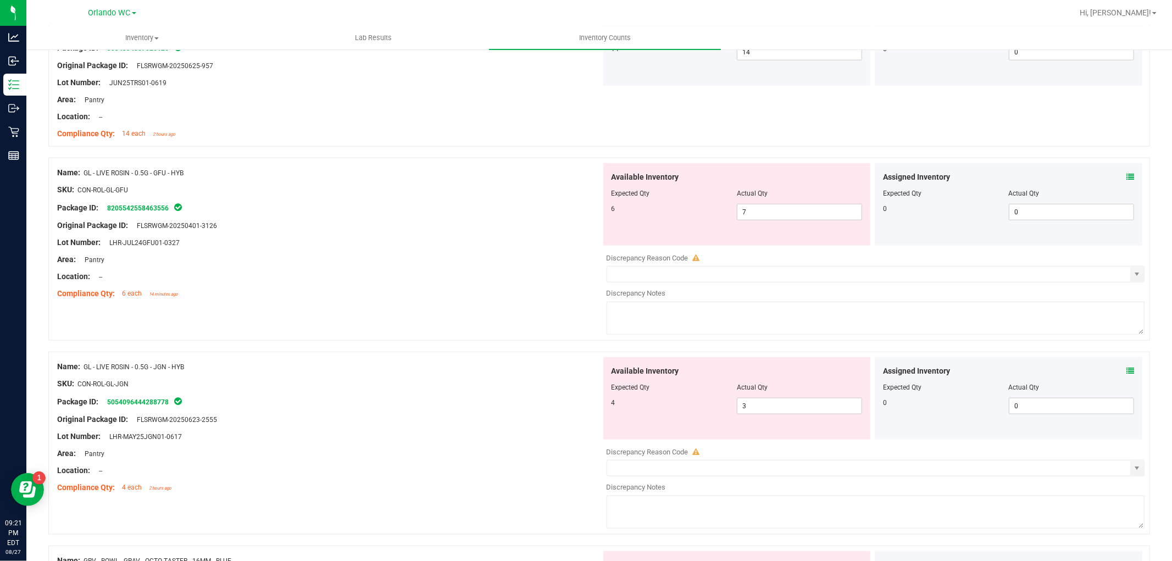
click at [1054, 172] on div "Assigned Inventory" at bounding box center [1008, 177] width 251 height 12
click at [1054, 174] on icon at bounding box center [1130, 177] width 8 height 8
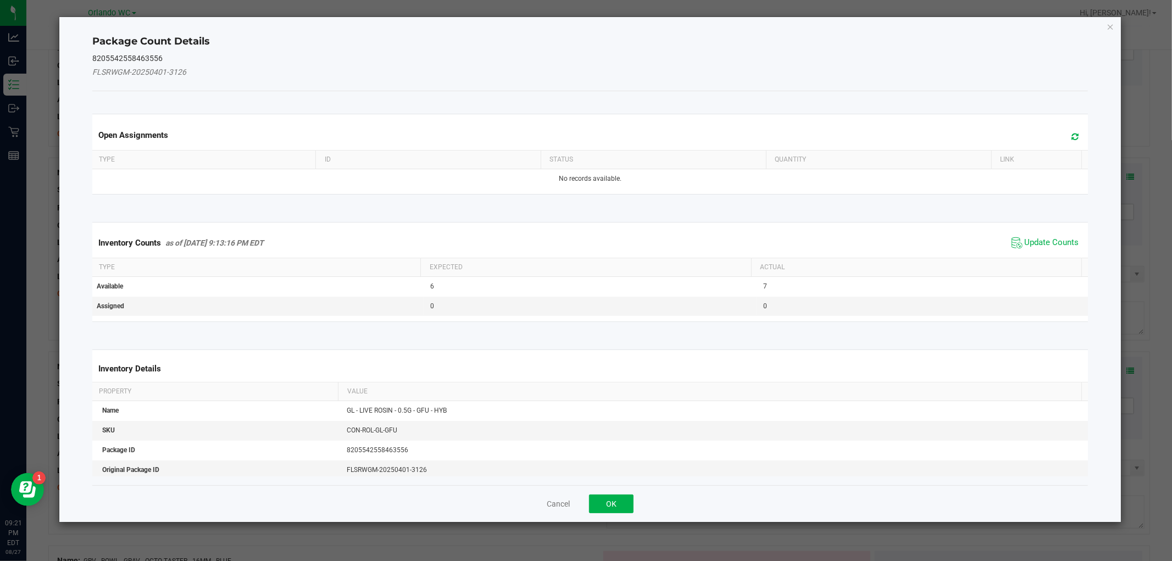
click at [1042, 232] on div "Inventory Counts as of Aug 27, 2025 9:13:16 PM EDT Update Counts" at bounding box center [589, 243] width 999 height 30
click at [1041, 241] on span "Update Counts" at bounding box center [1051, 242] width 54 height 11
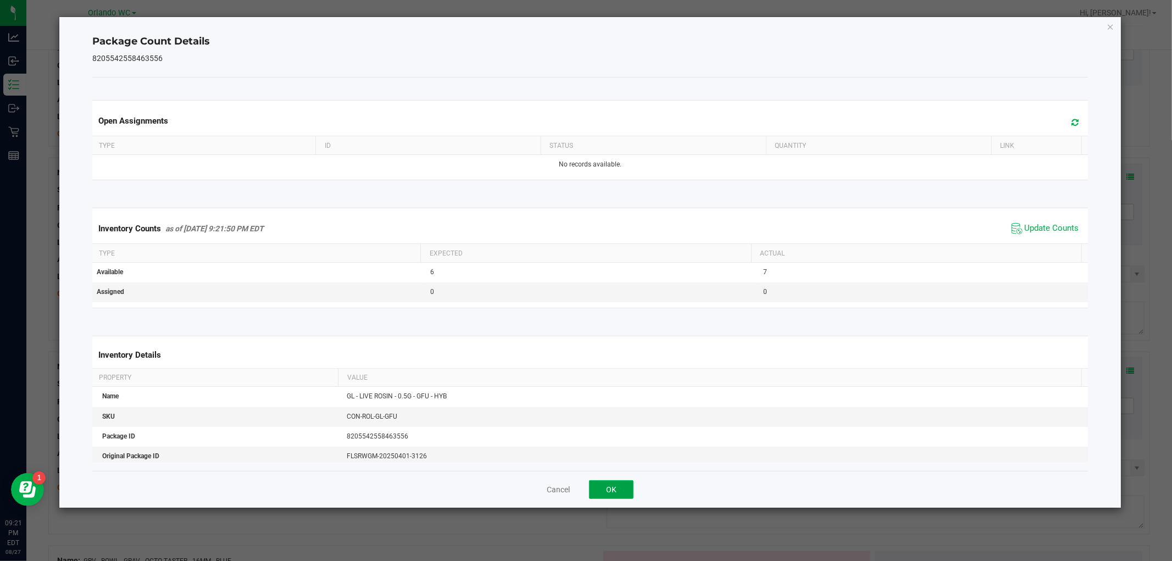
click at [607, 487] on button "OK" at bounding box center [611, 489] width 44 height 19
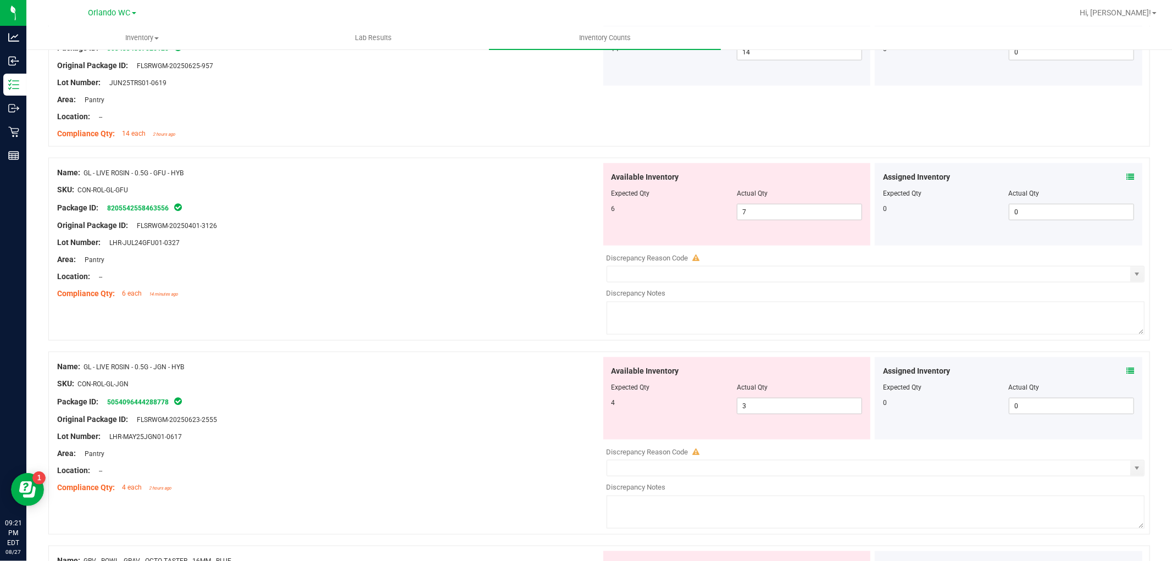
click at [1054, 369] on icon at bounding box center [1130, 371] width 8 height 8
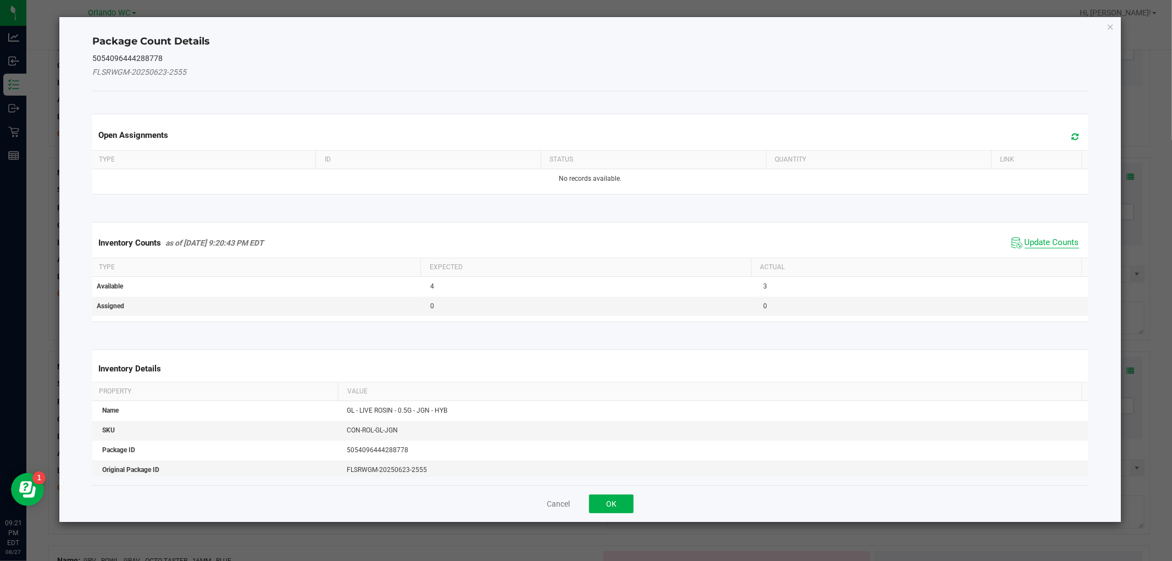
click at [1027, 239] on span "Update Counts" at bounding box center [1051, 242] width 54 height 11
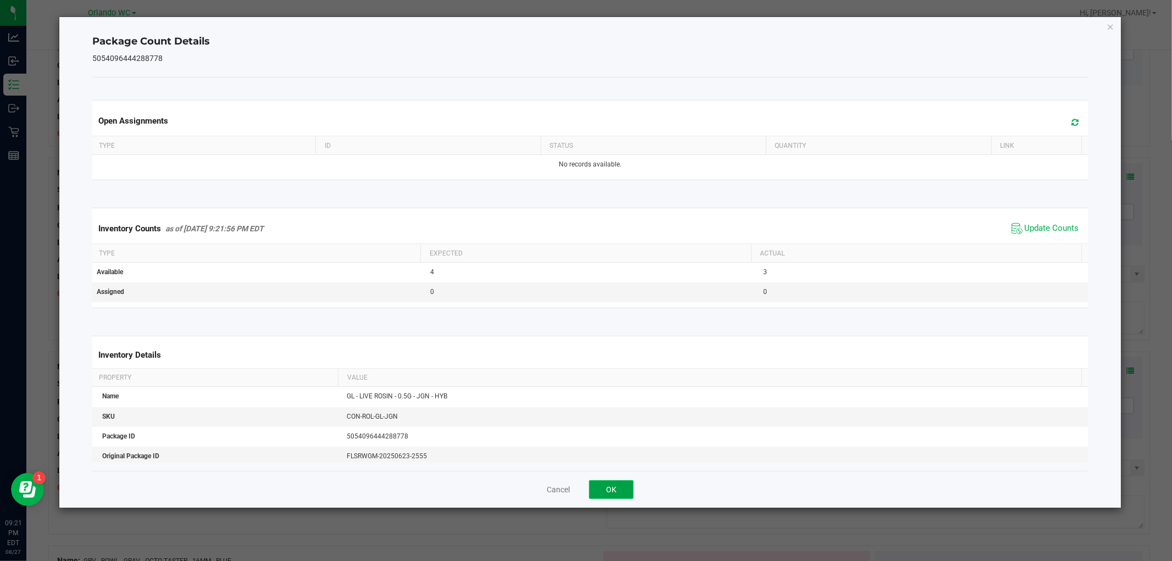
click at [627, 483] on button "OK" at bounding box center [611, 489] width 44 height 19
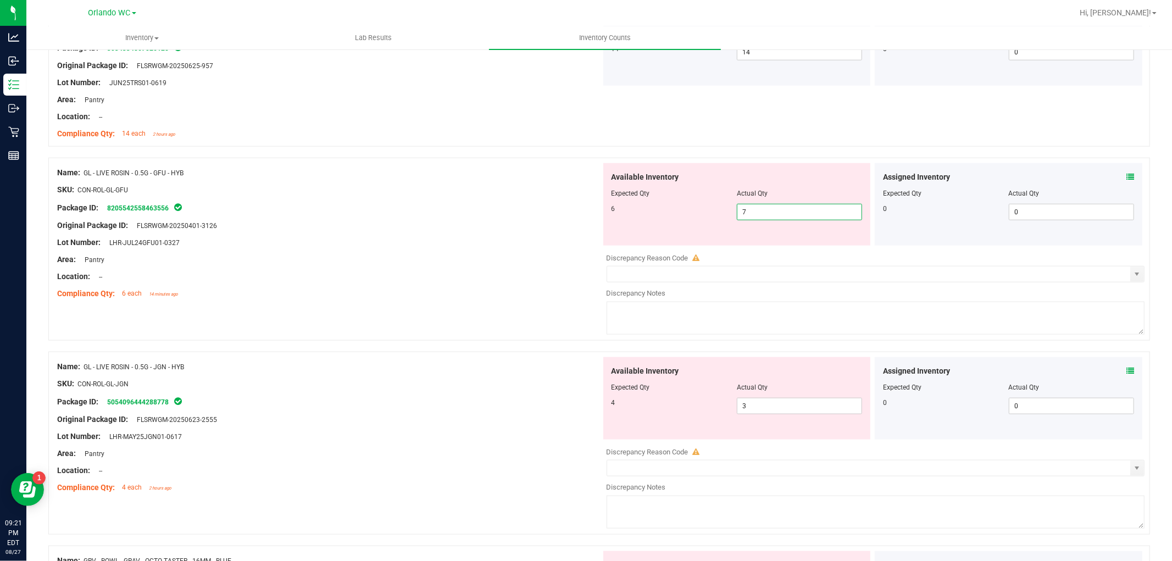
drag, startPoint x: 759, startPoint y: 209, endPoint x: 617, endPoint y: 199, distance: 142.6
click at [617, 199] on div "Available Inventory Expected Qty Actual Qty 6 7 7" at bounding box center [736, 204] width 267 height 82
click at [616, 199] on div at bounding box center [736, 200] width 251 height 5
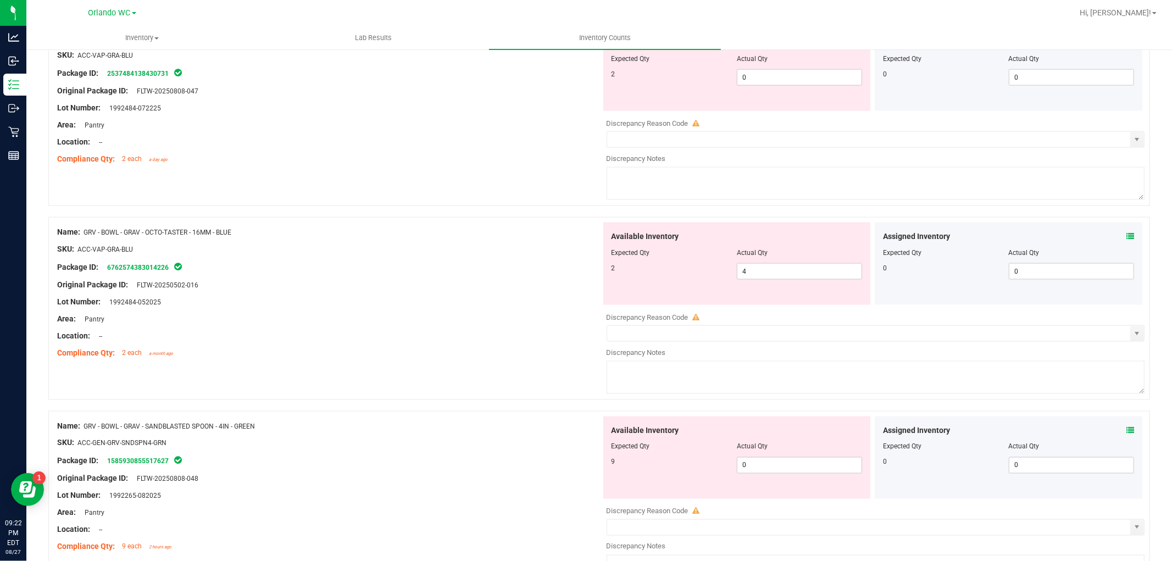
scroll to position [1281, 0]
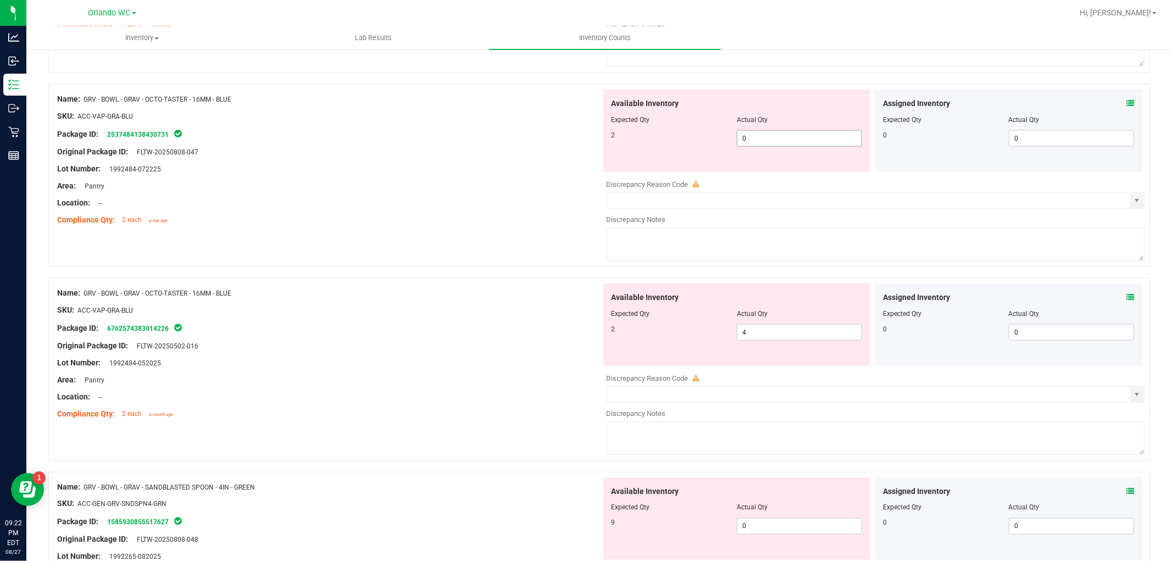
click at [775, 140] on span "0 0" at bounding box center [799, 138] width 125 height 16
drag, startPoint x: 775, startPoint y: 332, endPoint x: 473, endPoint y: 293, distance: 304.0
click at [473, 293] on div "Name: GRV - BOWL - GRAV - OCTO-TASTER - 16MM - BLUE SKU: ACC-VAP-GRA-BLU Packag…" at bounding box center [598, 369] width 1101 height 183
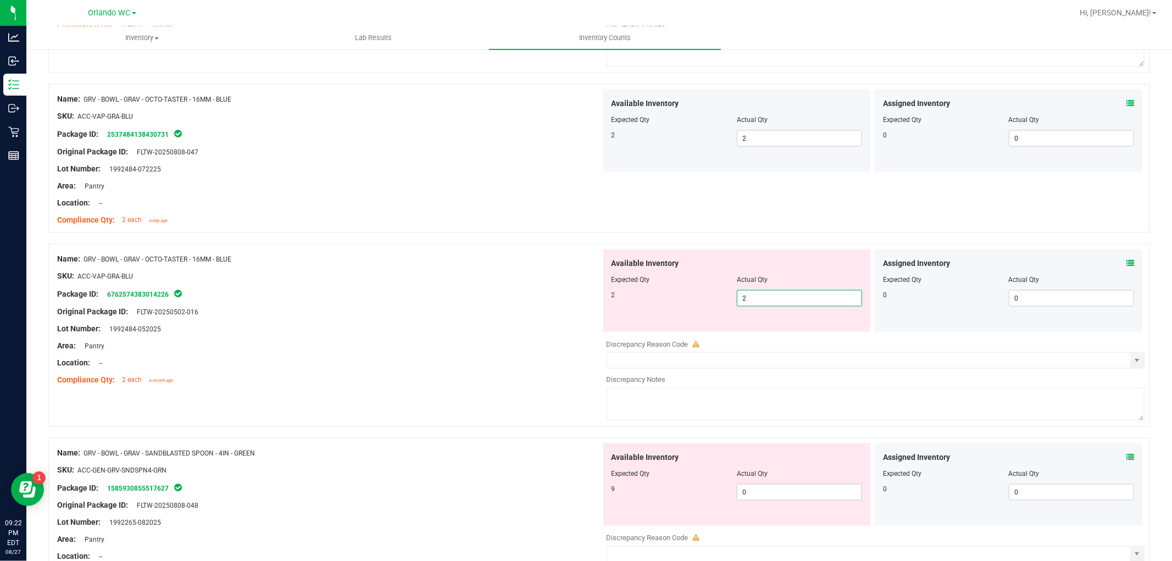
click at [473, 293] on div "Package ID: 6762574383014226" at bounding box center [329, 293] width 544 height 13
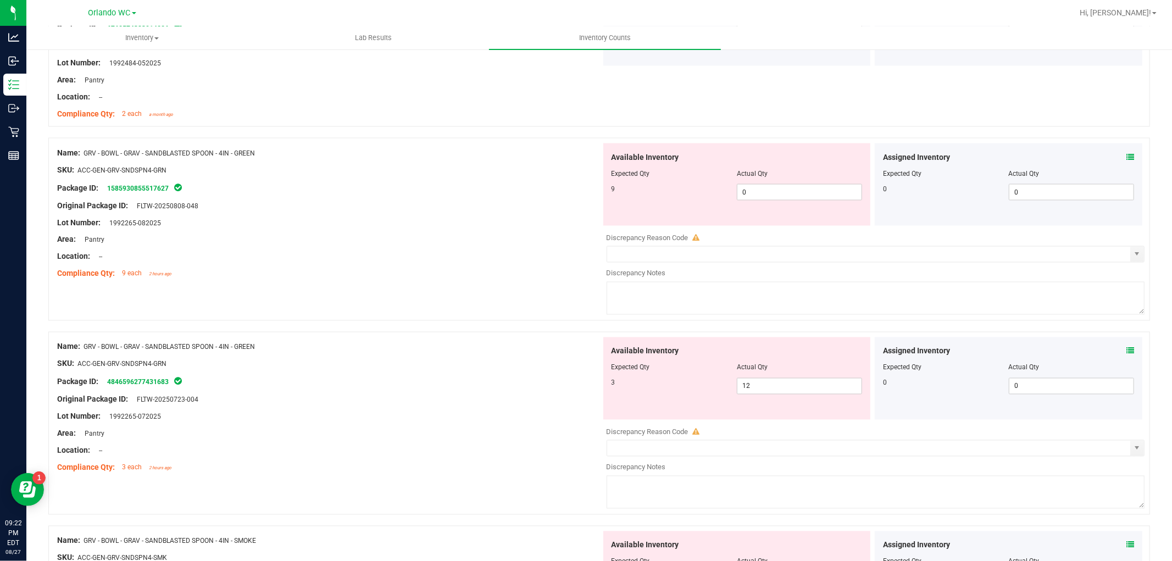
scroll to position [1525, 0]
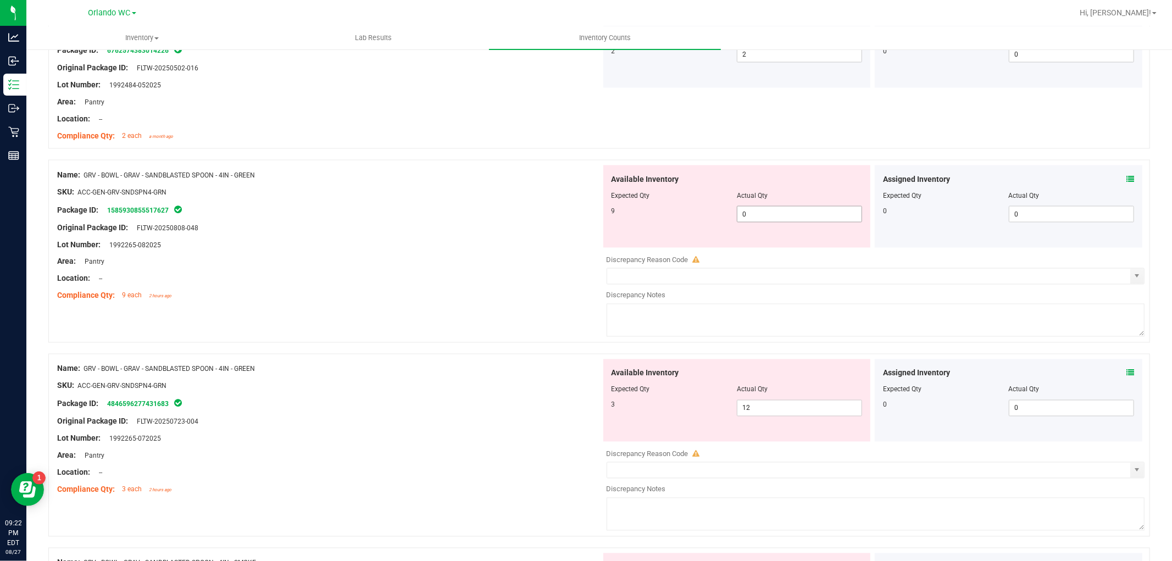
click at [791, 213] on span "0 0" at bounding box center [799, 214] width 125 height 16
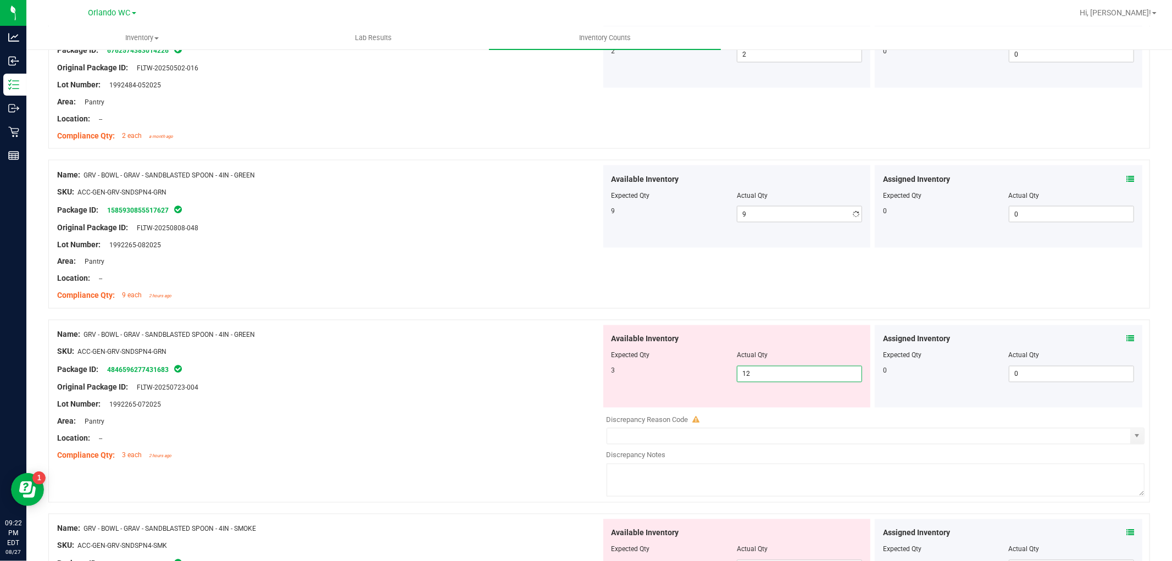
drag, startPoint x: 781, startPoint y: 410, endPoint x: 496, endPoint y: 400, distance: 284.7
click at [498, 400] on div "Name: GRV - BOWL - GRAV - SANDBLASTED SPOON - 4IN - GREEN SKU: ACC-GEN-GRV-SNDS…" at bounding box center [598, 411] width 1101 height 183
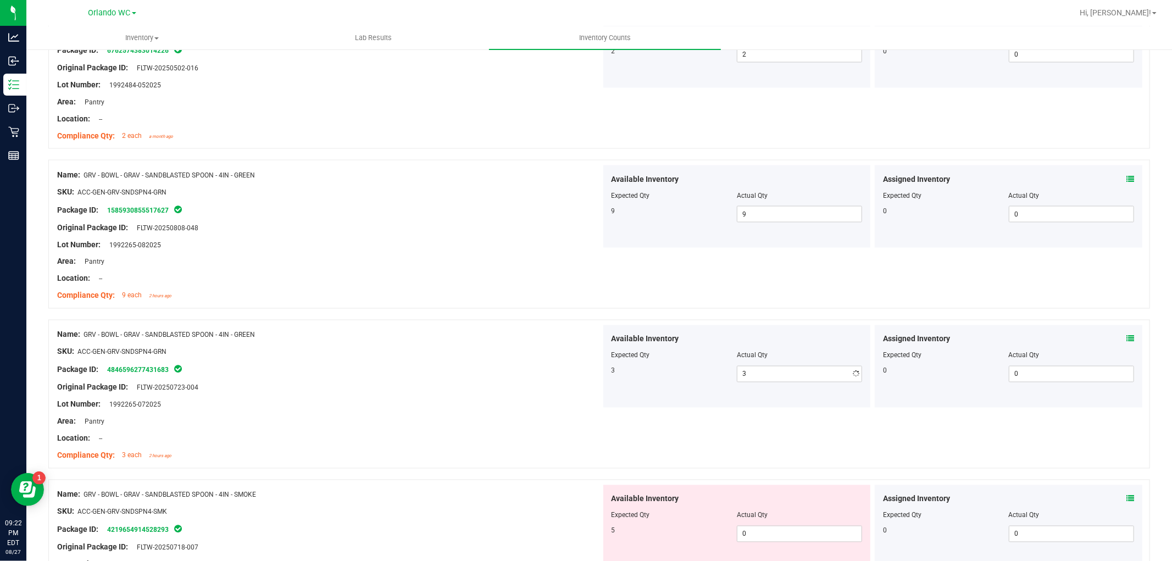
click at [495, 399] on div "Lot Number: 1992265-072025" at bounding box center [329, 405] width 544 height 12
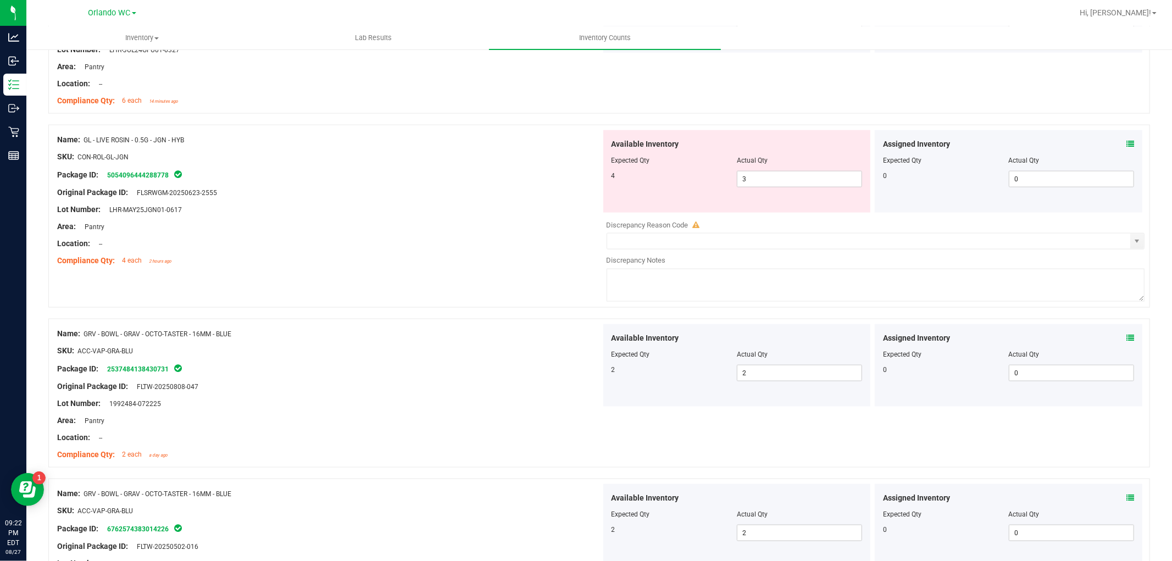
scroll to position [915, 0]
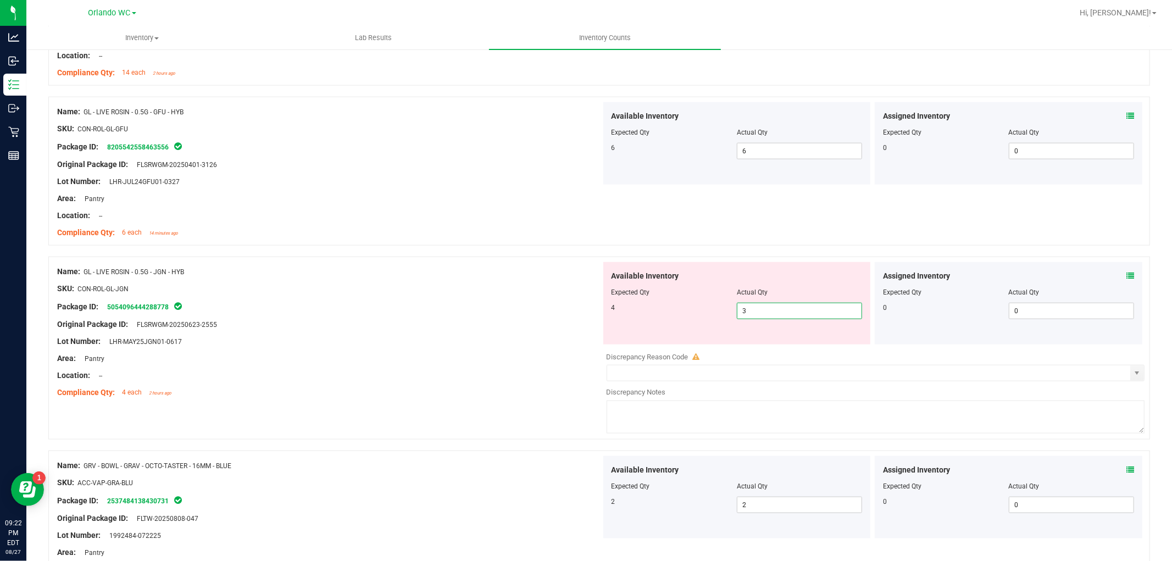
drag, startPoint x: 795, startPoint y: 310, endPoint x: 371, endPoint y: 277, distance: 425.3
click at [376, 277] on div "Name: GL - LIVE ROSIN - 0.5G - JGN - HYB SKU: CON-ROL-GL-JGN Package ID: 505409…" at bounding box center [598, 348] width 1101 height 183
click at [368, 277] on div "Name: GL - LIVE ROSIN - 0.5G - JGN - HYB" at bounding box center [329, 272] width 544 height 12
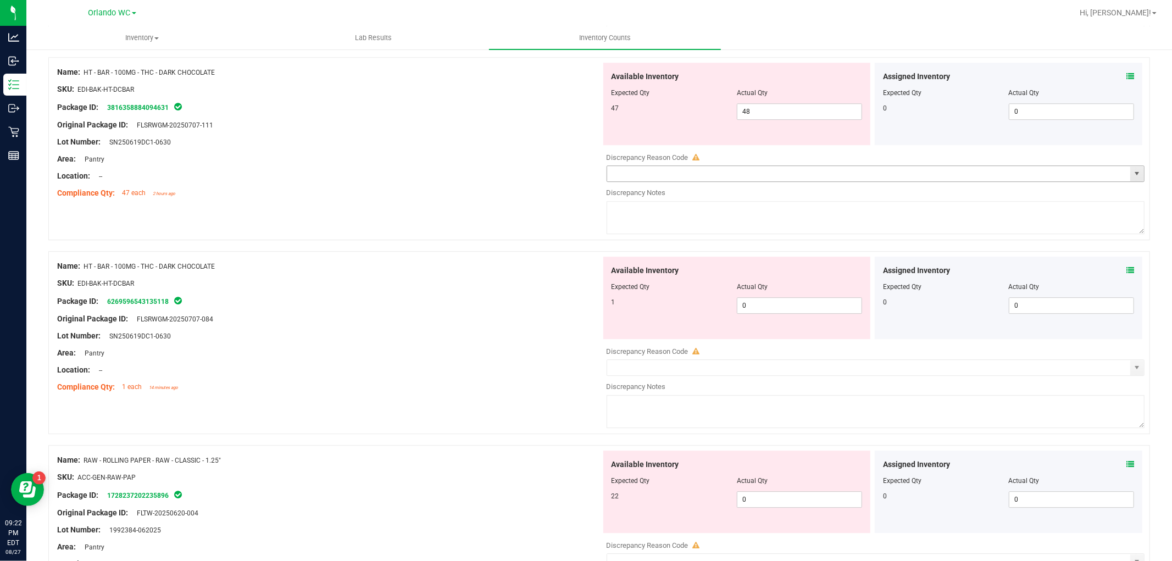
scroll to position [2502, 0]
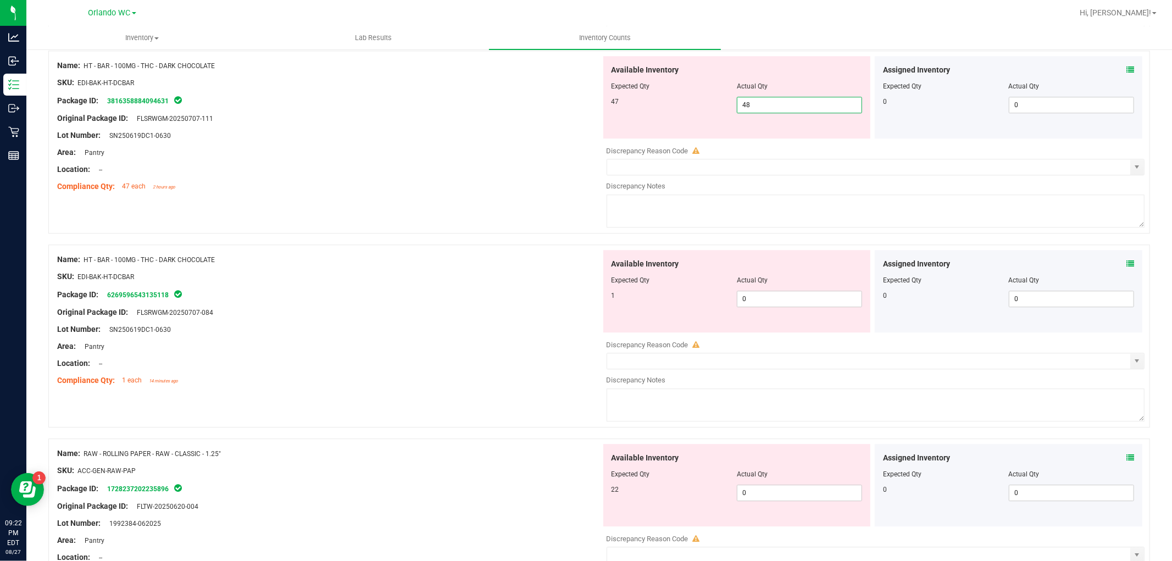
drag, startPoint x: 780, startPoint y: 109, endPoint x: 528, endPoint y: 99, distance: 251.8
click at [528, 99] on div "Name: HT - BAR - 100MG - THC - DARK CHOCOLATE SKU: EDI-BAK-HT-DCBAR Package ID:…" at bounding box center [598, 142] width 1101 height 183
click at [756, 305] on div "Available Inventory Expected Qty Actual Qty 1 0 0" at bounding box center [873, 337] width 544 height 174
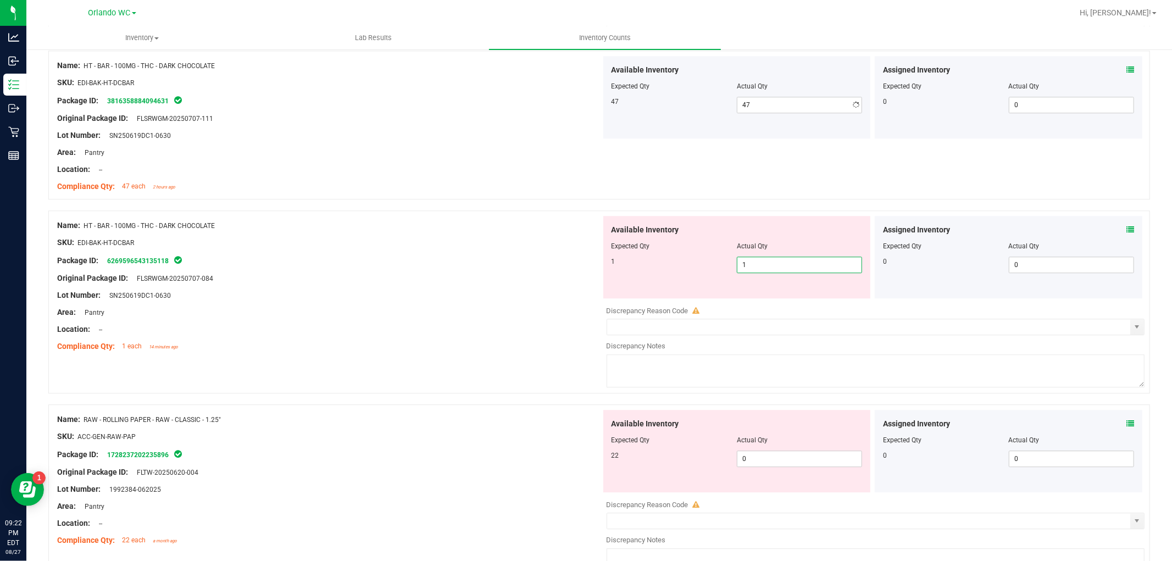
click at [531, 272] on div at bounding box center [329, 269] width 544 height 5
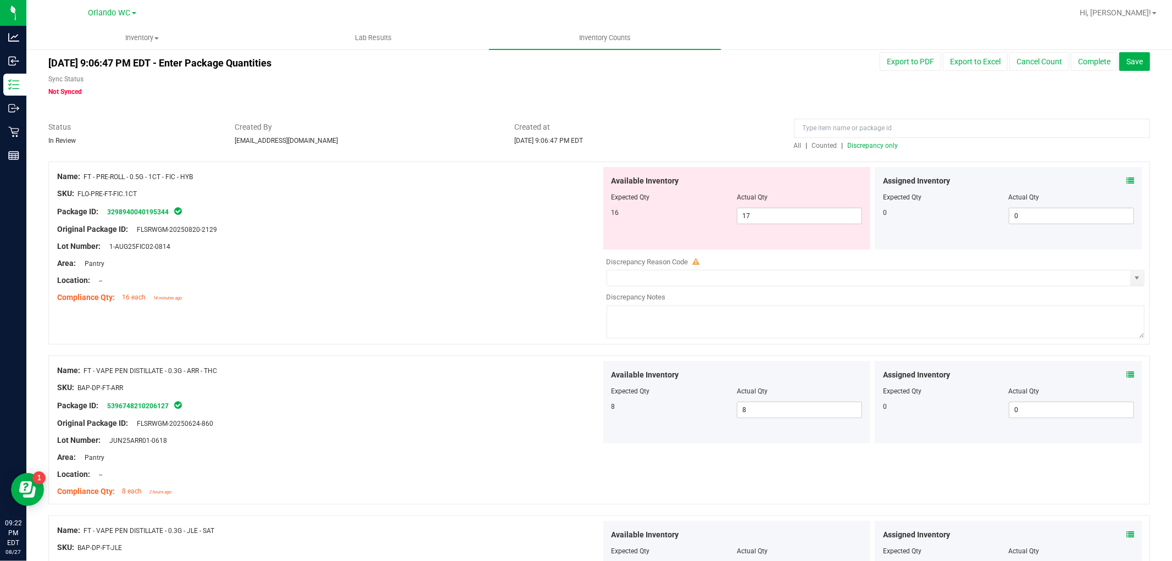
scroll to position [0, 0]
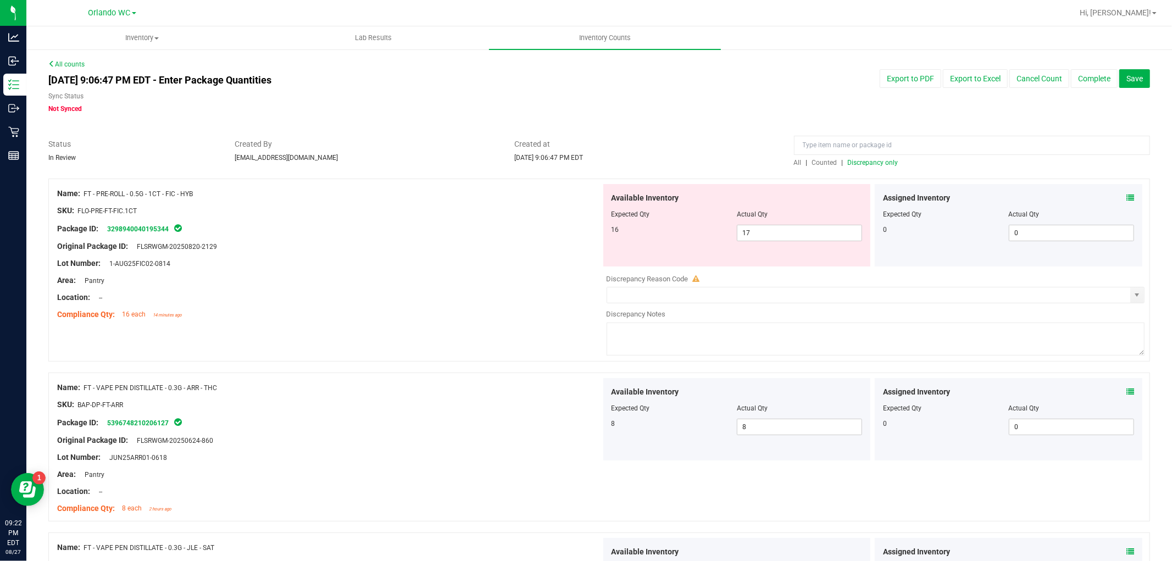
click at [856, 161] on span "Discrepancy only" at bounding box center [873, 163] width 51 height 8
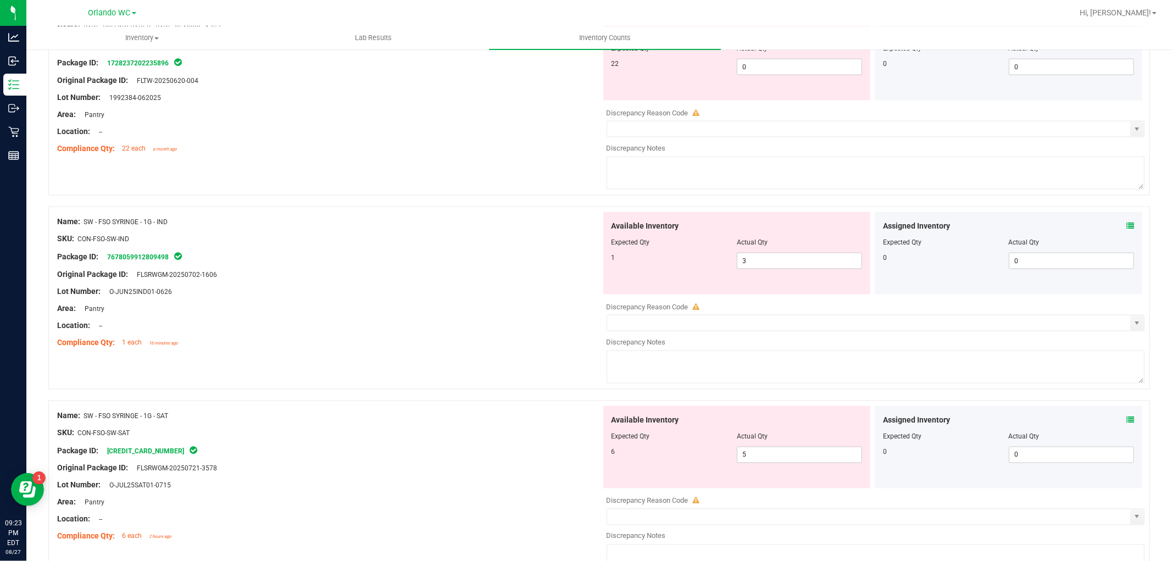
scroll to position [1403, 0]
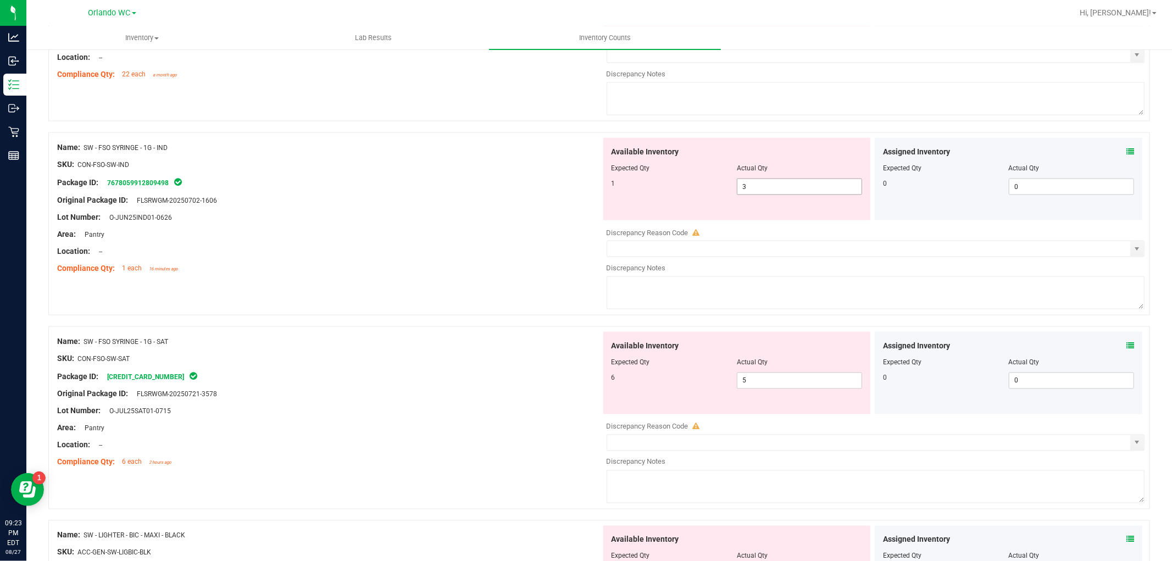
click at [765, 188] on span "3 3" at bounding box center [799, 187] width 125 height 16
drag, startPoint x: 765, startPoint y: 188, endPoint x: 579, endPoint y: 177, distance: 186.0
click at [581, 177] on div "Name: SW - FSO SYRINGE - 1G - IND SKU: CON-FSO-SW-IND Package ID: 7678059912809…" at bounding box center [598, 223] width 1101 height 183
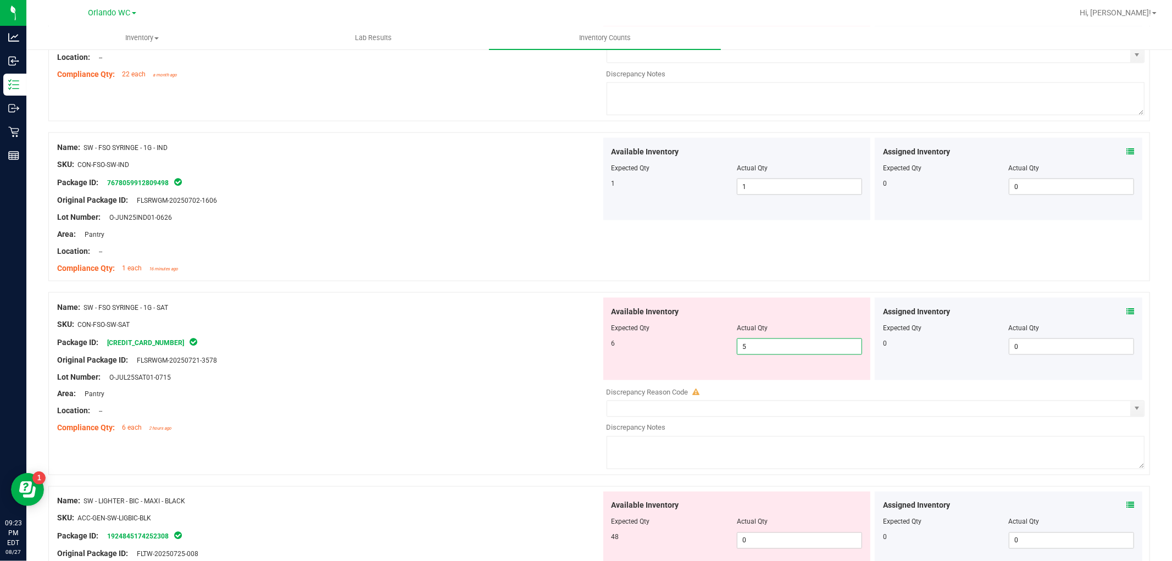
drag, startPoint x: 801, startPoint y: 381, endPoint x: 504, endPoint y: 332, distance: 301.2
click at [506, 332] on div "Name: SW - FSO SYRINGE - 1G - SAT SKU: CON-FSO-SW-SAT Package ID: 4726613631461…" at bounding box center [598, 383] width 1101 height 183
click at [504, 330] on div "SKU: CON-FSO-SW-SAT" at bounding box center [329, 325] width 544 height 12
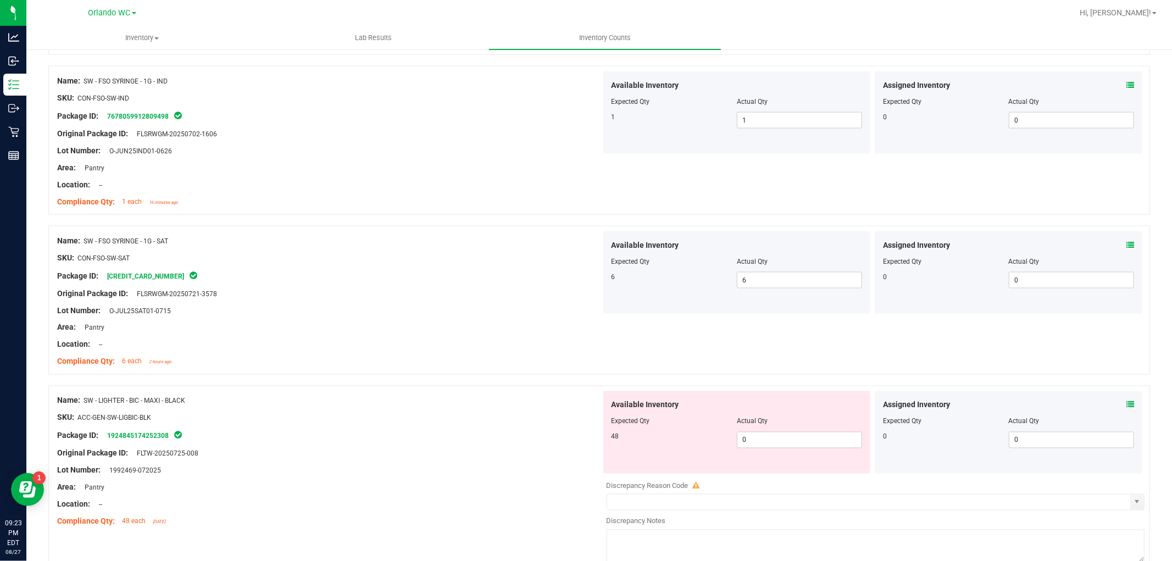
scroll to position [1586, 0]
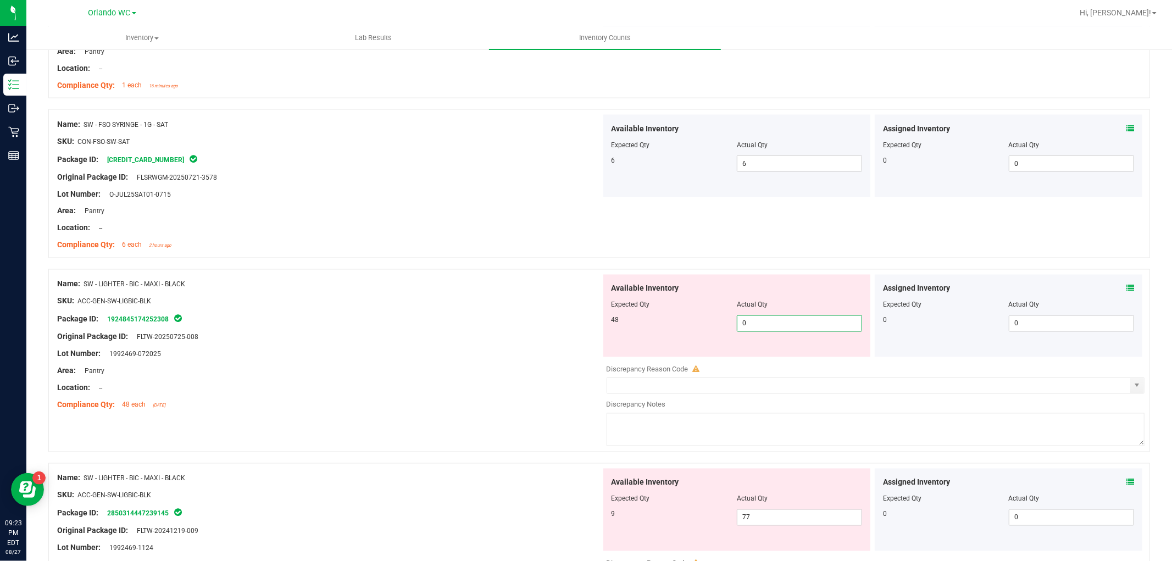
click at [772, 325] on span "0 0" at bounding box center [799, 323] width 125 height 16
click at [603, 323] on div "Available Inventory Expected Qty Actual Qty 48 48 48" at bounding box center [736, 316] width 267 height 82
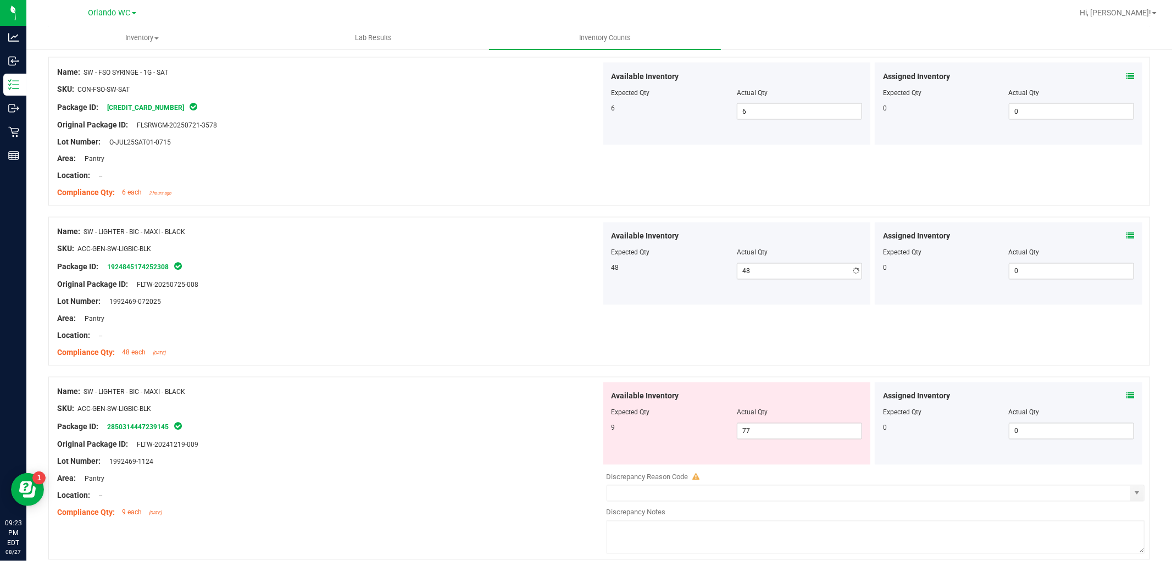
scroll to position [1709, 0]
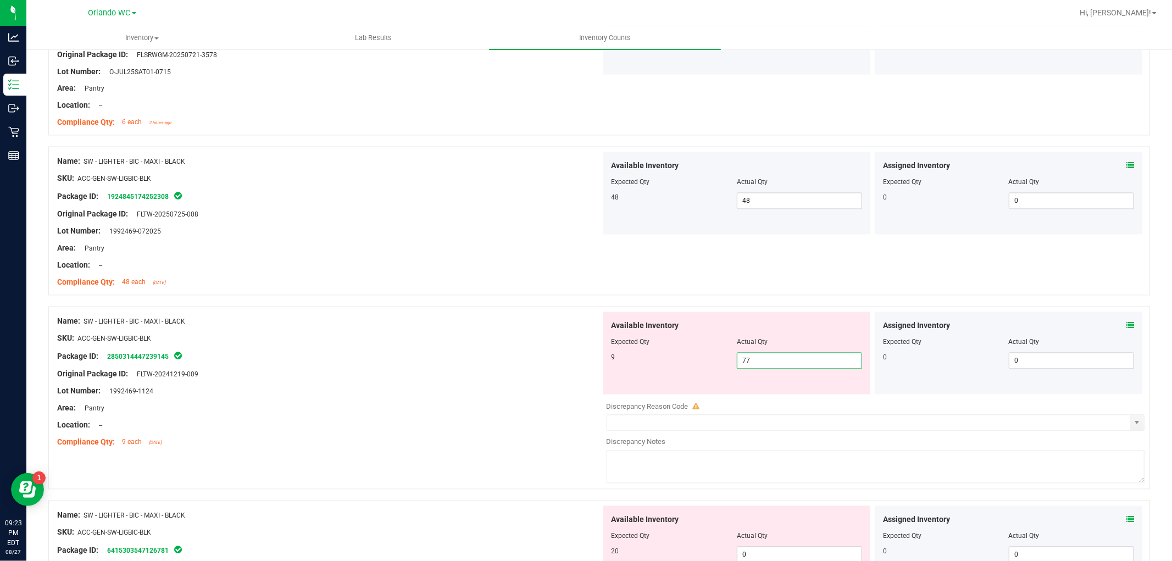
drag, startPoint x: 770, startPoint y: 368, endPoint x: 587, endPoint y: 341, distance: 184.9
click at [587, 341] on div "Name: SW - LIGHTER - BIC - MAXI - BLACK SKU: ACC-GEN-SW-LIGBIC-BLK Package ID: …" at bounding box center [598, 397] width 1101 height 183
click at [588, 341] on div "SKU: ACC-GEN-SW-LIGBIC-BLK" at bounding box center [329, 339] width 544 height 12
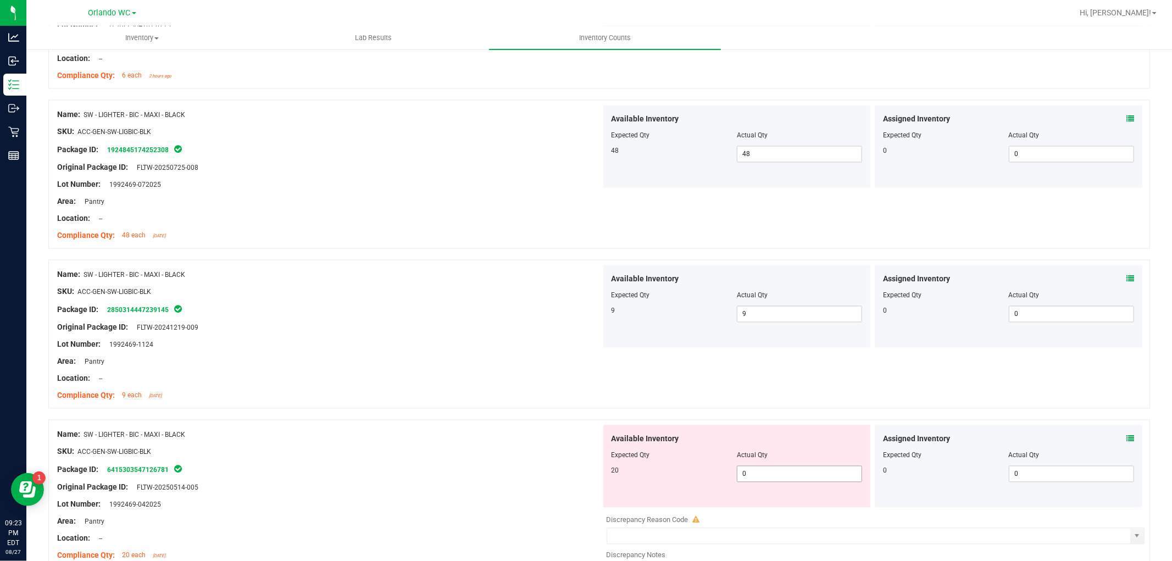
scroll to position [1831, 0]
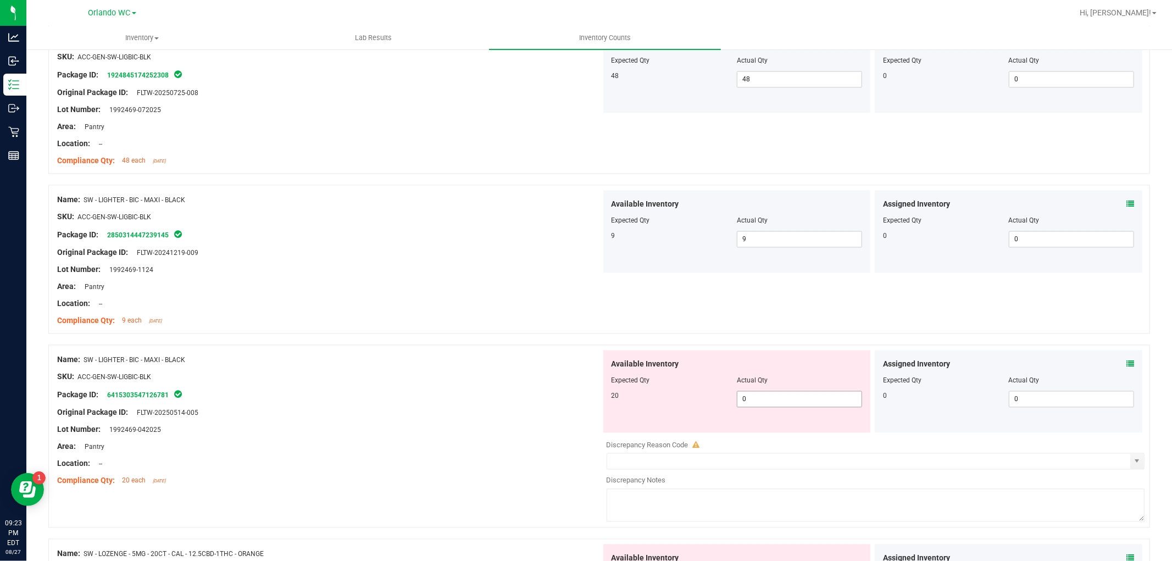
click at [777, 407] on span "0 0" at bounding box center [799, 399] width 125 height 16
click at [446, 344] on div at bounding box center [598, 338] width 1101 height 11
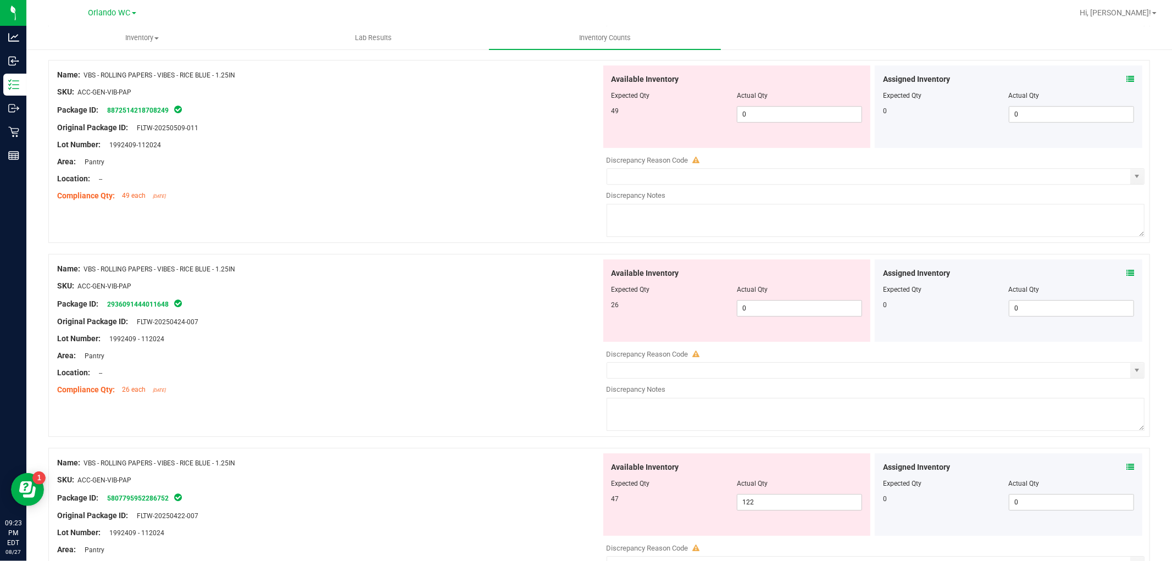
scroll to position [2685, 0]
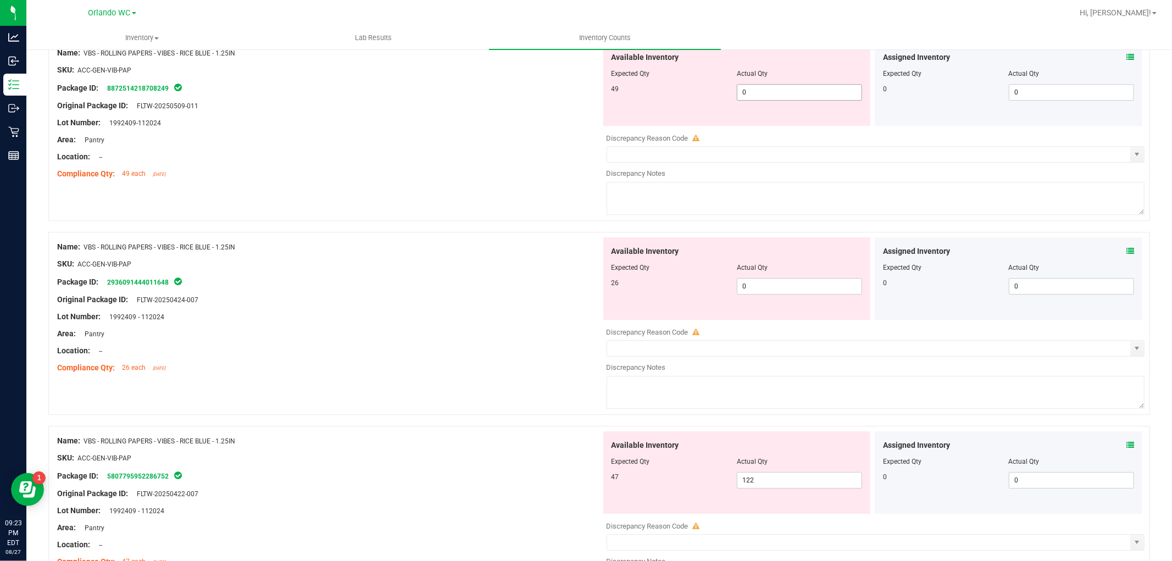
click at [778, 95] on span "0 0" at bounding box center [799, 92] width 125 height 16
click at [818, 291] on div "Available Inventory Expected Qty Actual Qty 26 0 0" at bounding box center [736, 278] width 267 height 82
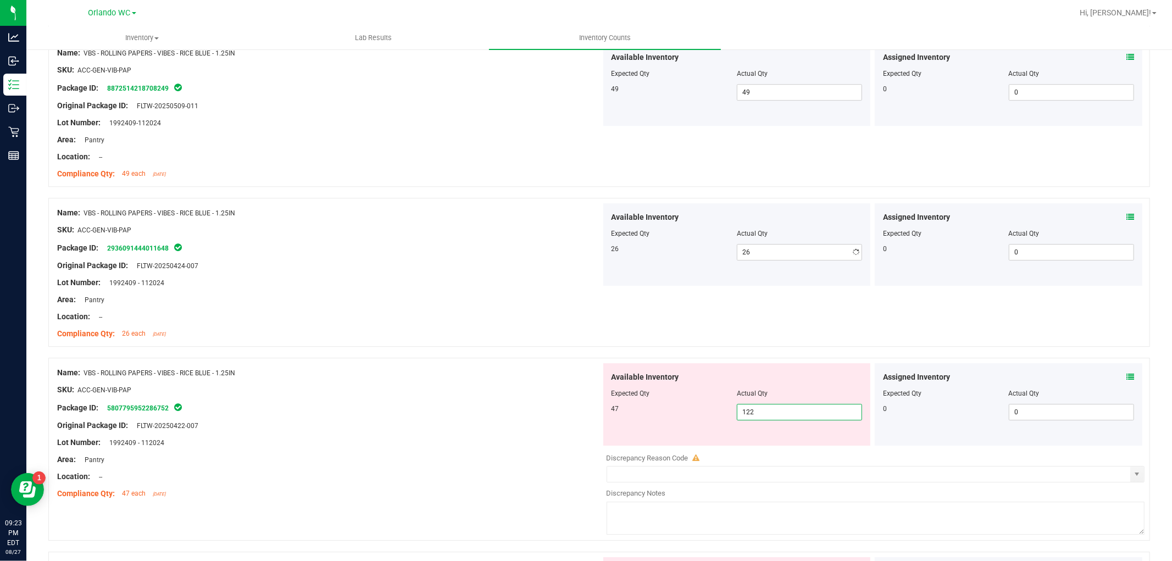
drag, startPoint x: 779, startPoint y: 451, endPoint x: 470, endPoint y: 401, distance: 312.8
click at [475, 403] on div "Name: VBS - ROLLING PAPERS - VIBES - RICE BLUE - 1.25IN SKU: ACC-GEN-VIB-PAP Pa…" at bounding box center [598, 449] width 1101 height 183
click at [427, 378] on div "Name: VBS - ROLLING PAPERS - VIBES - RICE BLUE - 1.25IN" at bounding box center [329, 373] width 544 height 12
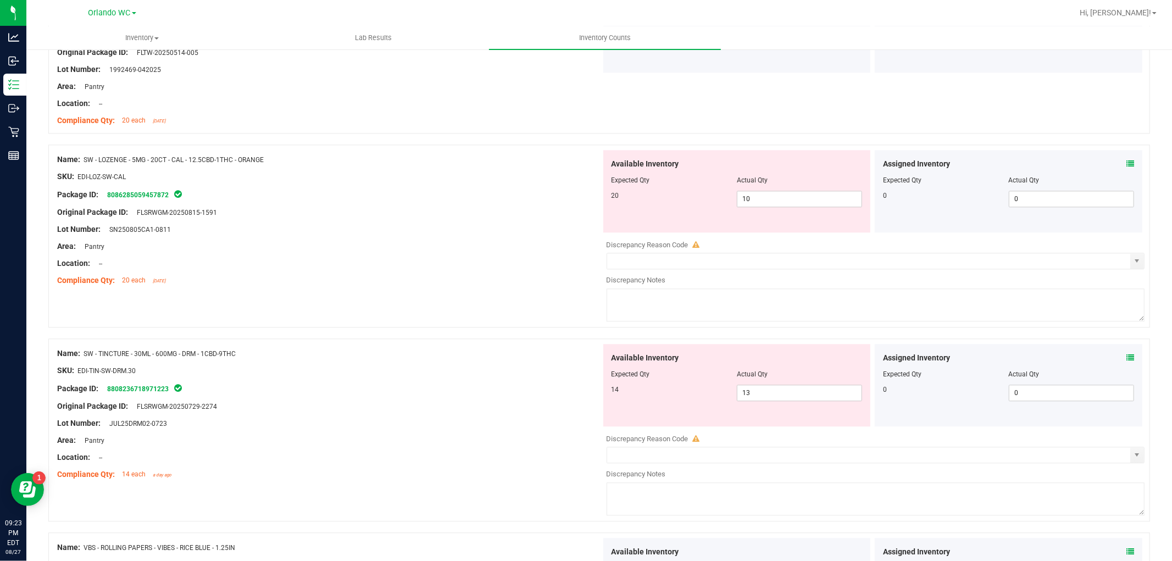
scroll to position [2197, 0]
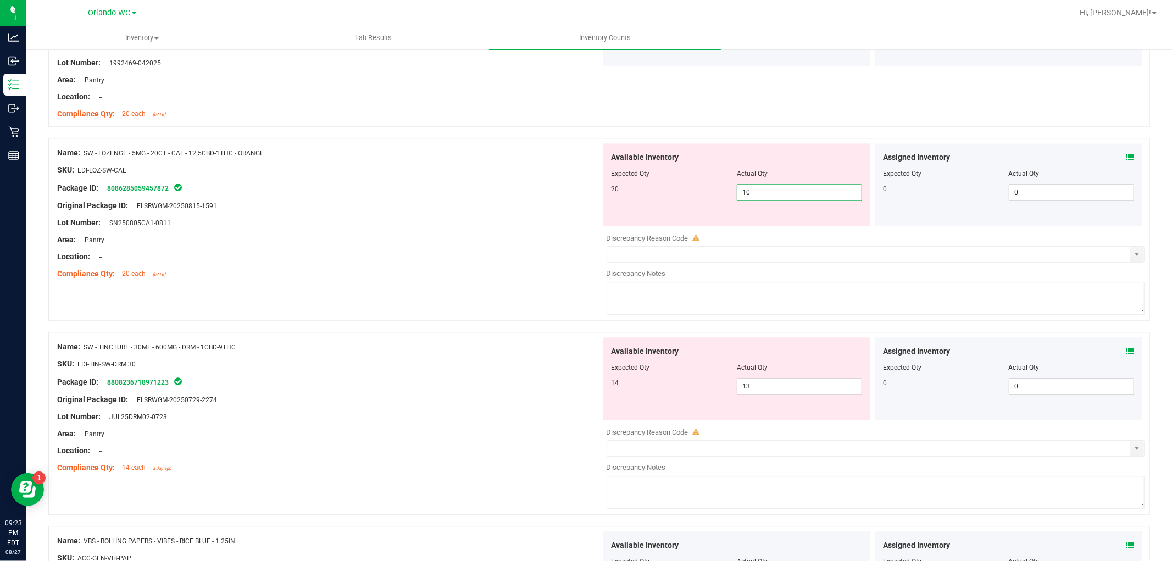
drag, startPoint x: 781, startPoint y: 199, endPoint x: 359, endPoint y: 140, distance: 425.9
click at [375, 143] on div "Name: SW - LOZENGE - 5MG - 20CT - CAL - 12.5CBD-1THC - ORANGE SKU: EDI-LOZ-SW-C…" at bounding box center [598, 229] width 1101 height 183
click at [495, 164] on div at bounding box center [329, 161] width 544 height 5
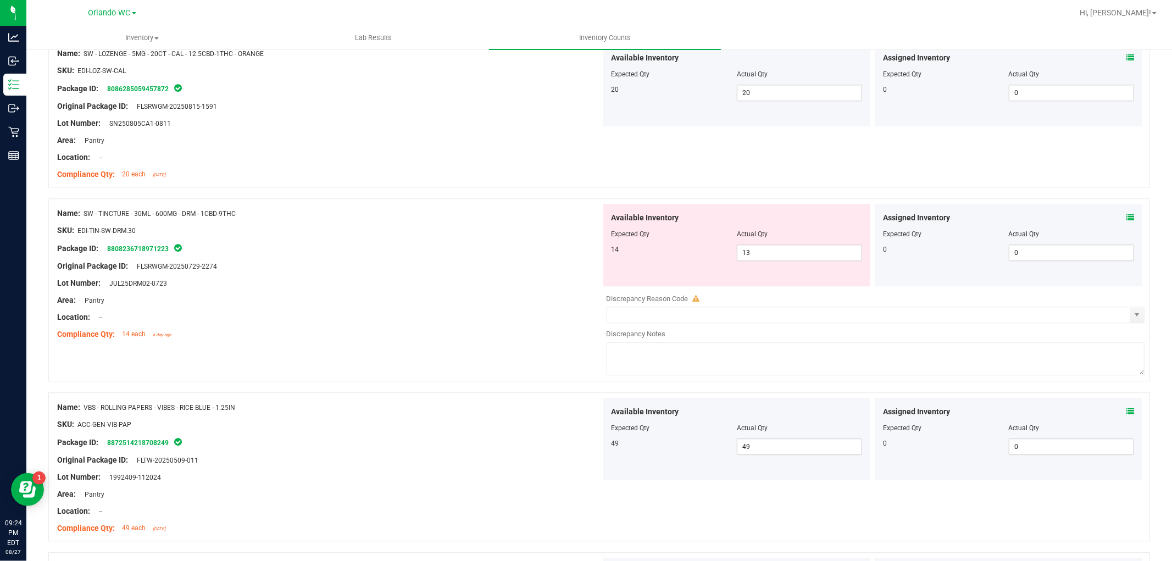
scroll to position [2295, 0]
drag, startPoint x: 774, startPoint y: 257, endPoint x: 553, endPoint y: 247, distance: 222.1
click at [553, 247] on div "Name: SW - TINCTURE - 30ML - 600MG - DRM - 1CBD-9THC SKU: EDI-TIN-SW-DRM.30 Pac…" at bounding box center [598, 291] width 1101 height 183
click at [551, 247] on div "Package ID: 8808236718971223" at bounding box center [329, 249] width 544 height 13
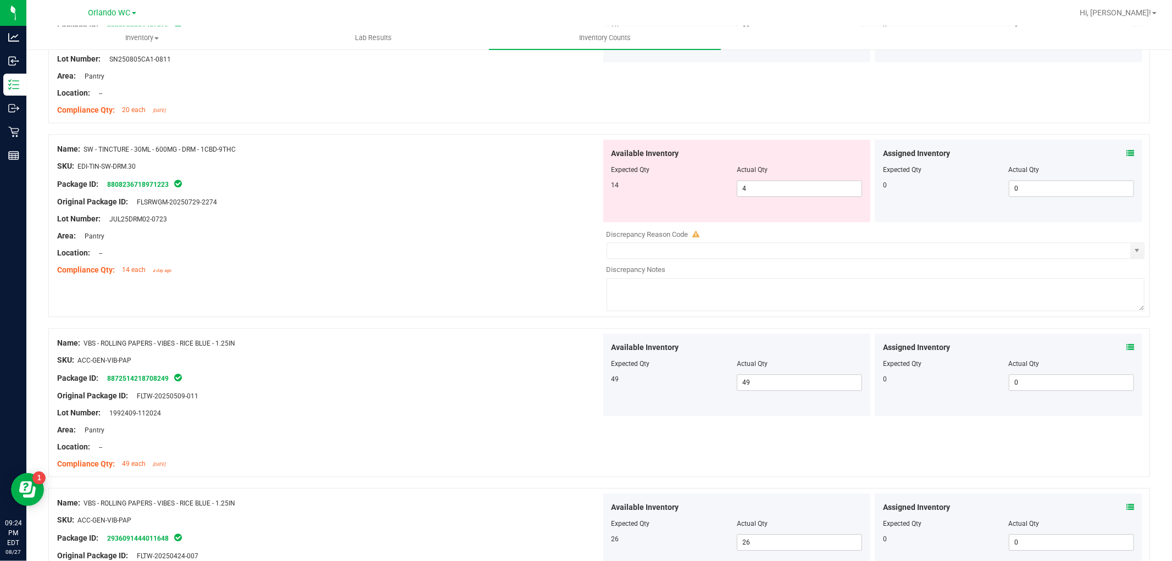
scroll to position [2356, 0]
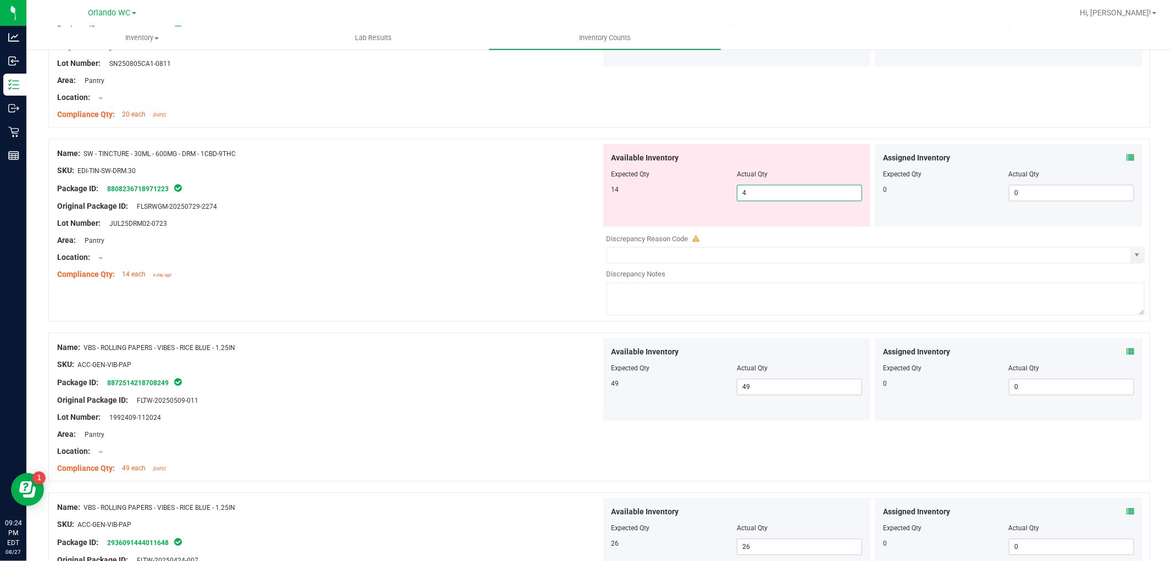
drag, startPoint x: 771, startPoint y: 200, endPoint x: 531, endPoint y: 193, distance: 240.2
click at [532, 193] on div "Name: SW - TINCTURE - 30ML - 600MG - DRM - 1CBD-9THC SKU: EDI-TIN-SW-DRM.30 Pac…" at bounding box center [598, 229] width 1101 height 183
click at [531, 193] on div "Package ID: 8808236718971223" at bounding box center [329, 188] width 544 height 13
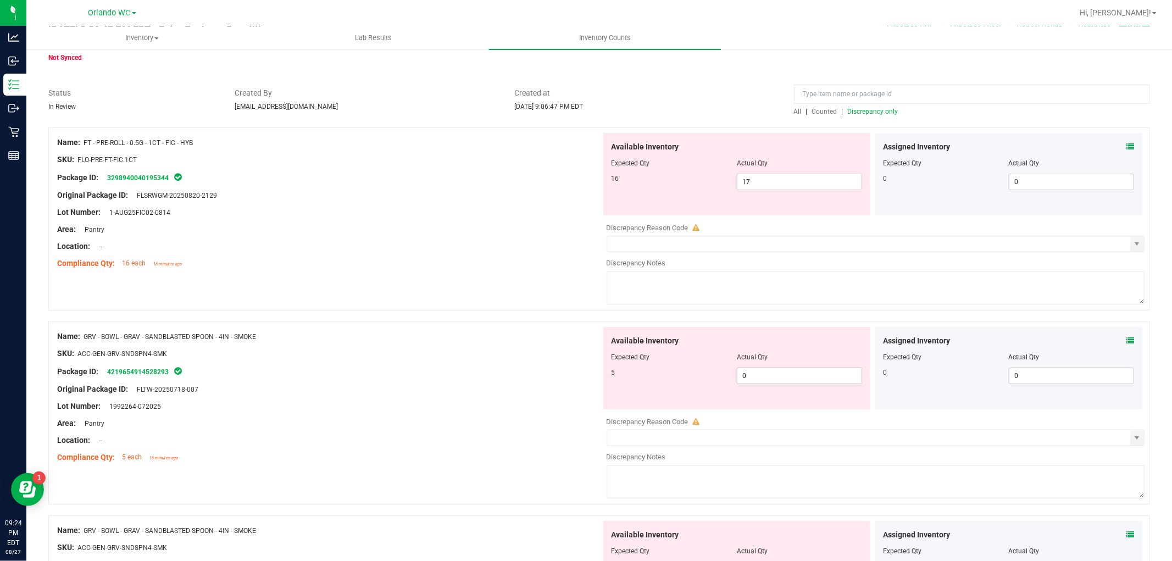
scroll to position [0, 0]
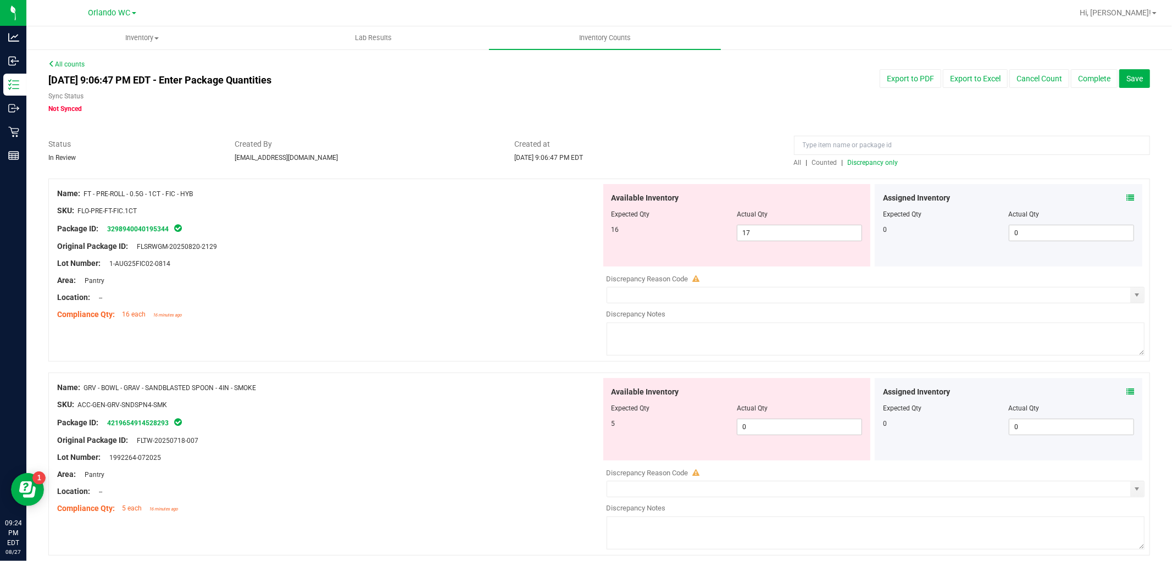
click at [857, 160] on span "Discrepancy only" at bounding box center [873, 163] width 51 height 8
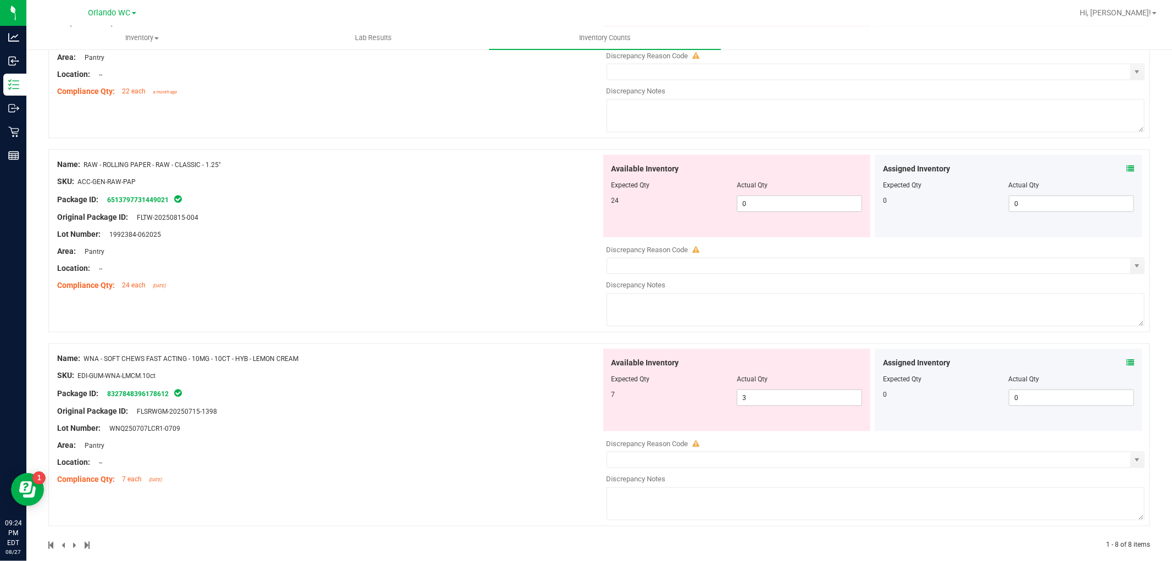
scroll to position [1211, 0]
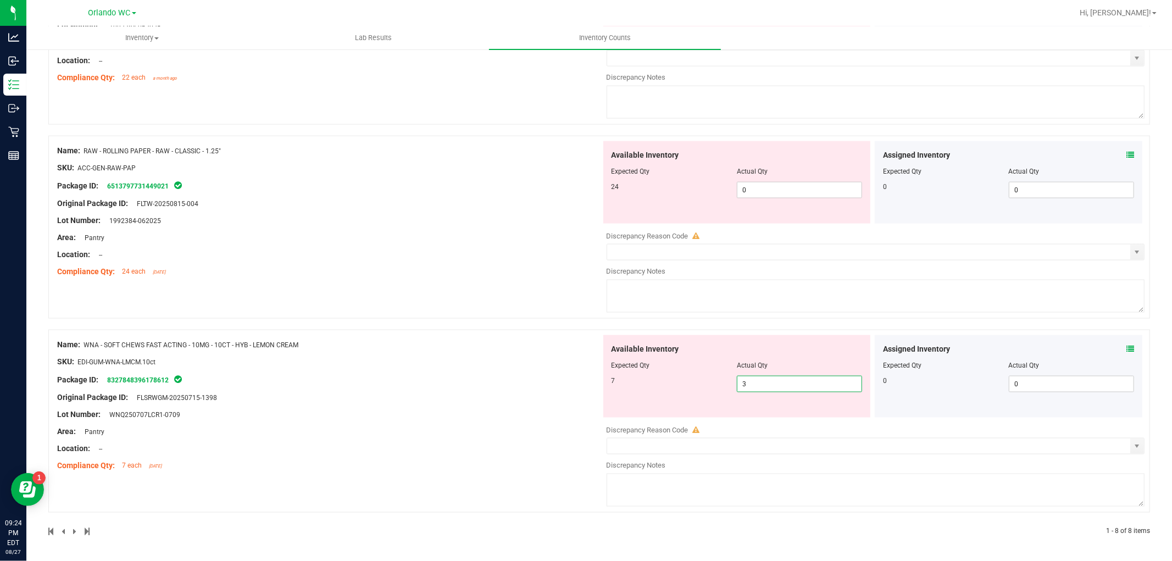
drag, startPoint x: 826, startPoint y: 383, endPoint x: 565, endPoint y: 342, distance: 264.1
click at [570, 342] on div "Name: WNA - SOFT CHEWS FAST ACTING - 10MG - 10CT - HYB - LEMON CREAM SKU: EDI-G…" at bounding box center [598, 421] width 1101 height 183
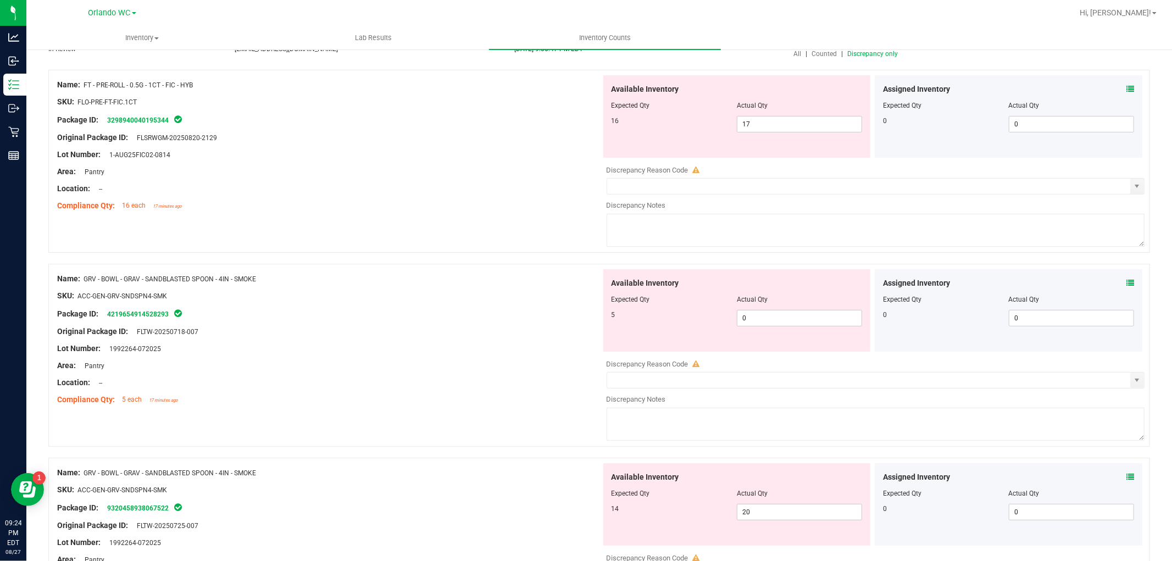
scroll to position [0, 0]
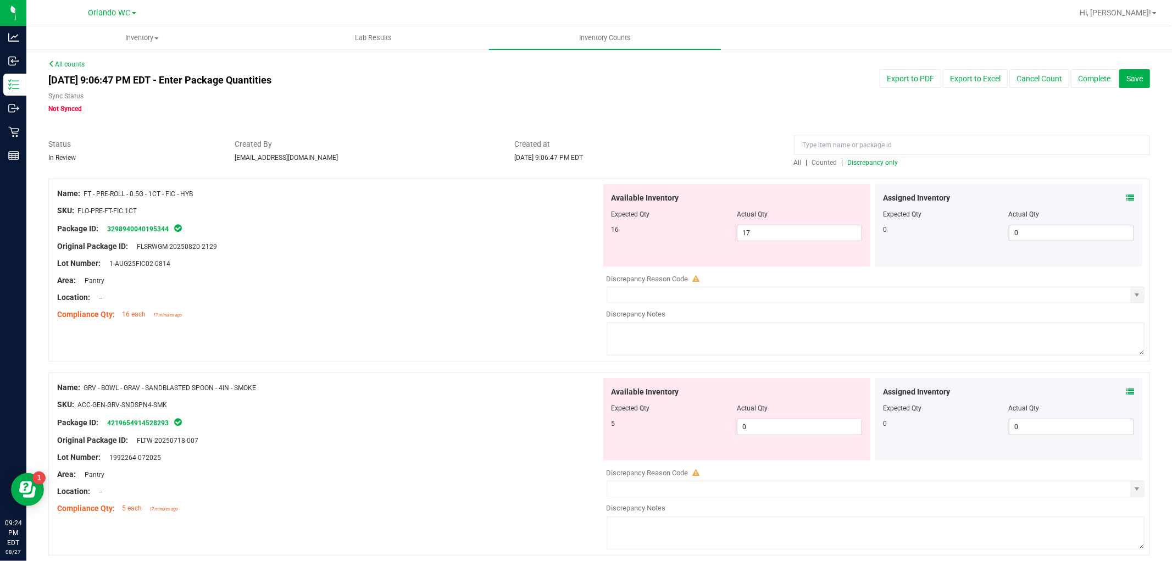
click at [876, 163] on span "Discrepancy only" at bounding box center [873, 163] width 51 height 8
drag, startPoint x: 765, startPoint y: 238, endPoint x: 568, endPoint y: 237, distance: 196.1
click at [568, 237] on div "Name: FT - PRE-ROLL - 0.5G - 1CT - FIC - HYB SKU: FLO-PRE-FT-FIC.1CT Package ID…" at bounding box center [598, 270] width 1101 height 183
click at [568, 237] on div at bounding box center [329, 237] width 544 height 5
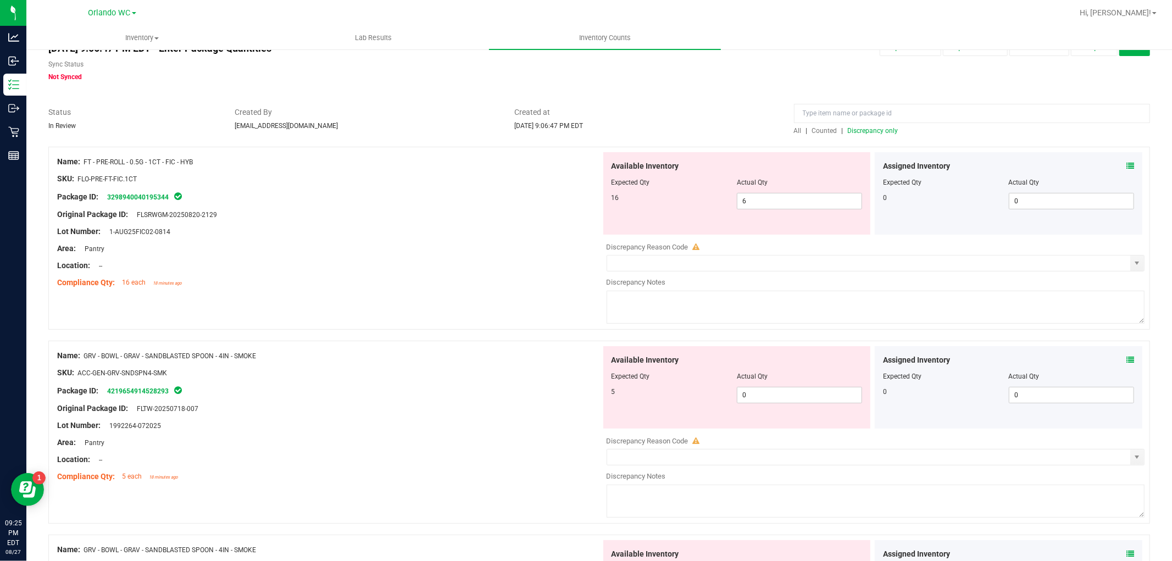
scroll to position [61, 0]
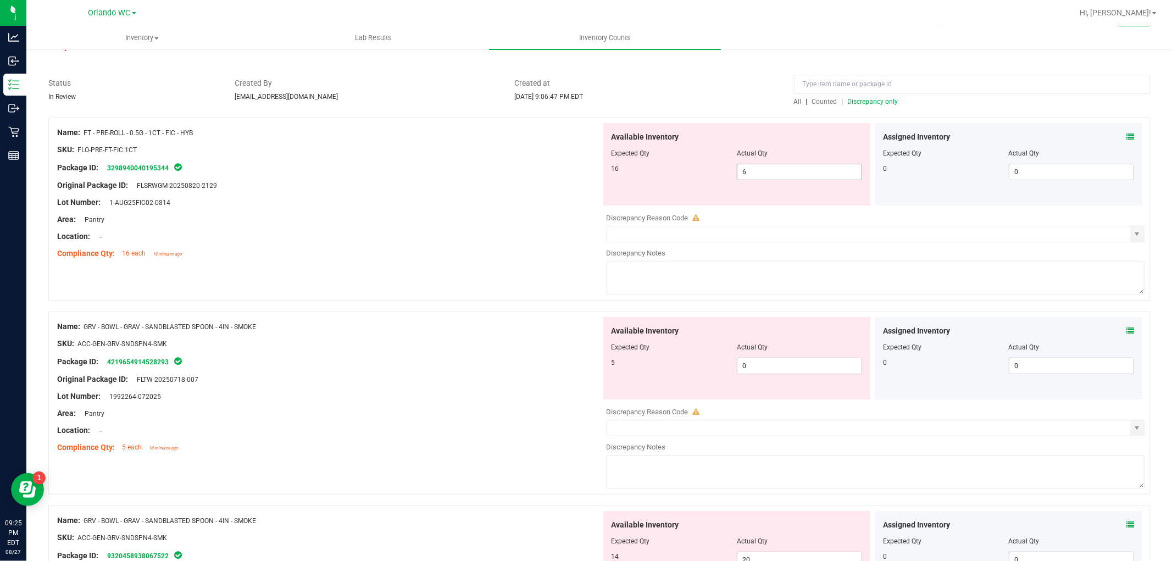
drag, startPoint x: 766, startPoint y: 175, endPoint x: 596, endPoint y: 171, distance: 169.8
click at [603, 171] on div "Available Inventory Expected Qty Actual Qty 16 6 6" at bounding box center [736, 164] width 267 height 82
click at [601, 171] on div "Available Inventory Expected Qty Actual Qty 16 16 16" at bounding box center [737, 164] width 272 height 82
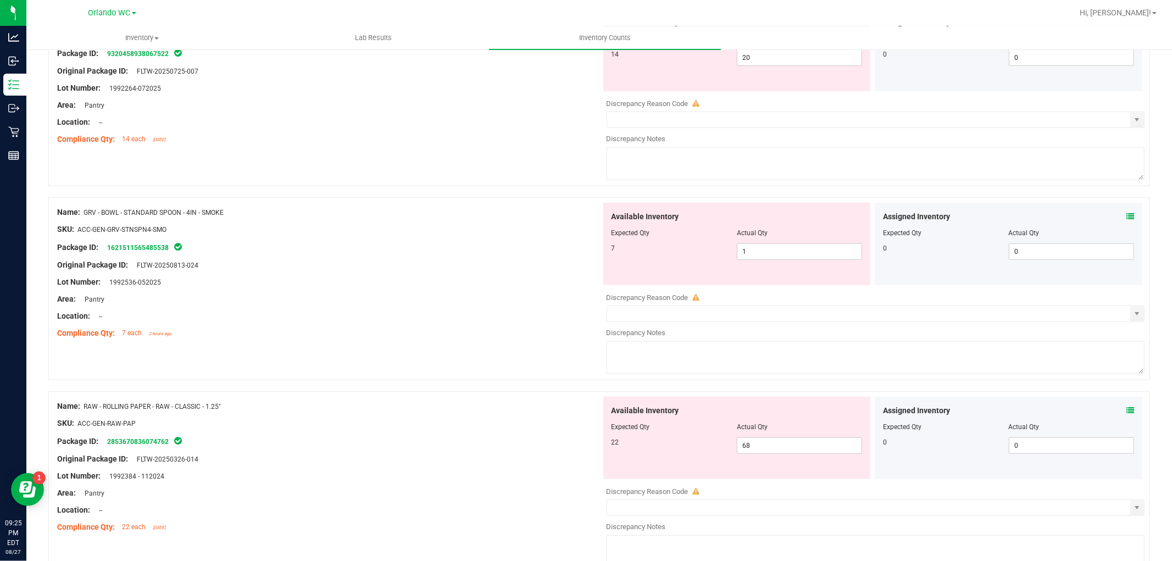
scroll to position [549, 0]
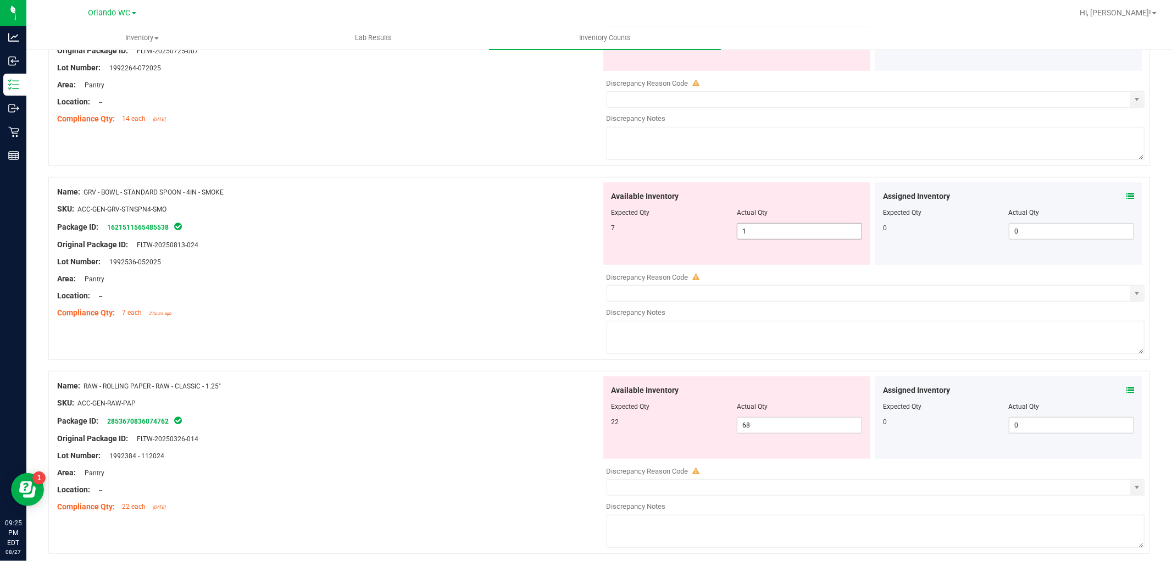
drag, startPoint x: 762, startPoint y: 236, endPoint x: 425, endPoint y: 194, distance: 340.4
click at [425, 194] on div "Name: GRV - BOWL - STANDARD SPOON - 4IN - SMOKE SKU: ACC-GEN-GRV-STNSPN4-SMO Pa…" at bounding box center [598, 268] width 1101 height 183
click at [534, 233] on div "Package ID: 1621511565485538" at bounding box center [329, 226] width 544 height 13
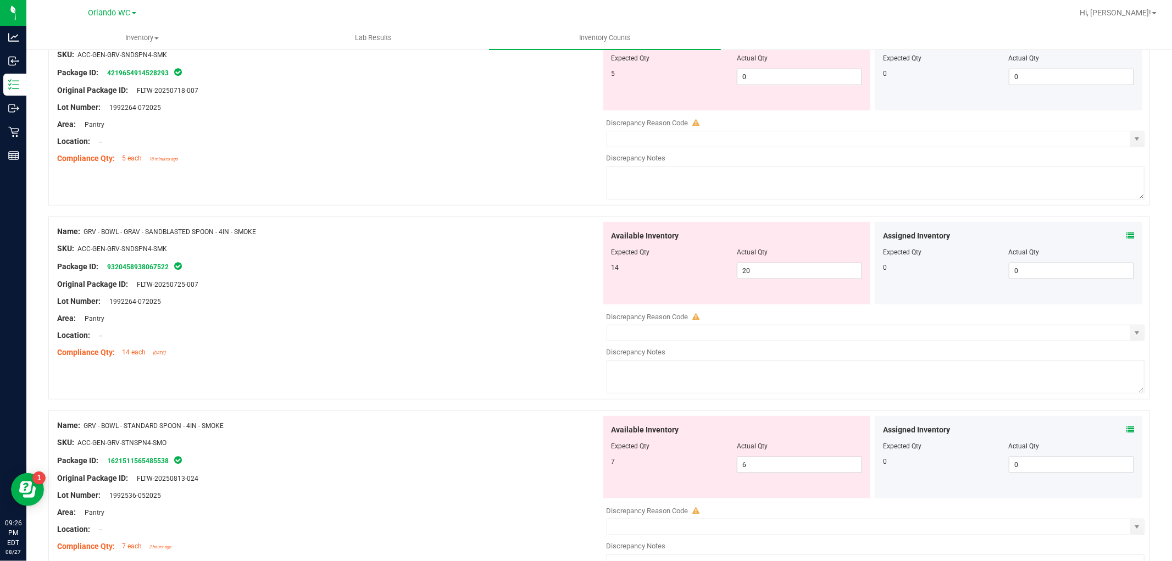
scroll to position [244, 0]
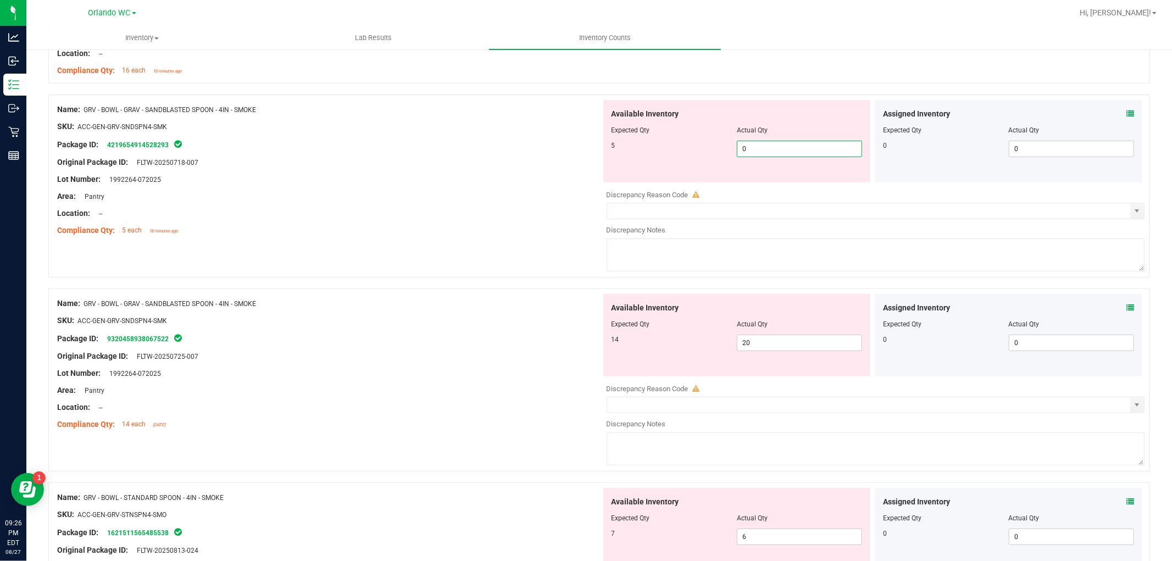
drag, startPoint x: 784, startPoint y: 150, endPoint x: 529, endPoint y: 130, distance: 255.1
click at [537, 130] on div "Name: GRV - BOWL - GRAV - SANDBLASTED SPOON - 4IN - SMOKE SKU: ACC-GEN-GRV-SNDS…" at bounding box center [598, 185] width 1101 height 183
drag, startPoint x: 798, startPoint y: 342, endPoint x: 283, endPoint y: 273, distance: 519.8
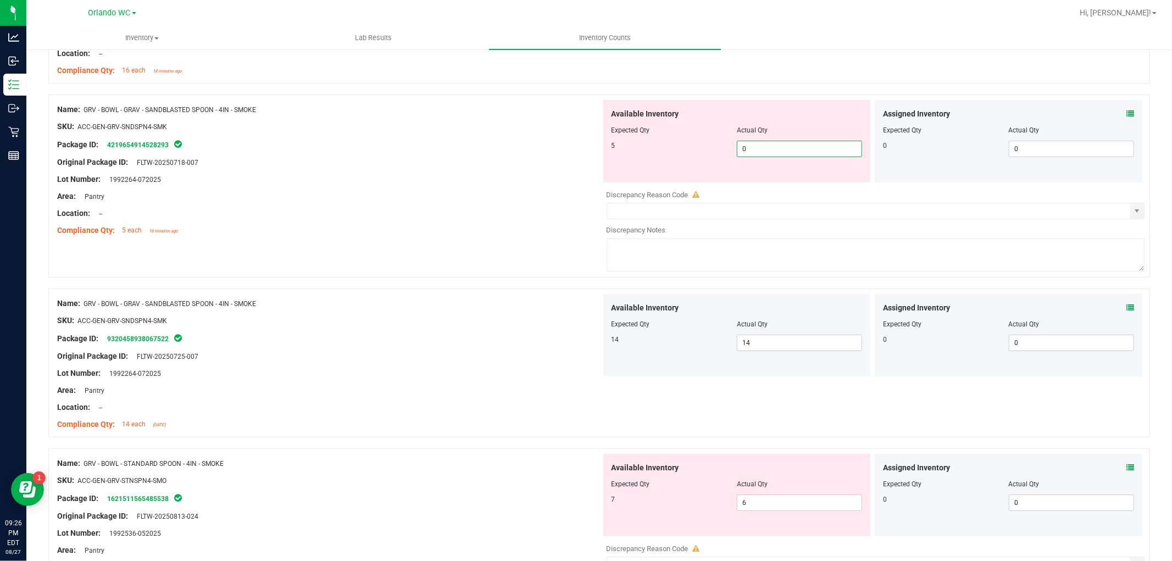
drag, startPoint x: 776, startPoint y: 145, endPoint x: 577, endPoint y: 138, distance: 198.9
click at [594, 138] on div "Name: GRV - BOWL - GRAV - SANDBLASTED SPOON - 4IN - SMOKE SKU: ACC-GEN-GRV-SNDS…" at bounding box center [598, 185] width 1101 height 183
click at [577, 138] on div "Package ID: 4219654914528293" at bounding box center [329, 144] width 544 height 13
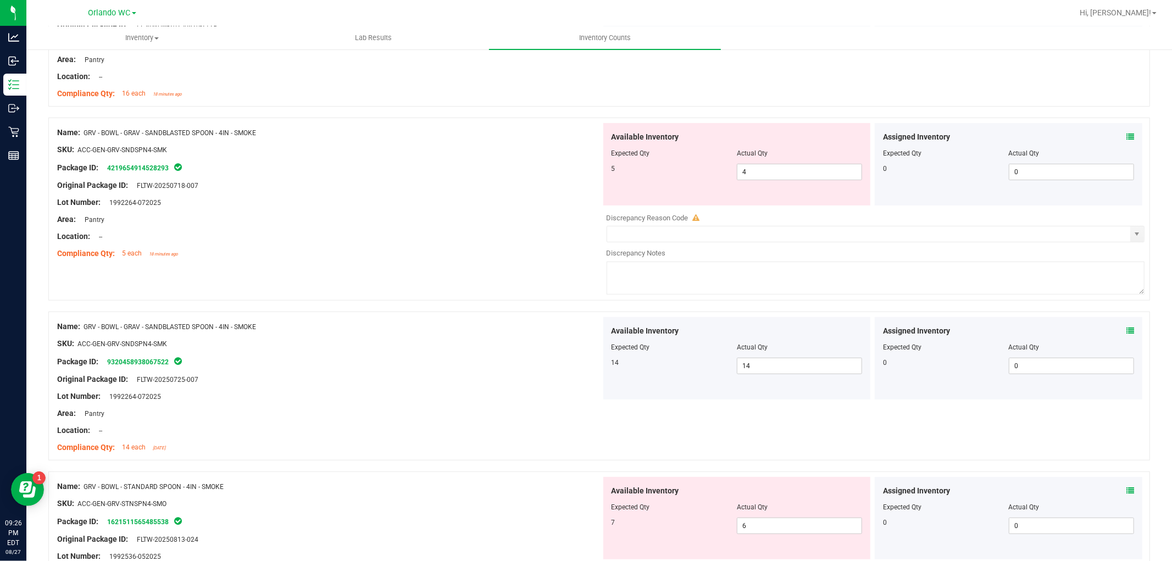
scroll to position [183, 0]
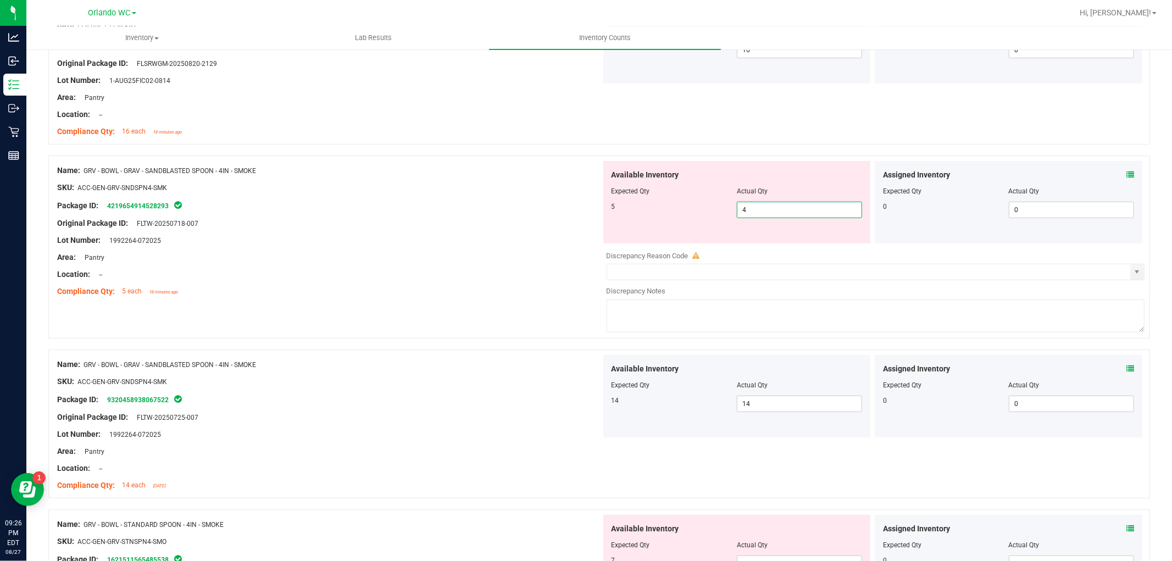
drag, startPoint x: 789, startPoint y: 214, endPoint x: 630, endPoint y: 208, distance: 159.4
click at [630, 208] on div "5 4 4" at bounding box center [736, 210] width 251 height 16
click at [632, 208] on div "5" at bounding box center [673, 207] width 125 height 10
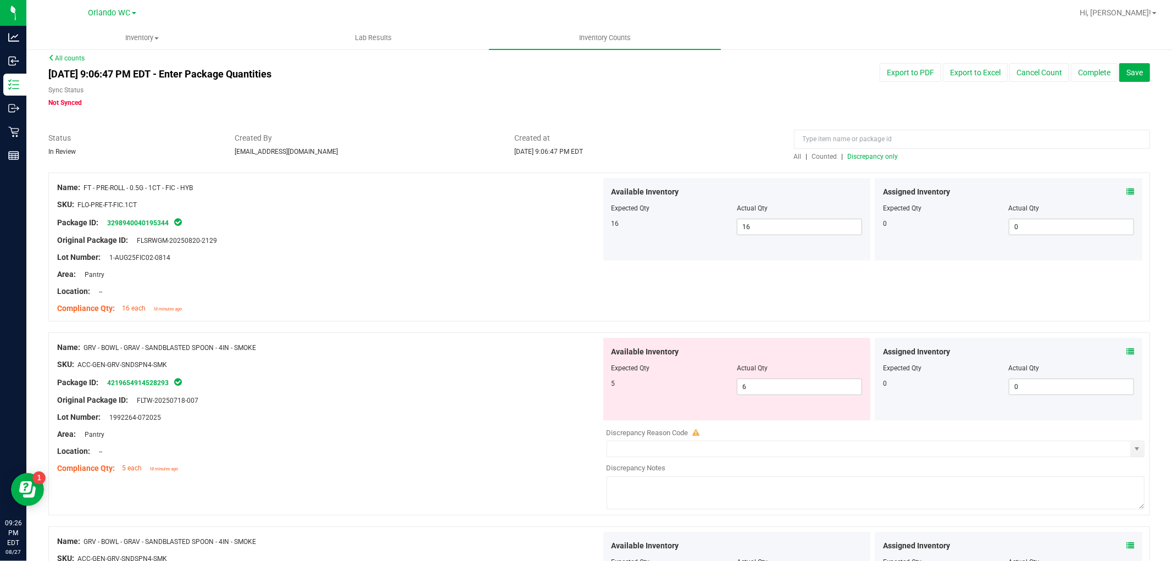
scroll to position [0, 0]
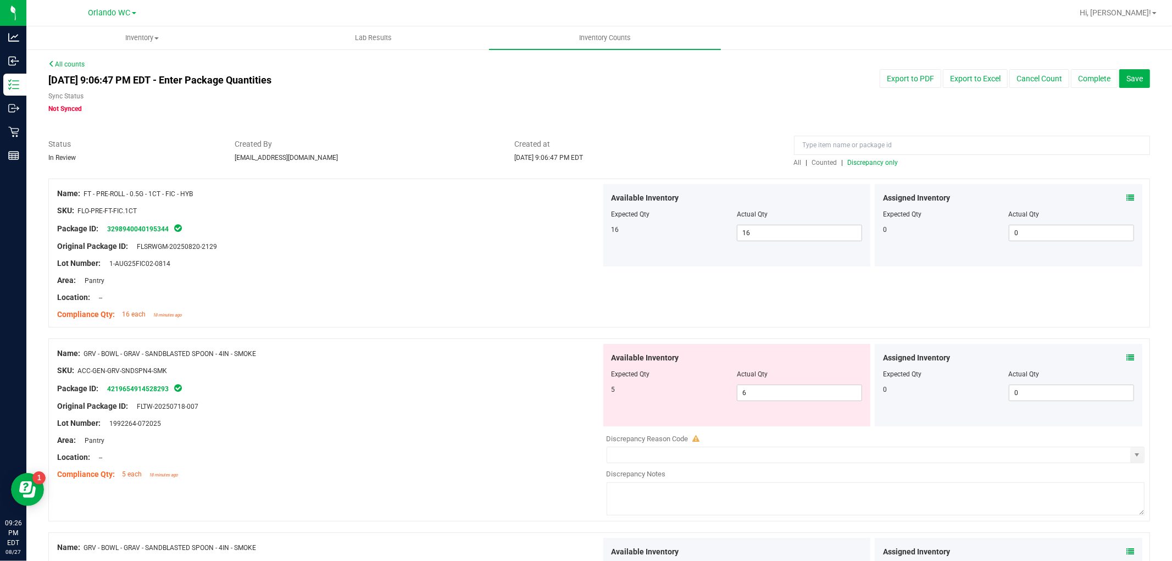
click at [867, 159] on span "Discrepancy only" at bounding box center [873, 163] width 51 height 8
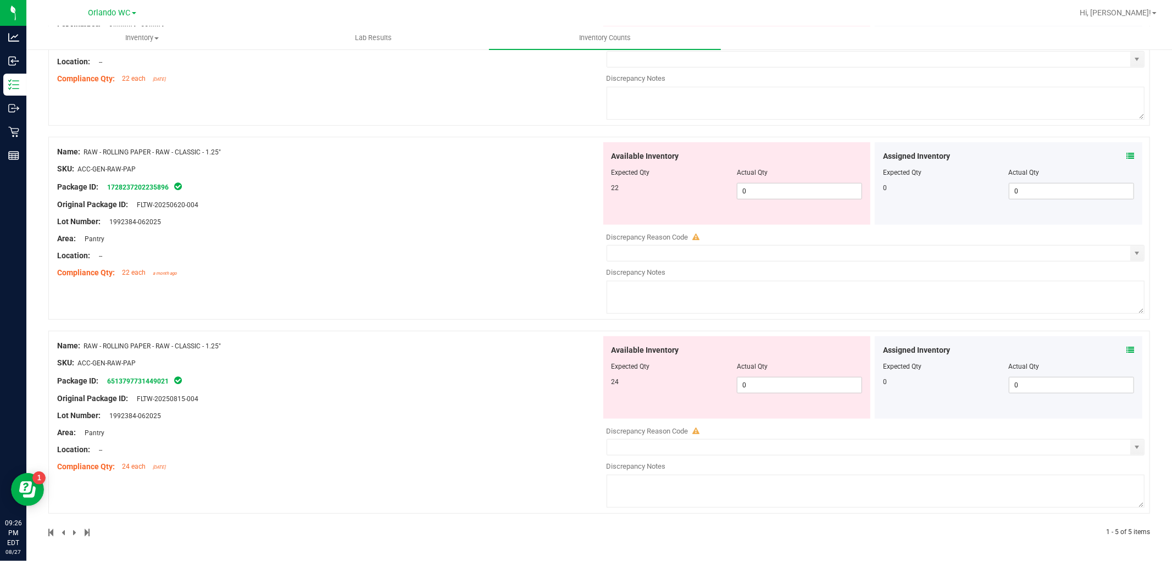
scroll to position [627, 0]
click at [653, 285] on textarea at bounding box center [875, 296] width 538 height 33
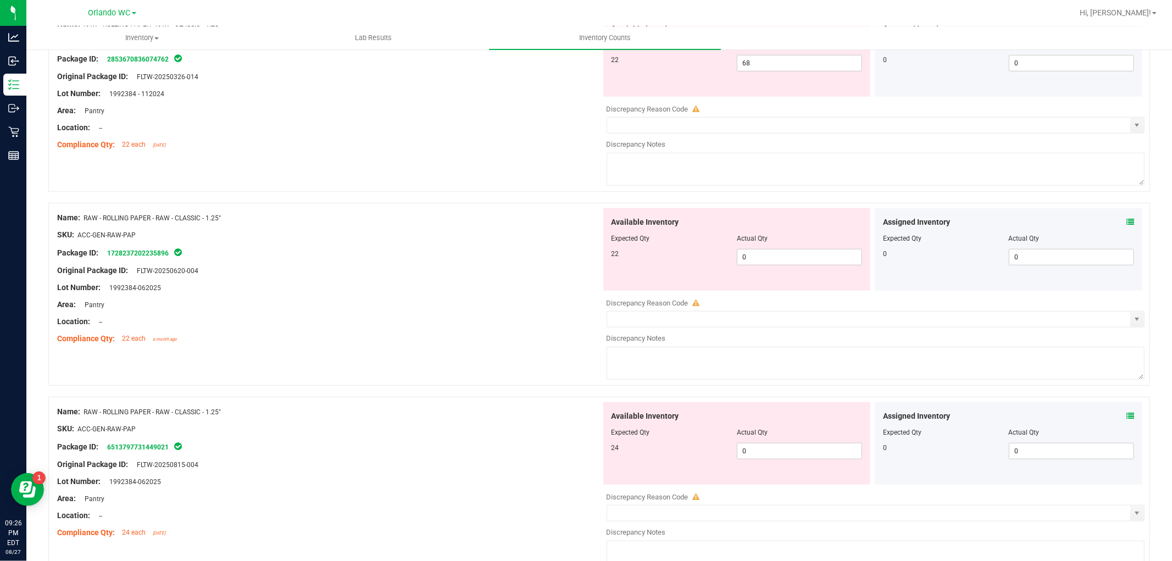
scroll to position [383, 0]
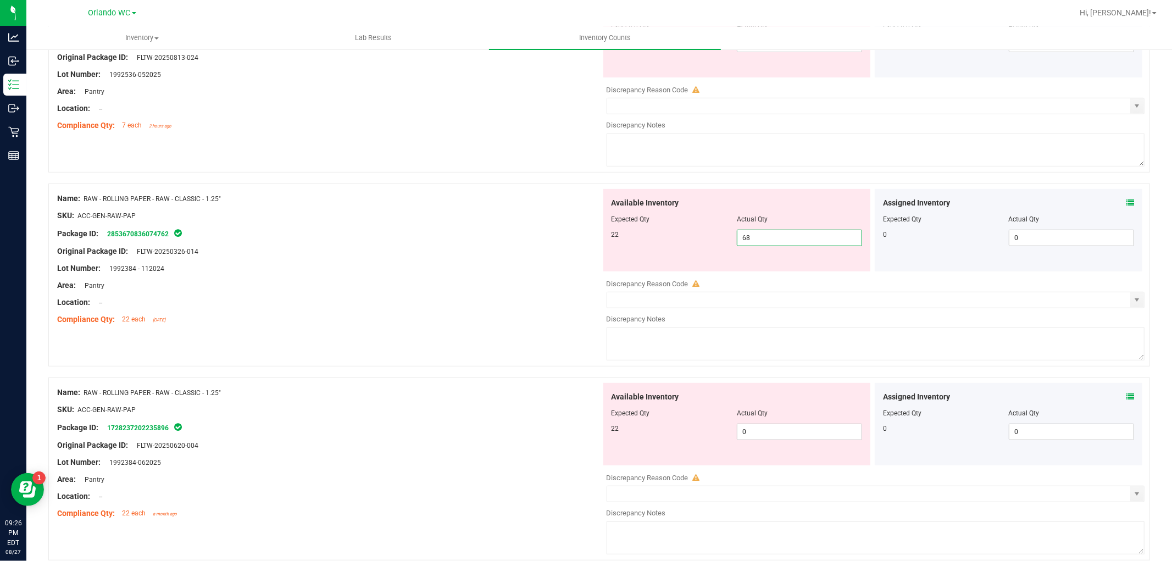
drag, startPoint x: 776, startPoint y: 234, endPoint x: 355, endPoint y: 199, distance: 422.7
click at [357, 199] on div "Name: RAW - ROLLING PAPER - RAW - CLASSIC - 1.25" SKU: ACC-GEN-RAW-PAP Package …" at bounding box center [598, 274] width 1101 height 183
click at [756, 425] on div "Available Inventory Expected Qty Actual Qty 22 0 0" at bounding box center [736, 424] width 267 height 82
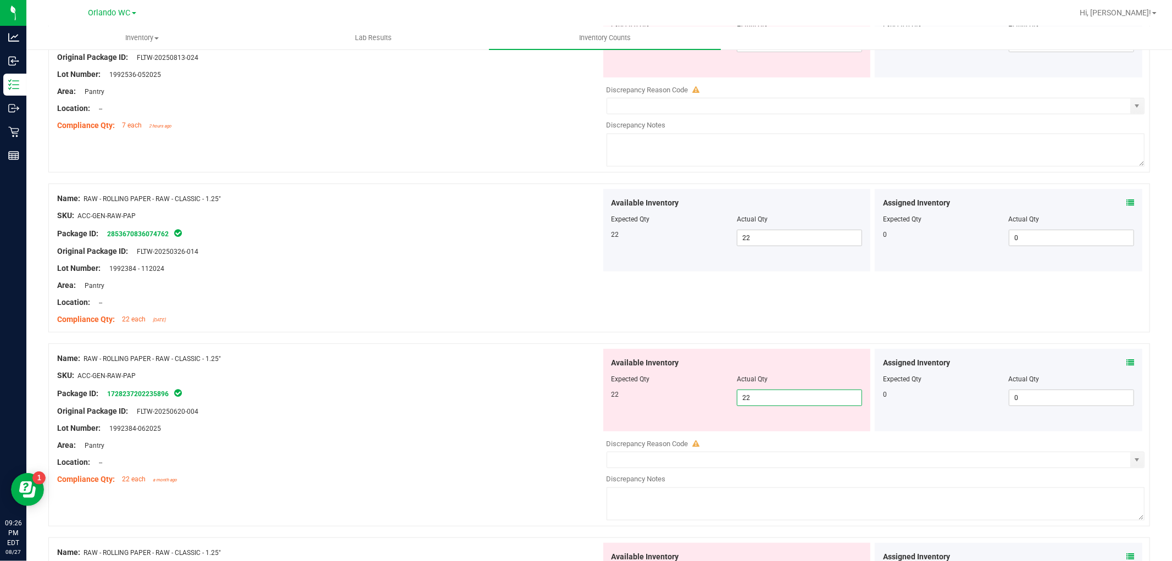
click at [665, 388] on div at bounding box center [736, 386] width 251 height 5
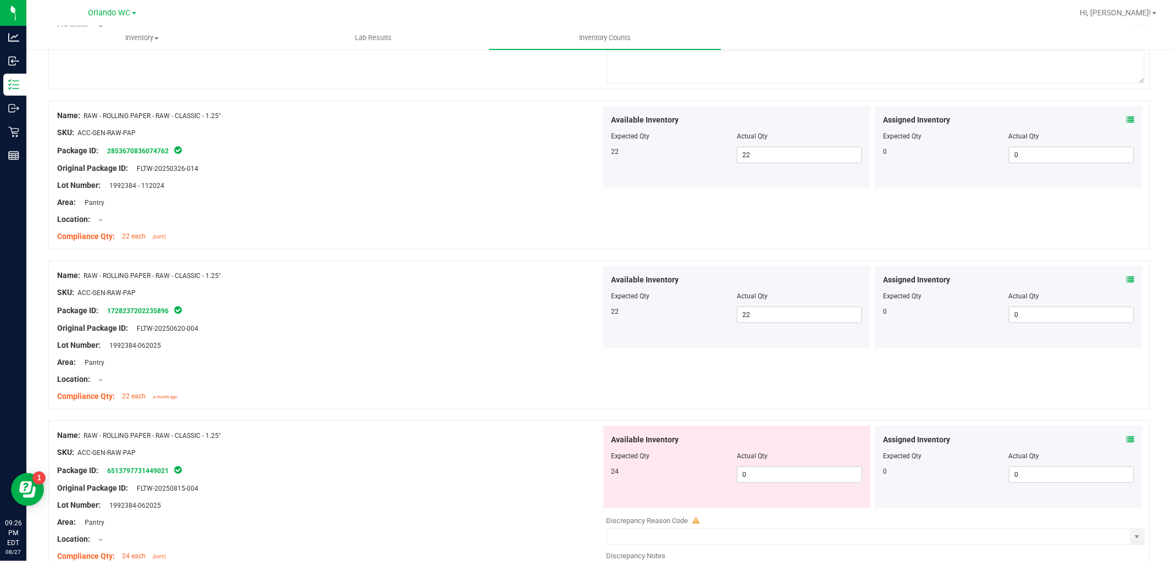
scroll to position [558, 0]
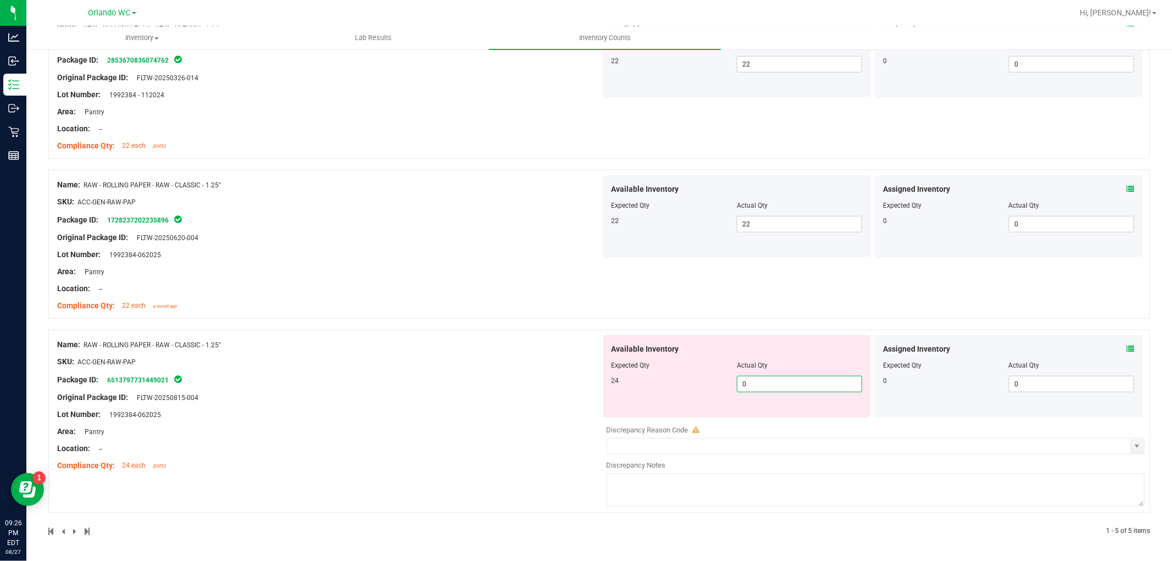
click at [783, 379] on span "0 0" at bounding box center [799, 384] width 125 height 16
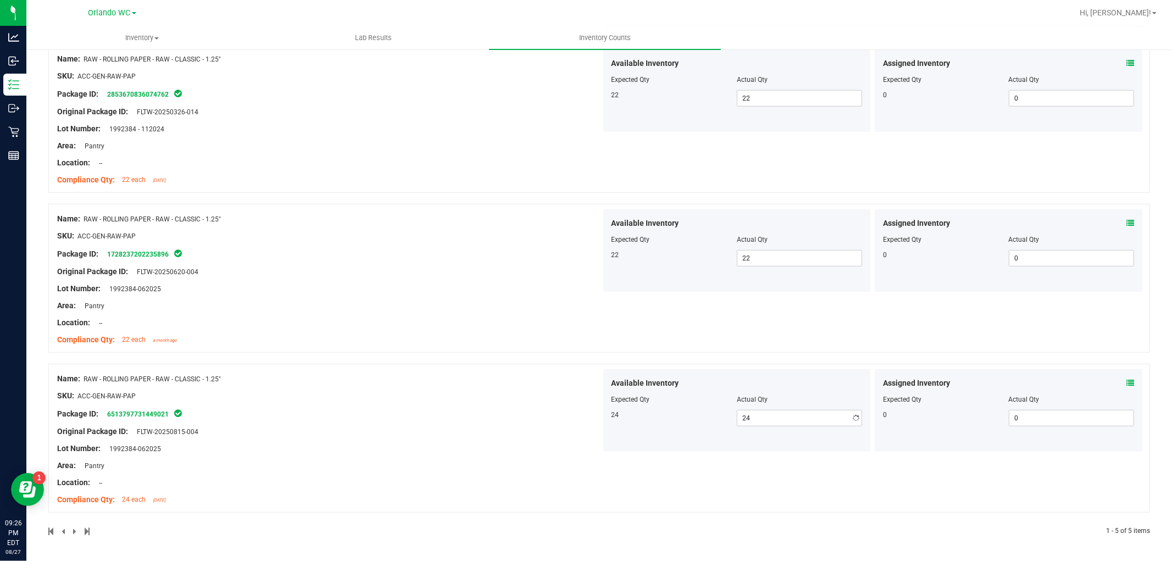
click at [666, 360] on div "Name: GRV - BOWL - GRAV - SANDBLASTED SPOON - 4IN - SMOKE SKU: ACC-GEN-GRV-SNDS…" at bounding box center [598, 96] width 1101 height 880
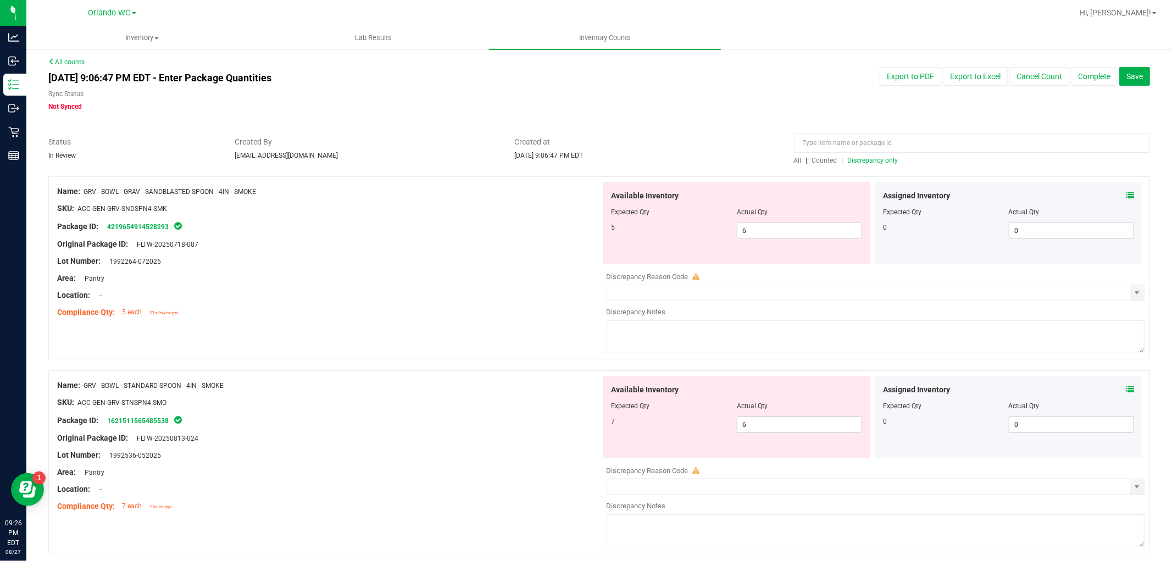
scroll to position [0, 0]
click at [530, 332] on div "Name: GRV - BOWL - GRAV - SANDBLASTED SPOON - 4IN - SMOKE SKU: ACC-GEN-GRV-SNDS…" at bounding box center [598, 270] width 1101 height 183
click at [874, 166] on span "Discrepancy only" at bounding box center [873, 163] width 51 height 8
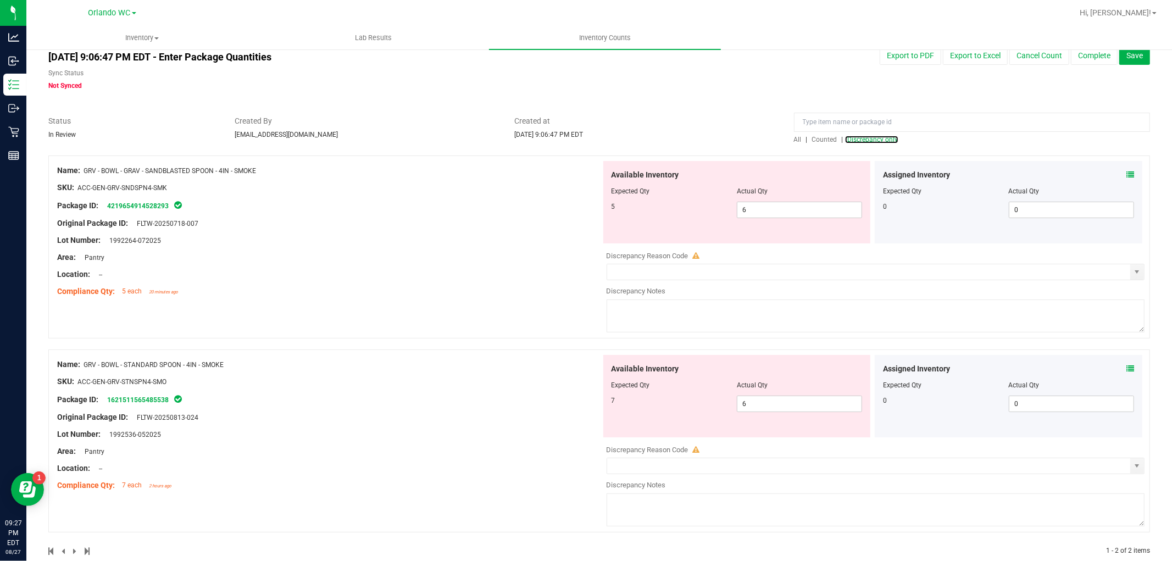
scroll to position [44, 0]
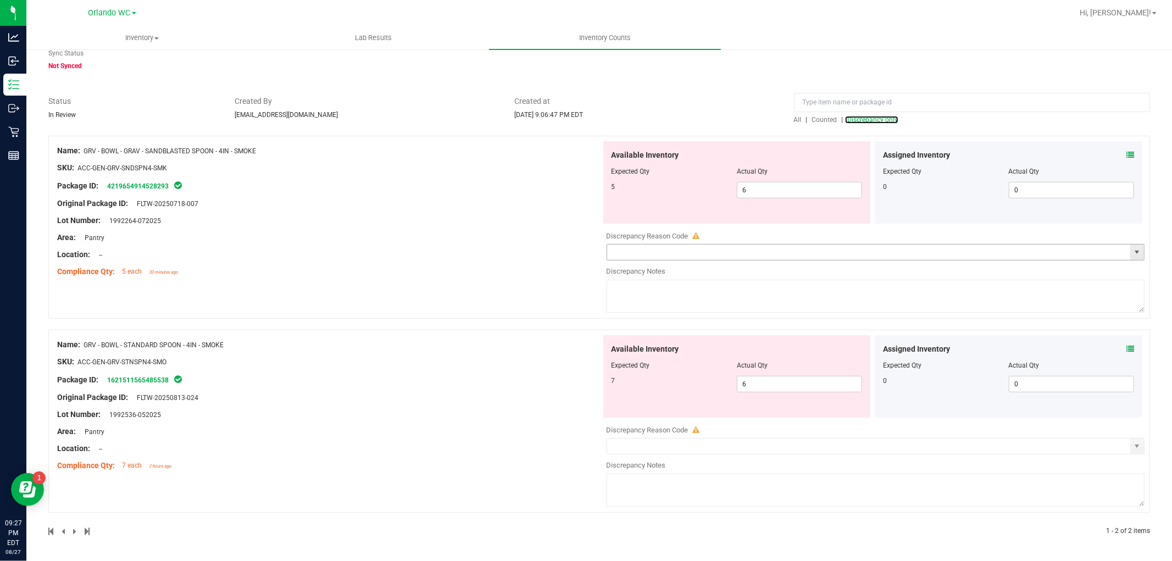
click at [1054, 249] on span "select" at bounding box center [1136, 252] width 9 height 9
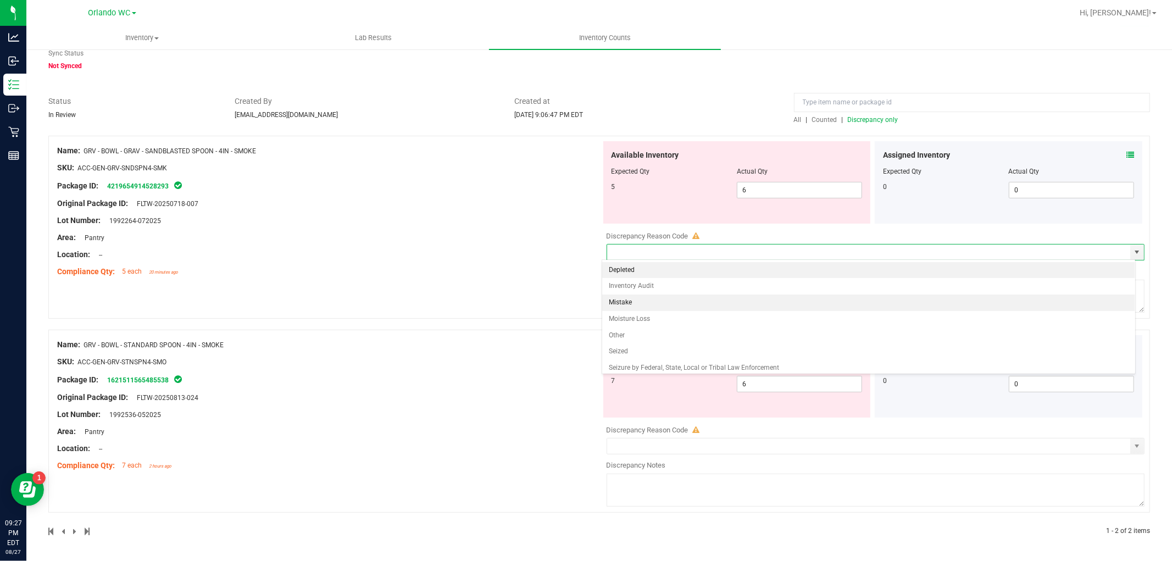
click at [639, 304] on li "Mistake" at bounding box center [868, 302] width 532 height 16
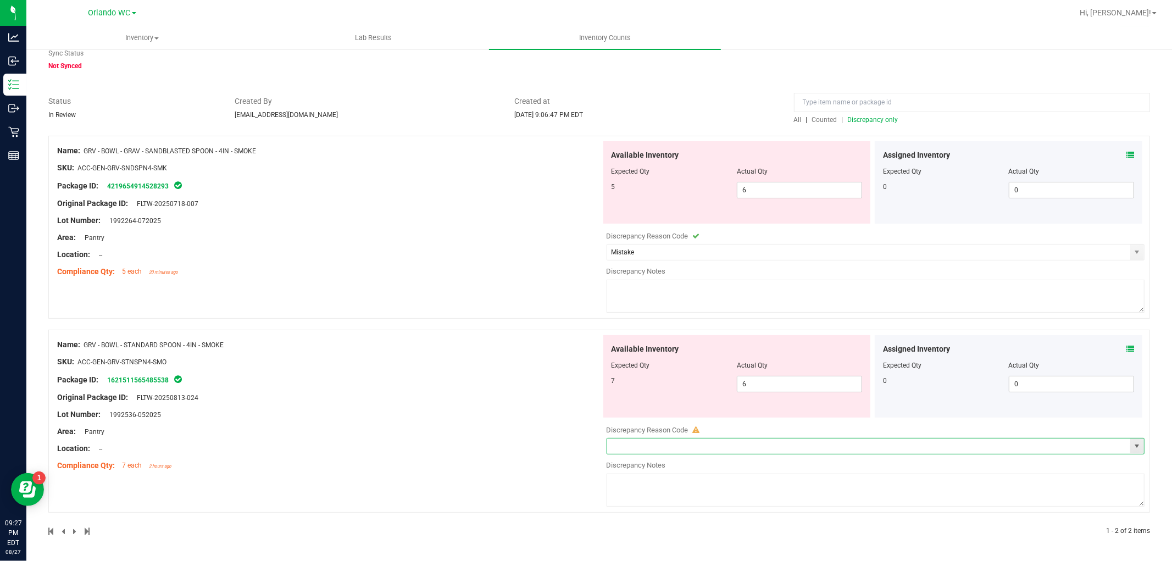
click at [639, 451] on input "text" at bounding box center [868, 445] width 523 height 15
click at [1054, 441] on span "select" at bounding box center [1137, 445] width 14 height 15
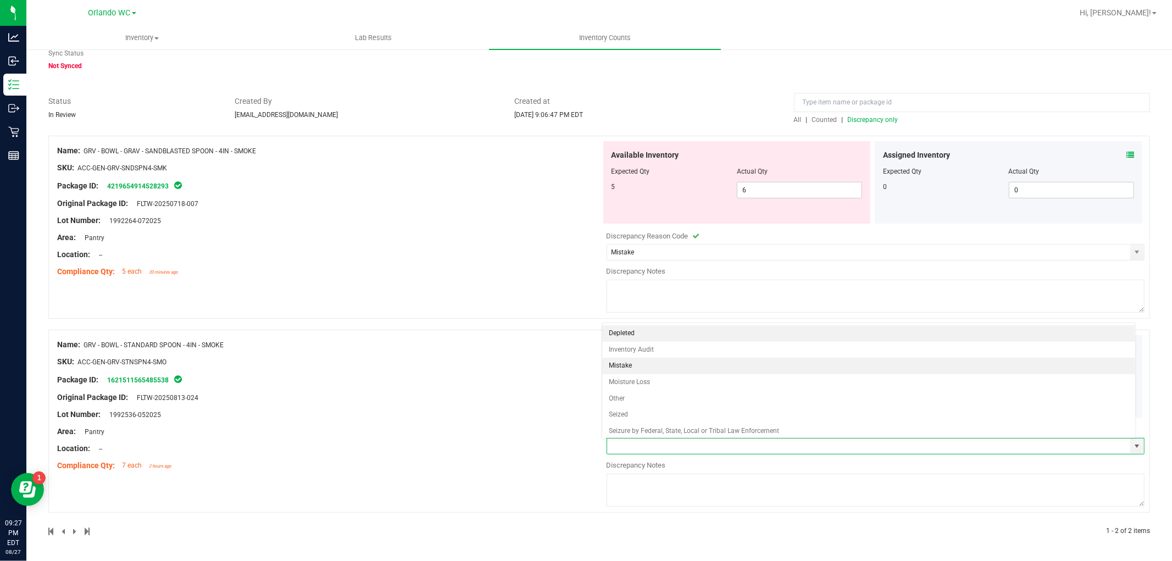
click at [644, 365] on li "Mistake" at bounding box center [868, 366] width 532 height 16
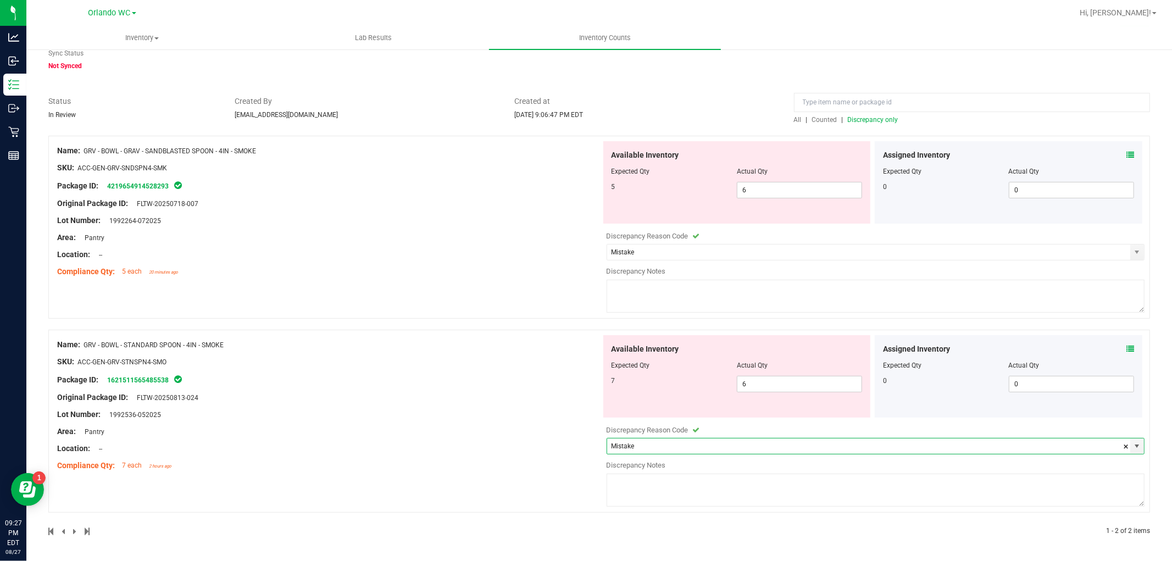
click at [662, 300] on textarea at bounding box center [875, 296] width 538 height 33
drag, startPoint x: 601, startPoint y: 261, endPoint x: 502, endPoint y: 258, distance: 99.5
click at [502, 258] on div "Name: GRV - BOWL - GRAV - SANDBLASTED SPOON - 4IN - SMOKE SKU: ACC-GEN-GRV-SNDS…" at bounding box center [598, 227] width 1101 height 183
click at [737, 486] on textarea at bounding box center [875, 489] width 538 height 33
paste textarea "one smoke bowl sold as a sandblasted smoke"
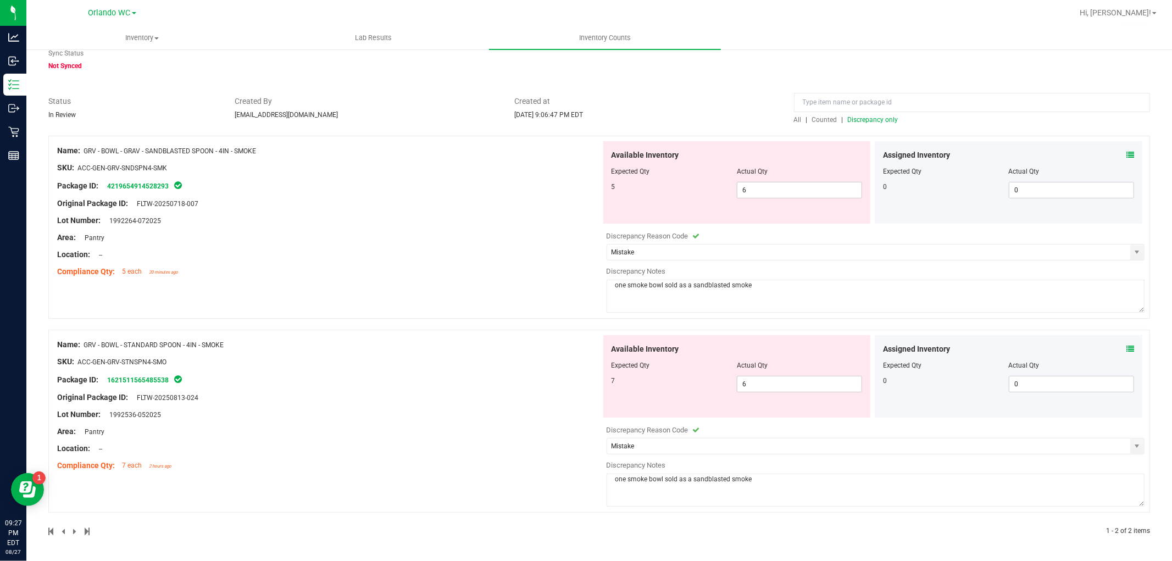
click at [374, 330] on div "Name: GRV - BOWL - STANDARD SPOON - 4IN - SMOKE SKU: ACC-GEN-GRV-STNSPN4-SMO Pa…" at bounding box center [598, 421] width 1101 height 183
click at [783, 81] on div "All counts Aug 27, 2025 9:06:47 PM EDT - Enter Package Quantities Sync Status N…" at bounding box center [598, 282] width 1101 height 533
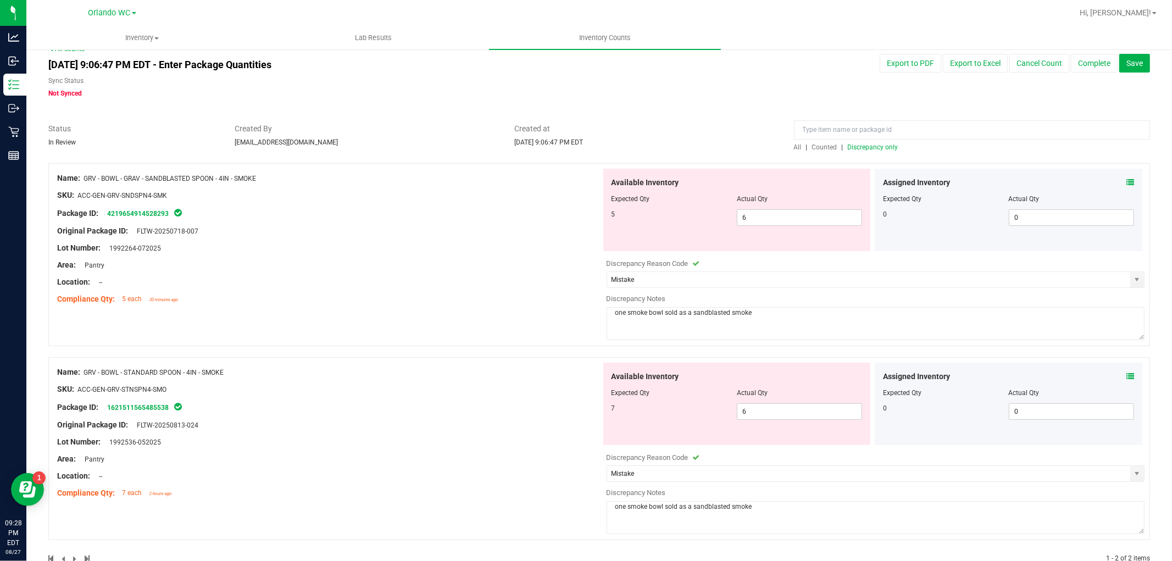
scroll to position [0, 0]
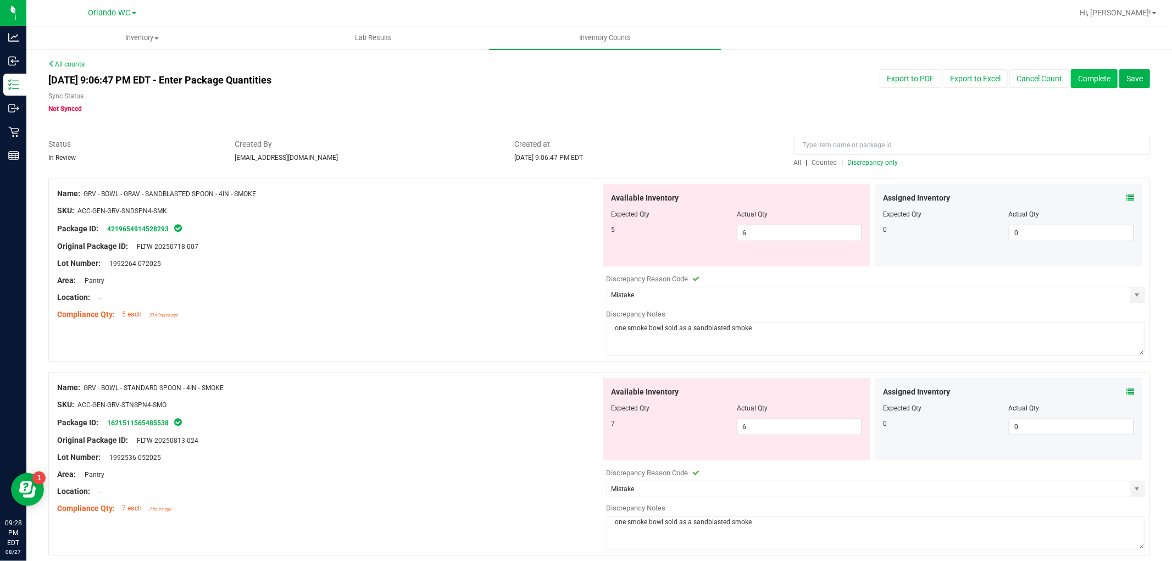
click at [1054, 77] on button "Complete" at bounding box center [1094, 78] width 47 height 19
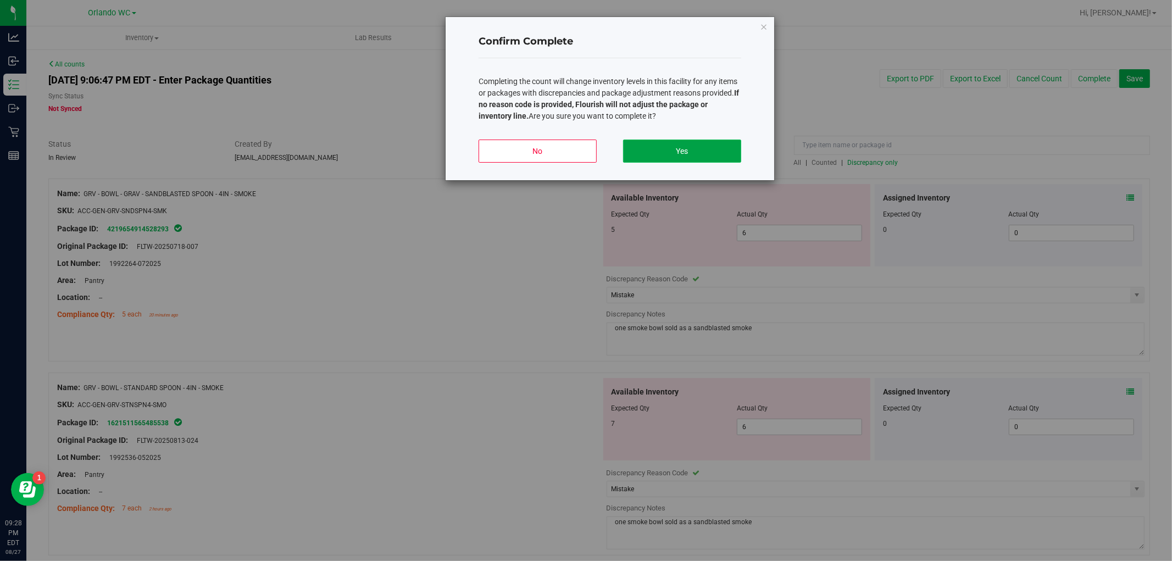
click at [705, 145] on button "Yes" at bounding box center [682, 151] width 118 height 23
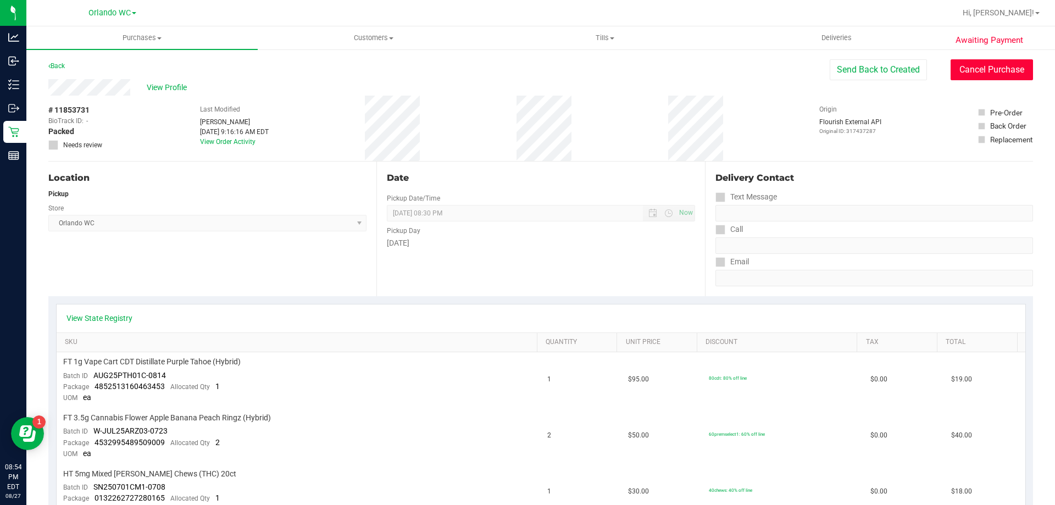
click at [999, 70] on button "Cancel Purchase" at bounding box center [991, 69] width 82 height 21
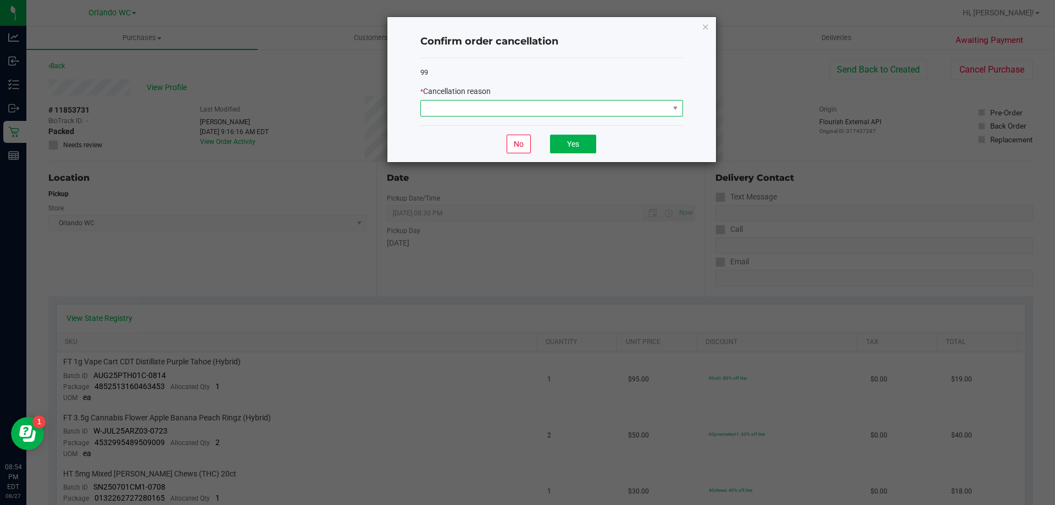
click at [567, 112] on span at bounding box center [545, 108] width 248 height 15
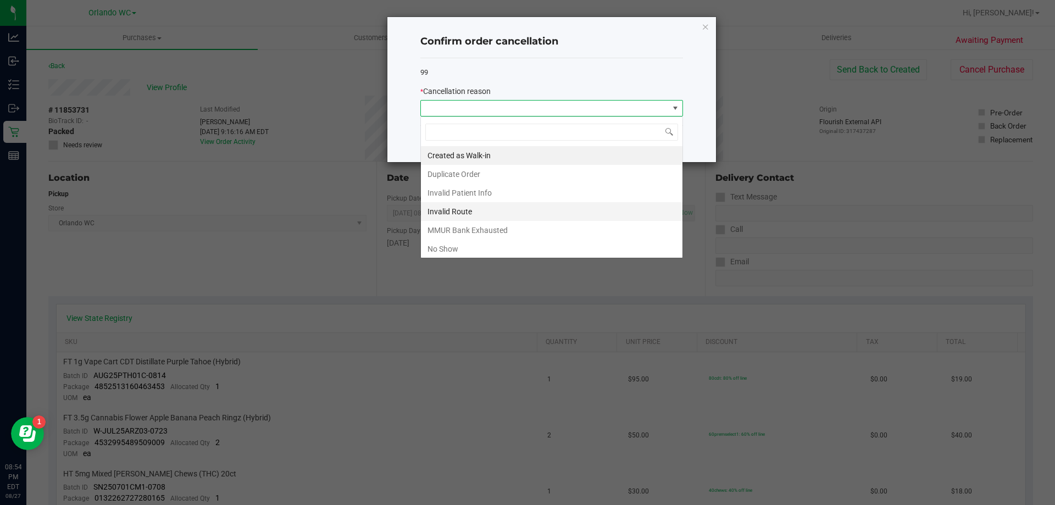
scroll to position [16, 263]
click at [429, 251] on li "No Show" at bounding box center [551, 248] width 261 height 19
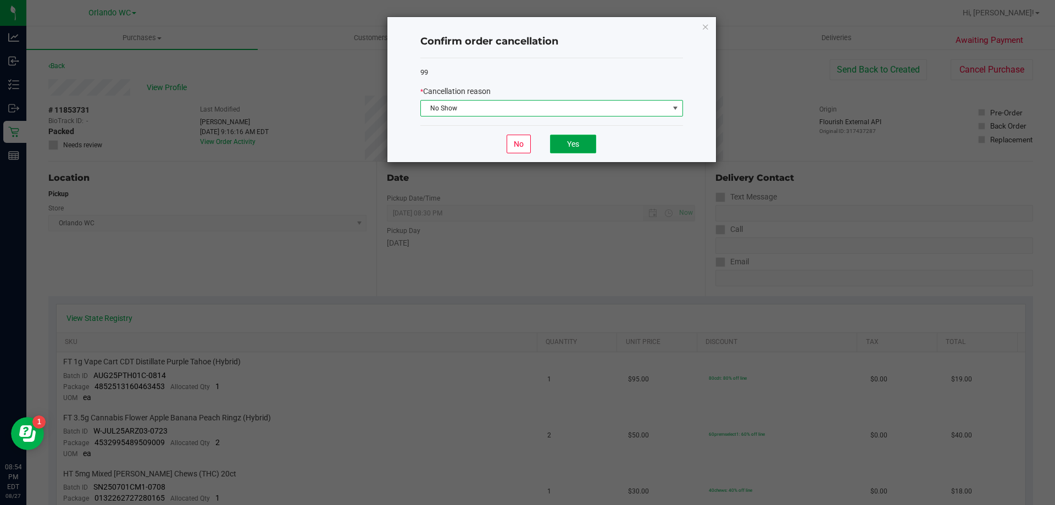
click at [559, 137] on button "Yes" at bounding box center [573, 144] width 46 height 19
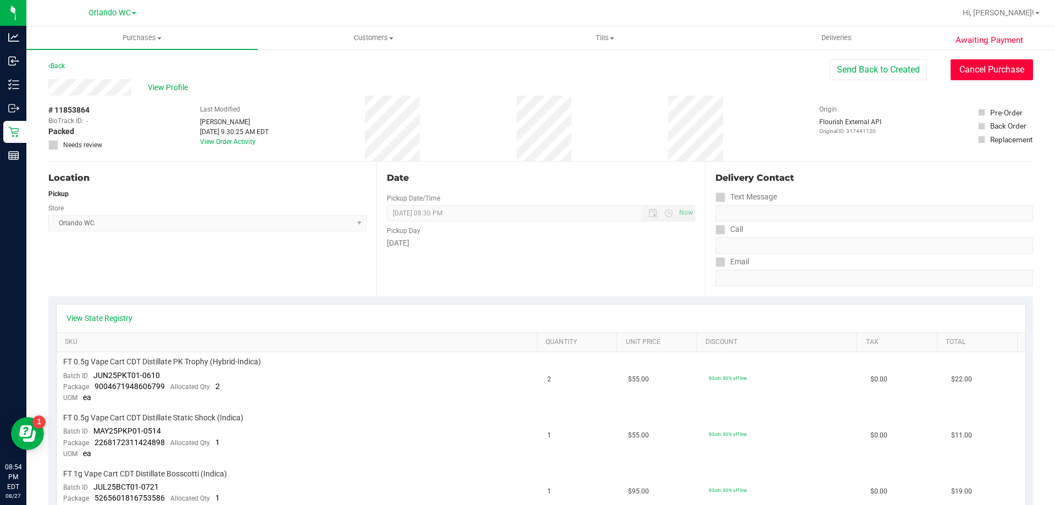
click at [961, 77] on button "Cancel Purchase" at bounding box center [991, 69] width 82 height 21
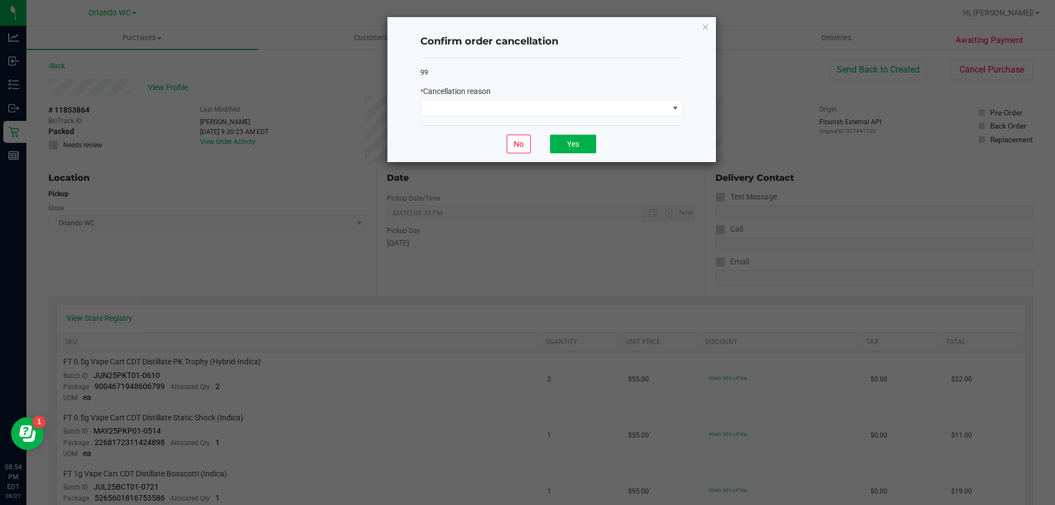
click at [490, 96] on span "Cancellation reason" at bounding box center [457, 91] width 68 height 9
click at [474, 102] on span at bounding box center [545, 108] width 248 height 15
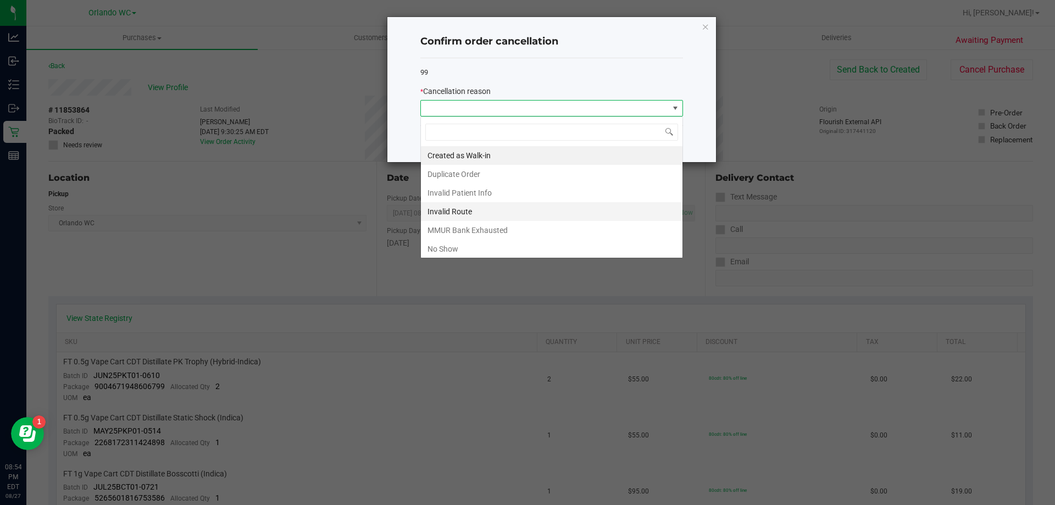
scroll to position [16, 263]
click at [494, 250] on li "No Show" at bounding box center [551, 248] width 261 height 19
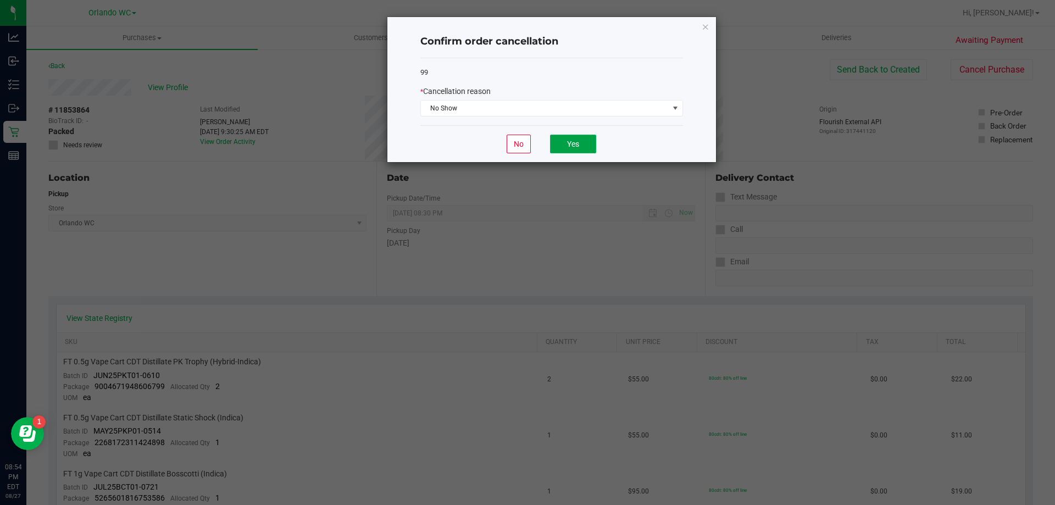
click at [566, 147] on button "Yes" at bounding box center [573, 144] width 46 height 19
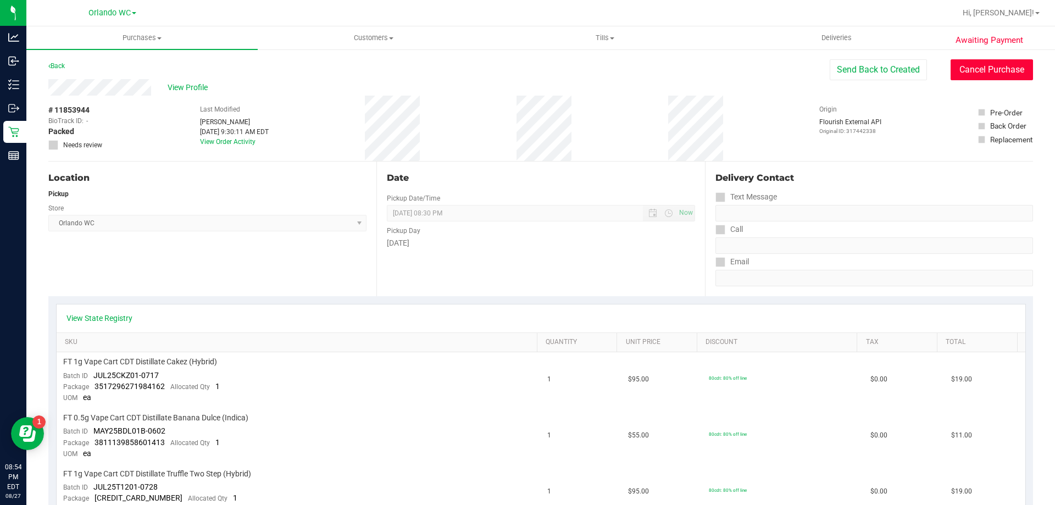
click at [977, 75] on button "Cancel Purchase" at bounding box center [991, 69] width 82 height 21
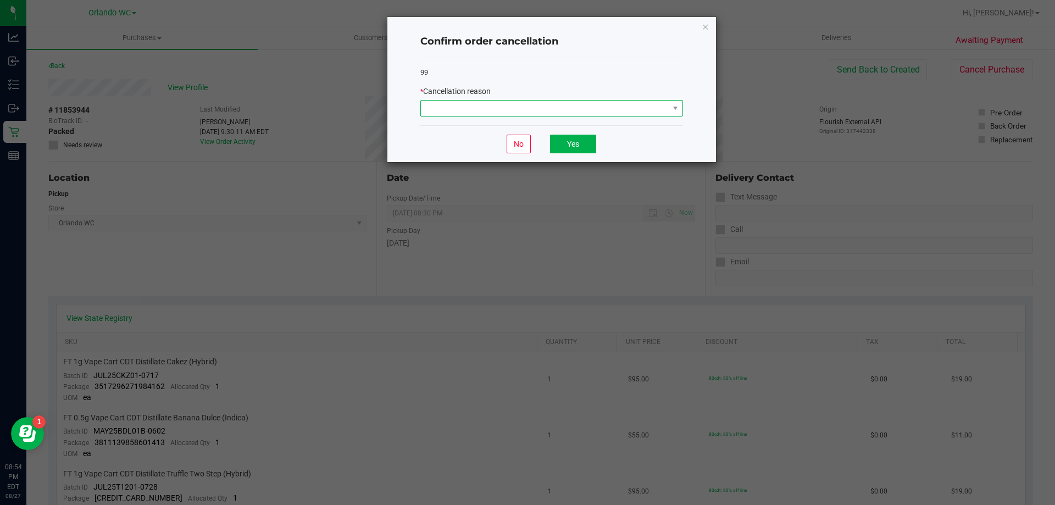
click at [473, 116] on span at bounding box center [551, 108] width 263 height 16
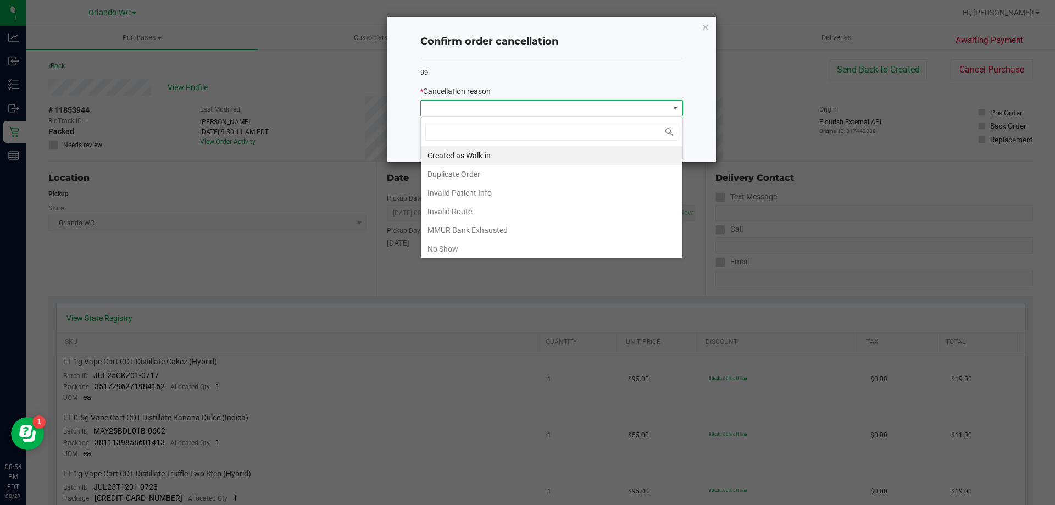
scroll to position [16, 263]
click at [498, 248] on li "No Show" at bounding box center [551, 248] width 261 height 19
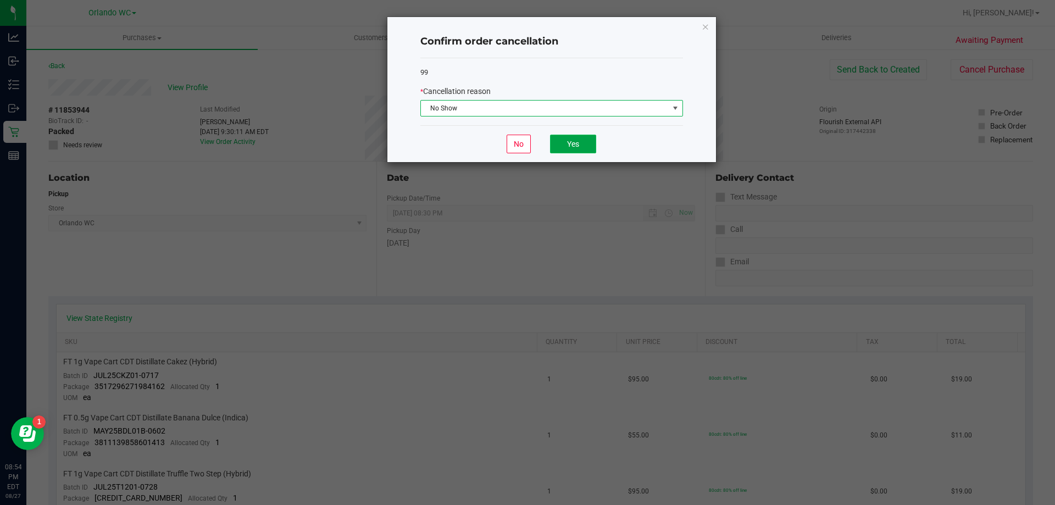
click at [584, 140] on button "Yes" at bounding box center [573, 144] width 46 height 19
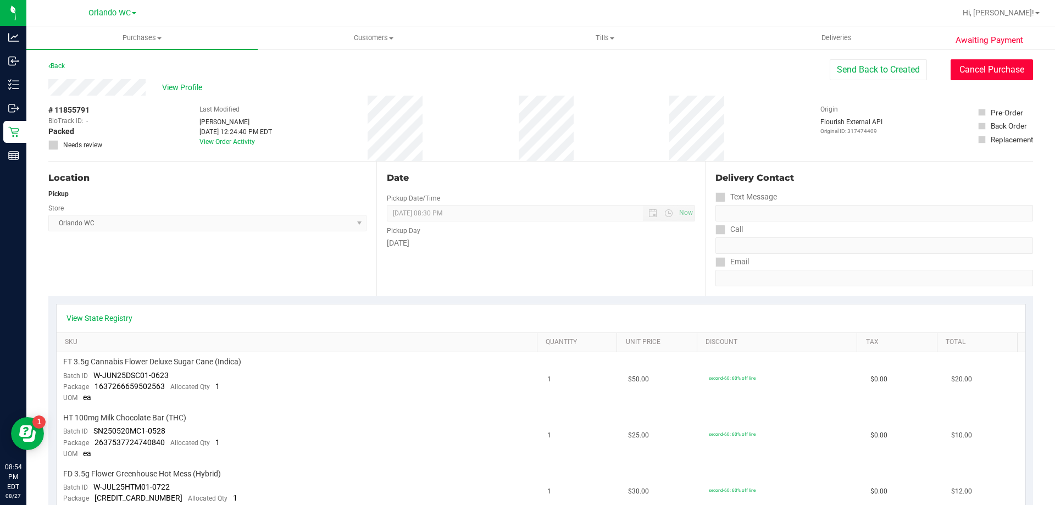
click at [984, 77] on button "Cancel Purchase" at bounding box center [991, 69] width 82 height 21
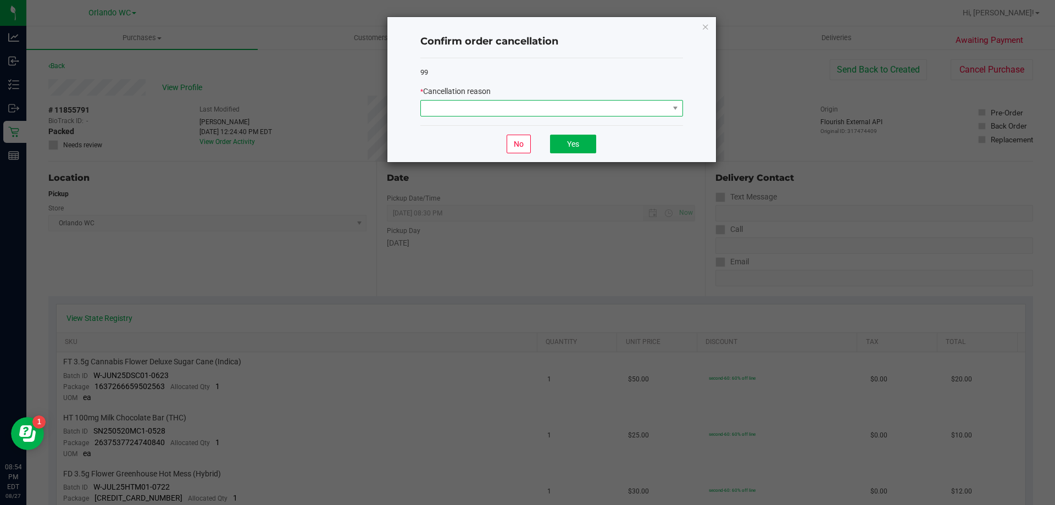
click at [548, 111] on span at bounding box center [545, 108] width 248 height 15
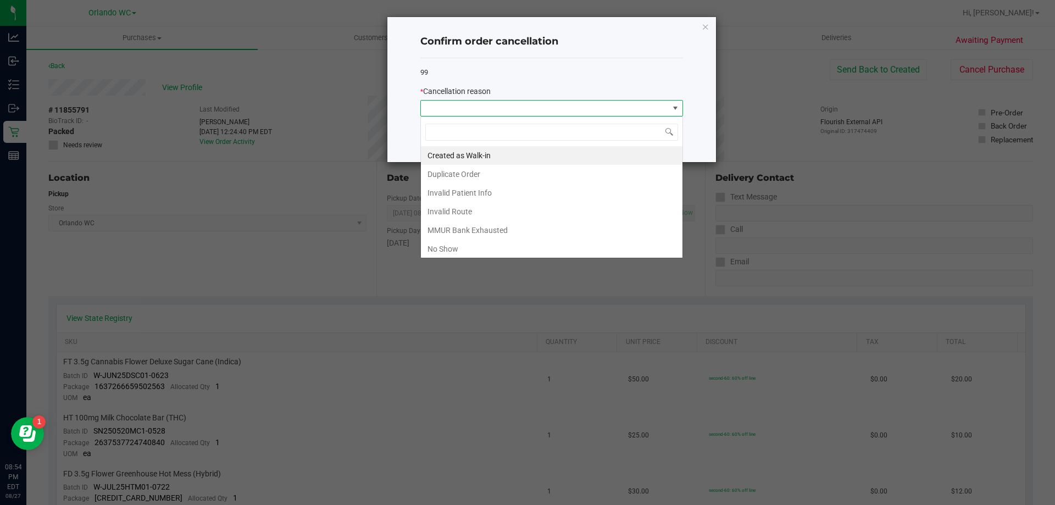
scroll to position [16, 263]
click at [442, 254] on li "No Show" at bounding box center [551, 248] width 261 height 19
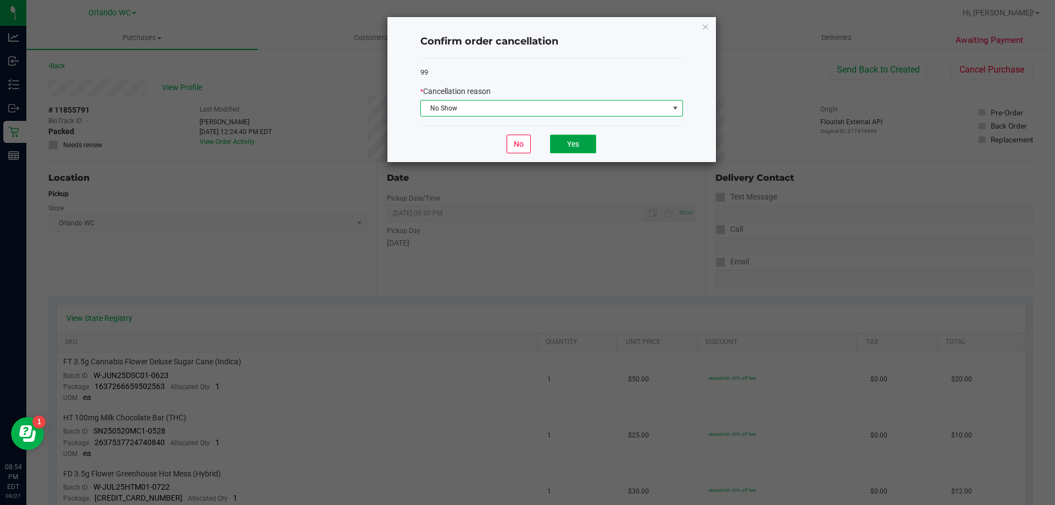
click at [567, 139] on button "Yes" at bounding box center [573, 144] width 46 height 19
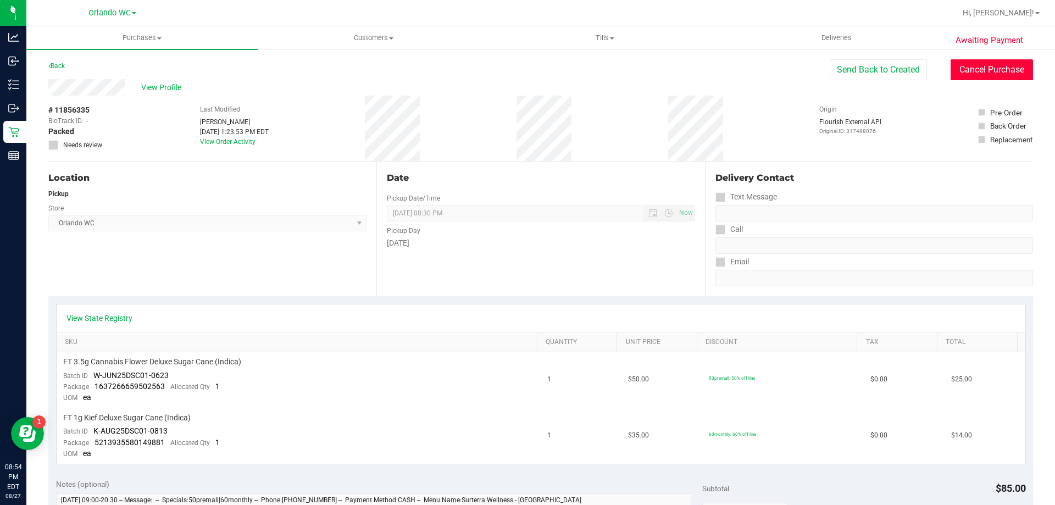
click at [958, 62] on button "Cancel Purchase" at bounding box center [991, 69] width 82 height 21
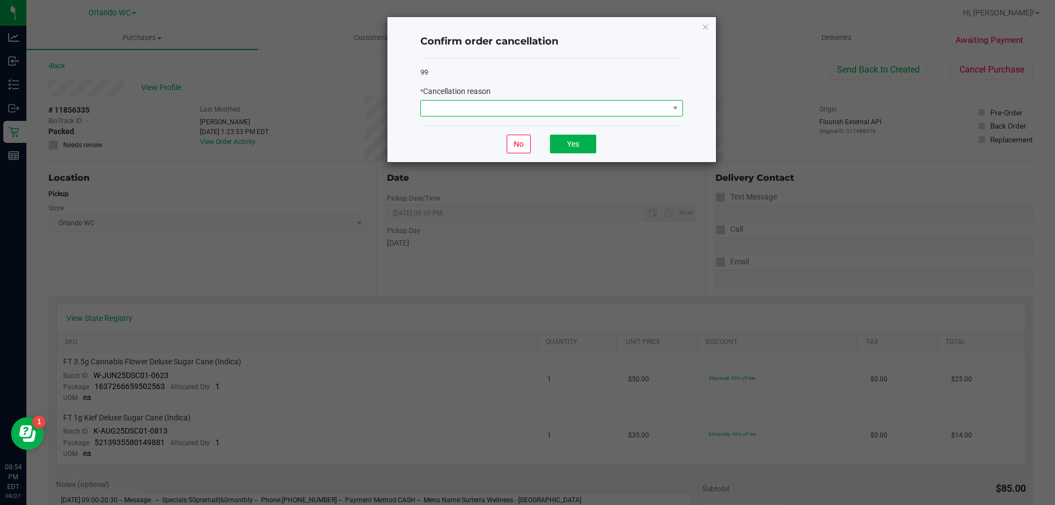
click at [527, 114] on span at bounding box center [545, 108] width 248 height 15
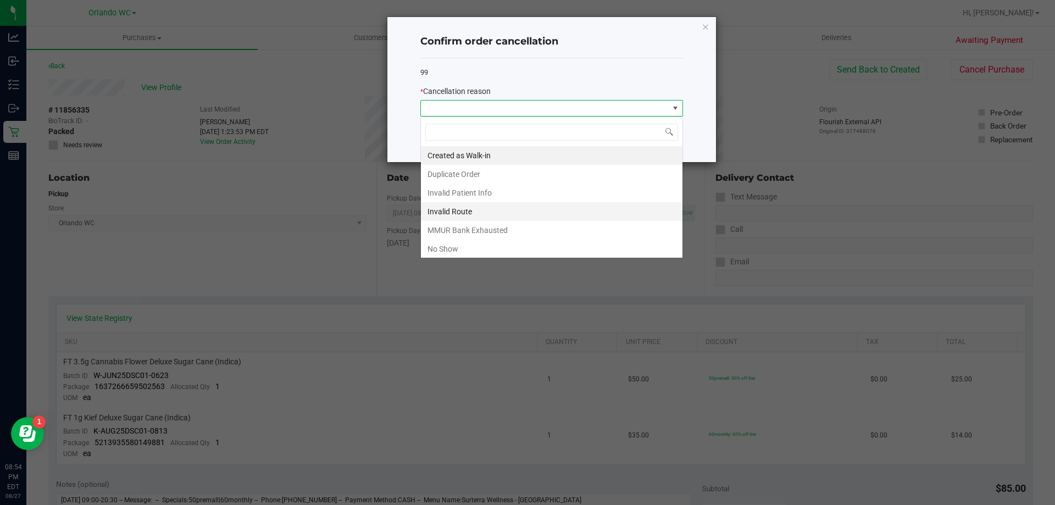
scroll to position [16, 263]
click at [488, 246] on li "No Show" at bounding box center [551, 248] width 261 height 19
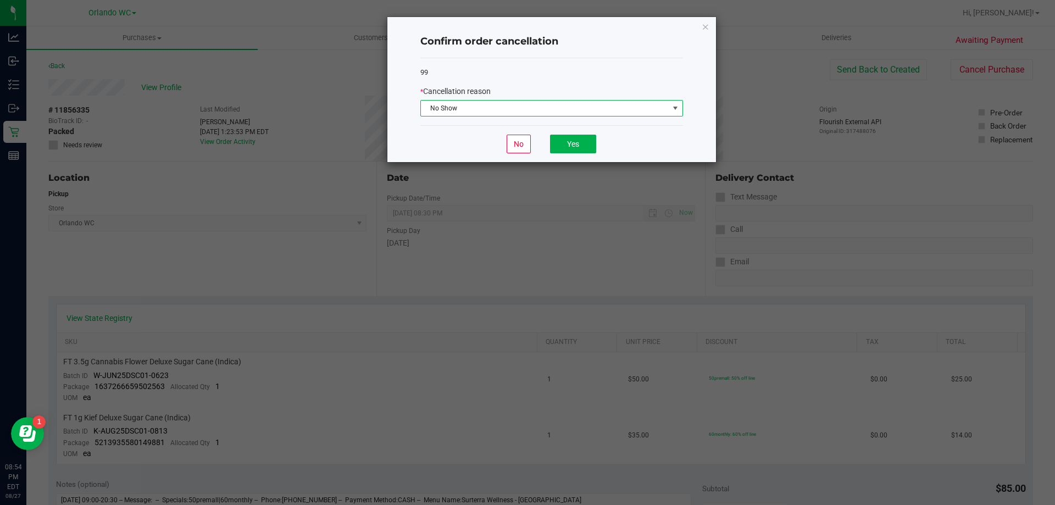
click at [566, 154] on div "No Yes" at bounding box center [551, 143] width 263 height 37
click at [589, 136] on button "Yes" at bounding box center [573, 144] width 46 height 19
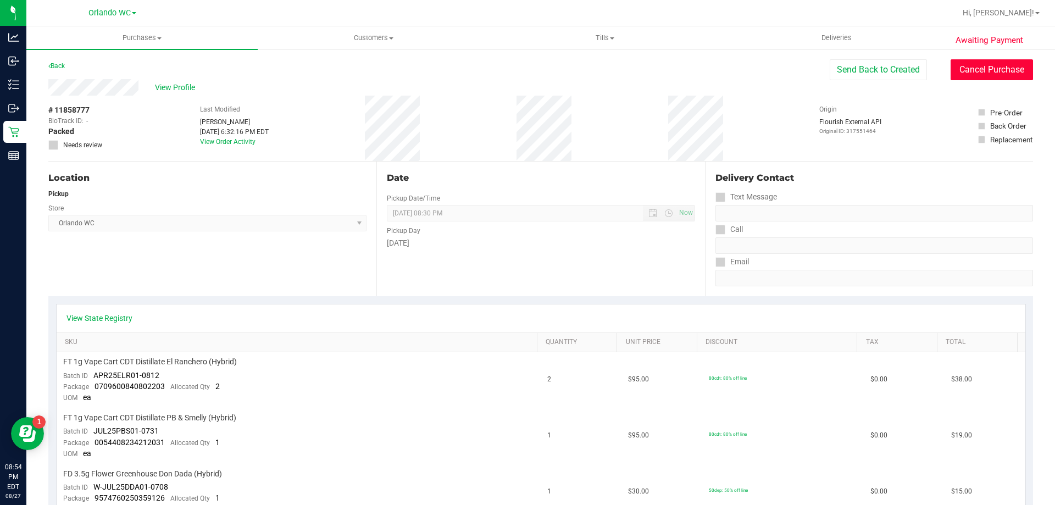
click at [963, 77] on button "Cancel Purchase" at bounding box center [991, 69] width 82 height 21
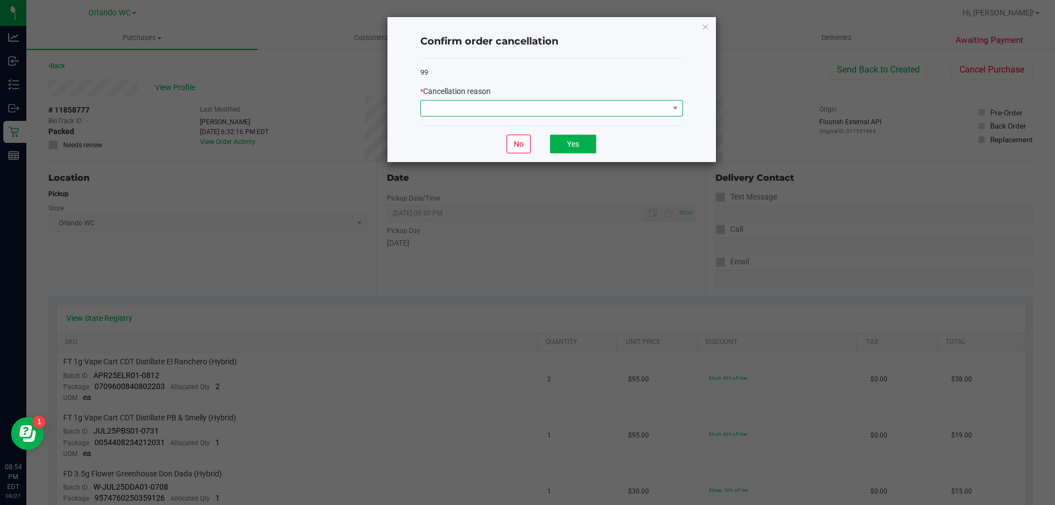
click at [609, 104] on span at bounding box center [545, 108] width 248 height 15
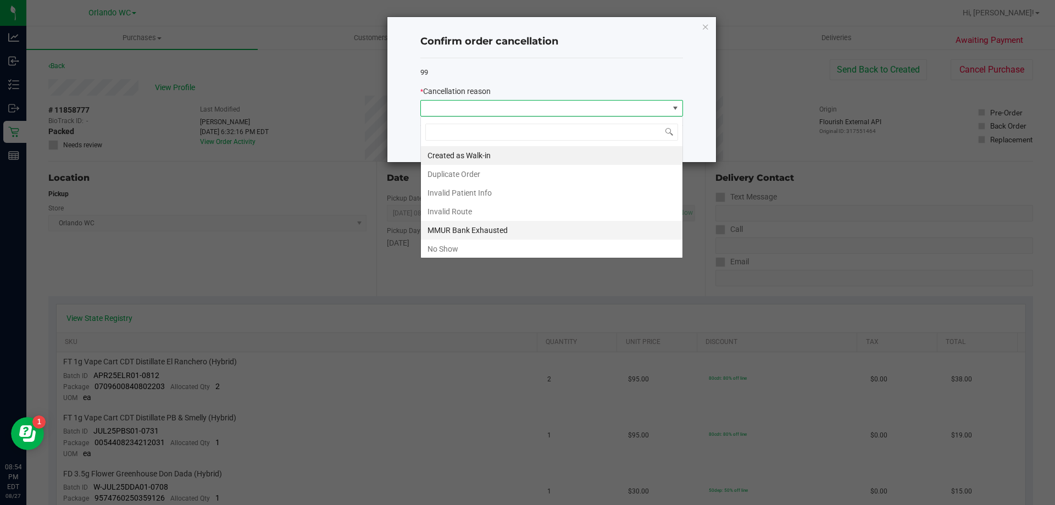
scroll to position [16, 263]
click at [467, 250] on li "No Show" at bounding box center [551, 248] width 261 height 19
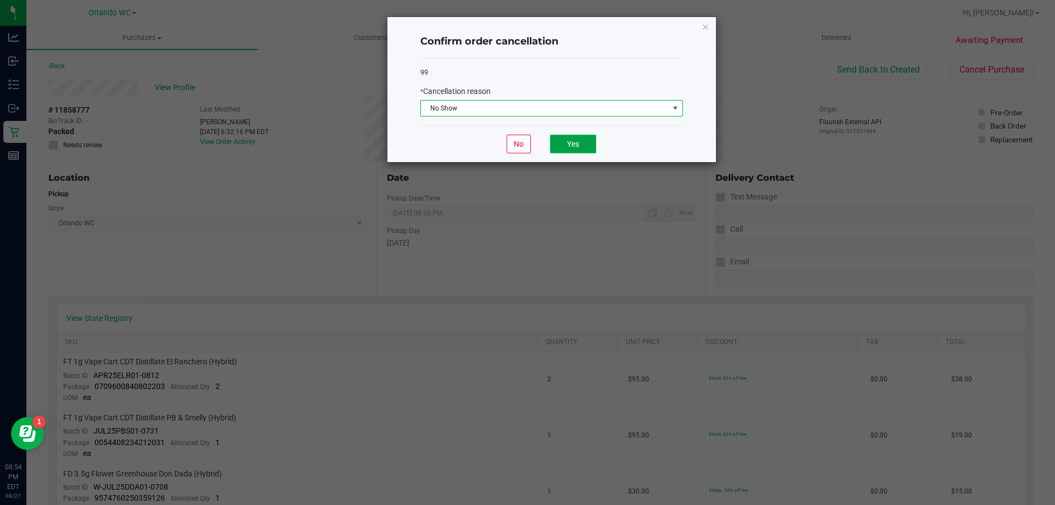
click at [560, 146] on button "Yes" at bounding box center [573, 144] width 46 height 19
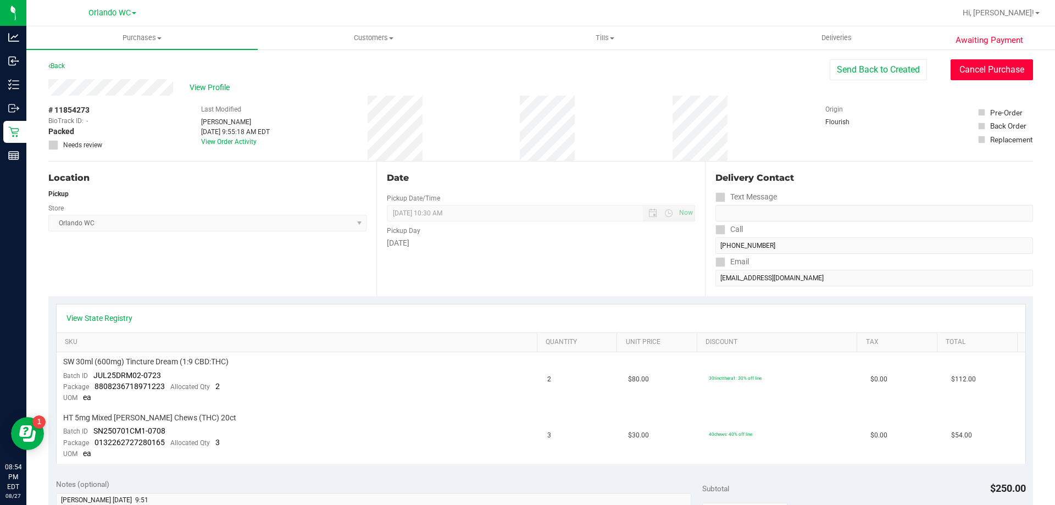
click at [964, 70] on button "Cancel Purchase" at bounding box center [991, 69] width 82 height 21
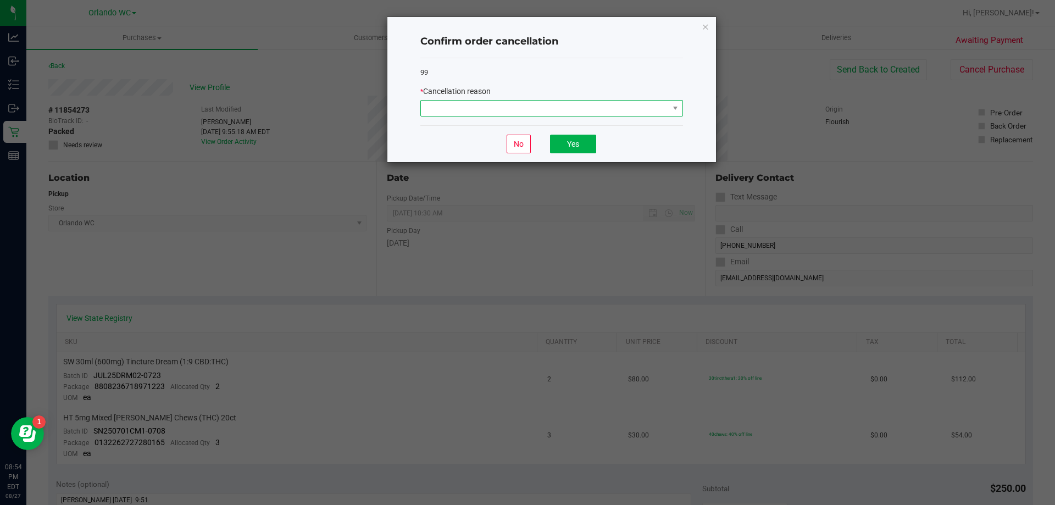
click at [532, 108] on span at bounding box center [545, 108] width 248 height 15
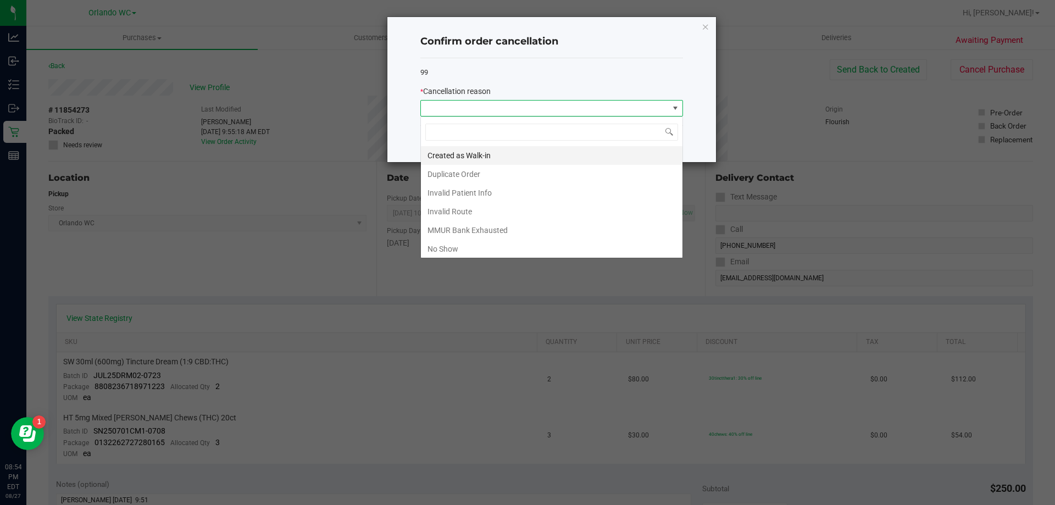
scroll to position [16, 263]
click at [448, 249] on li "No Show" at bounding box center [551, 248] width 261 height 19
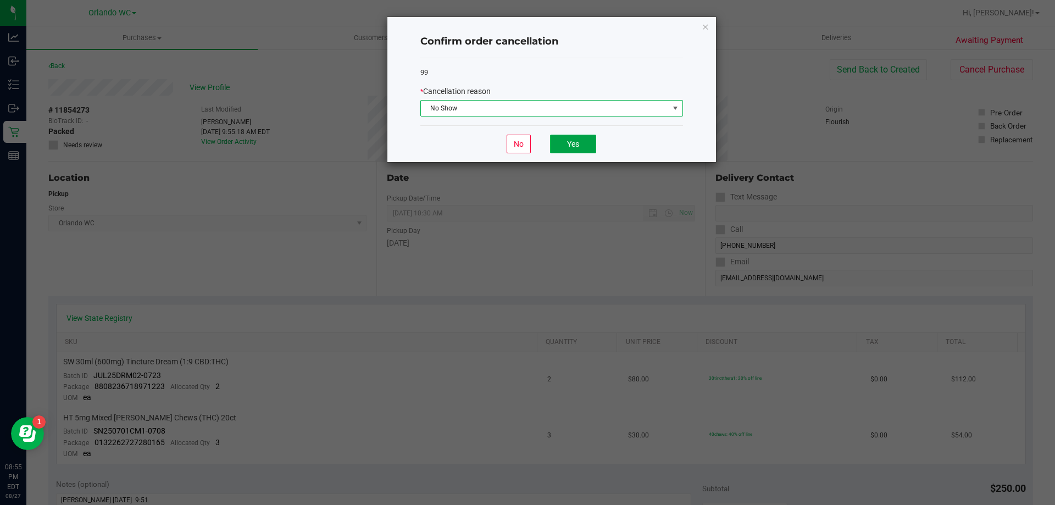
click at [574, 148] on button "Yes" at bounding box center [573, 144] width 46 height 19
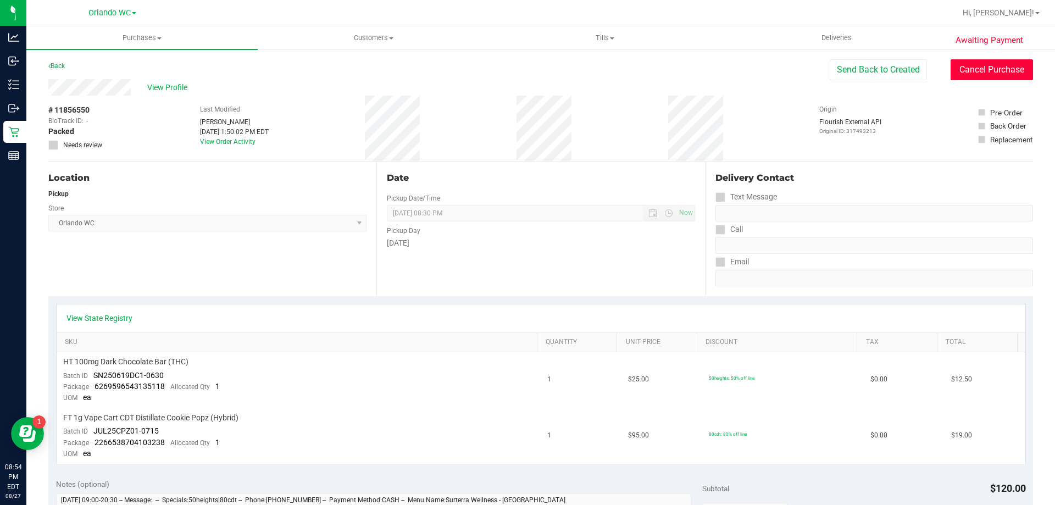
click at [1021, 68] on button "Cancel Purchase" at bounding box center [991, 69] width 82 height 21
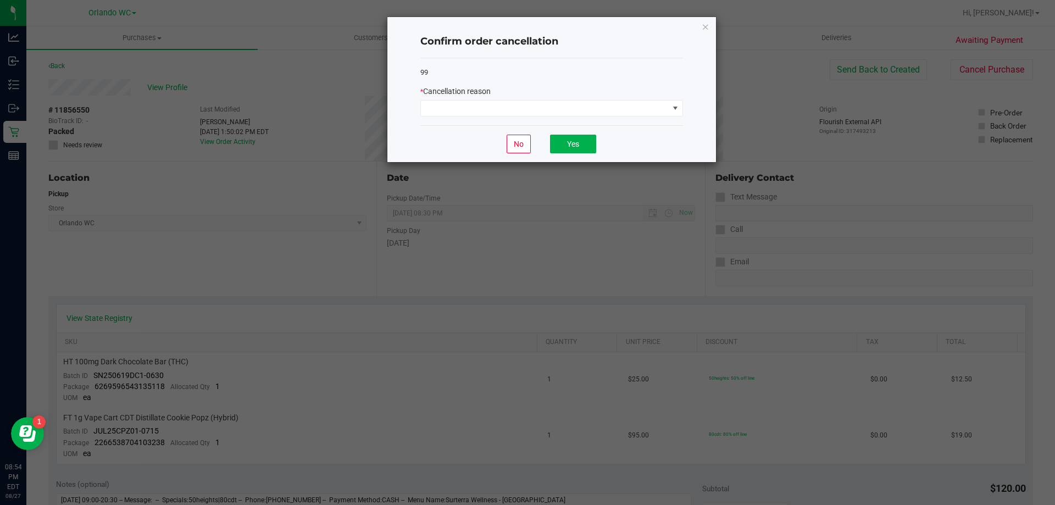
click at [582, 122] on div "99 * Cancellation reason" at bounding box center [551, 92] width 263 height 68
click at [574, 114] on span at bounding box center [545, 108] width 248 height 15
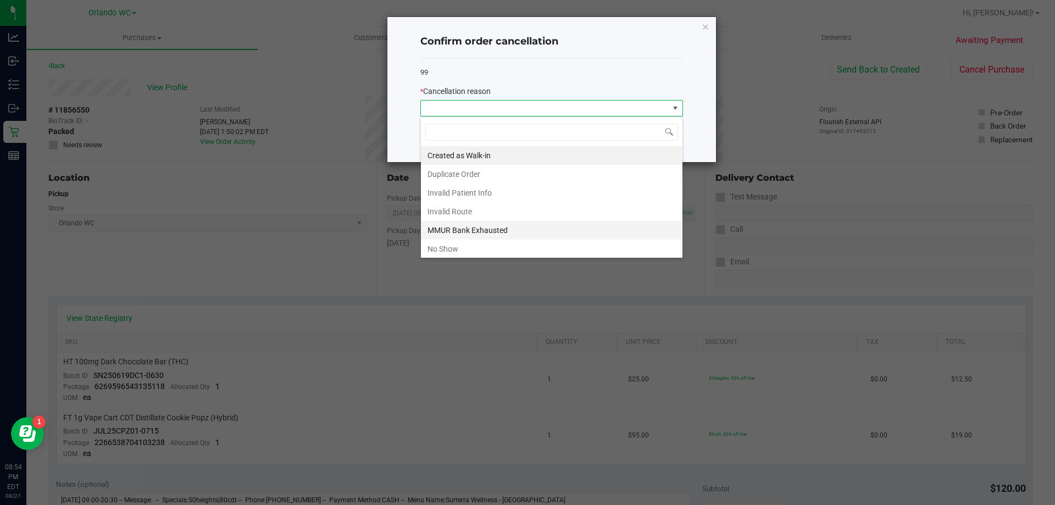
scroll to position [16, 263]
click at [486, 243] on li "No Show" at bounding box center [551, 248] width 261 height 19
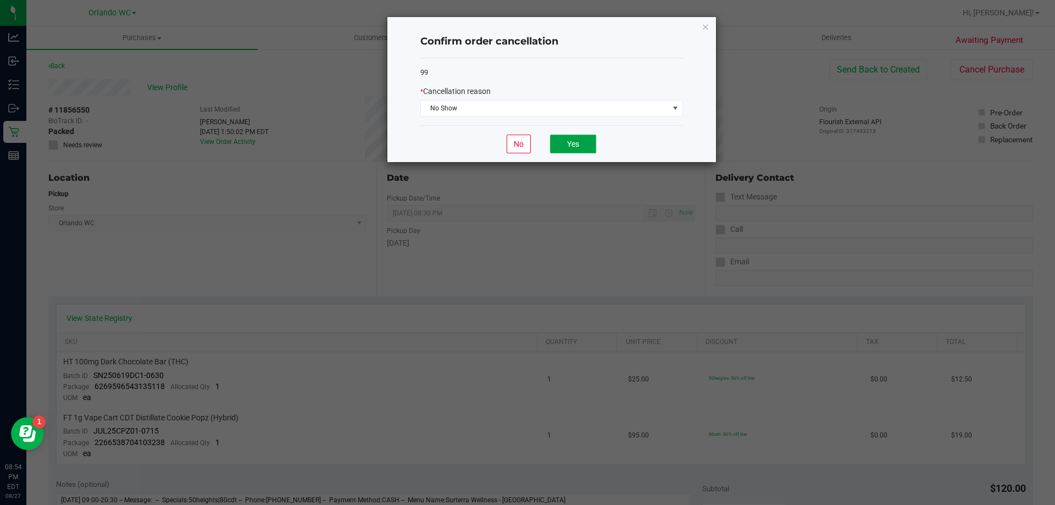
click at [573, 147] on button "Yes" at bounding box center [573, 144] width 46 height 19
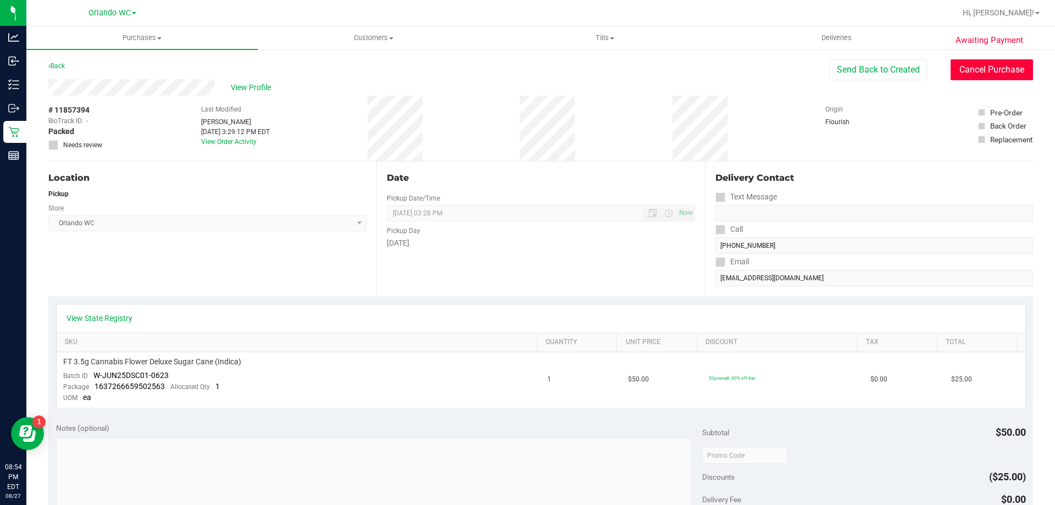
click at [993, 80] on button "Cancel Purchase" at bounding box center [991, 69] width 82 height 21
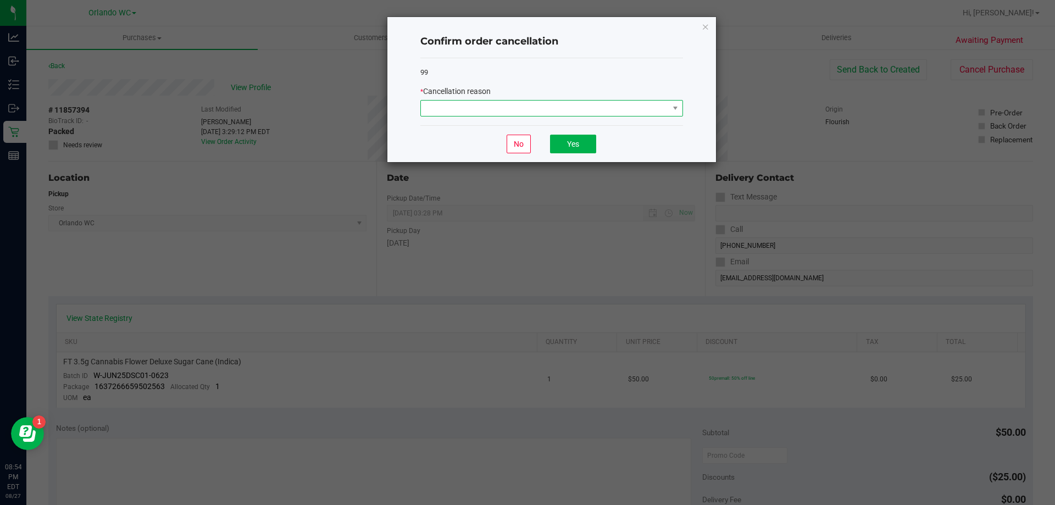
click at [454, 110] on span at bounding box center [545, 108] width 248 height 15
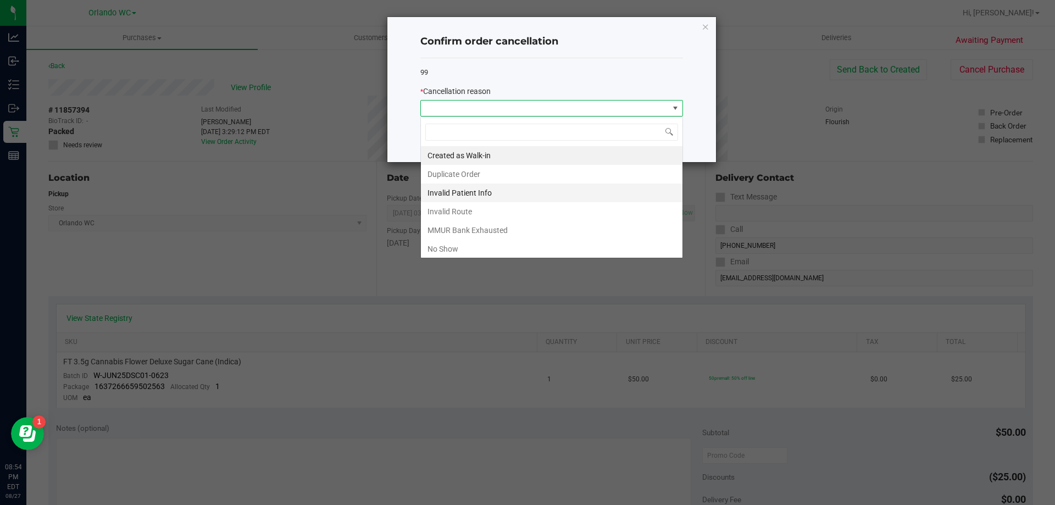
scroll to position [16, 263]
click at [527, 248] on li "No Show" at bounding box center [551, 248] width 261 height 19
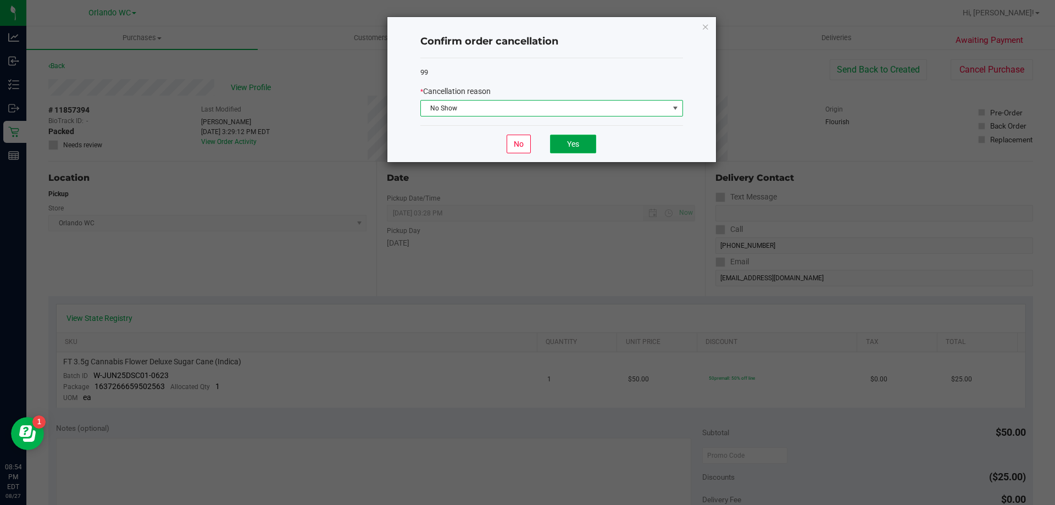
click at [573, 146] on button "Yes" at bounding box center [573, 144] width 46 height 19
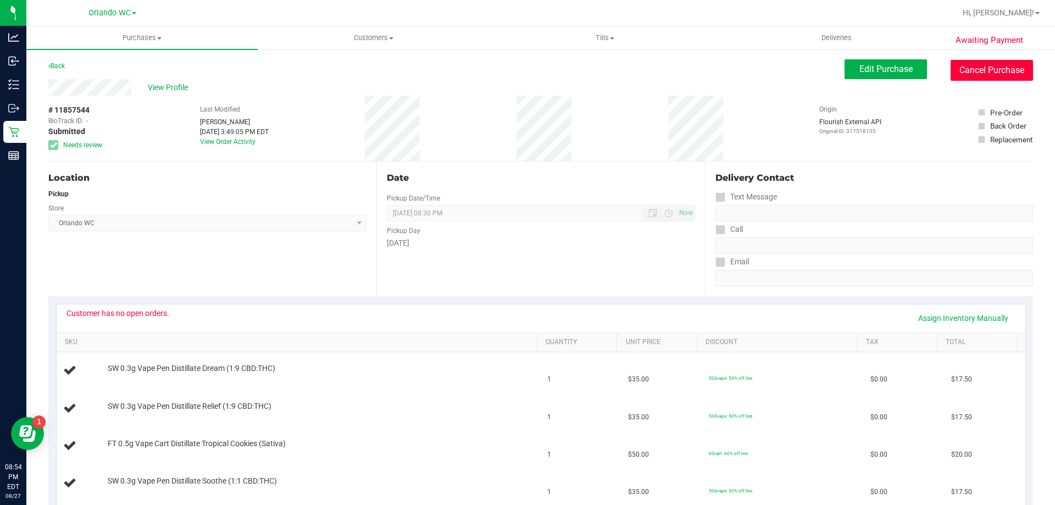
click at [990, 69] on button "Cancel Purchase" at bounding box center [991, 70] width 82 height 21
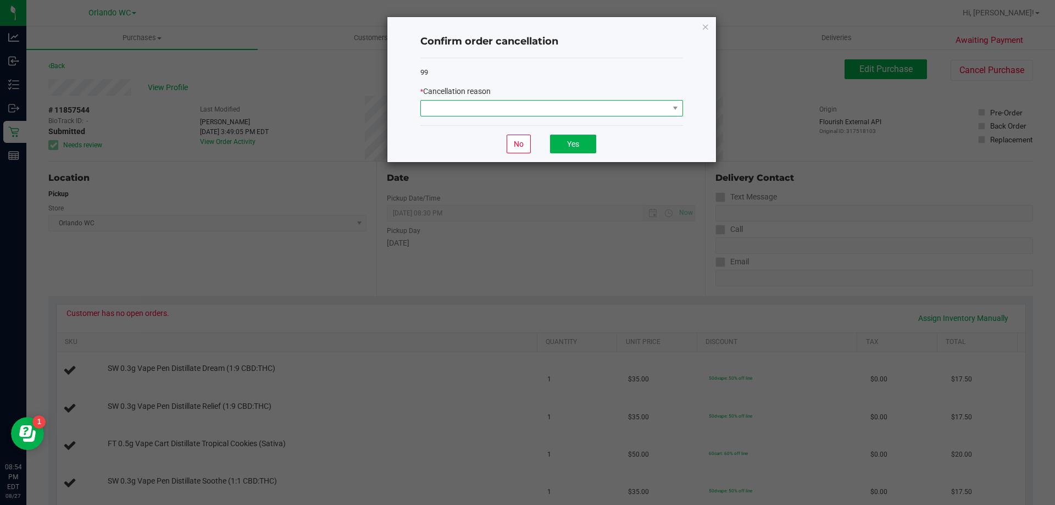
click at [548, 105] on span at bounding box center [545, 108] width 248 height 15
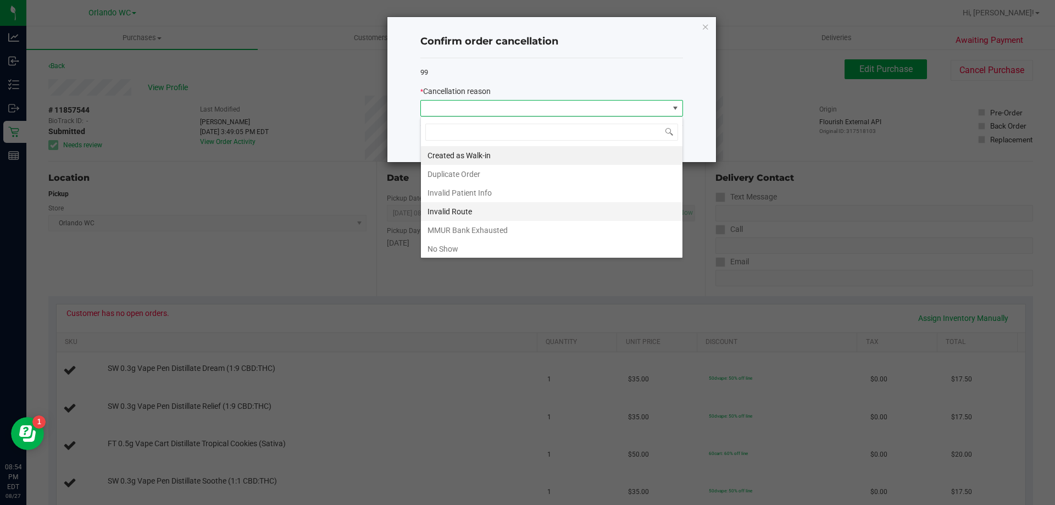
scroll to position [16, 263]
click at [459, 247] on li "No Show" at bounding box center [551, 248] width 261 height 19
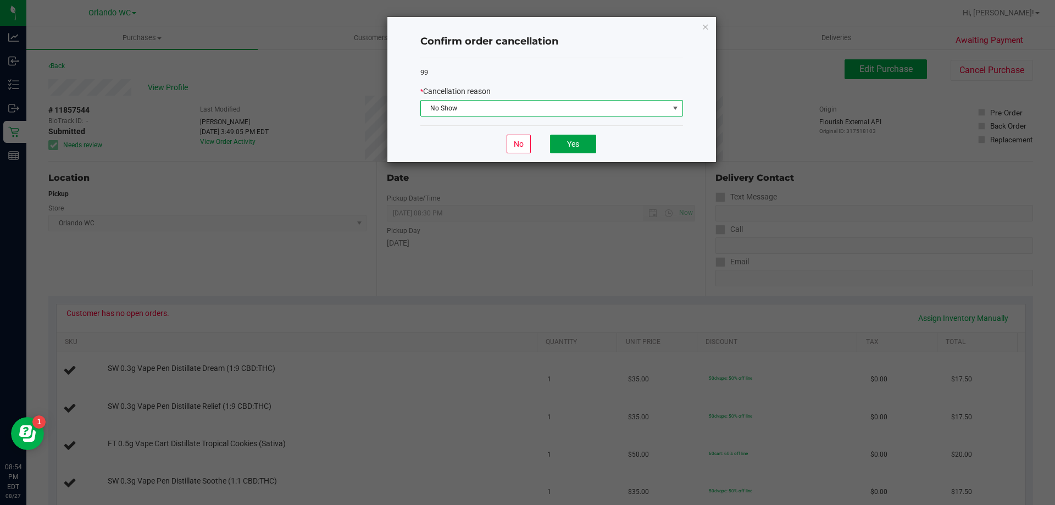
click at [577, 143] on button "Yes" at bounding box center [573, 144] width 46 height 19
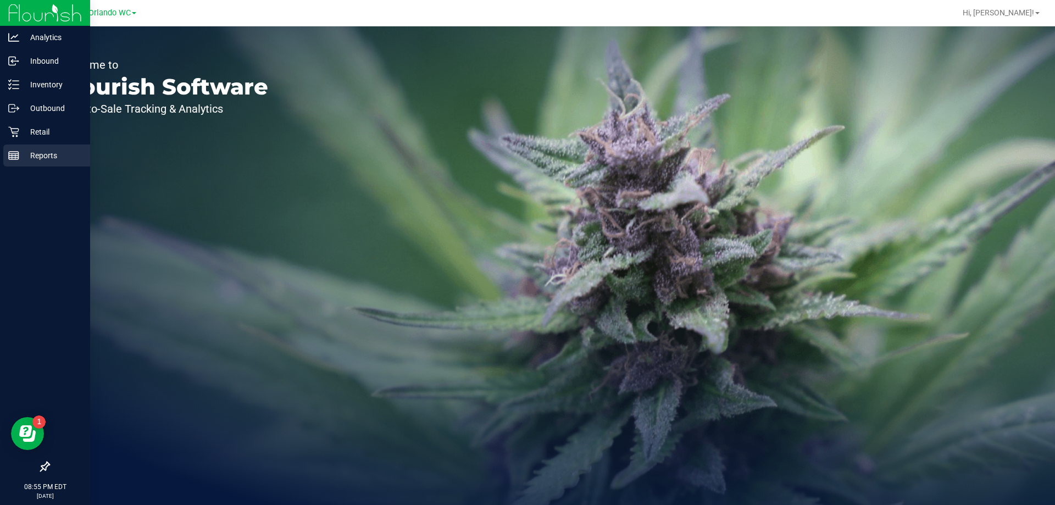
click at [6, 160] on div "Reports" at bounding box center [46, 155] width 87 height 22
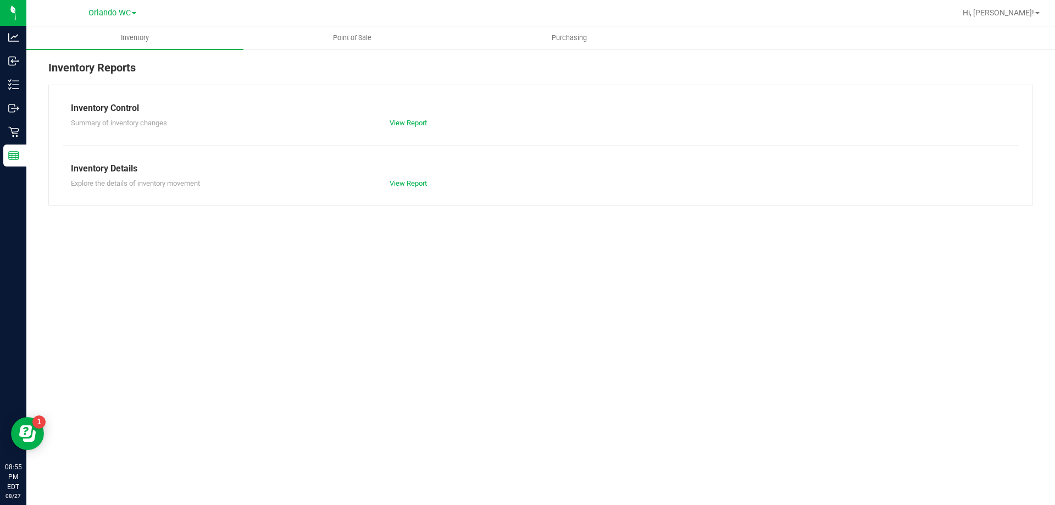
click at [299, 55] on div "Inventory Reports Inventory Control Summary of inventory changes View Report In…" at bounding box center [540, 132] width 1028 height 168
click at [315, 30] on uib-tab-heading "Point of Sale" at bounding box center [352, 38] width 216 height 22
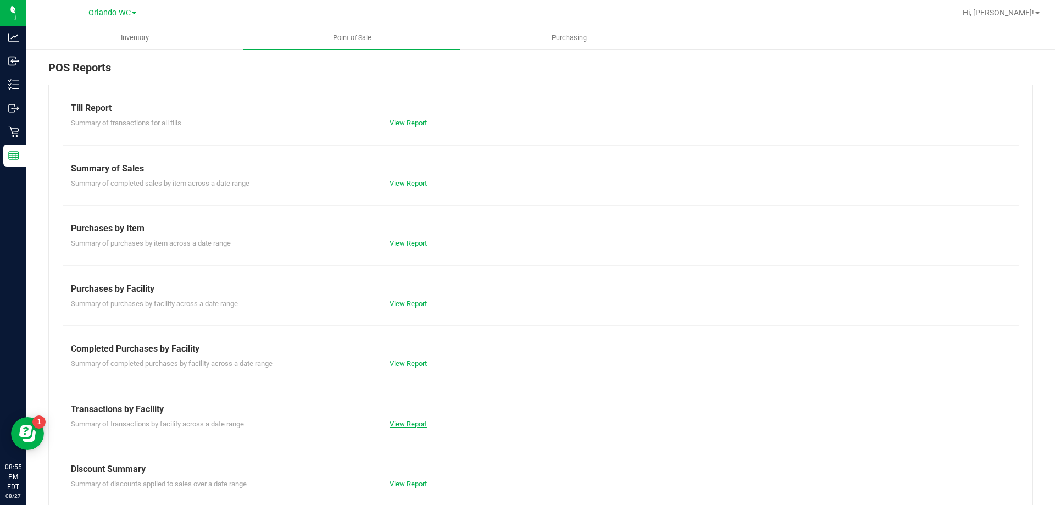
click at [394, 423] on link "View Report" at bounding box center [407, 424] width 37 height 8
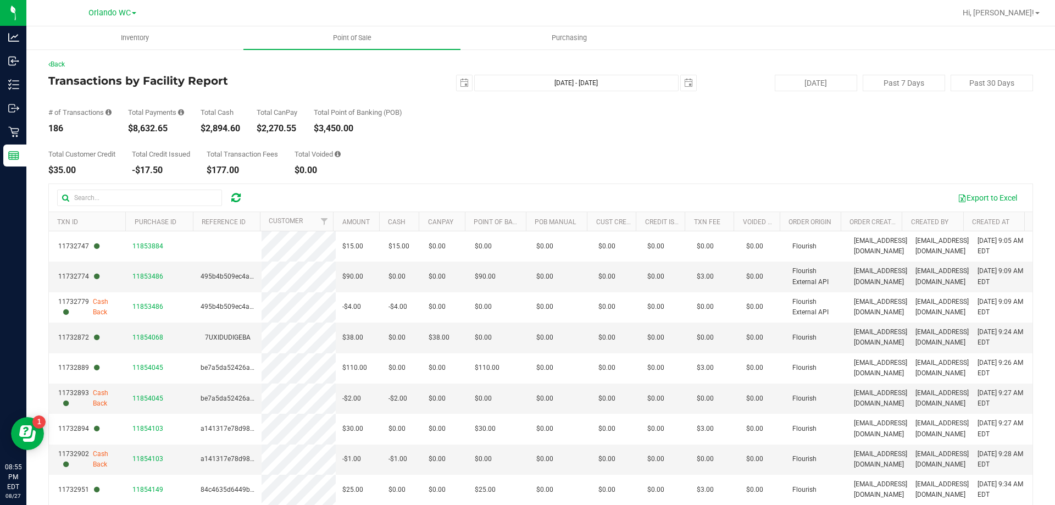
click at [467, 81] on div "[DATE] [DATE] - [DATE] [DATE]" at bounding box center [536, 83] width 336 height 16
click at [462, 80] on span "select" at bounding box center [464, 83] width 9 height 9
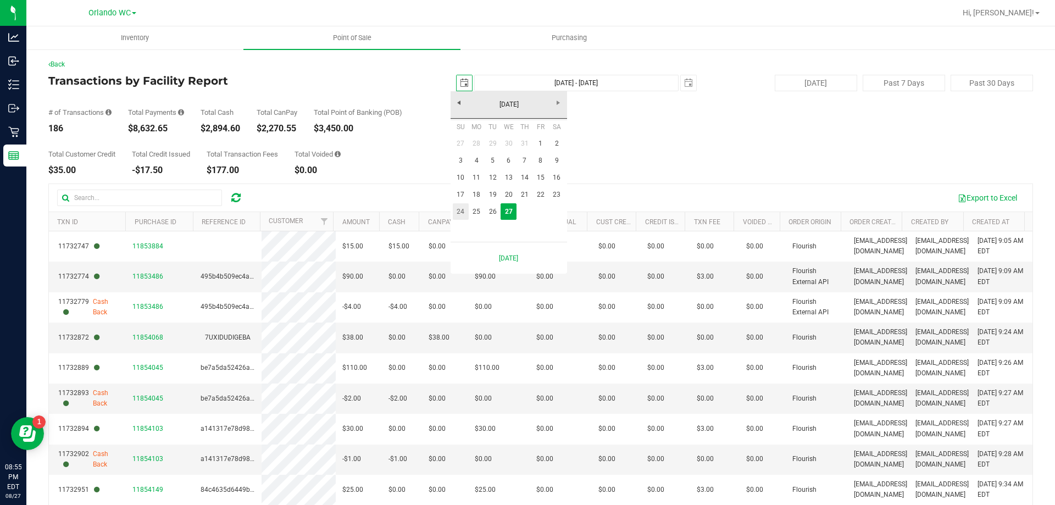
scroll to position [0, 27]
click at [461, 215] on link "24" at bounding box center [461, 211] width 16 height 17
type input "[DATE]"
type input "[DATE] - [DATE]"
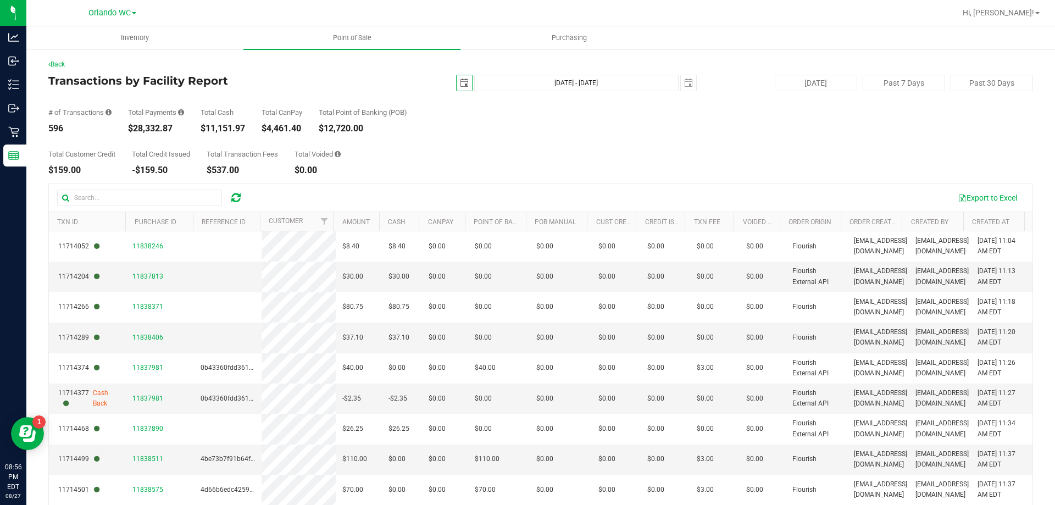
drag, startPoint x: 458, startPoint y: 83, endPoint x: 485, endPoint y: 122, distance: 47.7
click at [460, 83] on span "select" at bounding box center [464, 83] width 9 height 9
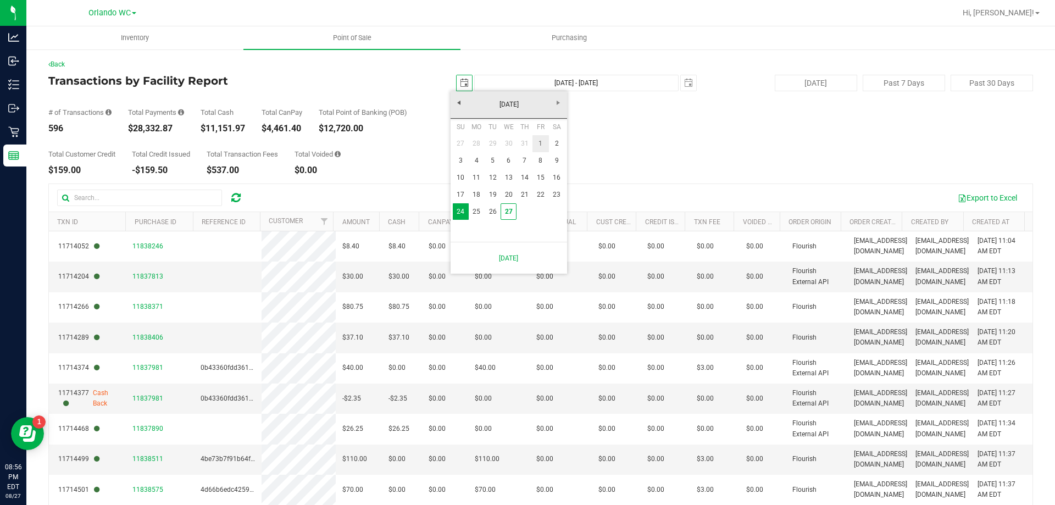
click at [533, 148] on link "1" at bounding box center [540, 143] width 16 height 17
type input "[DATE]"
type input "[DATE] - [DATE]"
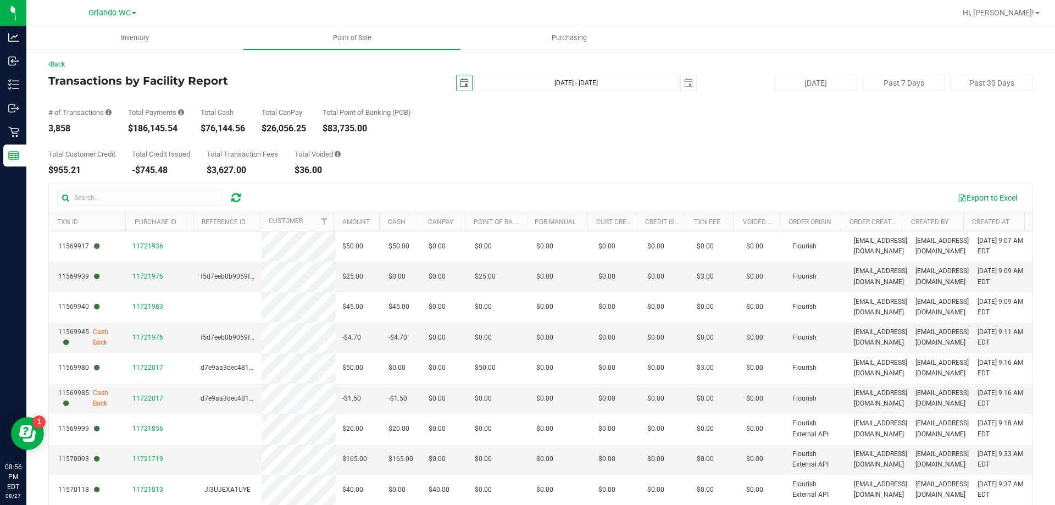
click at [460, 86] on span "select" at bounding box center [464, 83] width 9 height 9
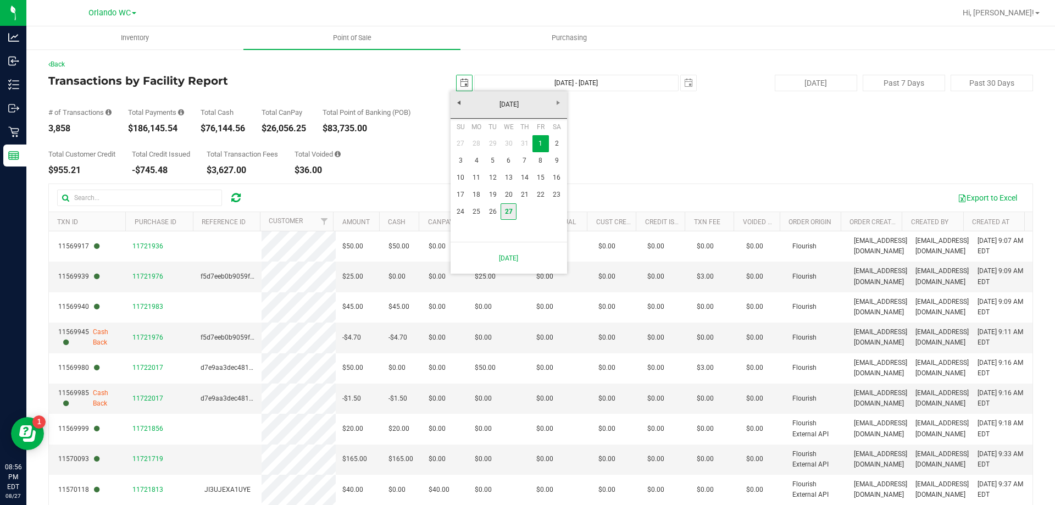
click at [510, 212] on link "27" at bounding box center [508, 211] width 16 height 17
type input "2025-08-27"
type input "Aug 27, 2025 - Aug 27, 2025"
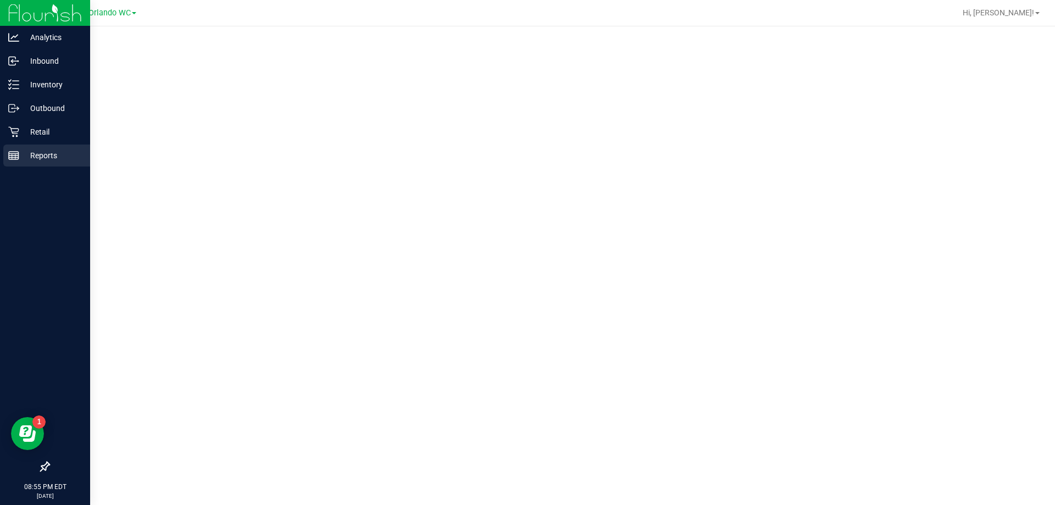
click at [1, 163] on link "Reports" at bounding box center [45, 156] width 90 height 24
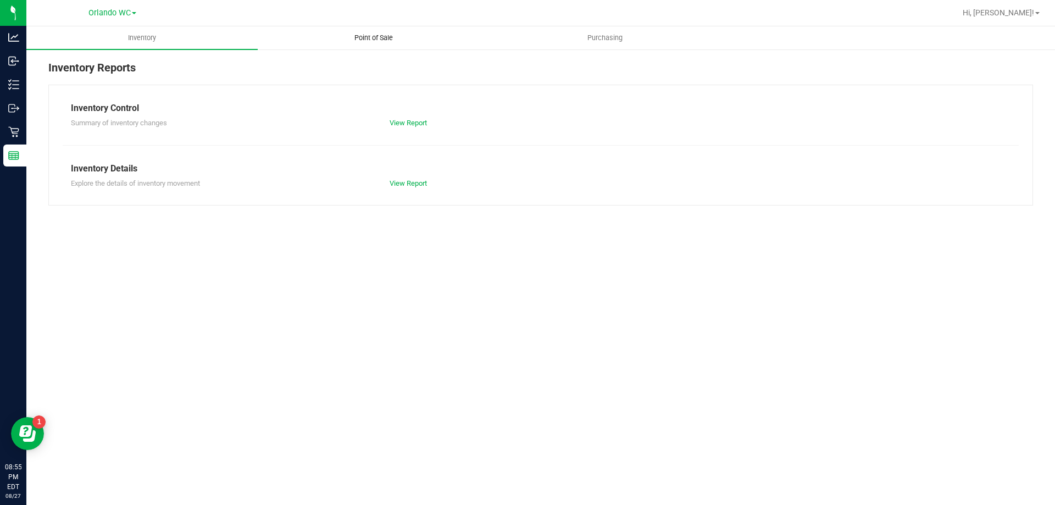
click at [323, 42] on uib-tab-heading "Point of Sale" at bounding box center [373, 38] width 230 height 22
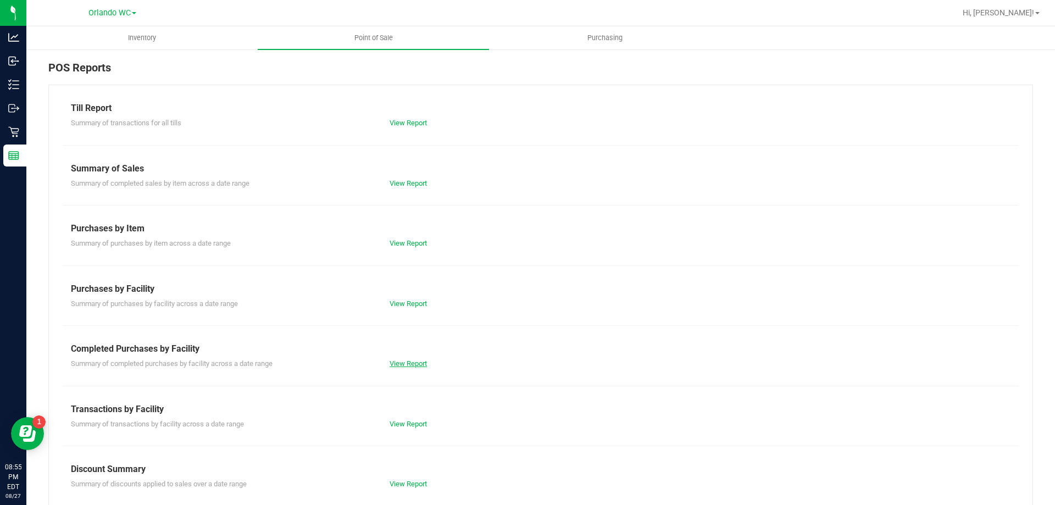
click at [417, 366] on link "View Report" at bounding box center [407, 363] width 37 height 8
